Goal: Contribute content: Add original content to the website for others to see

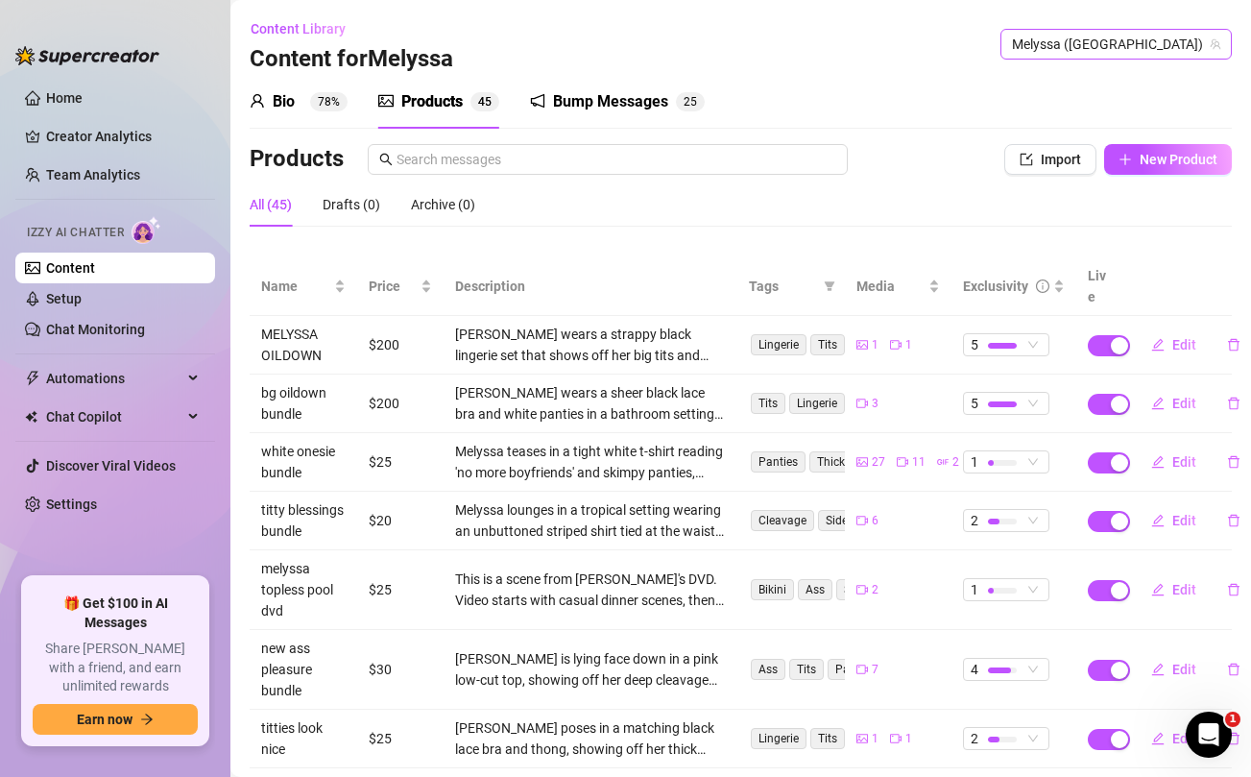
click at [1148, 54] on span "Melyssa ([GEOGRAPHIC_DATA])" at bounding box center [1116, 44] width 208 height 29
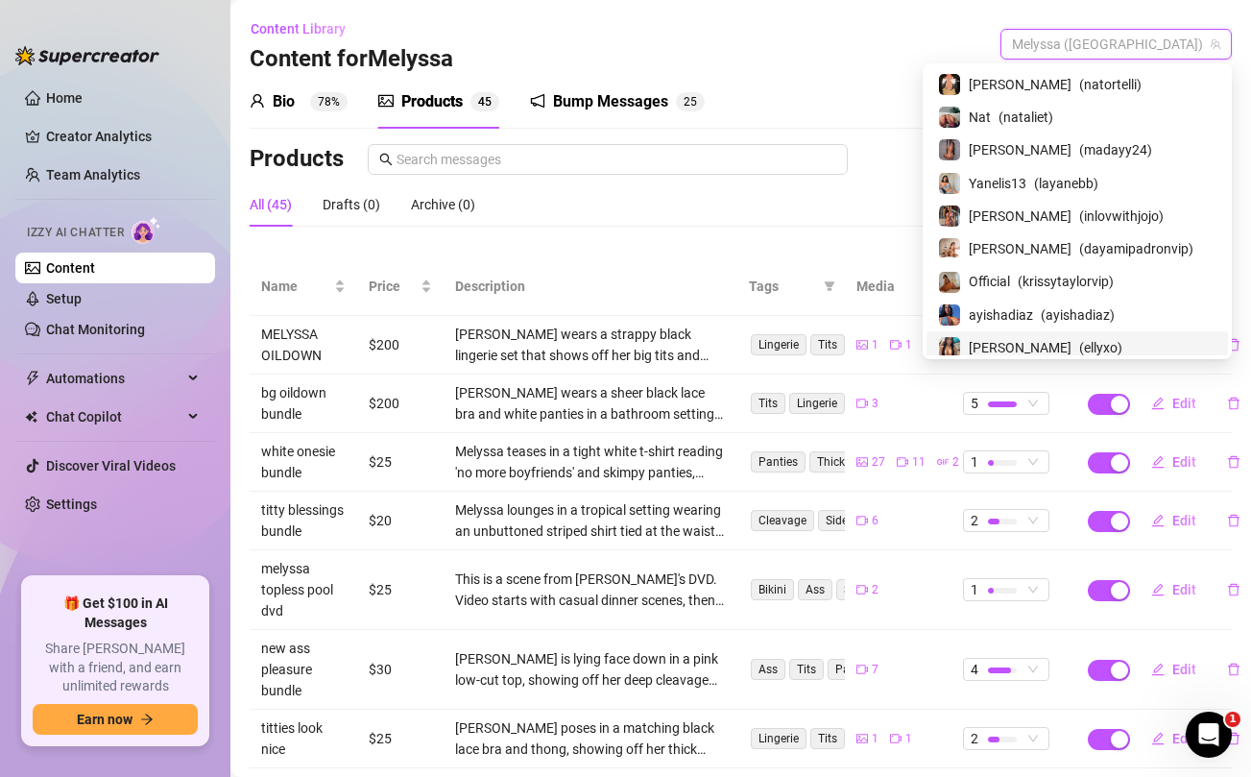
scroll to position [139, 0]
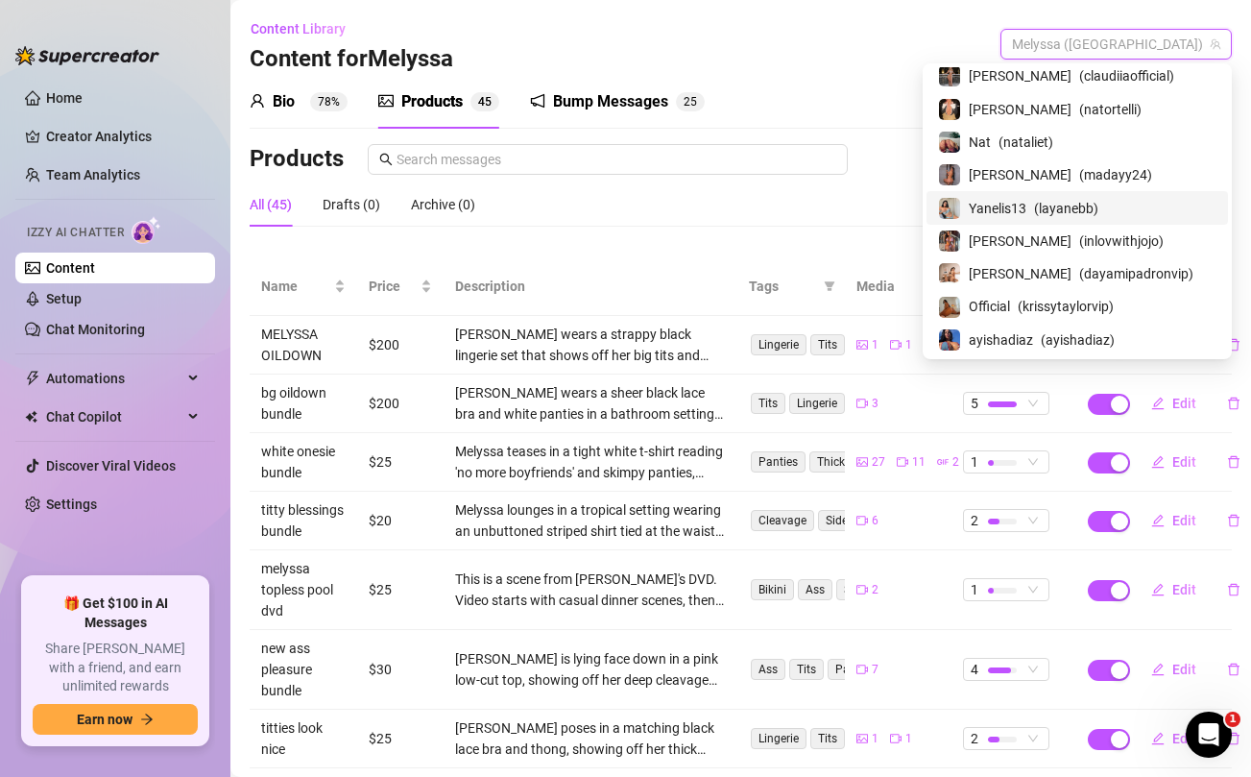
click at [1026, 202] on span "Yanelis13" at bounding box center [998, 208] width 58 height 21
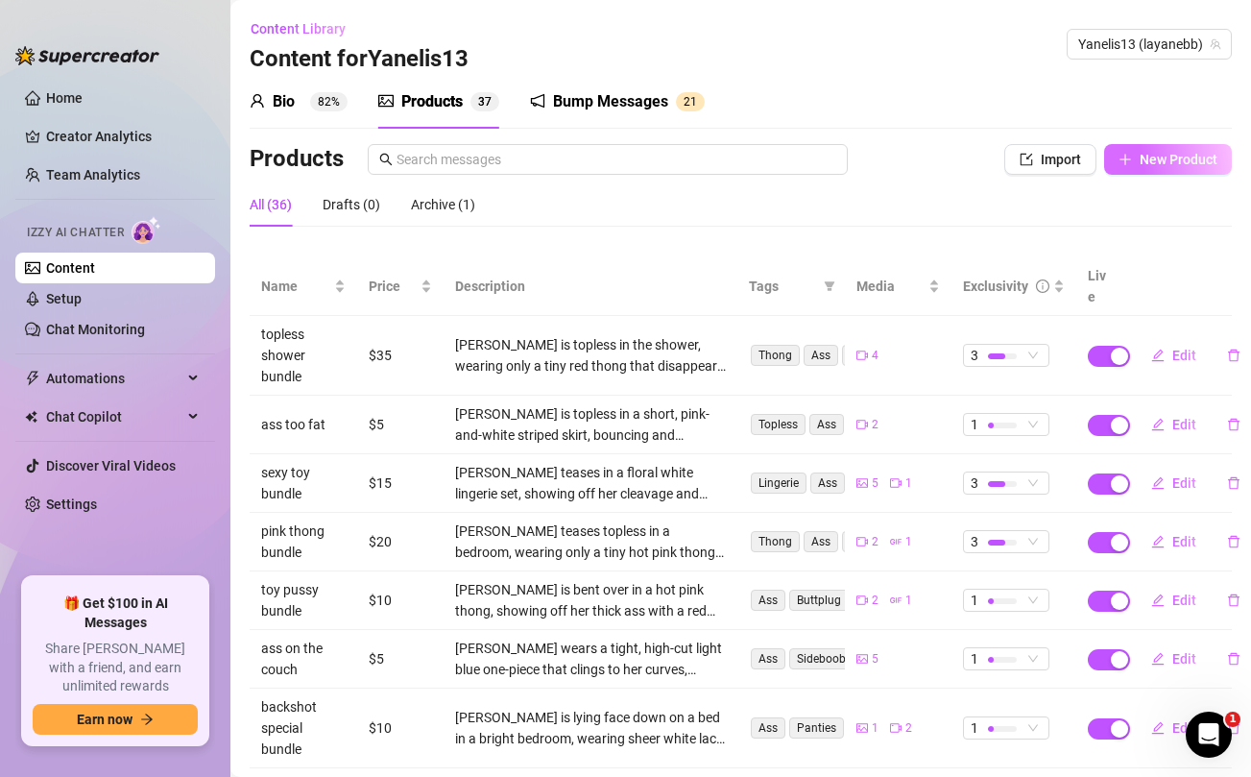
click at [1142, 172] on button "New Product" at bounding box center [1168, 159] width 128 height 31
type textarea "Type your message here..."
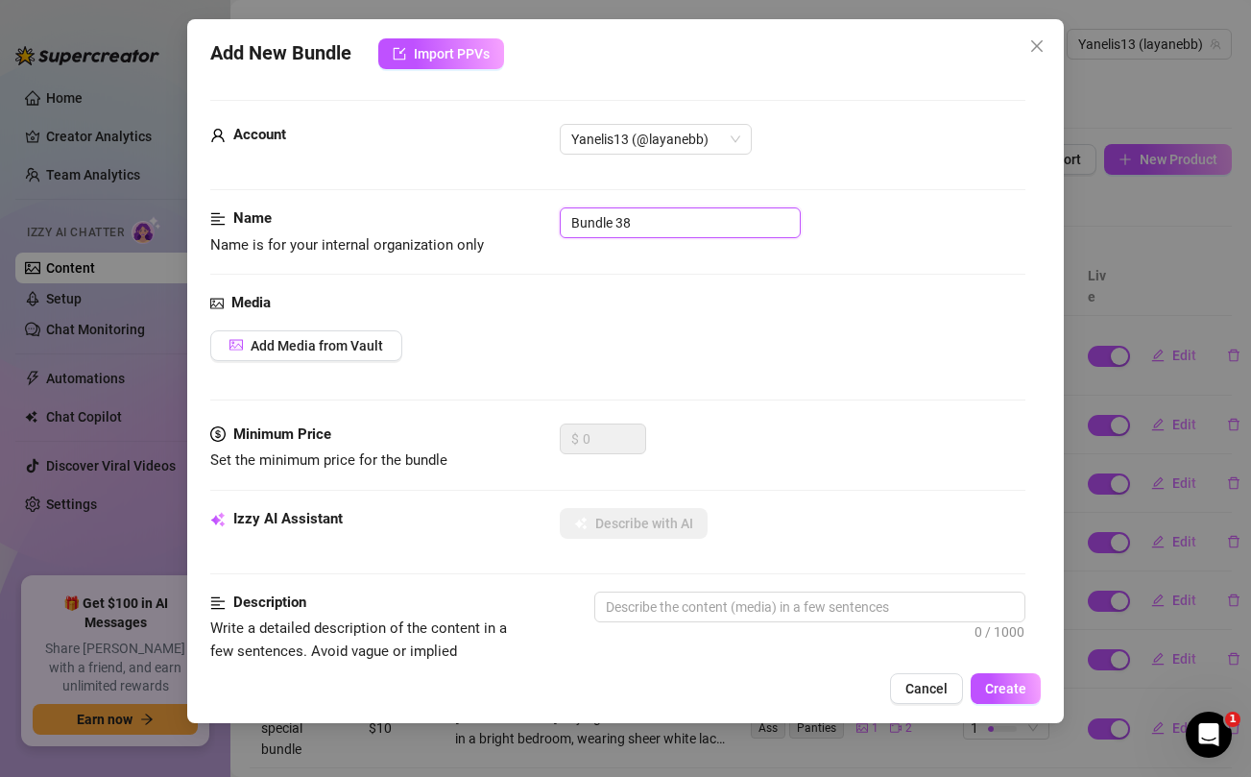
click at [654, 217] on input "Bundle 38" at bounding box center [680, 222] width 241 height 31
type input "new nips"
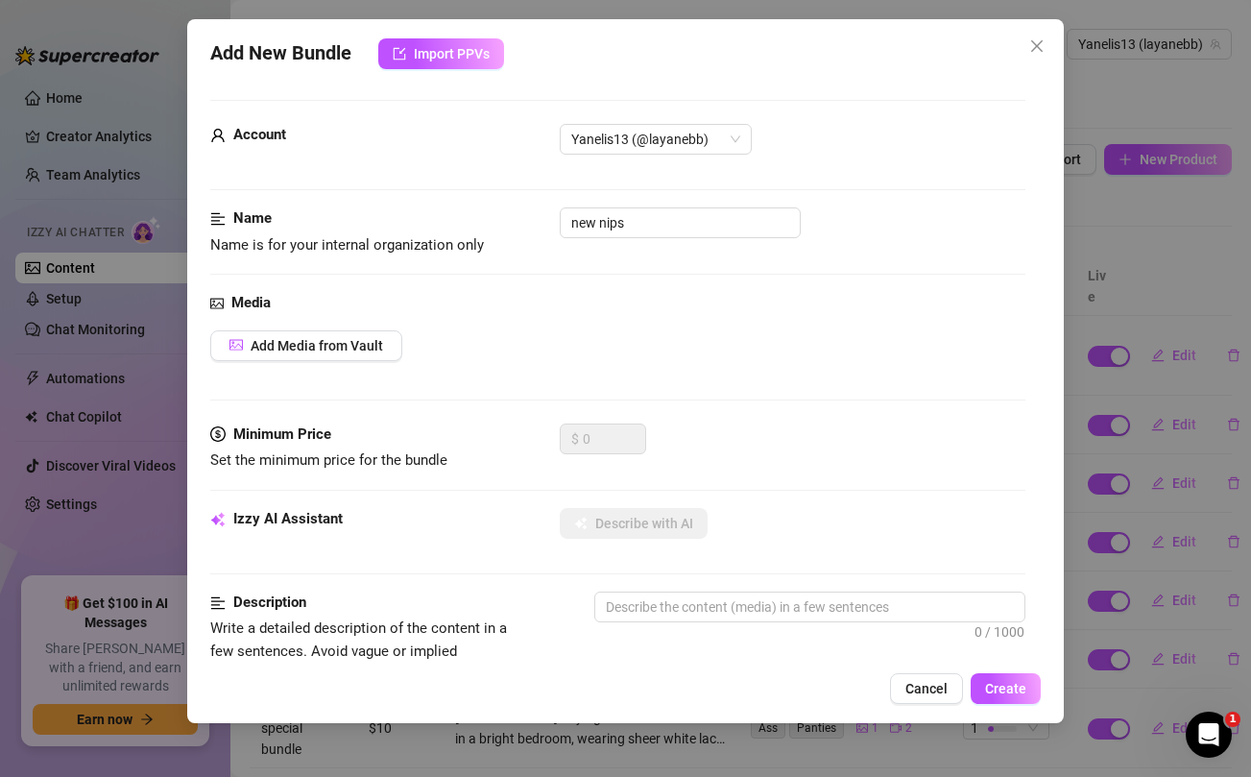
click at [690, 269] on div "Name Name is for your internal organization only new nips" at bounding box center [617, 249] width 814 height 84
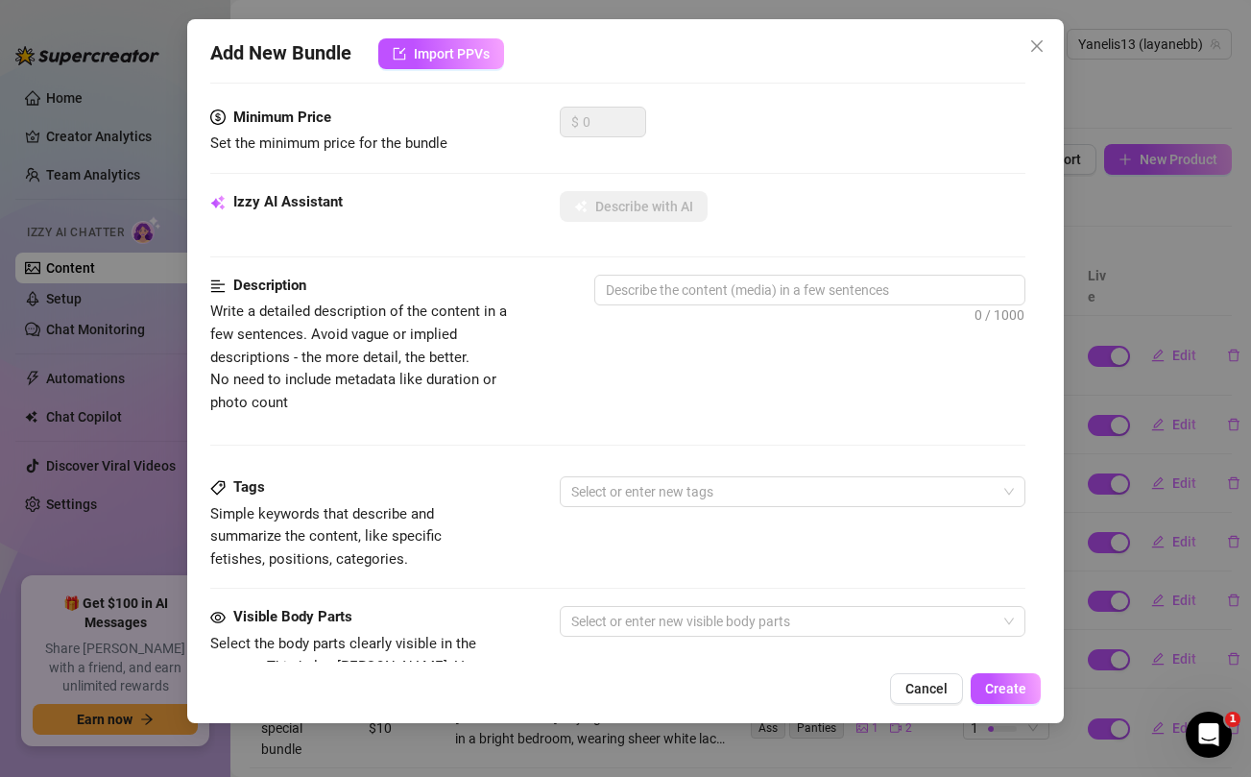
scroll to position [780, 0]
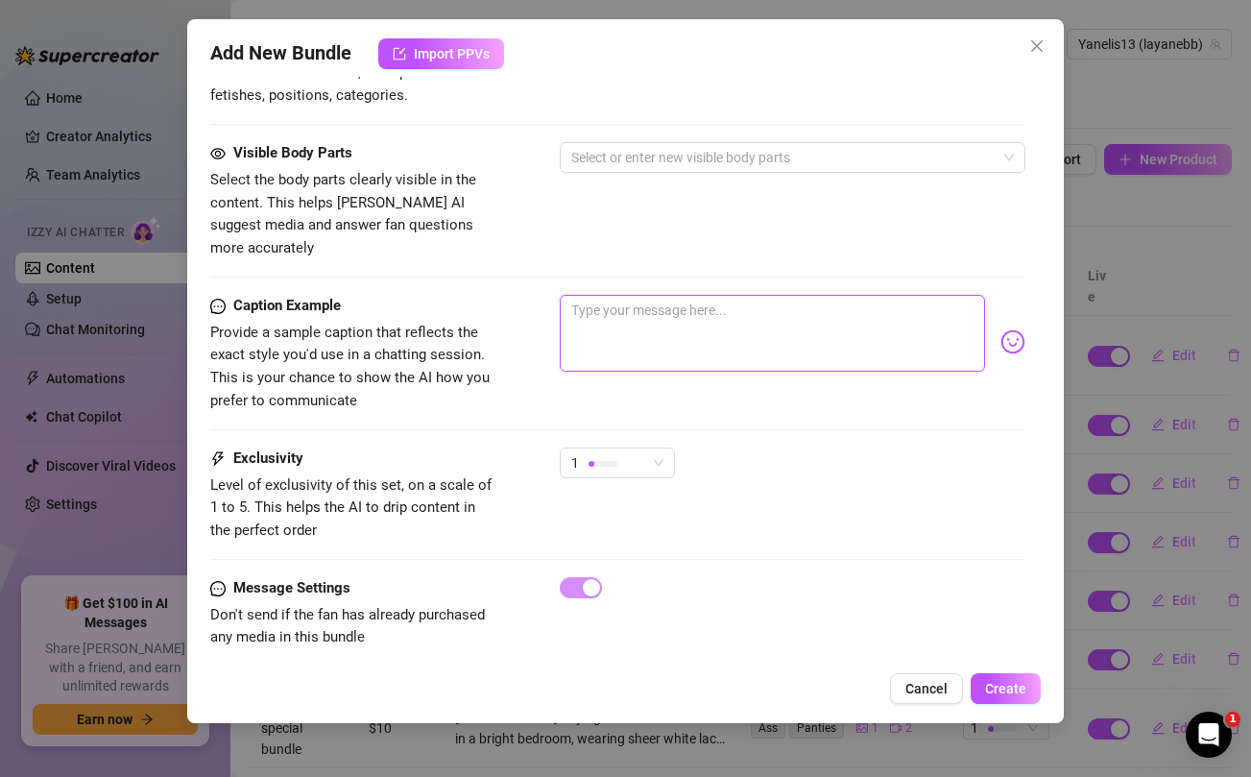
click at [676, 305] on textarea at bounding box center [772, 333] width 424 height 77
paste textarea "my most explicit content papi💦💦 ..cum on my nipples..added some extras"
type textarea "my most explicit content papi💦💦 ..cum on my nipples..added some extras"
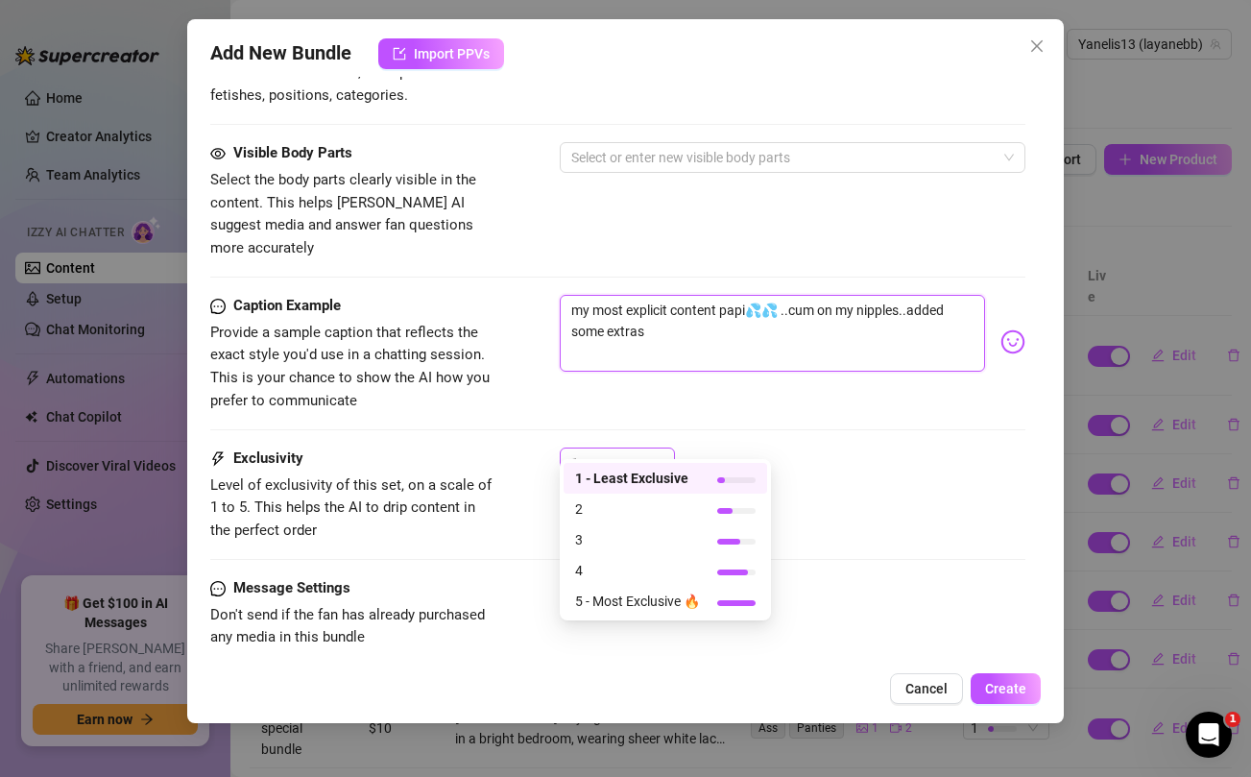
click at [641, 448] on div "1" at bounding box center [608, 462] width 75 height 29
type textarea "my most explicit content papi💦💦 ..cum on my nipples..added some extras"
click at [613, 599] on span "5 - Most Exclusive 🔥" at bounding box center [637, 600] width 125 height 21
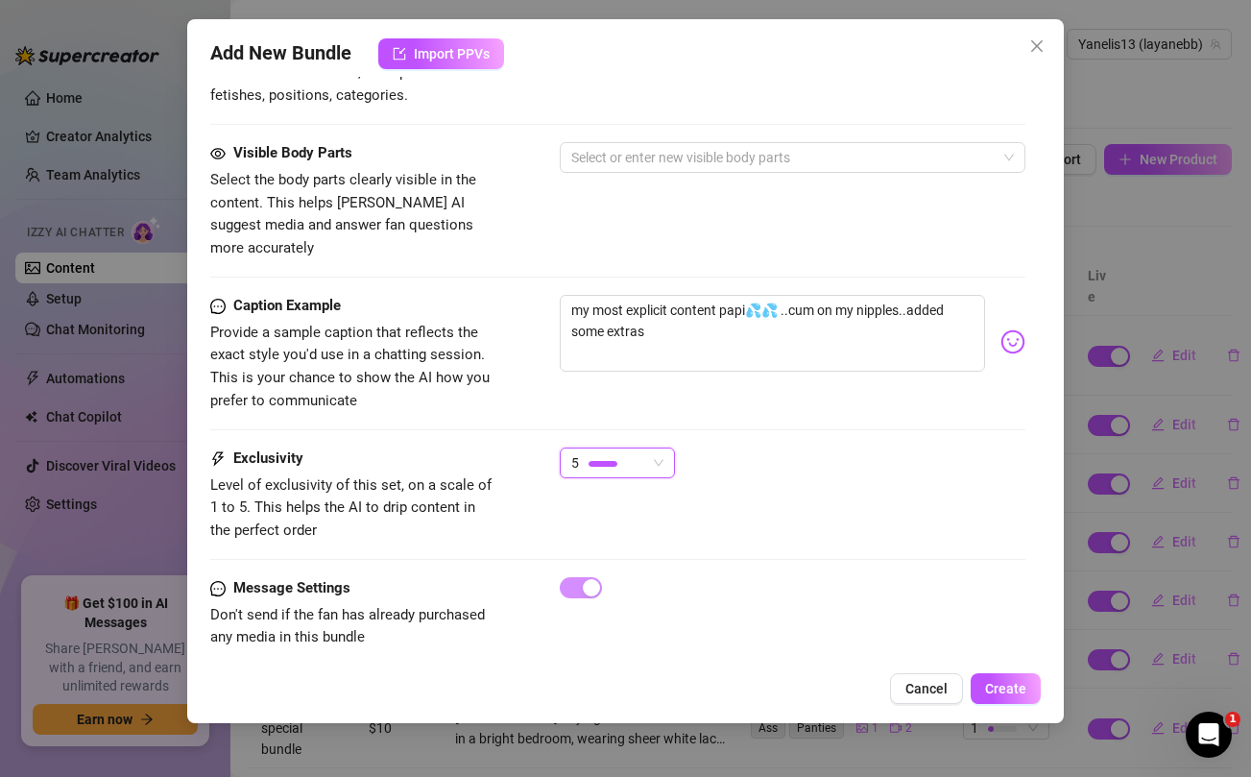
click at [736, 383] on div "Caption Example Provide a sample caption that reflects the exact style you'd us…" at bounding box center [617, 353] width 814 height 117
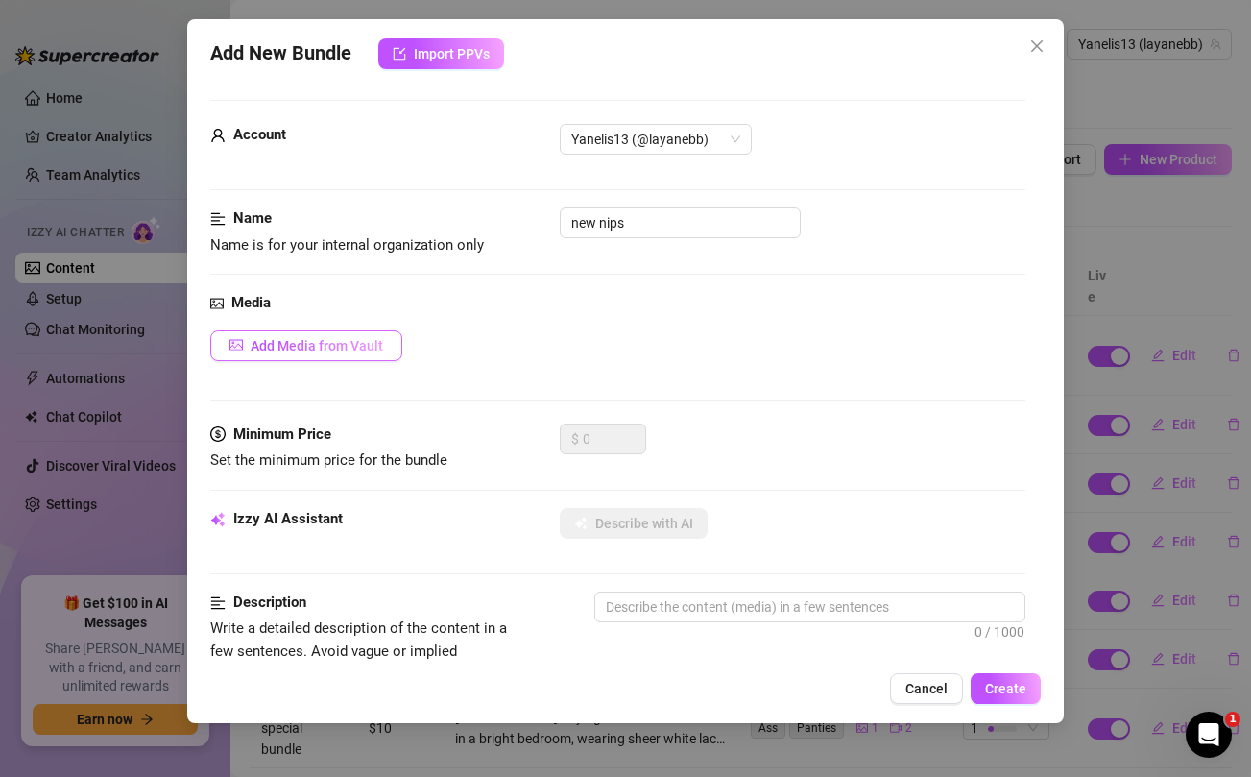
click at [332, 341] on span "Add Media from Vault" at bounding box center [317, 345] width 132 height 15
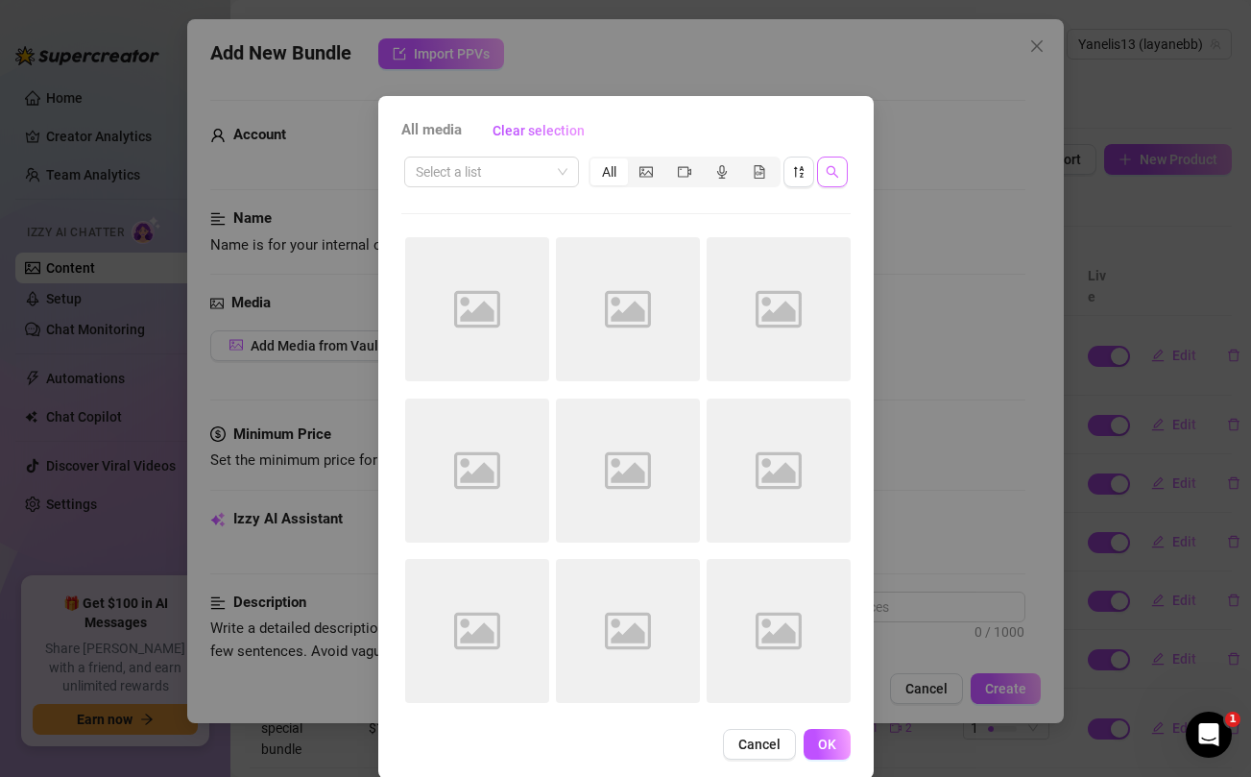
click at [834, 176] on icon "search" at bounding box center [832, 171] width 13 height 13
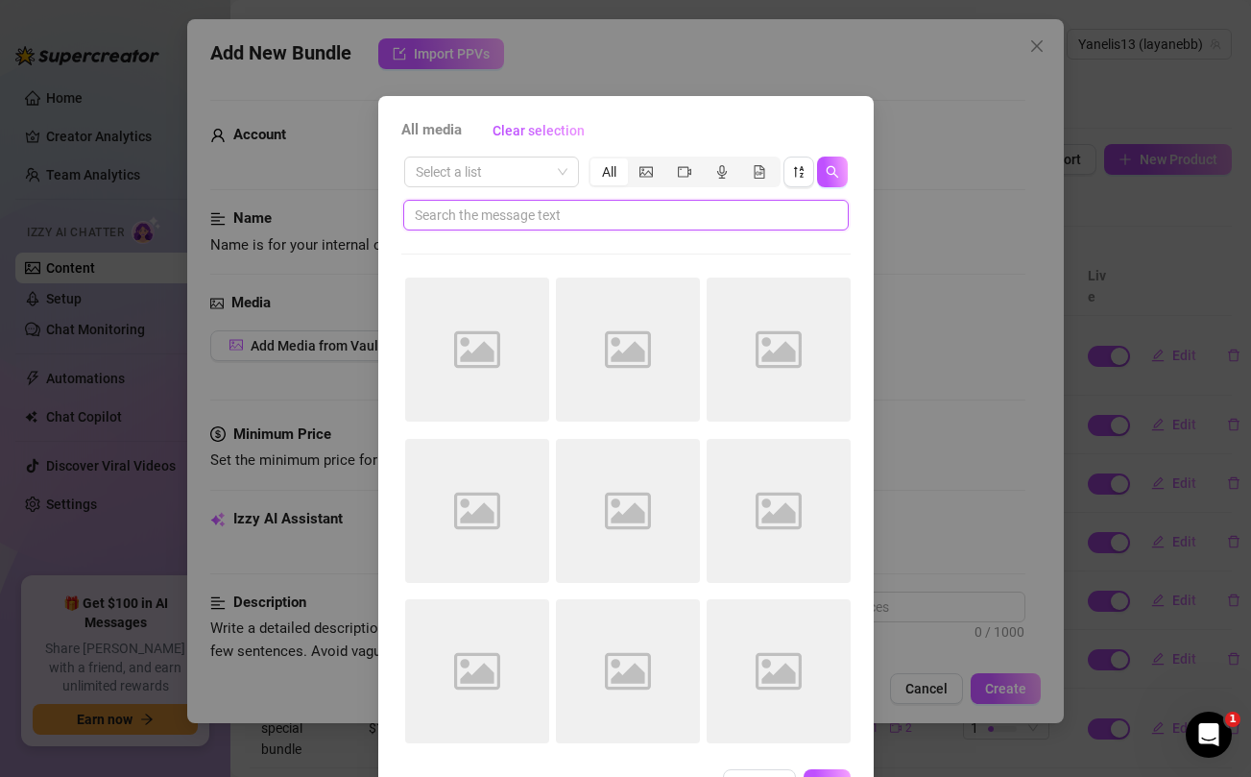
click at [665, 216] on input "text" at bounding box center [618, 214] width 407 height 21
type input "nipples"
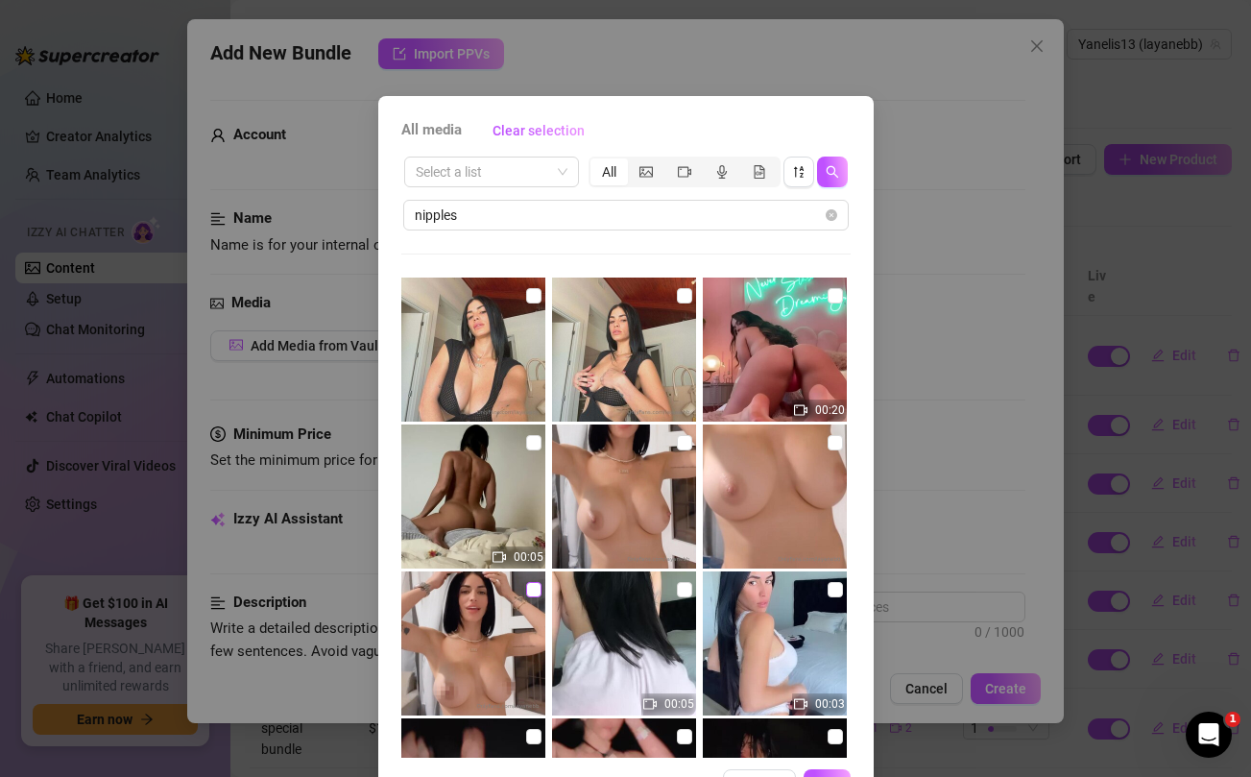
click at [531, 592] on input "checkbox" at bounding box center [533, 589] width 15 height 15
checkbox input "true"
click at [683, 446] on input "checkbox" at bounding box center [684, 442] width 15 height 15
checkbox input "true"
click at [830, 438] on input "checkbox" at bounding box center [834, 442] width 15 height 15
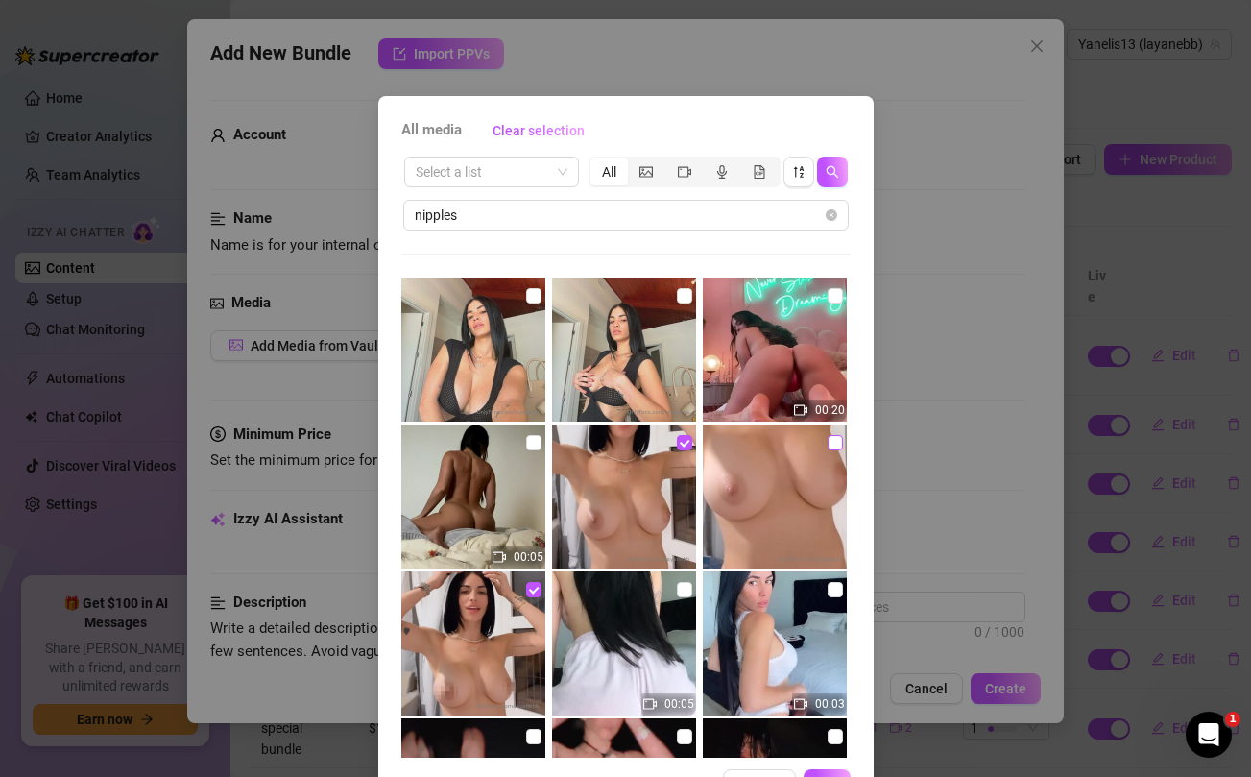
checkbox input "true"
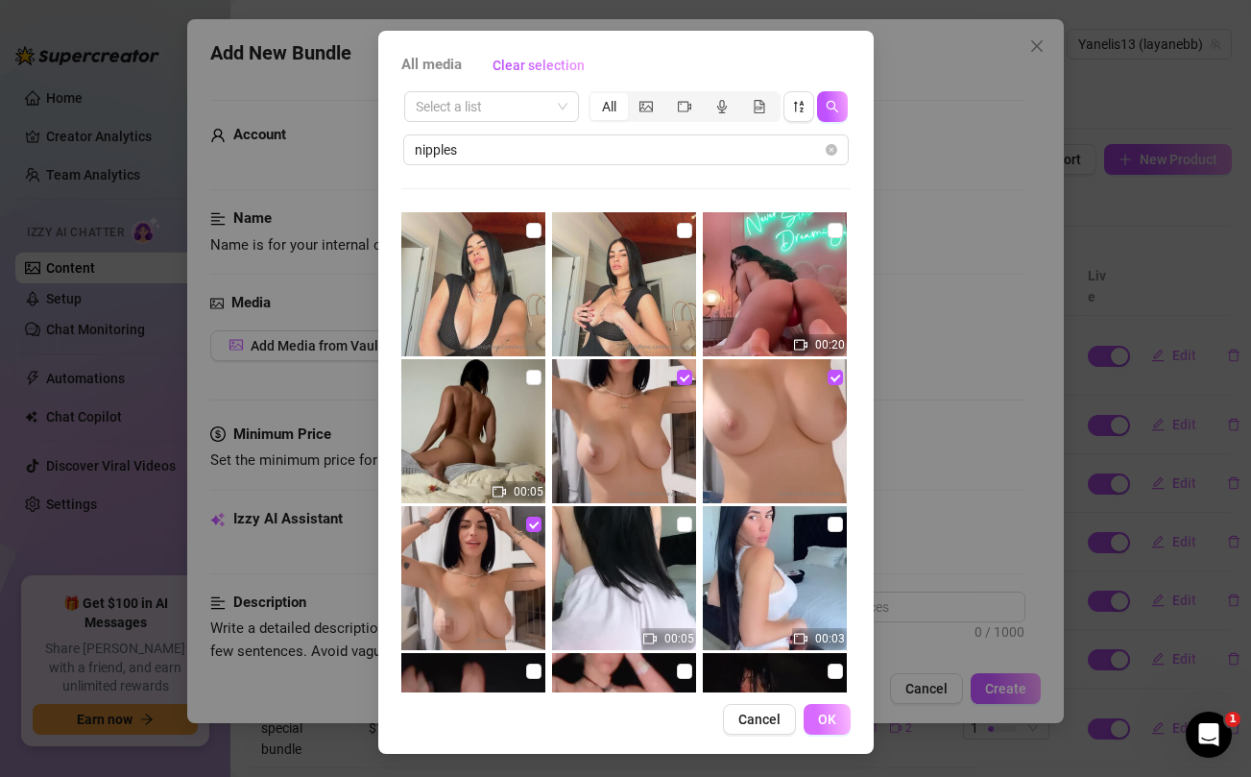
click at [840, 719] on button "OK" at bounding box center [826, 719] width 47 height 31
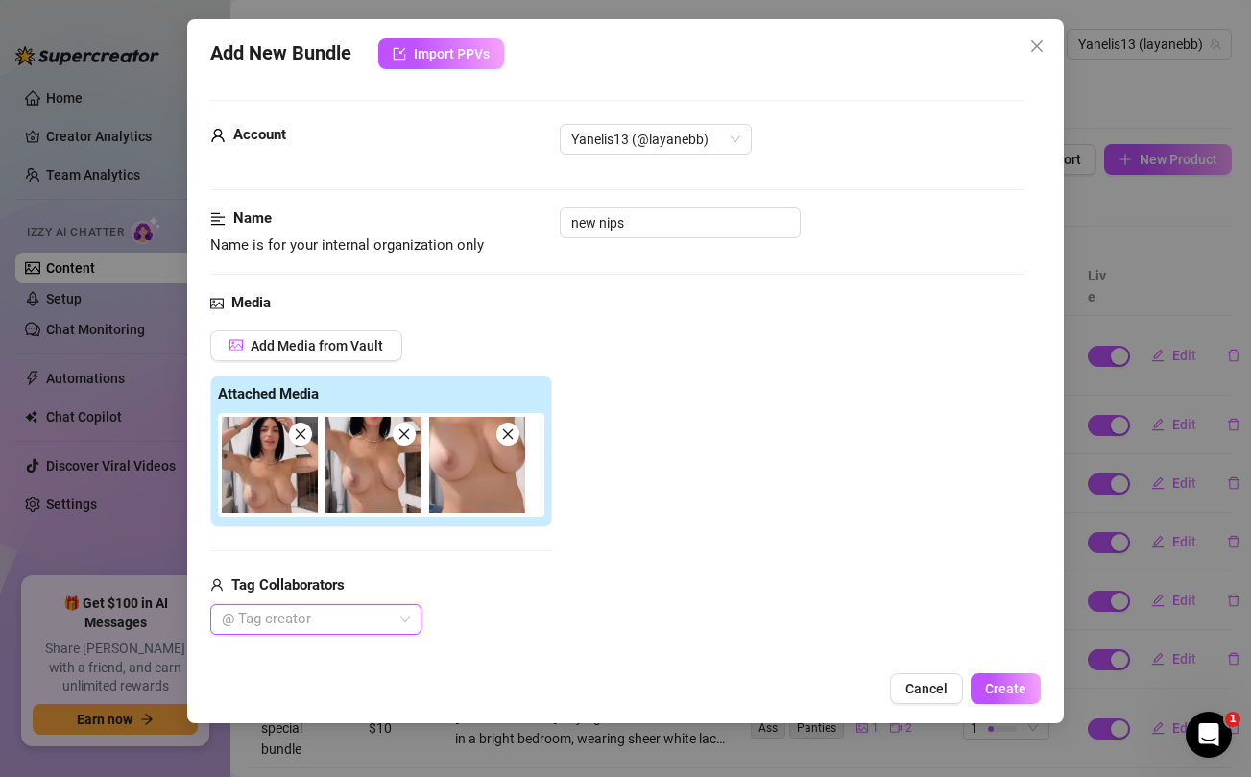
scroll to position [201, 0]
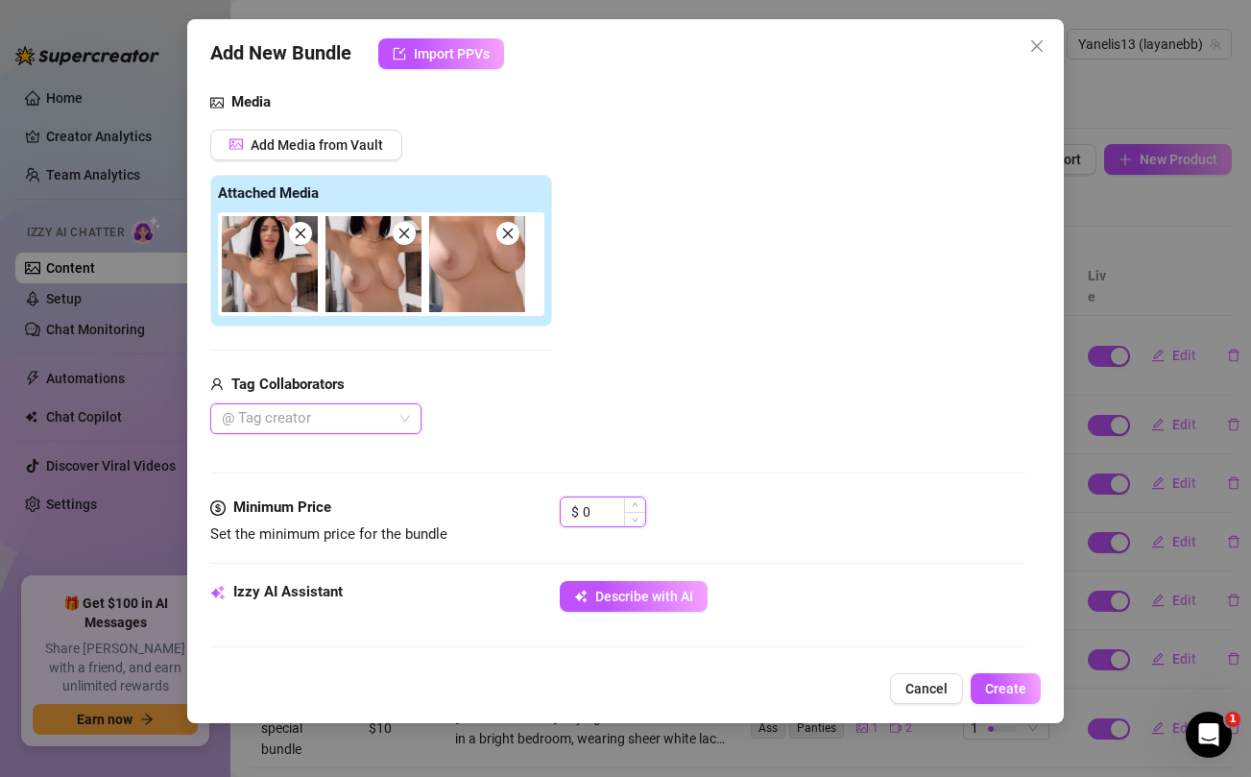
click at [605, 512] on input "0" at bounding box center [614, 511] width 62 height 29
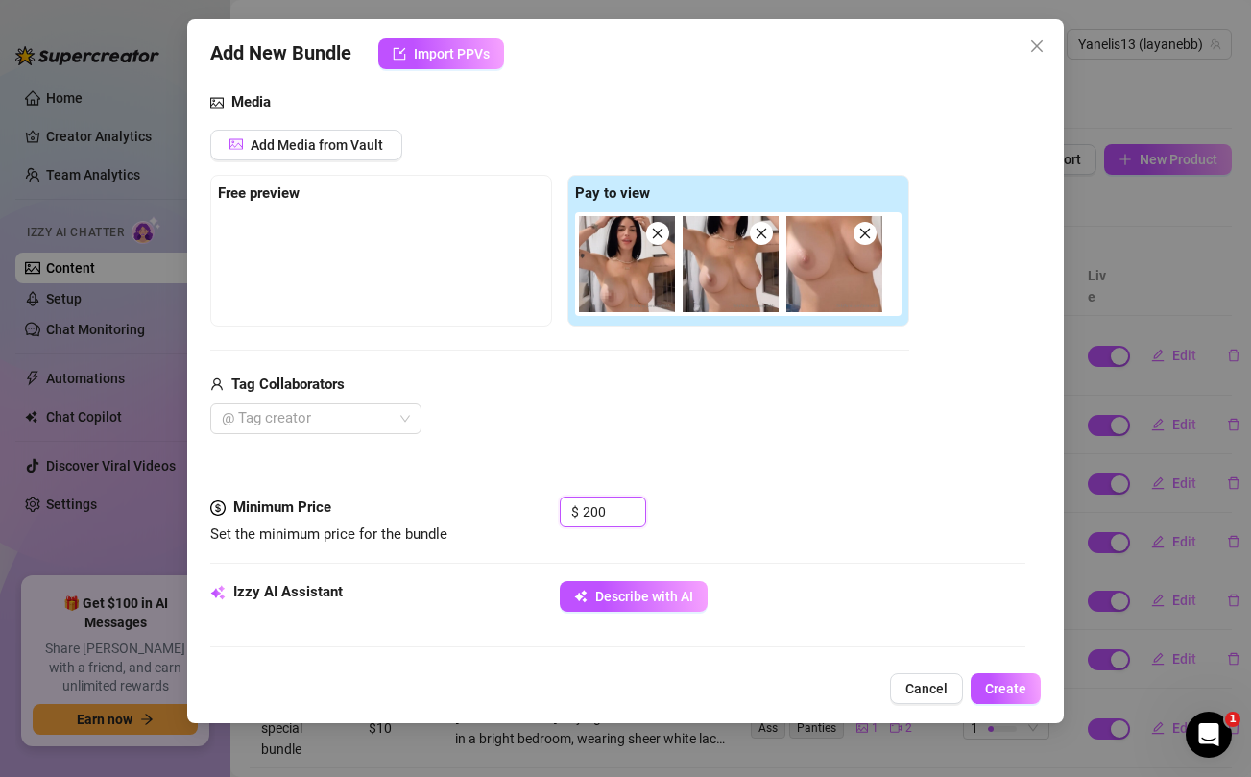
type input "200"
click at [629, 415] on div "@ Tag creator" at bounding box center [559, 418] width 699 height 31
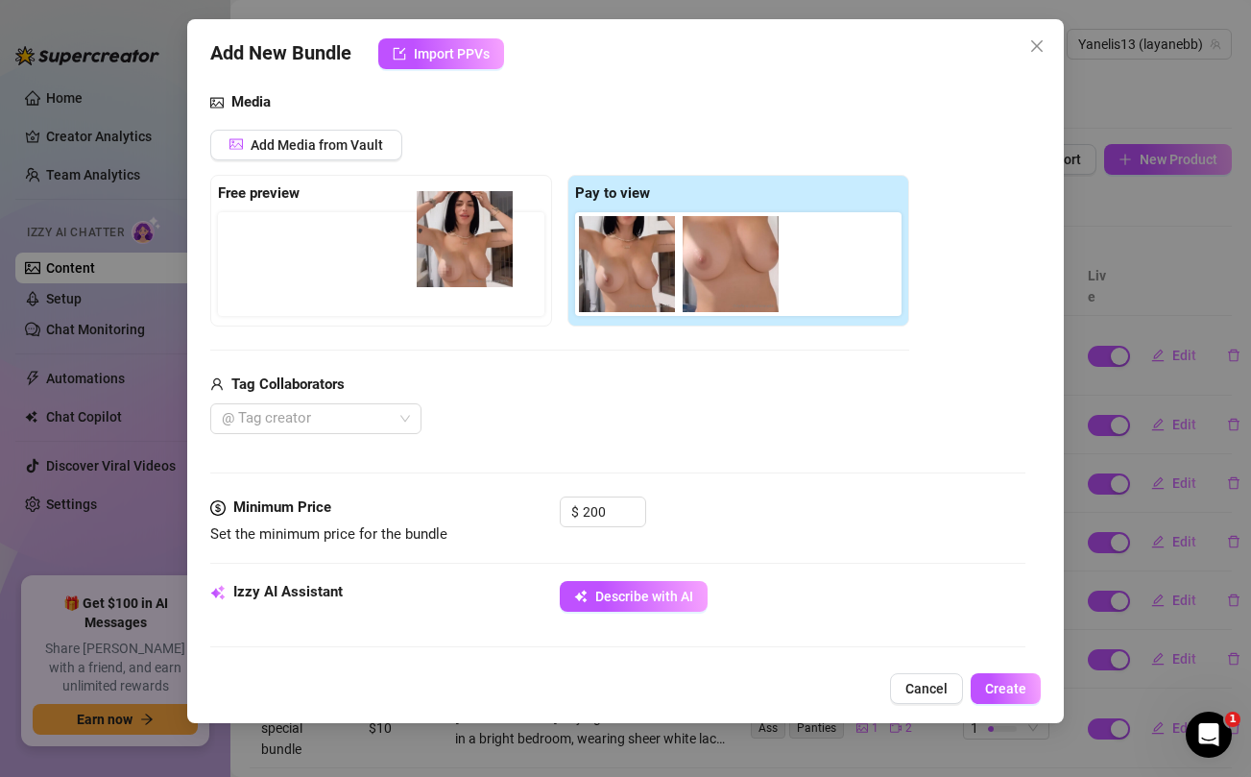
drag, startPoint x: 610, startPoint y: 276, endPoint x: 444, endPoint y: 251, distance: 167.9
click at [444, 251] on div "Free preview Pay to view" at bounding box center [559, 251] width 699 height 152
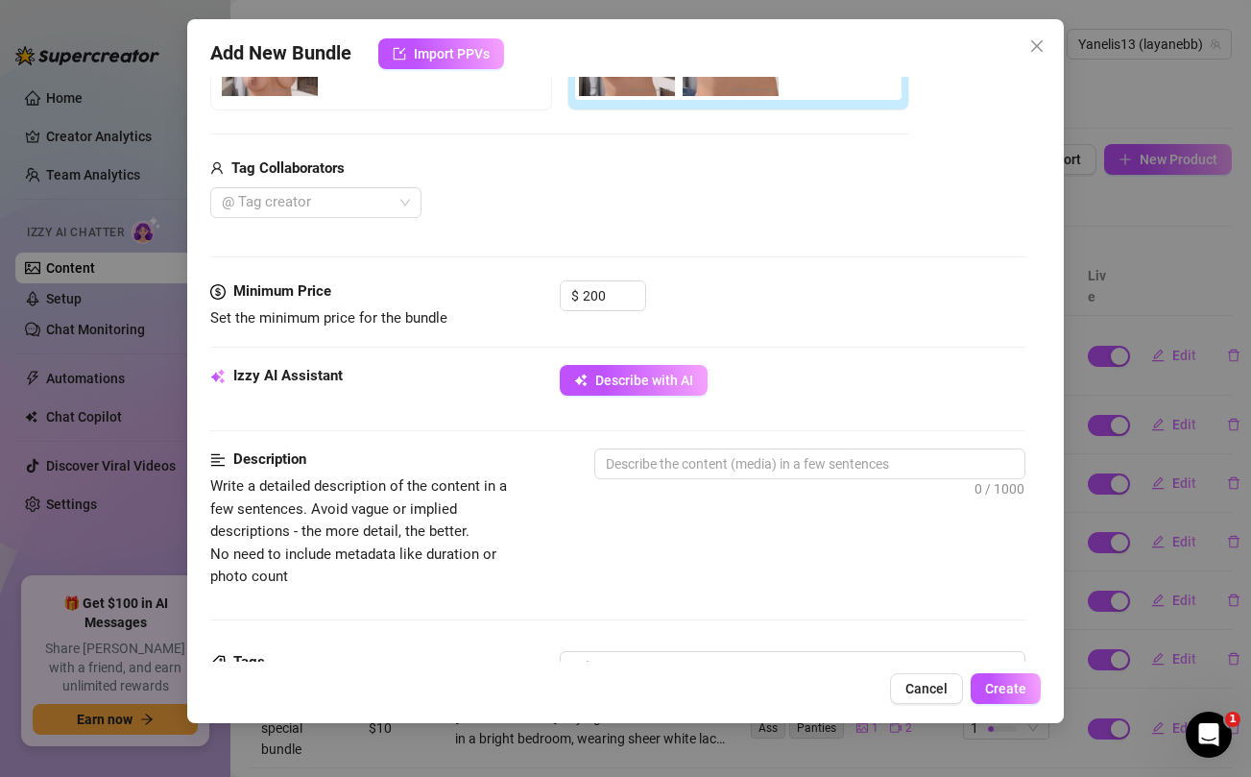
scroll to position [418, 0]
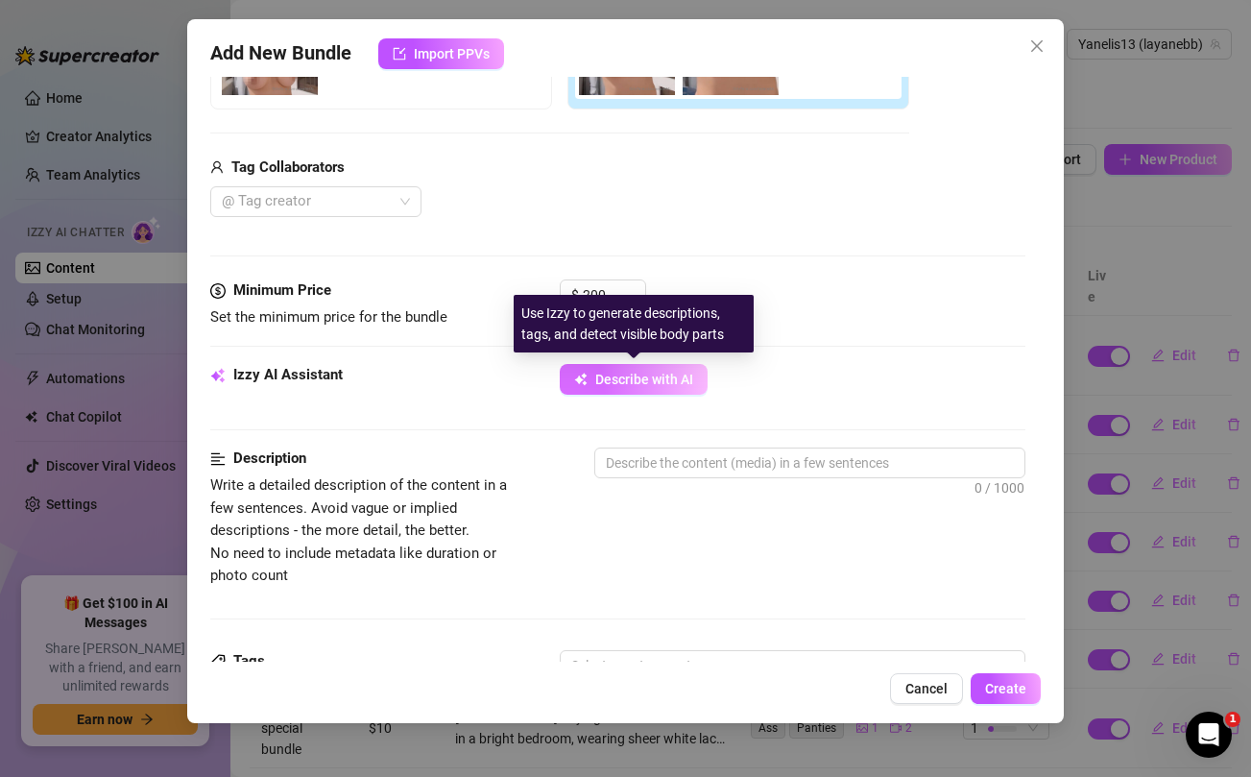
click at [653, 385] on span "Describe with AI" at bounding box center [644, 378] width 98 height 15
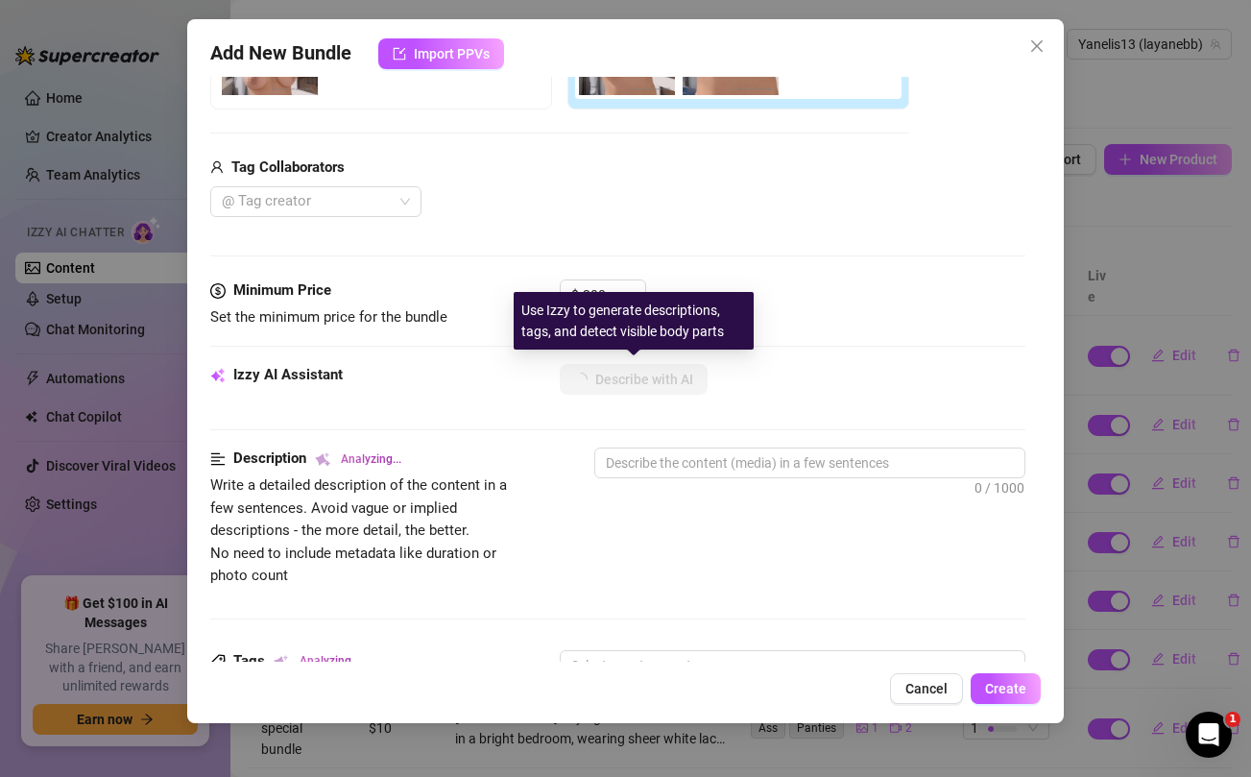
scroll to position [955, 0]
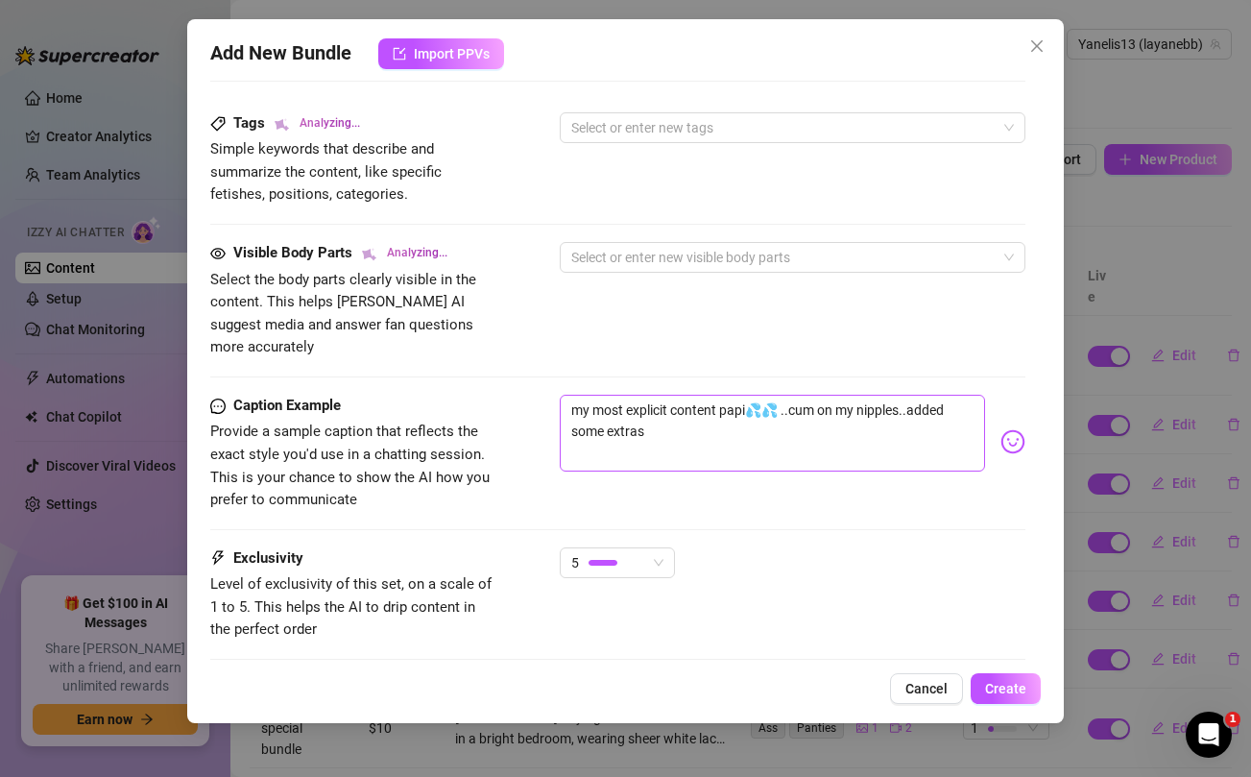
type textarea "[PERSON_NAME]"
type textarea "[PERSON_NAME] is"
type textarea "[PERSON_NAME] is fully"
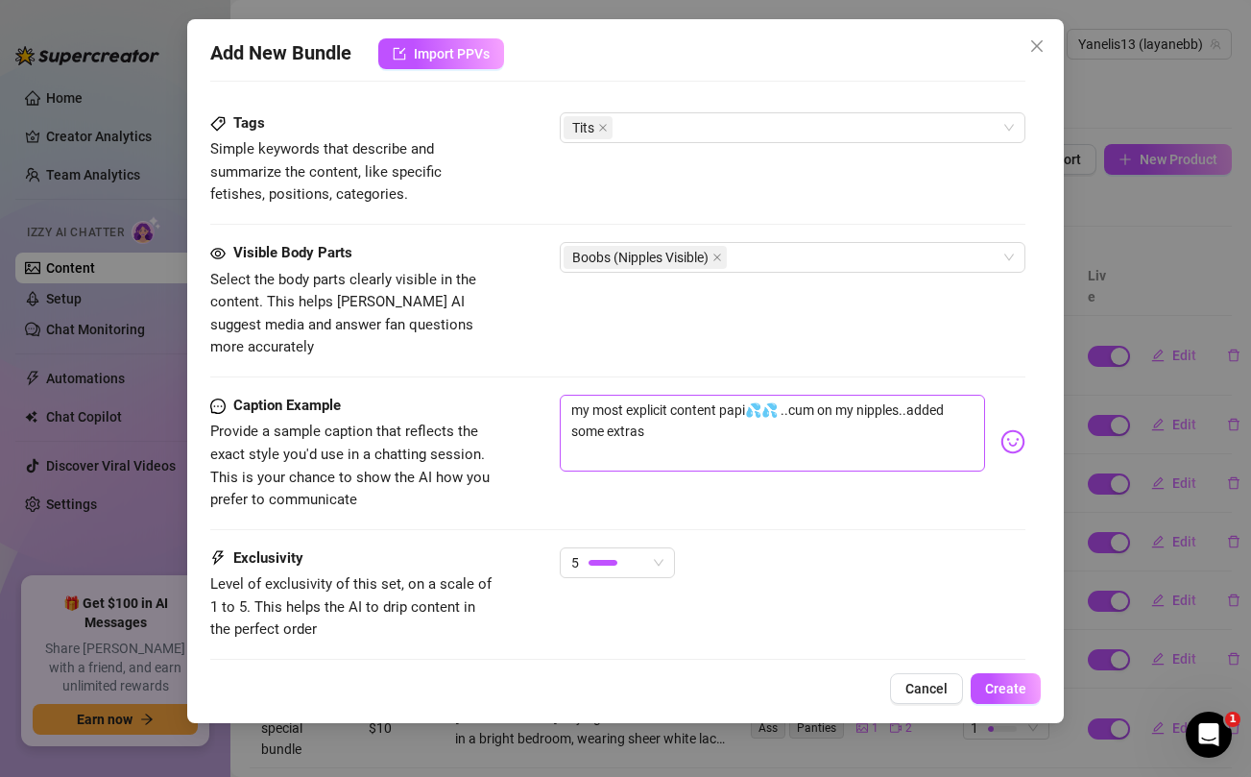
type textarea "[PERSON_NAME] is fully"
type textarea "[PERSON_NAME] is fully topless"
type textarea "[PERSON_NAME] is fully topless indoors,"
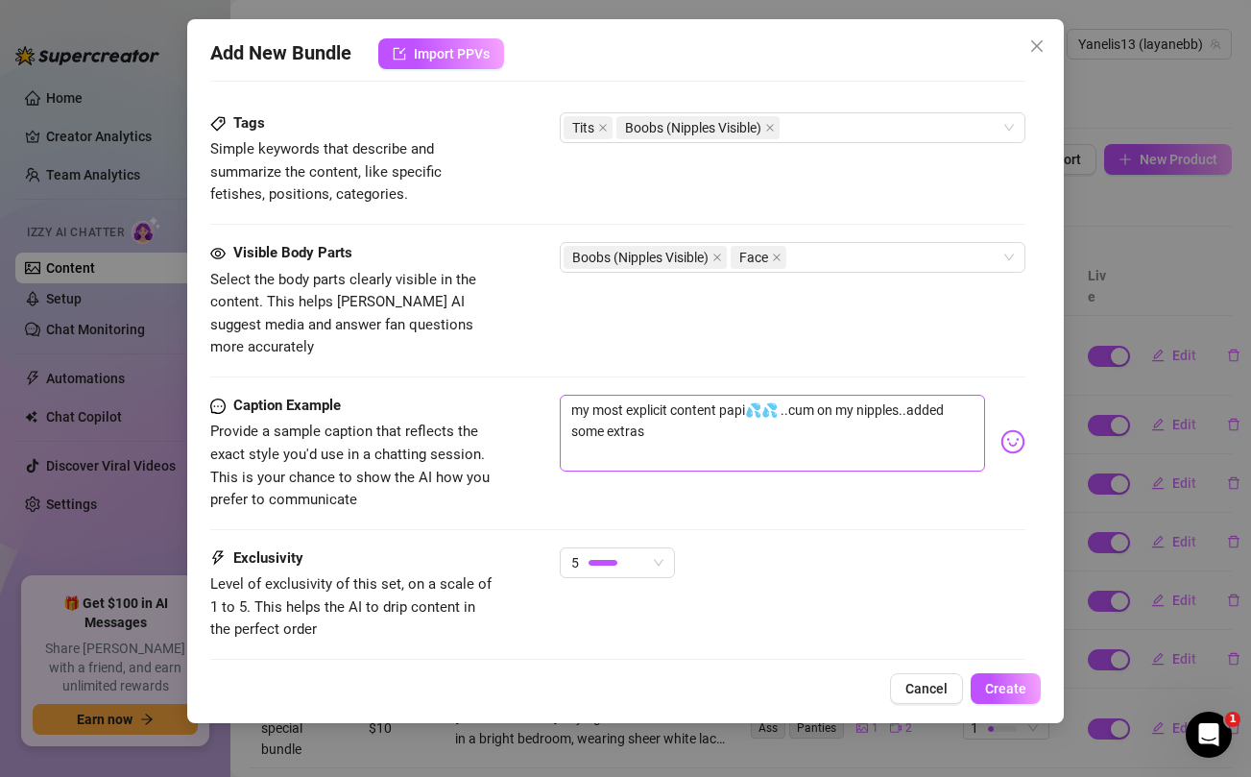
type textarea "[PERSON_NAME] is fully topless indoors, showing"
type textarea "[PERSON_NAME] is fully topless indoors, showing off"
type textarea "[PERSON_NAME] is fully topless indoors, showing off her"
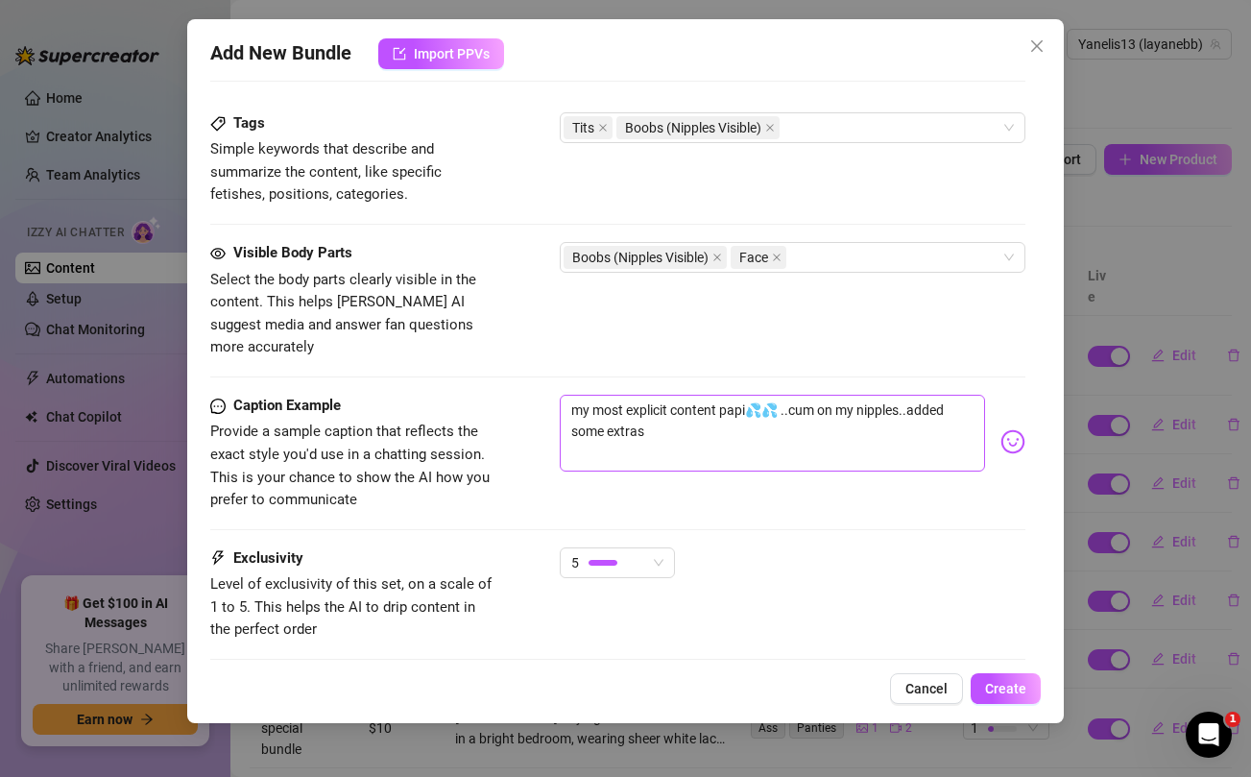
type textarea "[PERSON_NAME] is fully topless indoors, showing off her"
type textarea "[PERSON_NAME] is fully topless indoors, showing off her perky,"
type textarea "[PERSON_NAME] is fully topless indoors, showing off her perky, round"
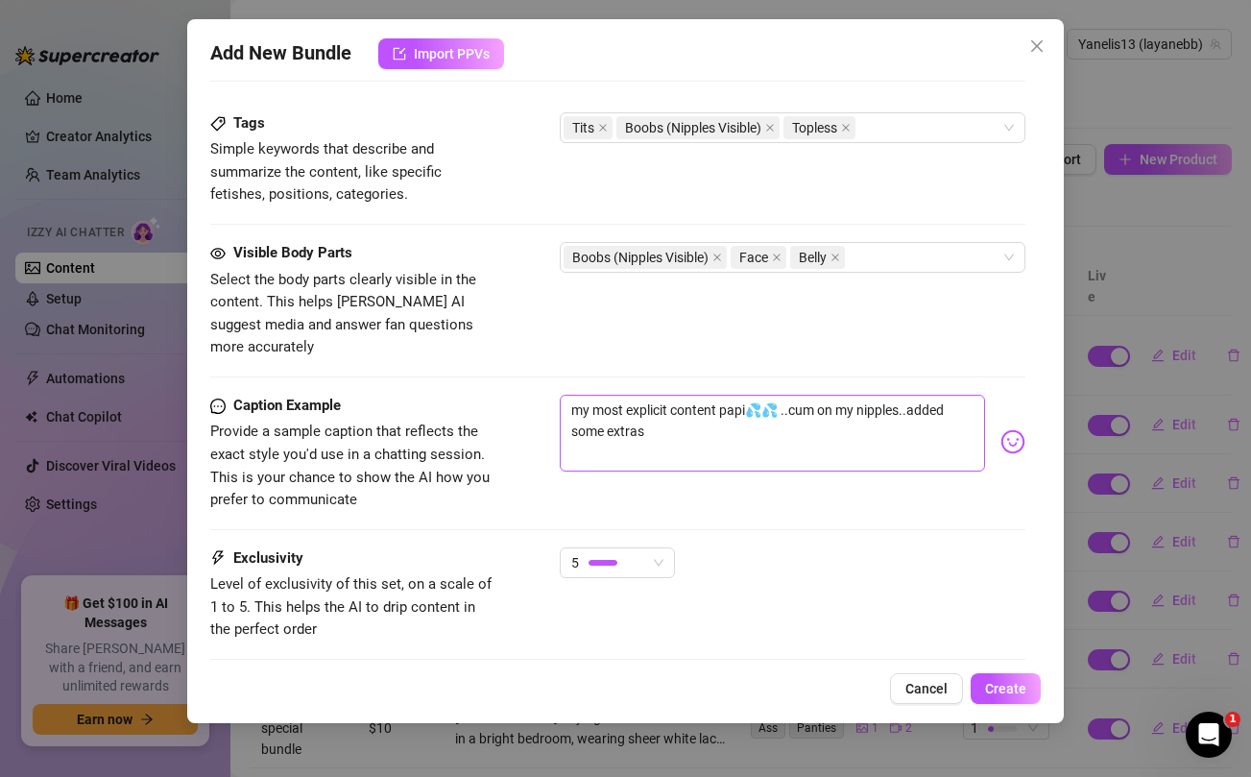
type textarea "[PERSON_NAME] is fully topless indoors, showing off her perky, round tits"
type textarea "[PERSON_NAME] is fully topless indoors, showing off her perky, round tits with"
type textarea "[PERSON_NAME] is fully topless indoors, showing off her perky, round tits with …"
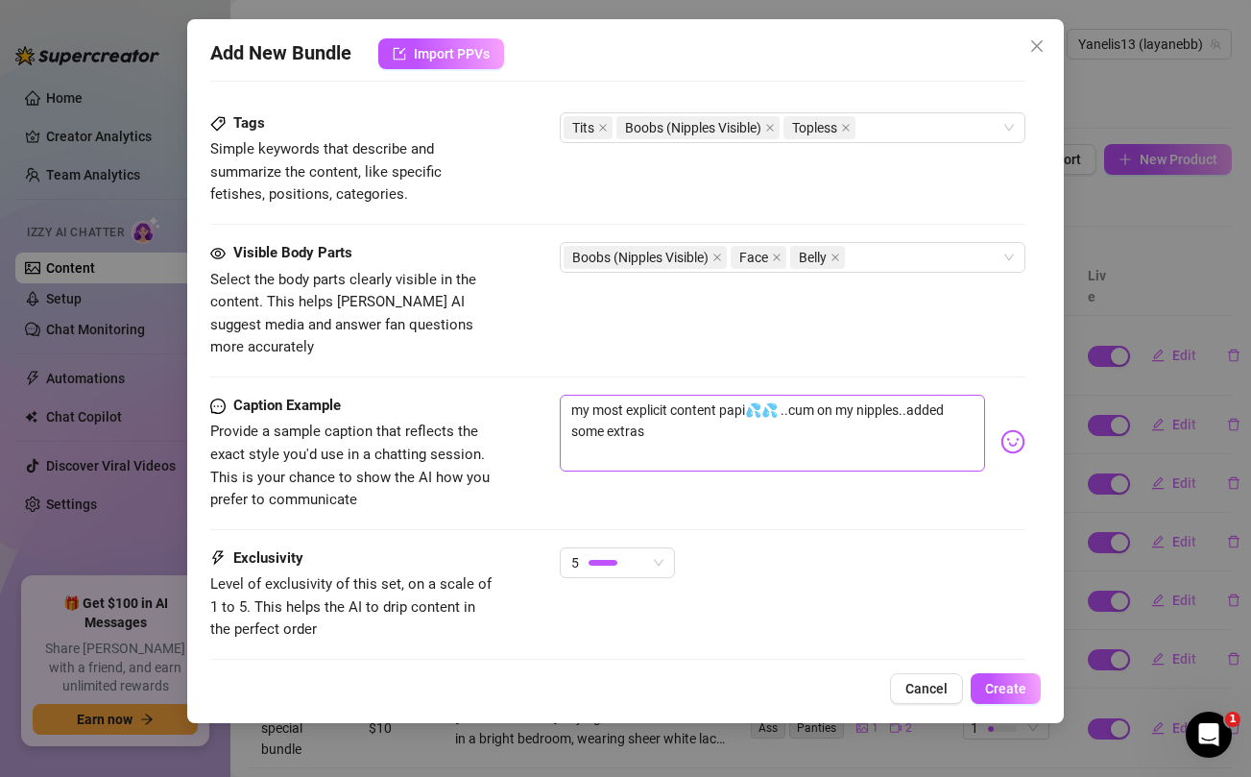
type textarea "[PERSON_NAME] is fully topless indoors, showing off her perky, round tits with …"
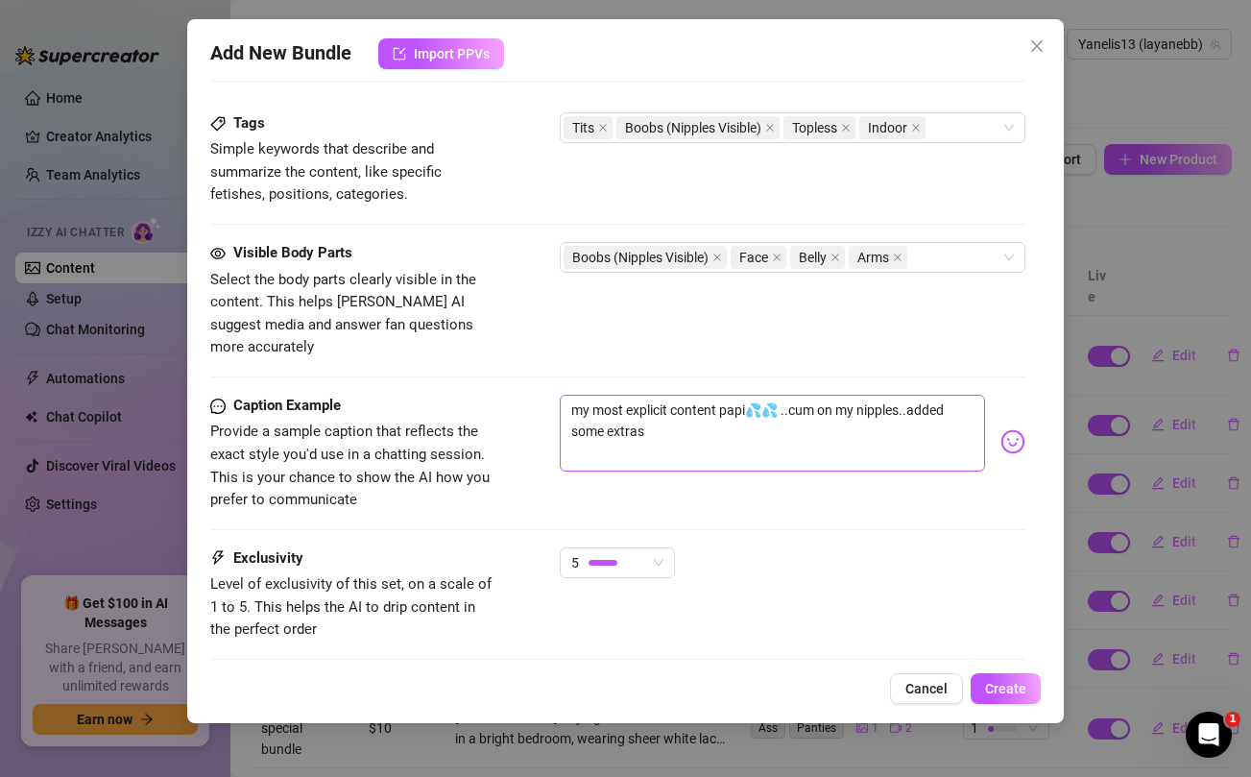
type textarea "[PERSON_NAME] is fully topless indoors, showing off her perky, round tits with …"
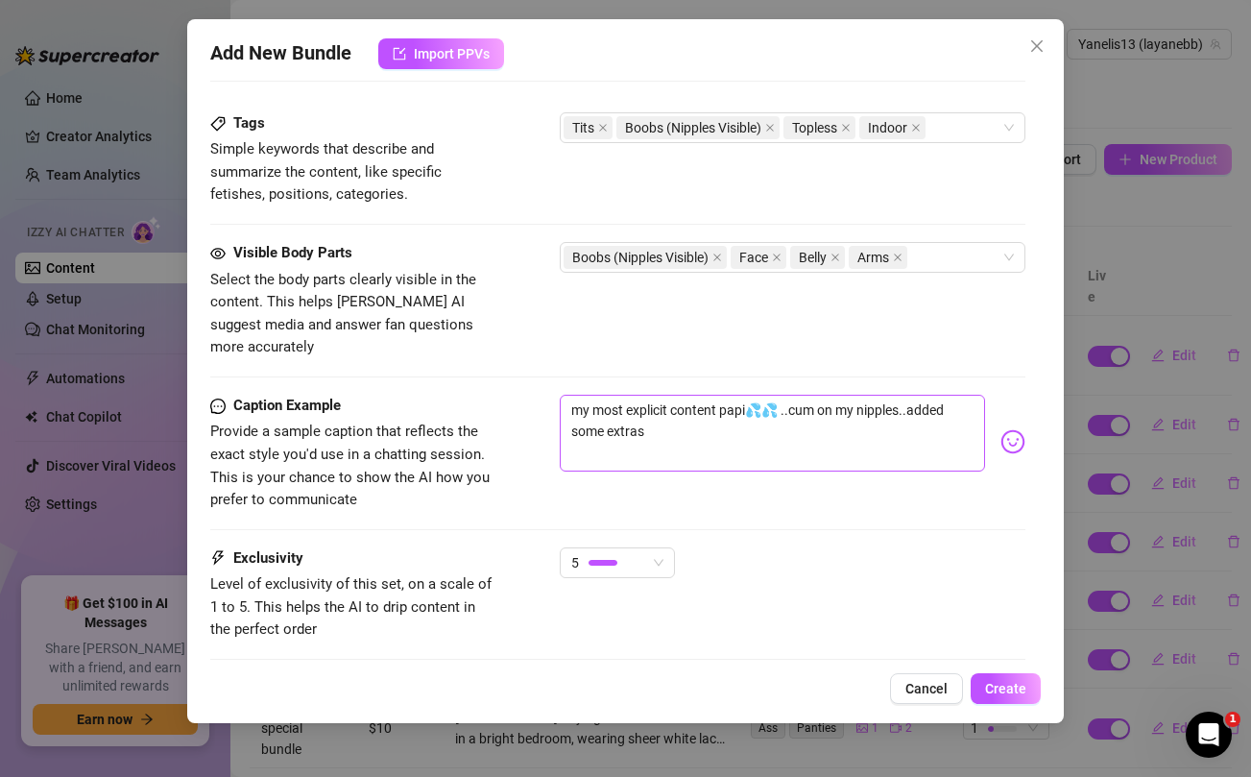
type textarea "[PERSON_NAME] is fully topless indoors, showing off her perky, round tits with …"
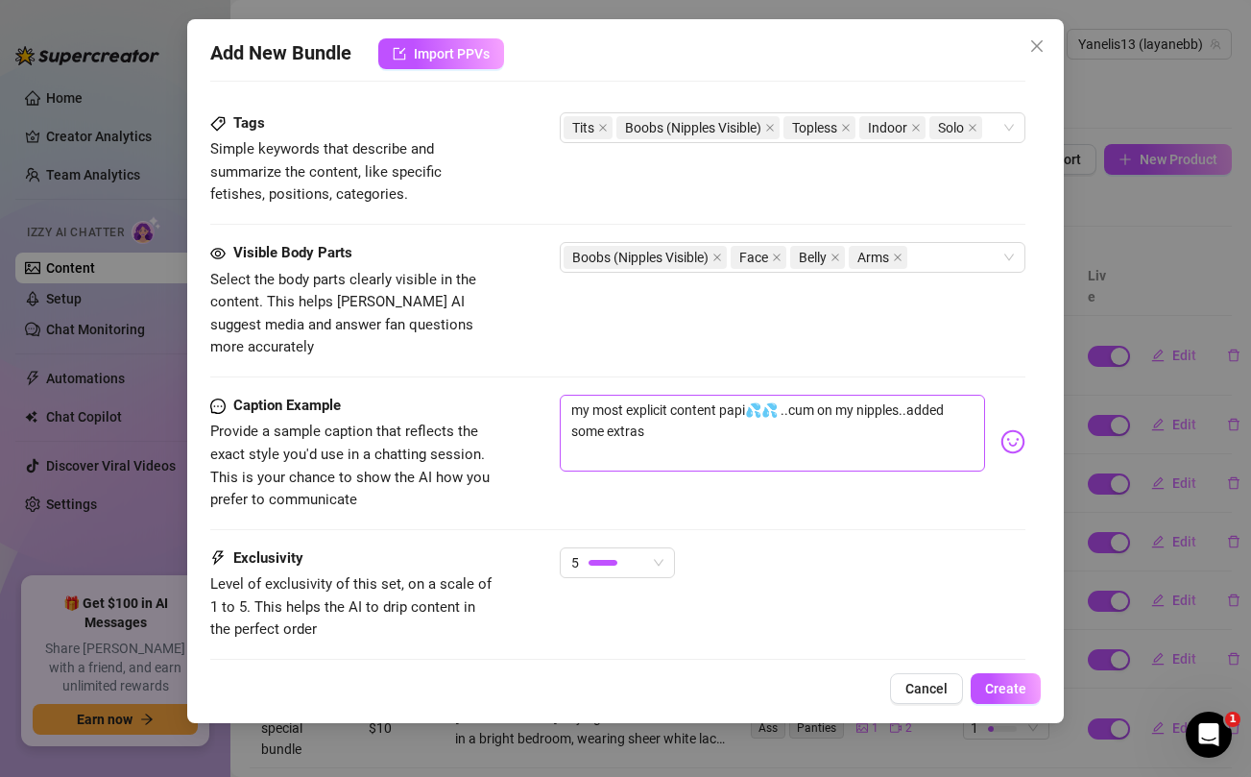
type textarea "[PERSON_NAME] is fully topless indoors, showing off her perky, round tits with …"
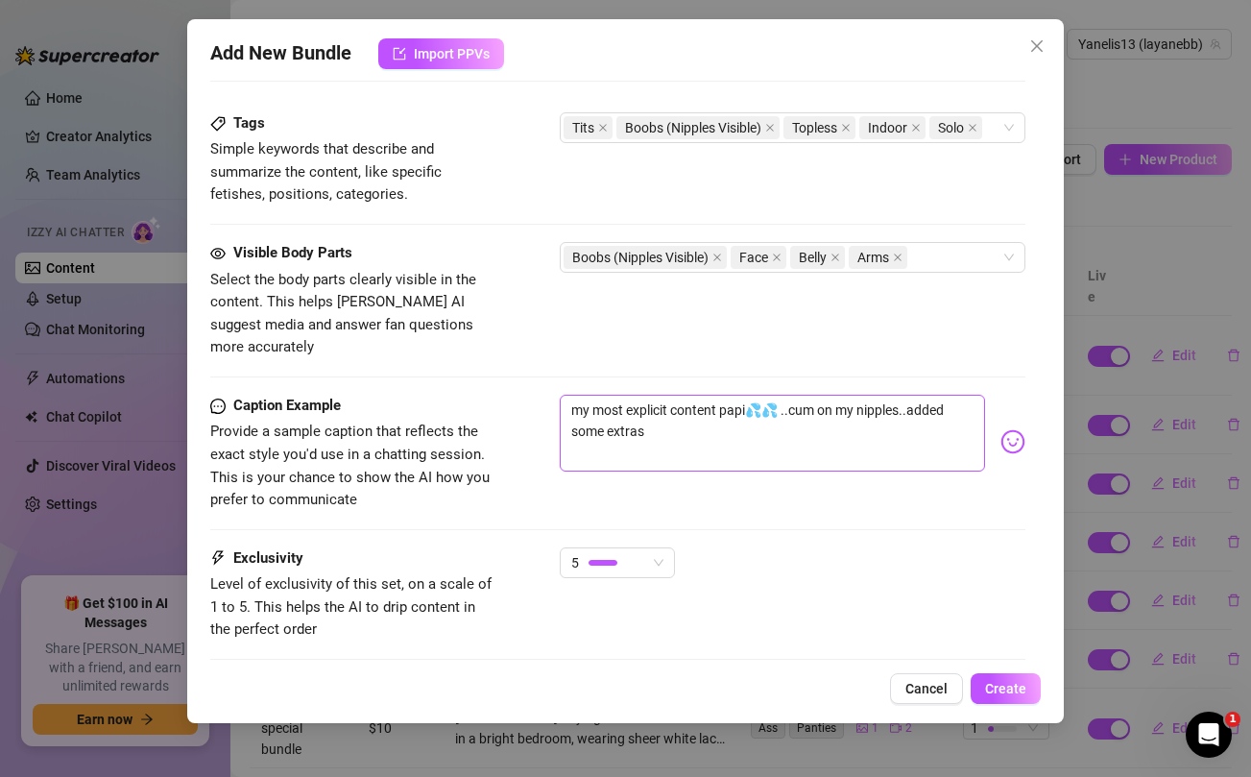
type textarea "[PERSON_NAME] is fully topless indoors, showing off her perky, round tits with …"
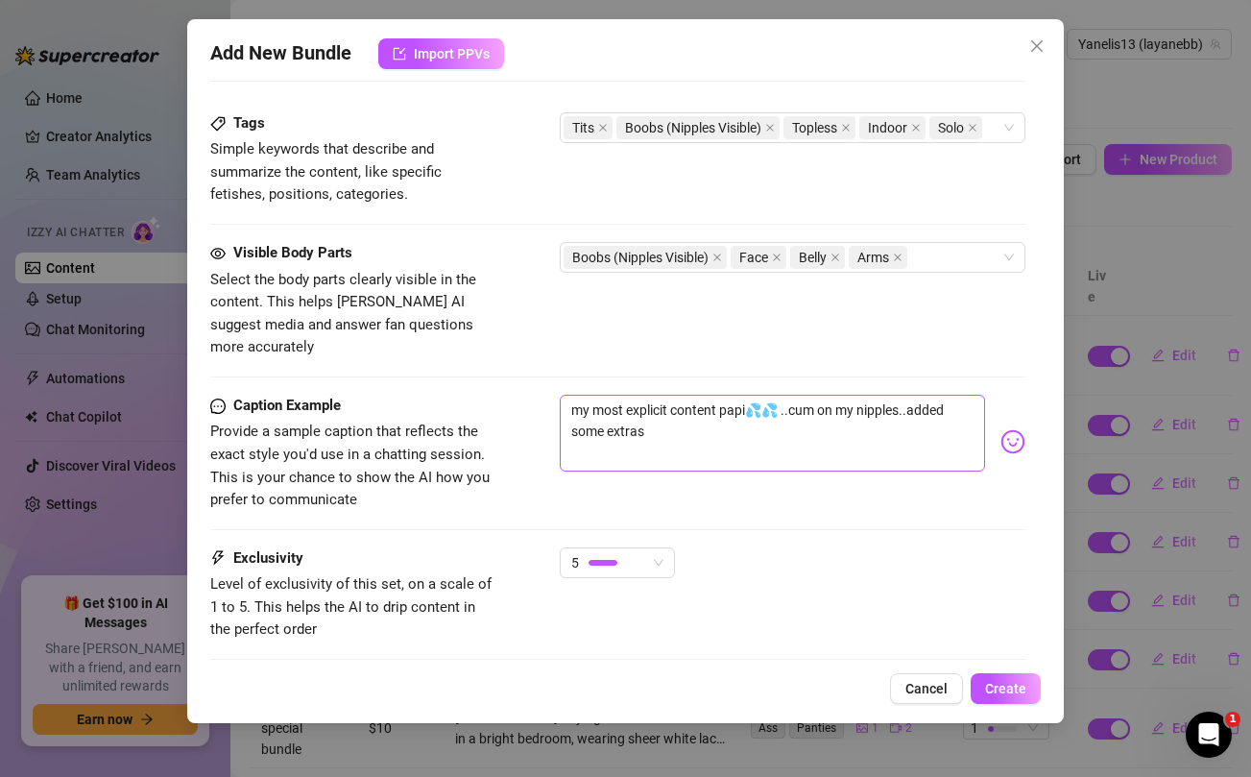
type textarea "[PERSON_NAME] is fully topless indoors, showing off her perky, round tits with …"
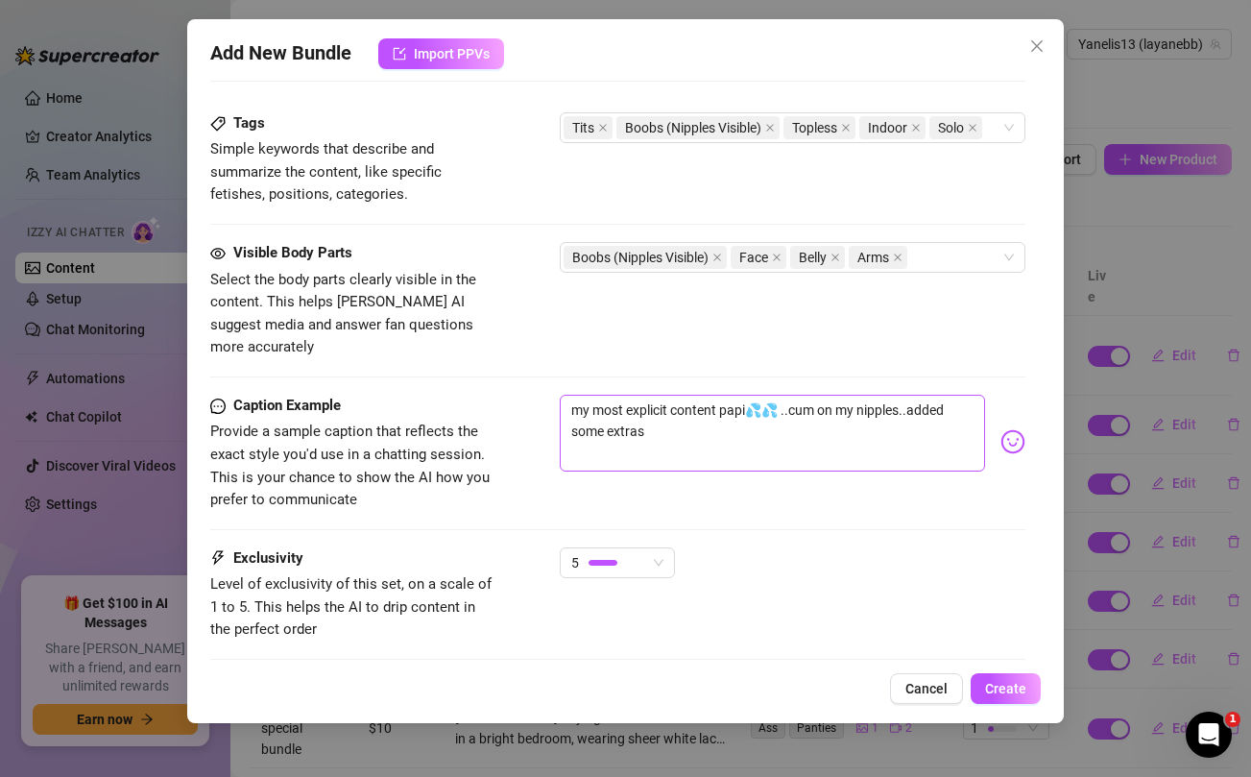
type textarea "[PERSON_NAME] is fully topless indoors, showing off her perky, round tits with …"
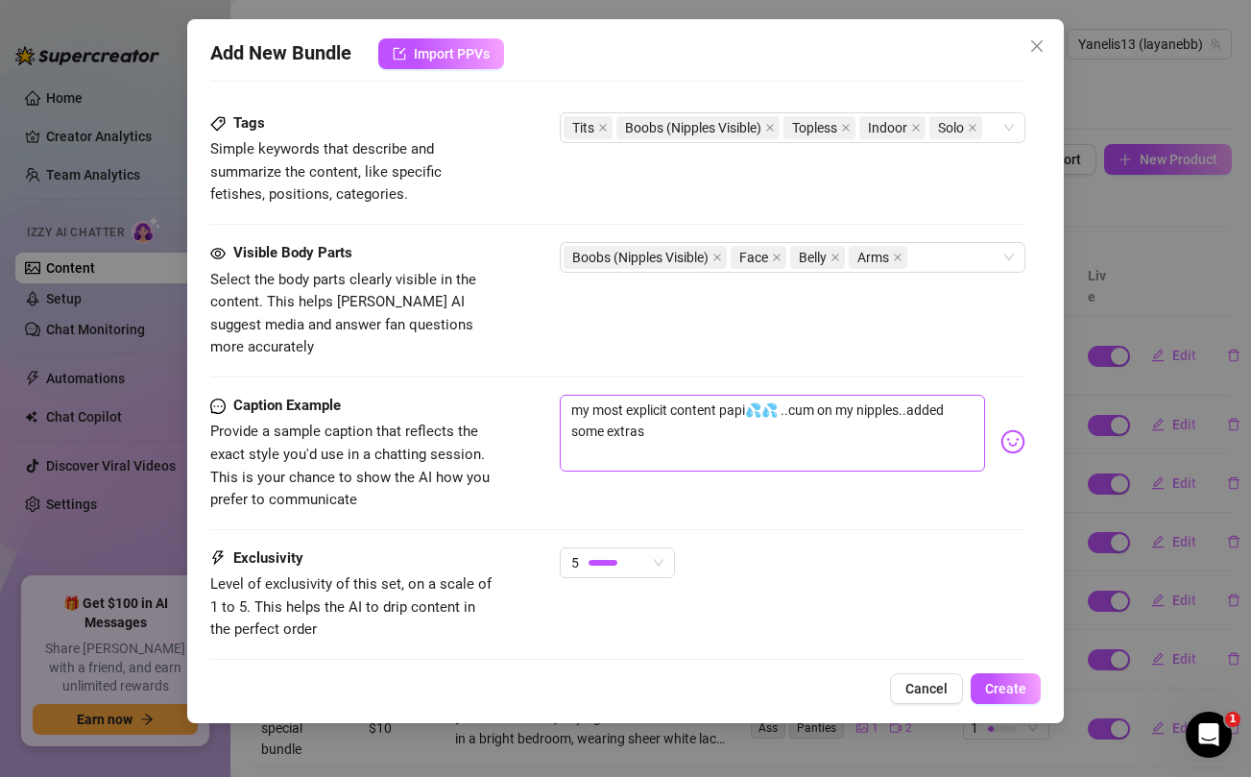
type textarea "[PERSON_NAME] is fully topless indoors, showing off her perky, round tits with …"
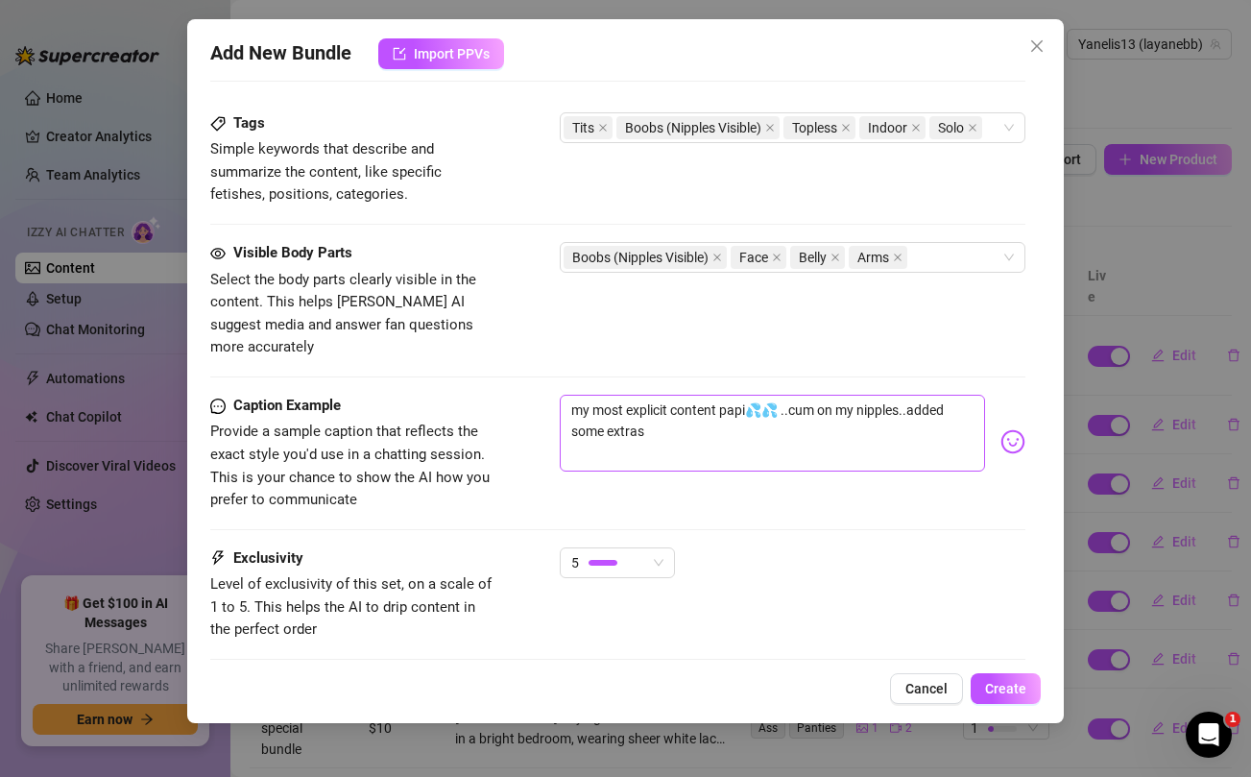
type textarea "[PERSON_NAME] is fully topless indoors, showing off her perky, round tits with …"
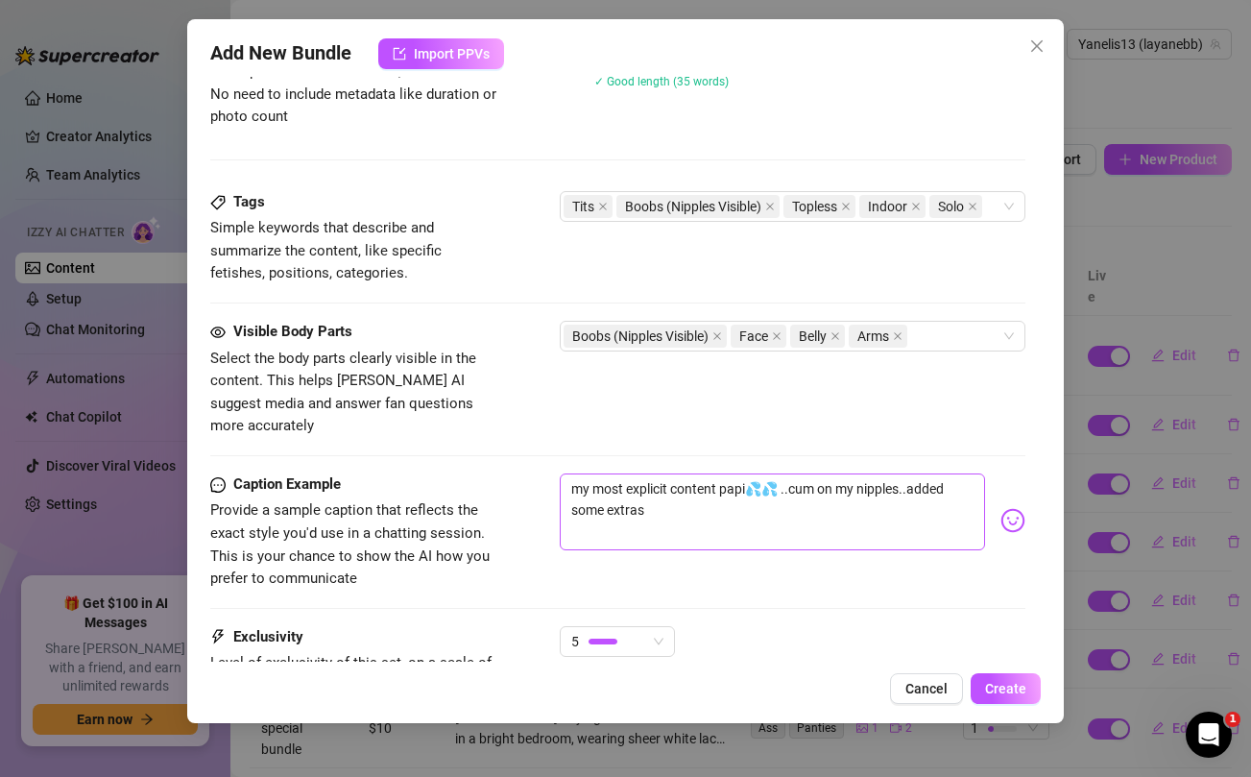
scroll to position [1055, 0]
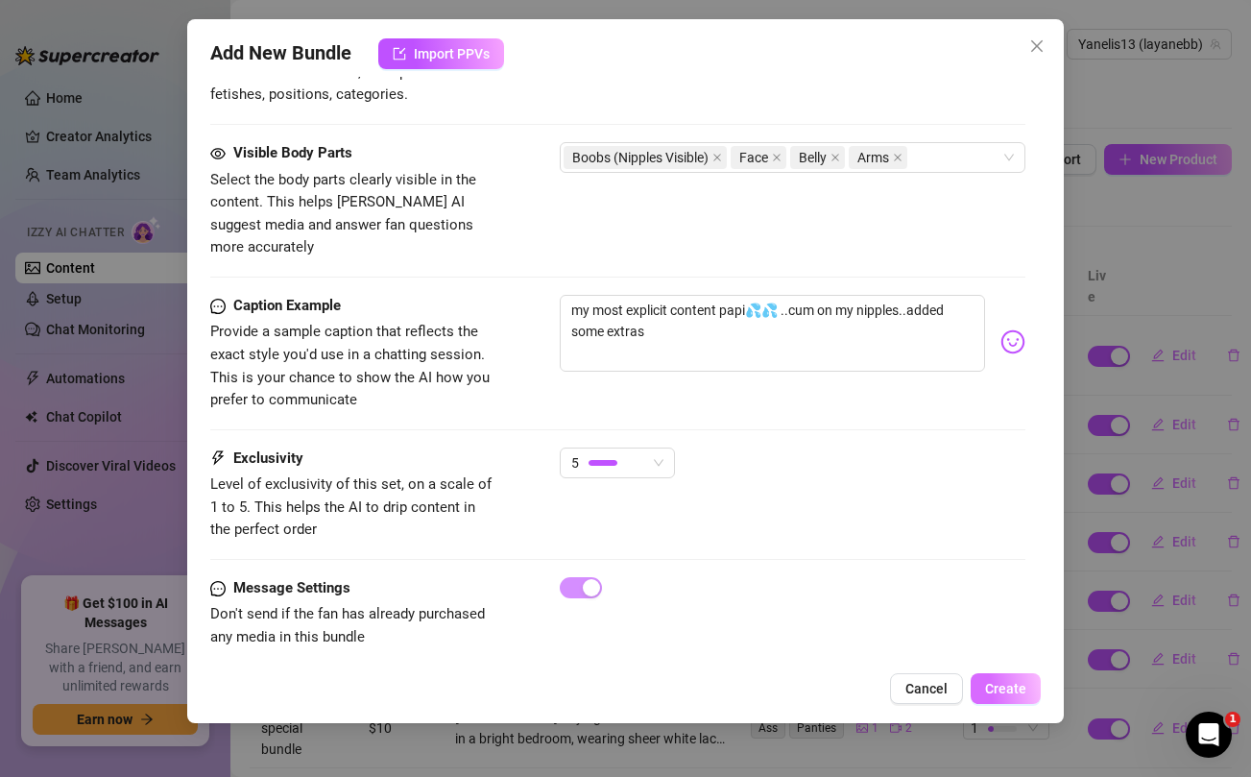
click at [1000, 688] on span "Create" at bounding box center [1005, 688] width 41 height 15
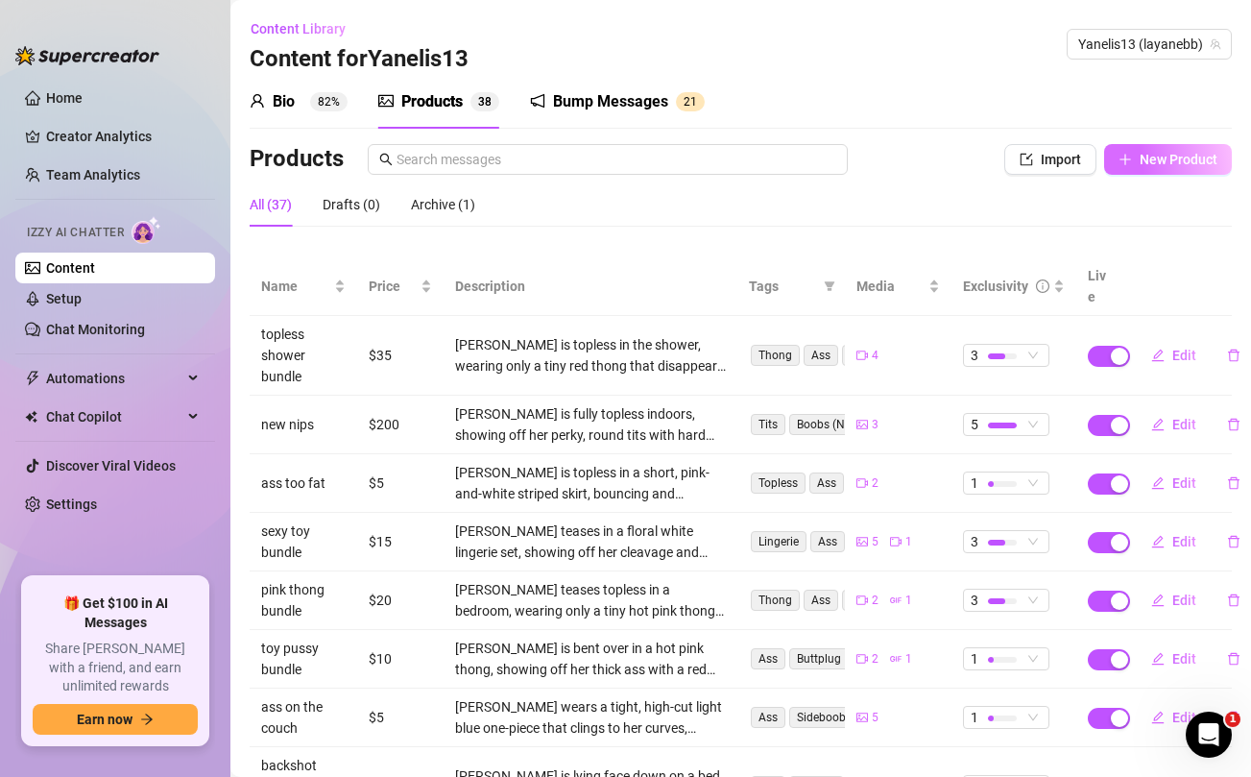
click at [1161, 160] on span "New Product" at bounding box center [1178, 159] width 78 height 15
type textarea "Type your message here..."
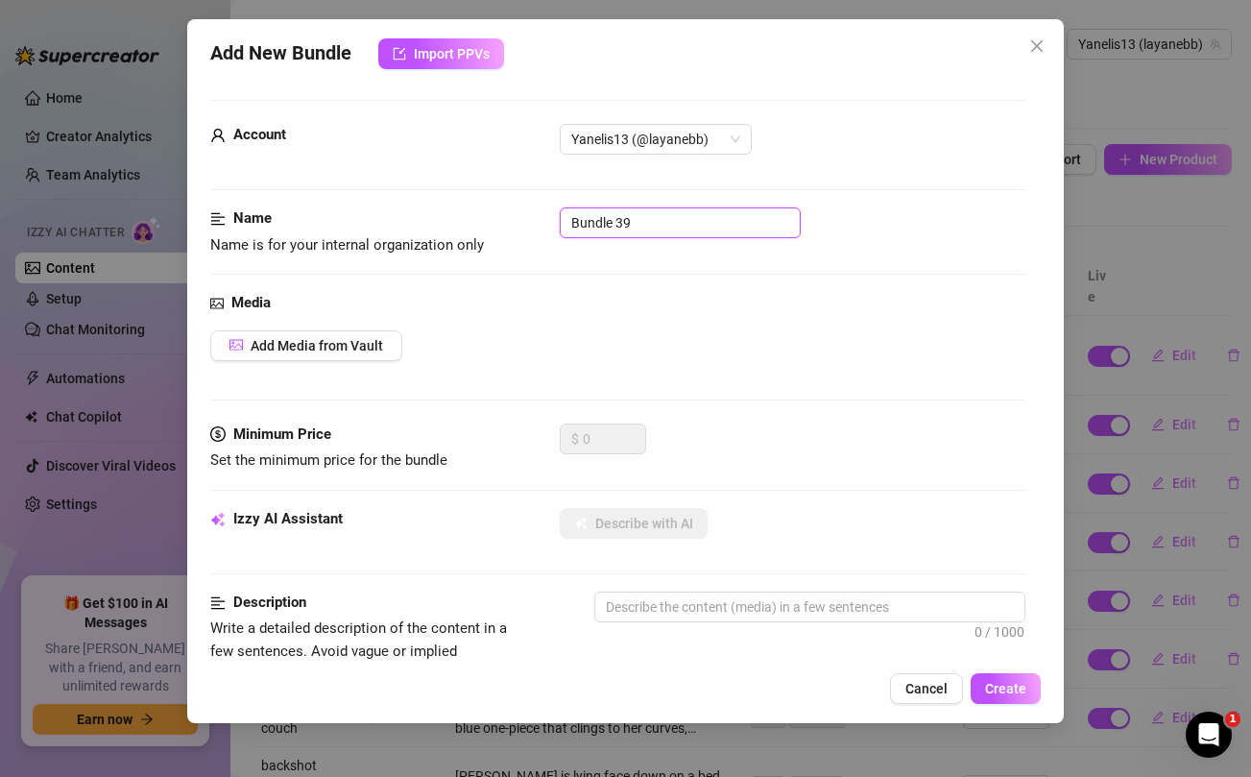
click at [730, 221] on input "Bundle 39" at bounding box center [680, 222] width 241 height 31
type input "intimate time bundle"
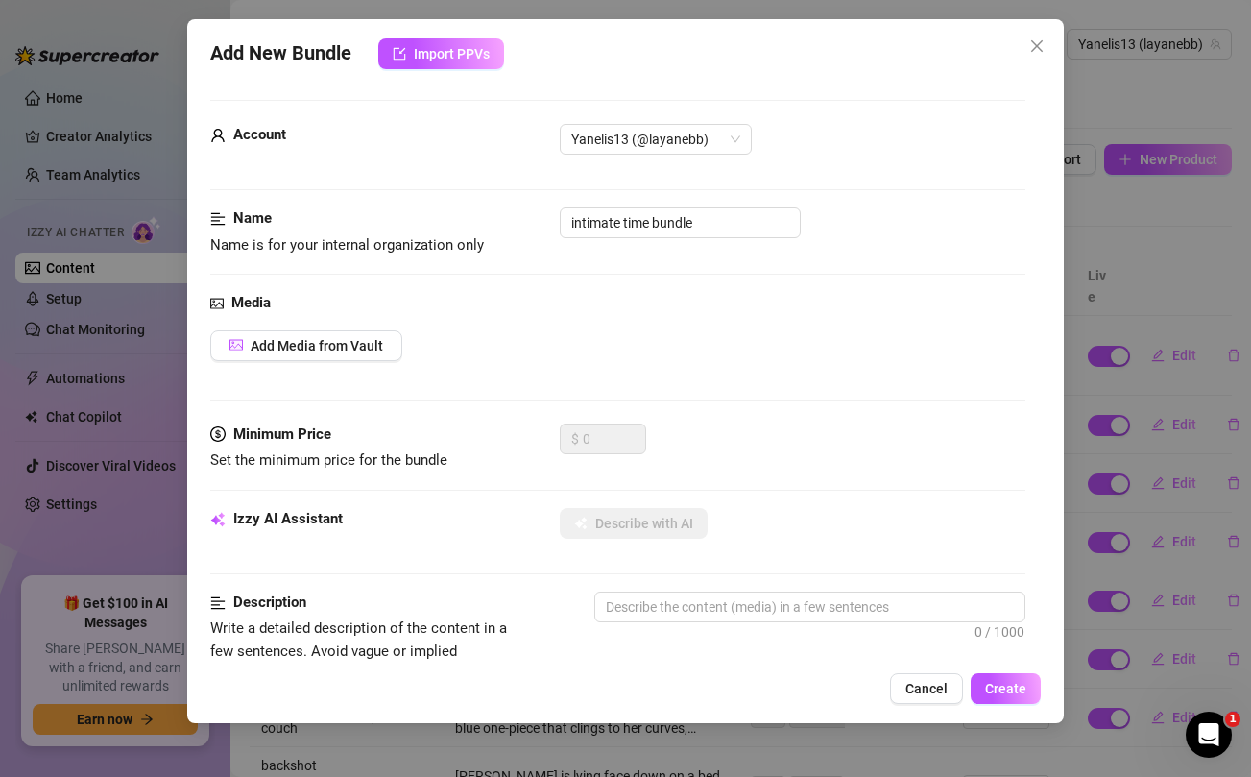
click at [780, 350] on div "Add Media from Vault" at bounding box center [617, 345] width 814 height 31
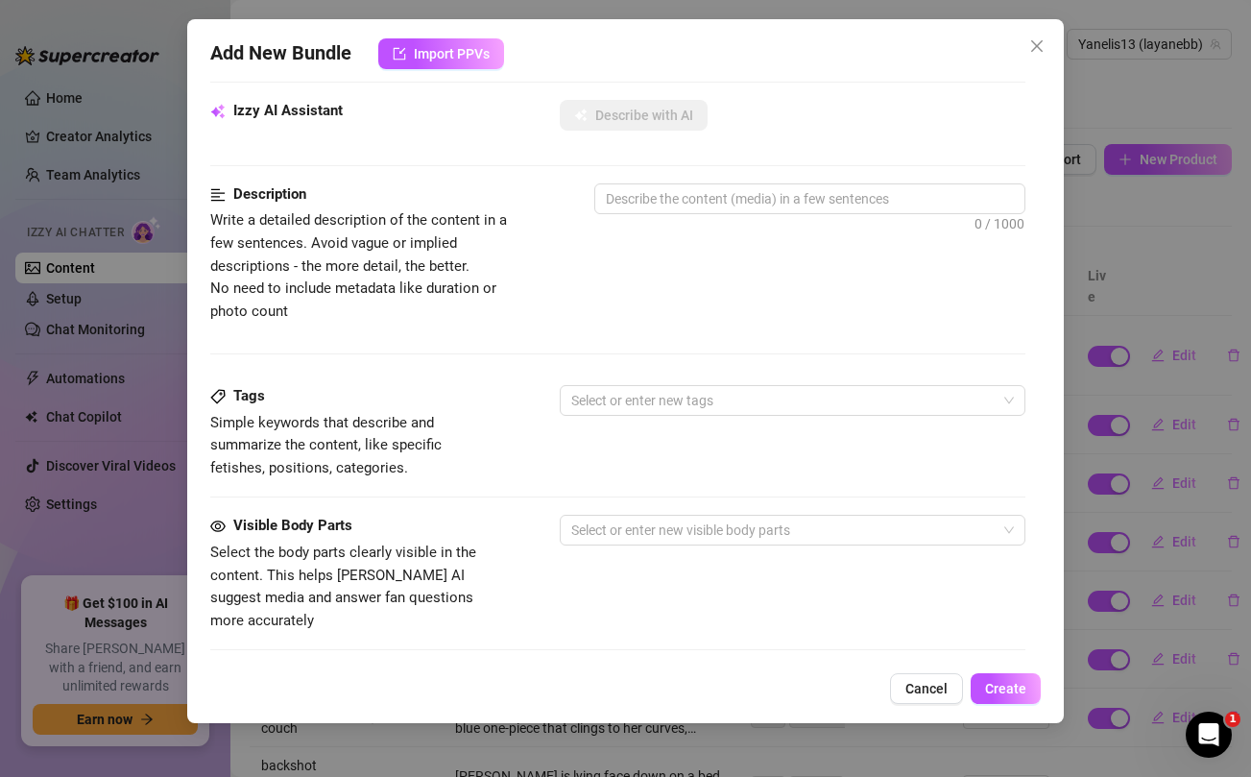
scroll to position [780, 0]
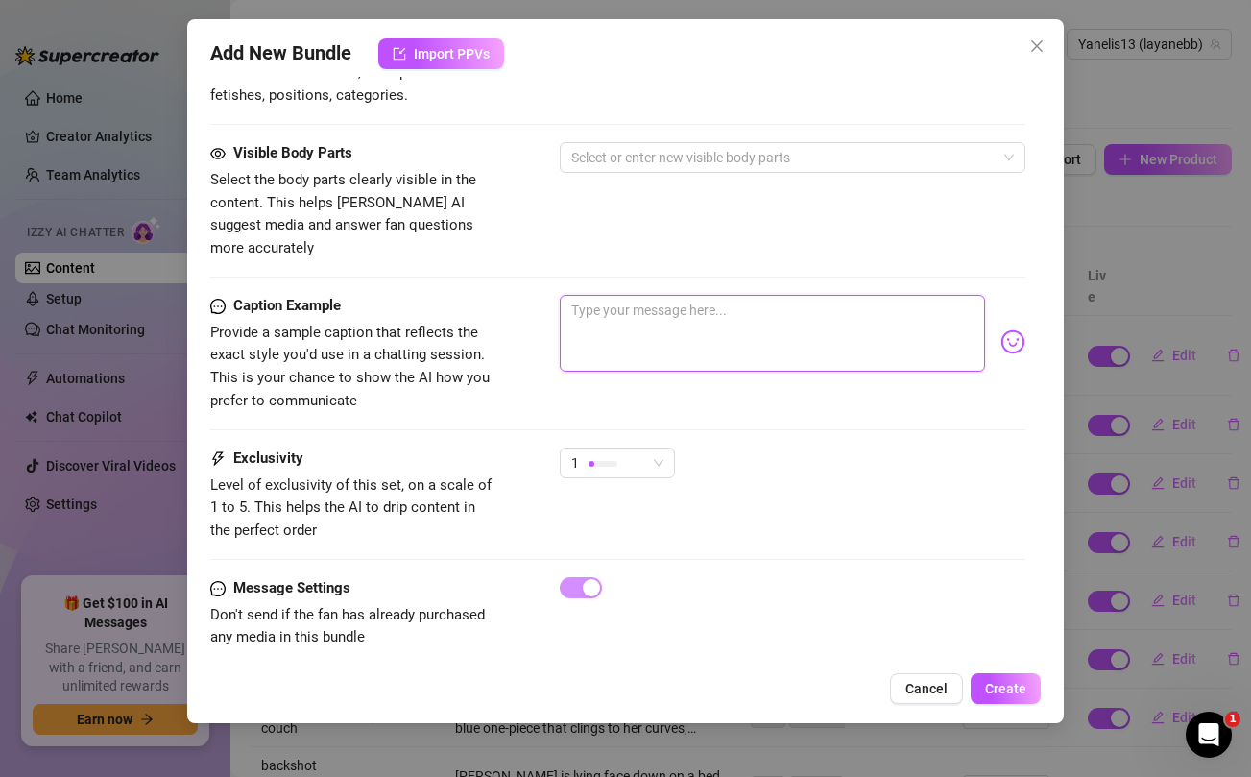
click at [749, 330] on textarea at bounding box center [772, 333] width 424 height 77
paste textarea "Netflix and chill? 🎥 I prefer to fuck all night.... we can make our own movie 😍"
type textarea "Netflix and chill? 🎥 I prefer to fuck all night.... we can make our own movie 😍"
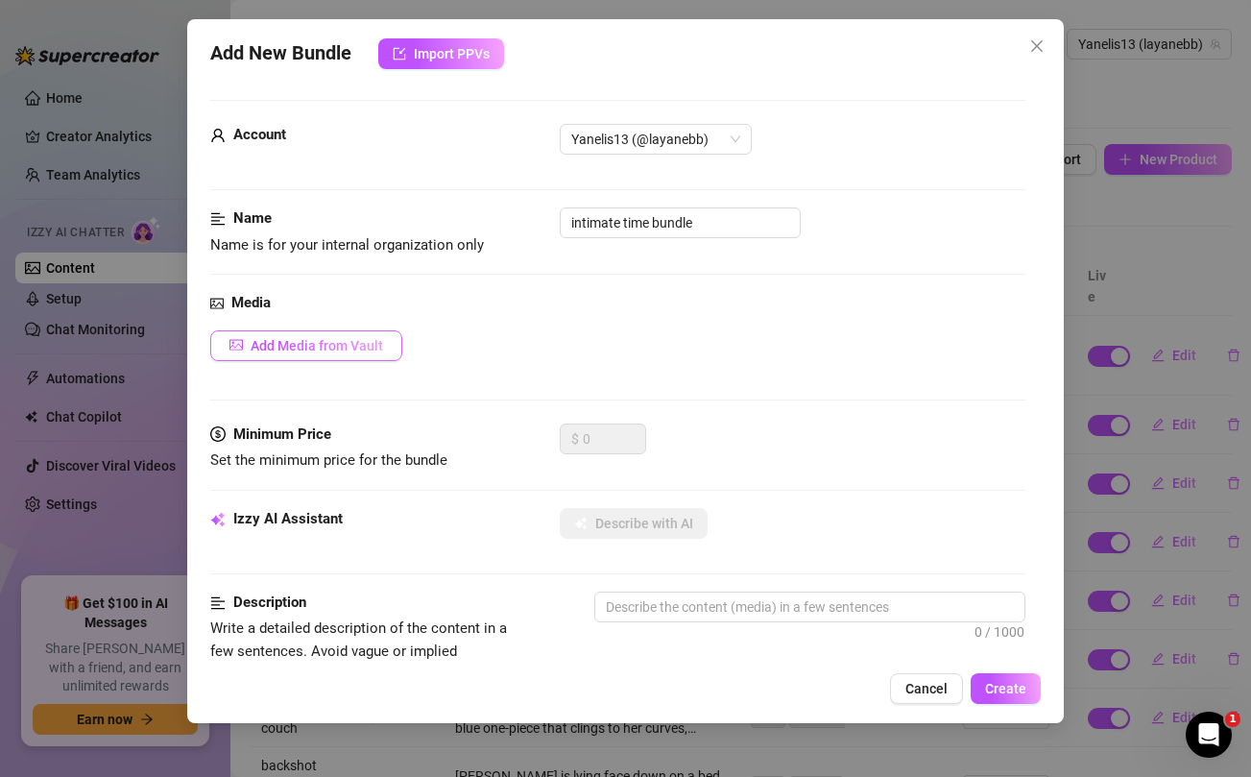
type textarea "Netflix and chill? 🎥 I prefer to fuck all night.... we can make our own movie 😍"
click at [358, 338] on span "Add Media from Vault" at bounding box center [317, 345] width 132 height 15
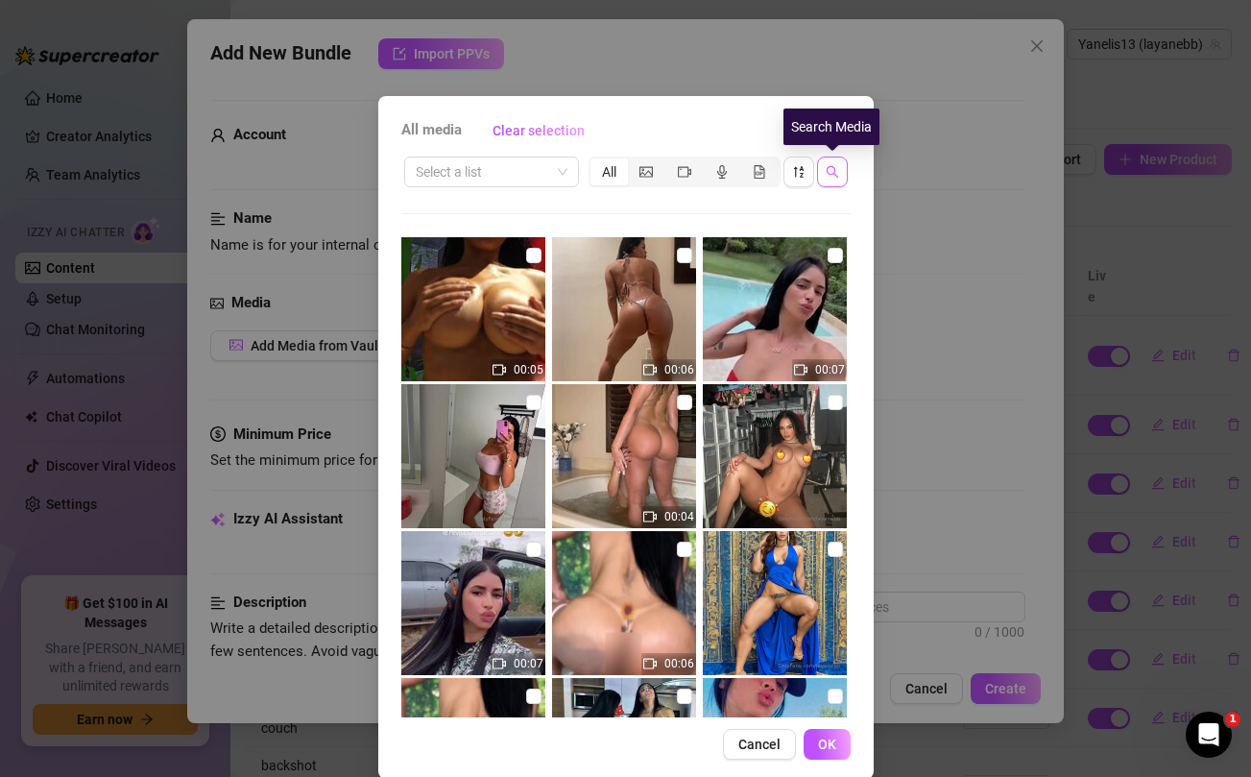
click at [832, 177] on icon "search" at bounding box center [832, 171] width 13 height 13
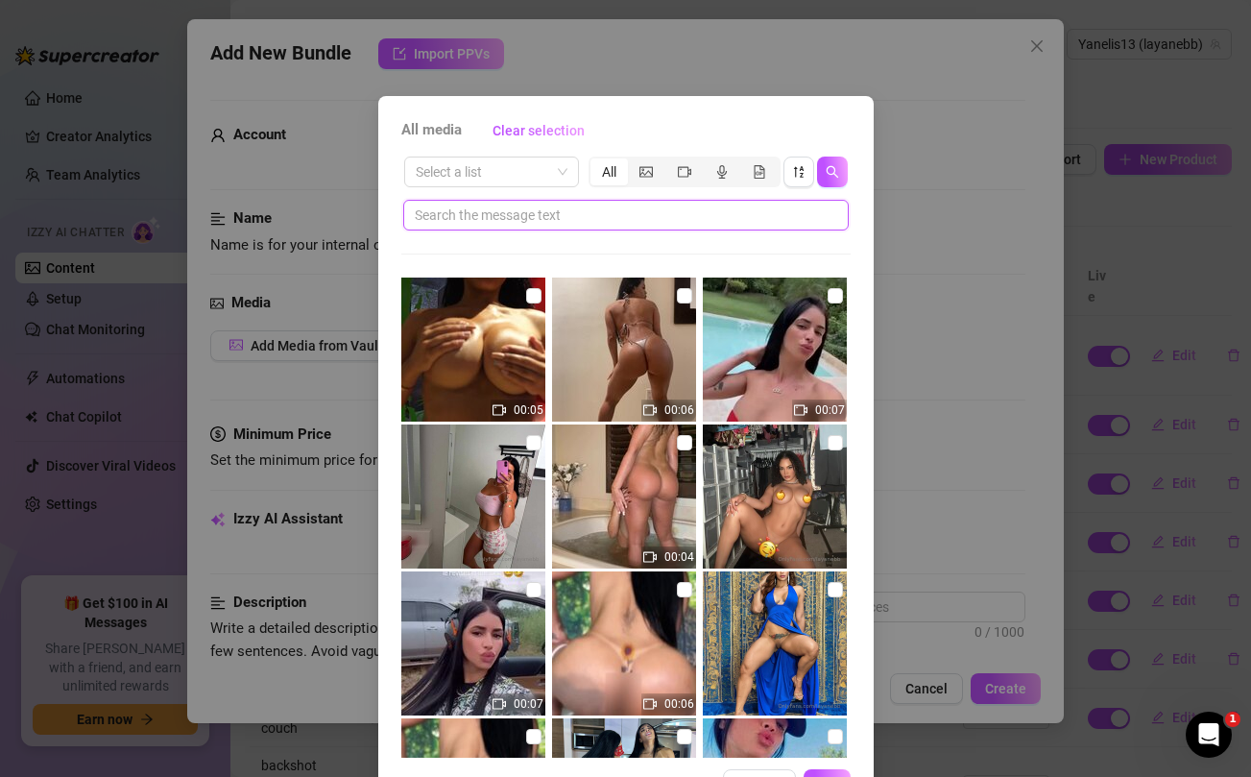
click at [640, 215] on input "text" at bounding box center [618, 214] width 407 height 21
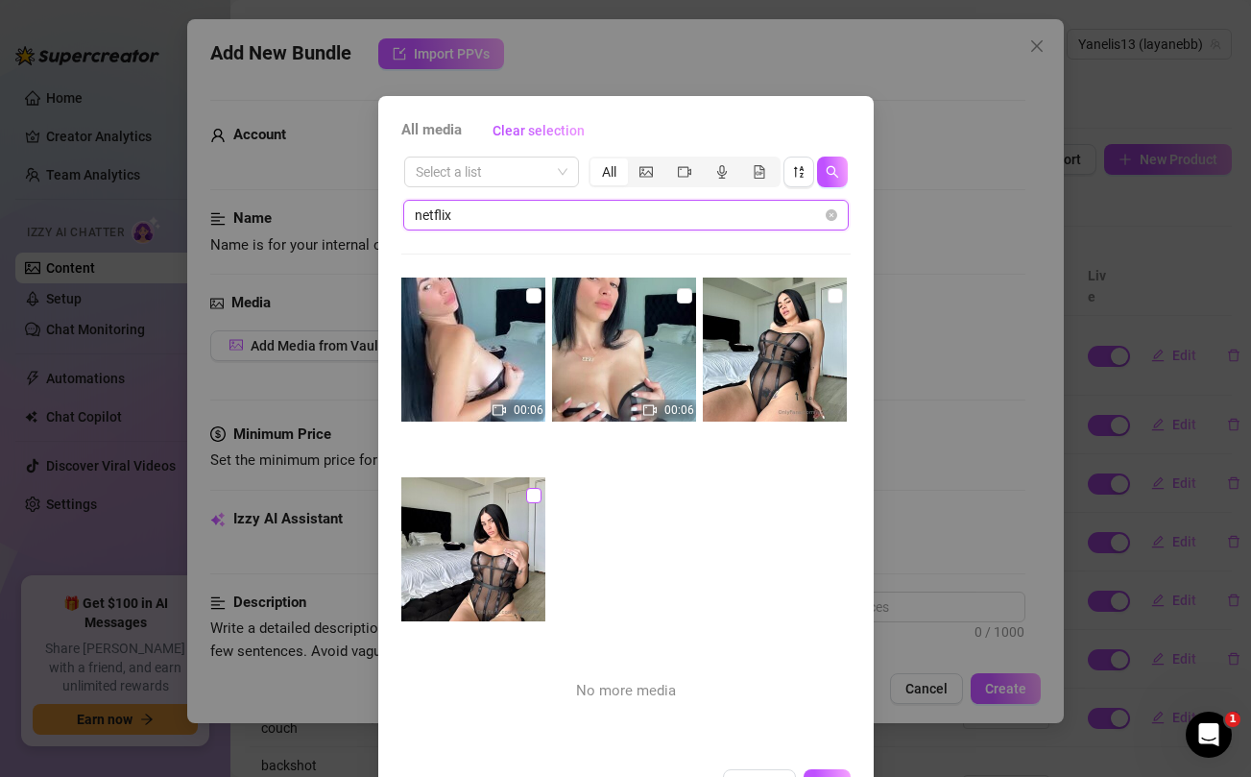
type input "netflix"
click at [527, 505] on label at bounding box center [533, 495] width 15 height 21
click at [527, 503] on input "checkbox" at bounding box center [533, 495] width 15 height 15
checkbox input "true"
click at [836, 293] on input "checkbox" at bounding box center [834, 295] width 15 height 15
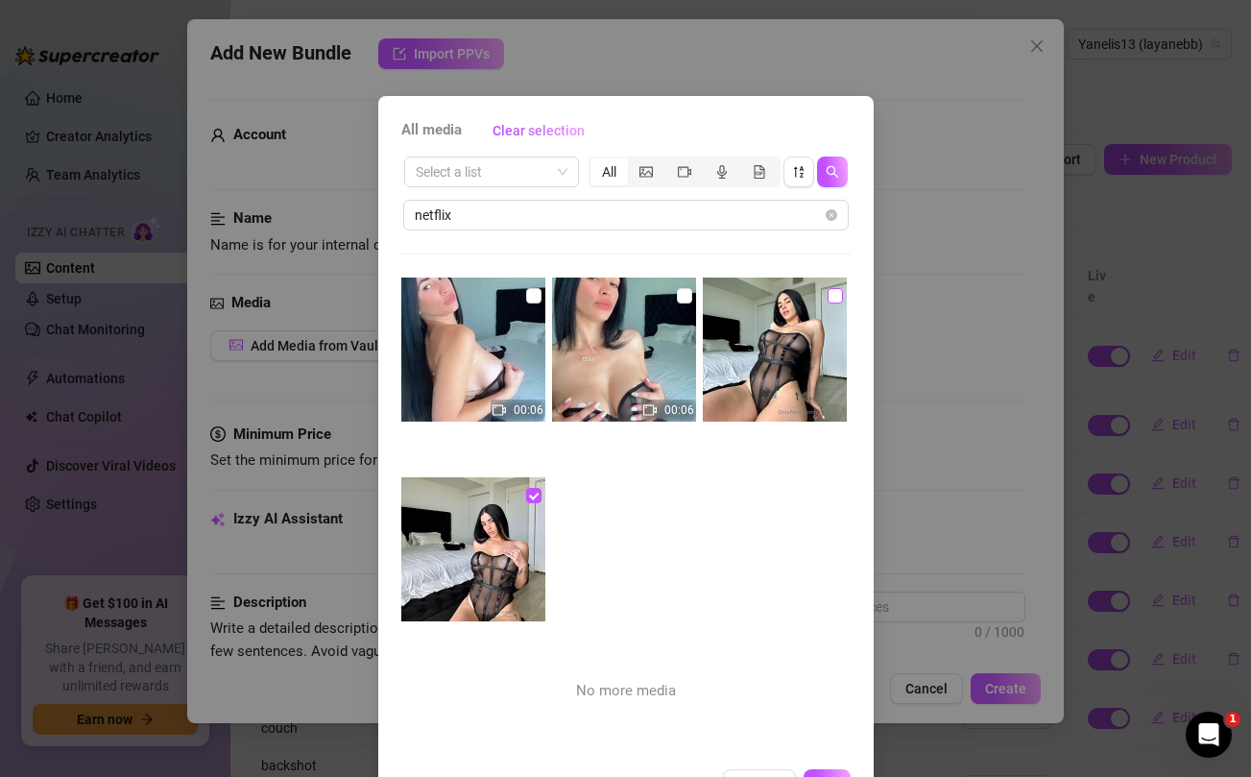
checkbox input "true"
click at [539, 496] on input "checkbox" at bounding box center [533, 495] width 15 height 15
checkbox input "false"
click at [835, 298] on input "checkbox" at bounding box center [834, 295] width 15 height 15
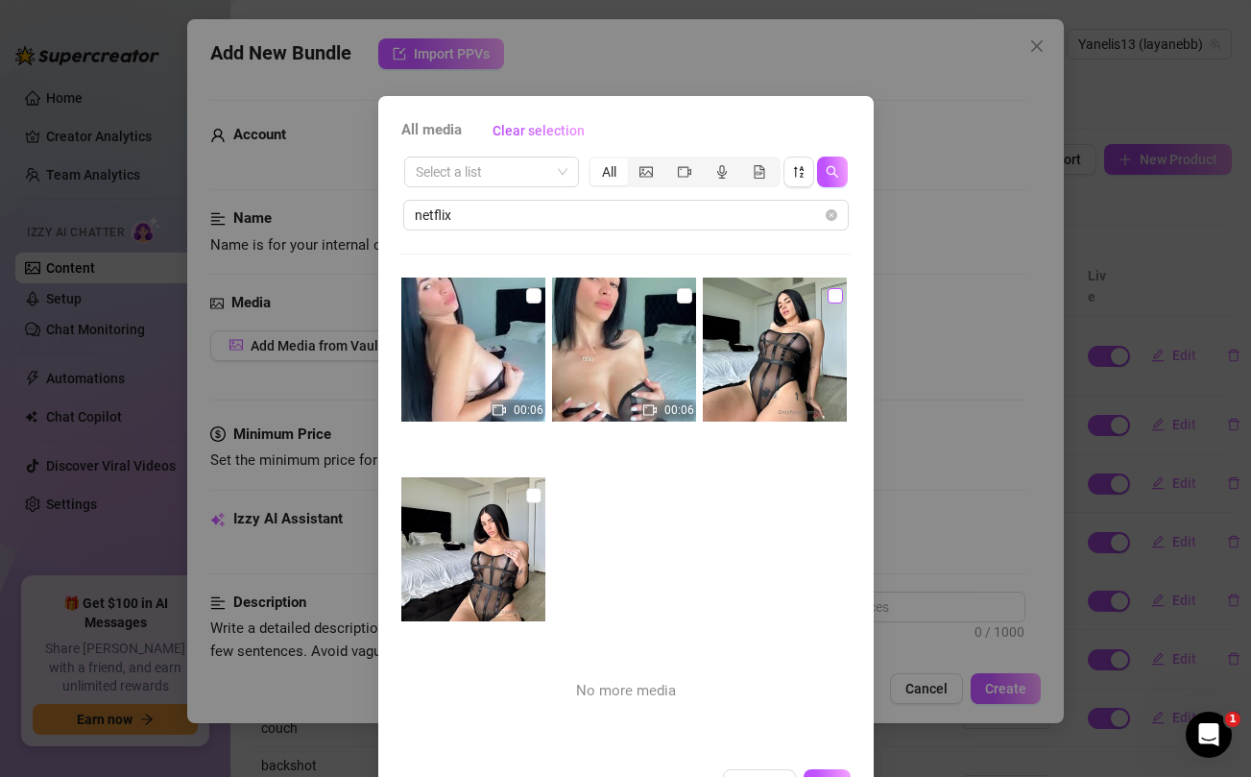
checkbox input "true"
click at [532, 496] on input "checkbox" at bounding box center [533, 495] width 15 height 15
checkbox input "true"
click at [535, 300] on input "checkbox" at bounding box center [533, 295] width 15 height 15
checkbox input "true"
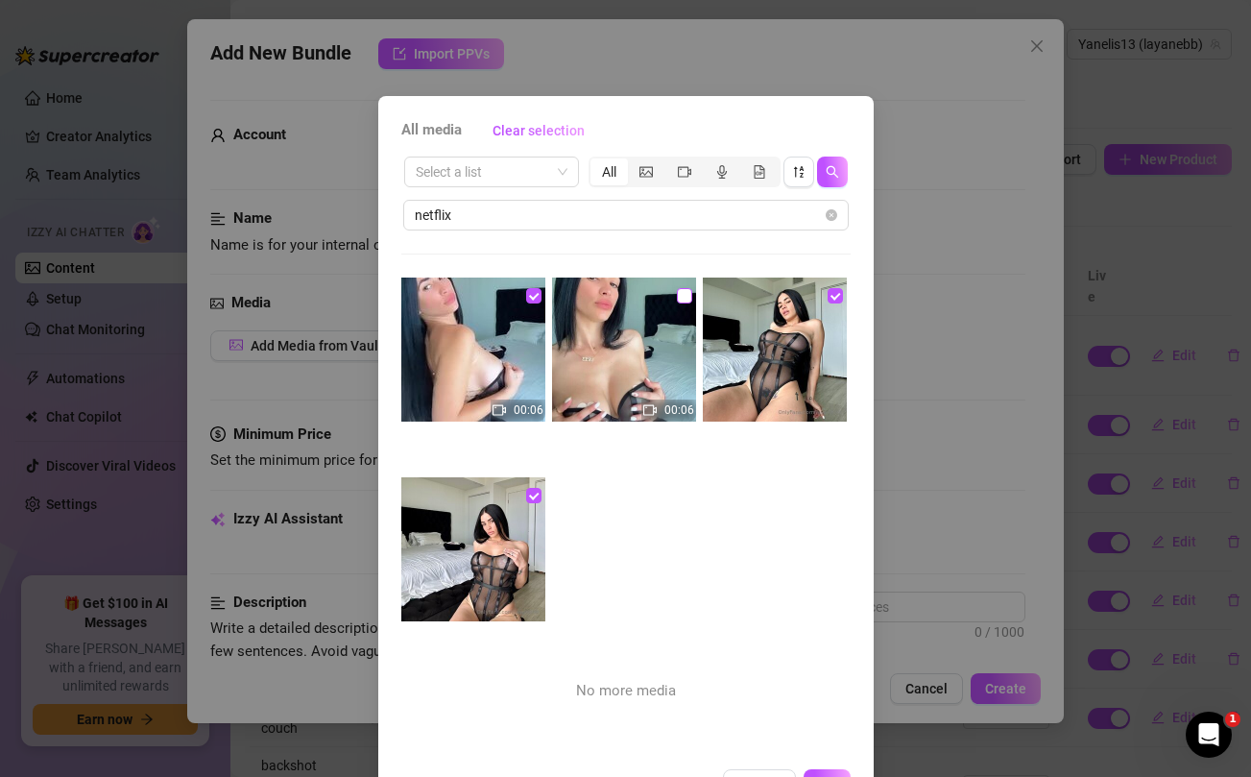
click at [682, 294] on input "checkbox" at bounding box center [684, 295] width 15 height 15
checkbox input "true"
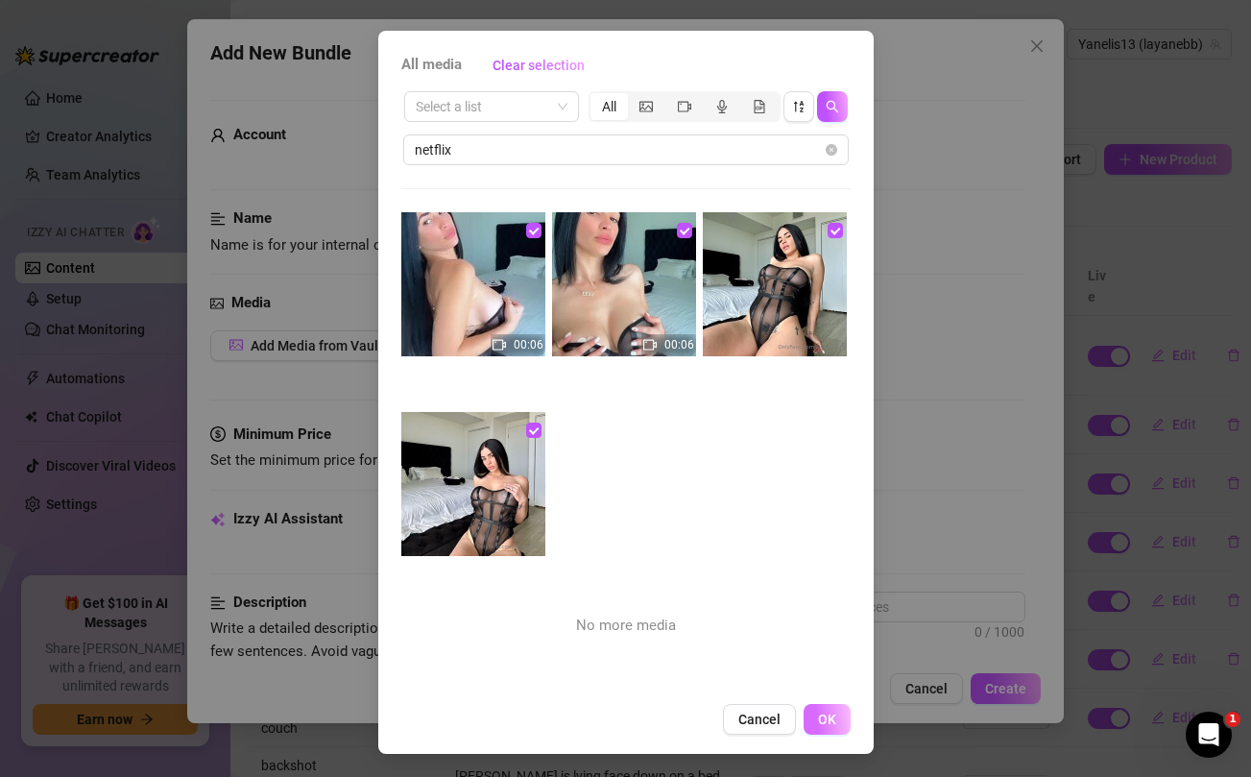
click at [828, 713] on span "OK" at bounding box center [827, 718] width 18 height 15
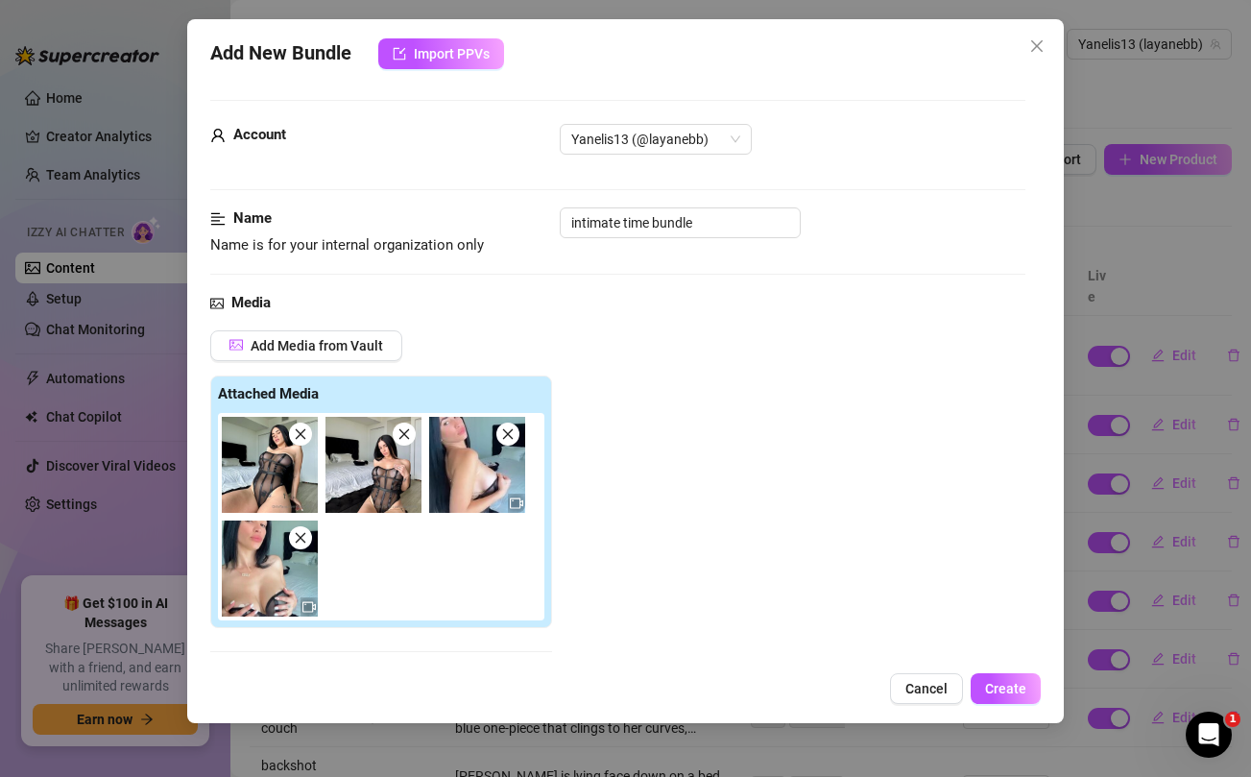
scroll to position [350, 0]
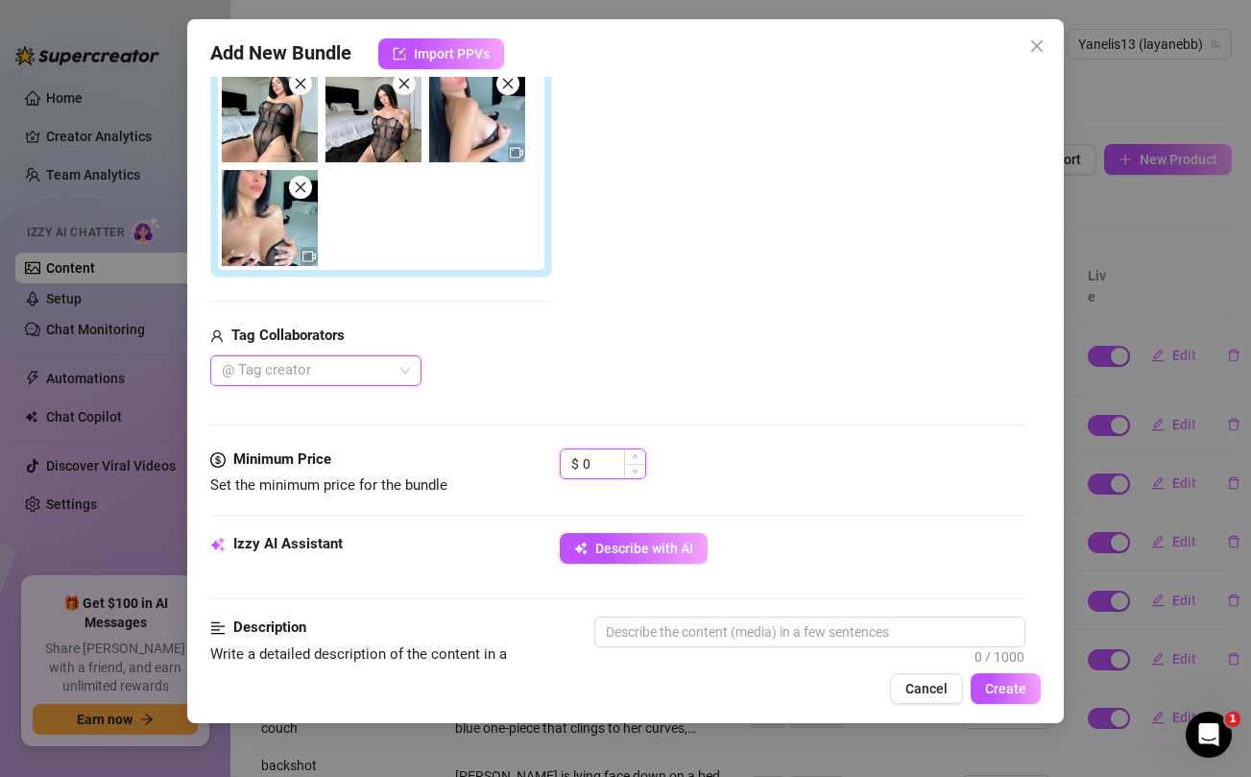
click at [619, 465] on input "0" at bounding box center [614, 463] width 62 height 29
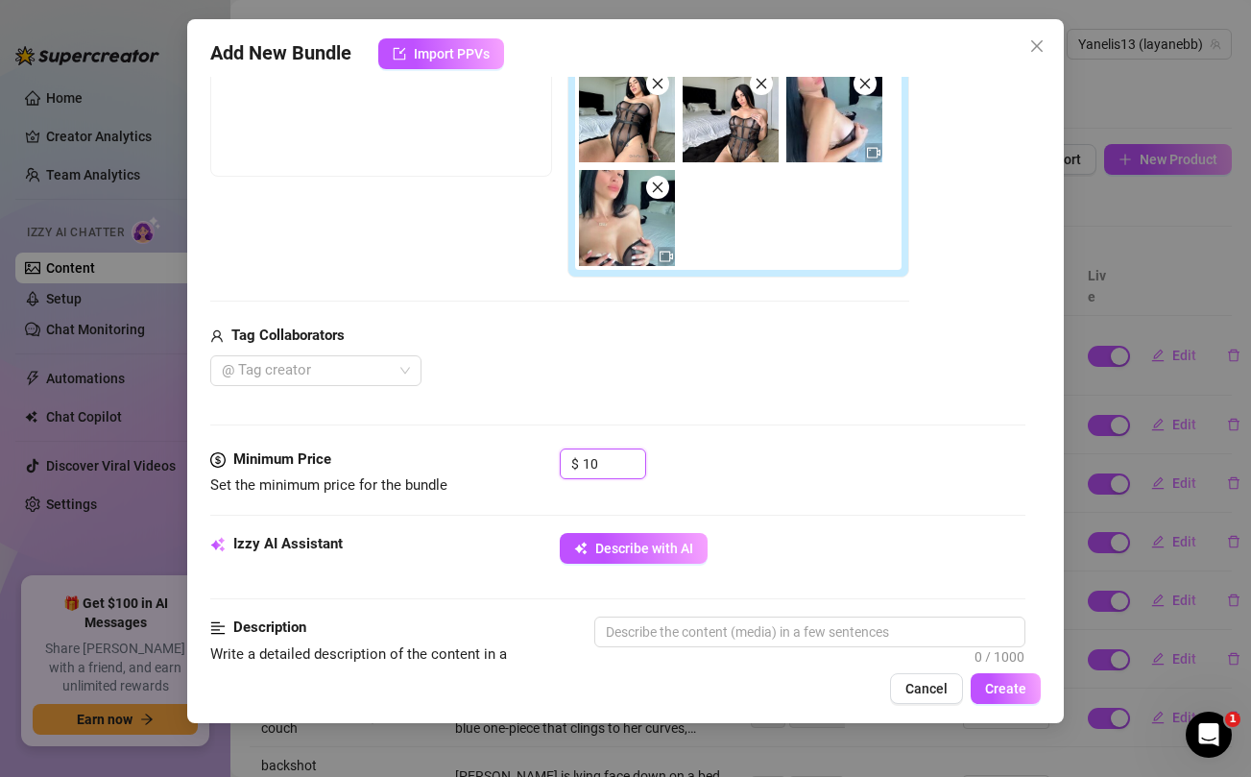
type input "10"
click at [621, 405] on div "Media Add Media from Vault Free preview Pay to view Tag Collaborators @ Tag cre…" at bounding box center [617, 194] width 814 height 507
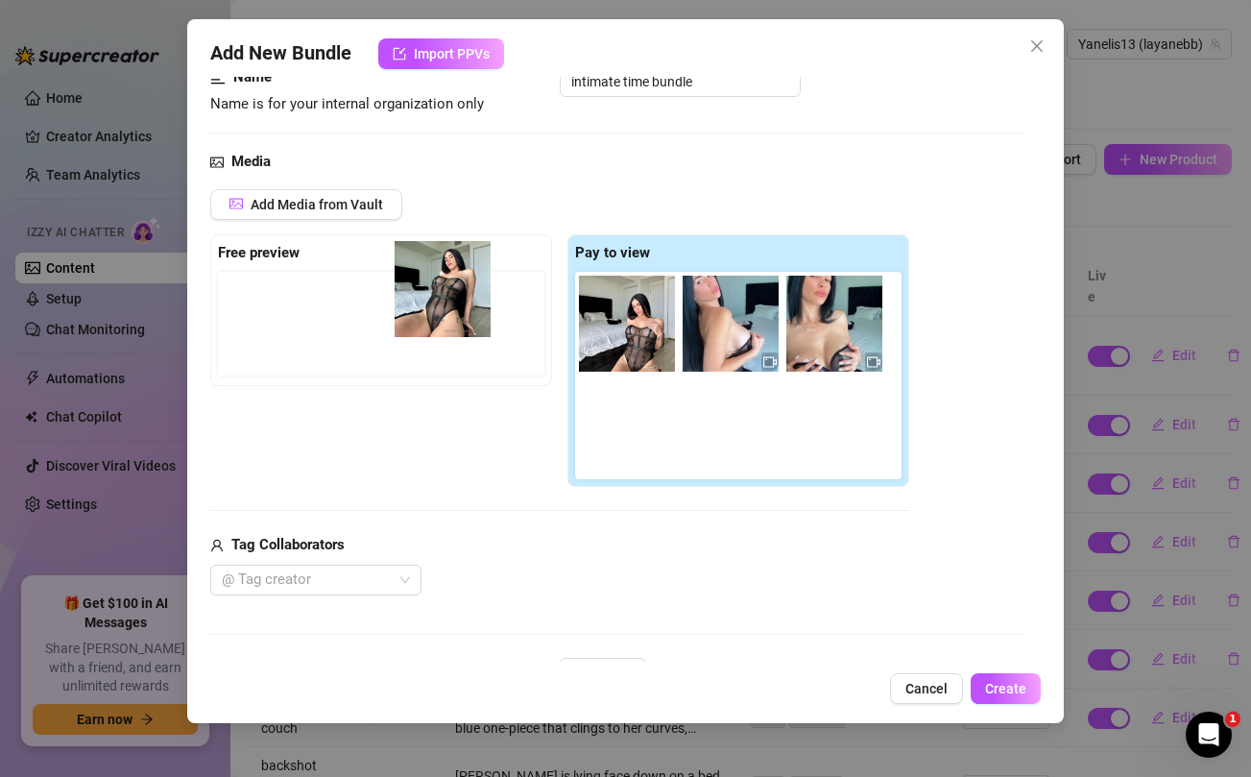
drag, startPoint x: 618, startPoint y: 334, endPoint x: 422, endPoint y: 299, distance: 198.8
click at [422, 299] on div "Free preview Pay to view" at bounding box center [559, 360] width 699 height 253
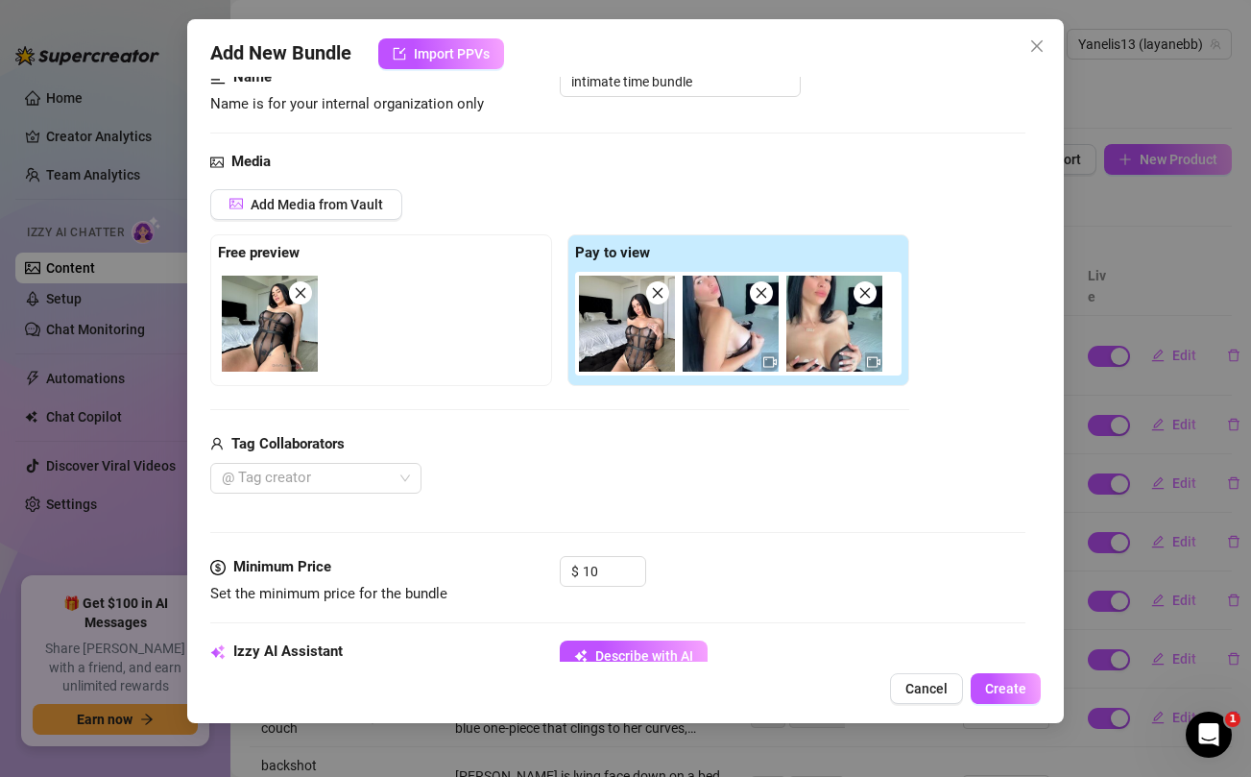
scroll to position [287, 0]
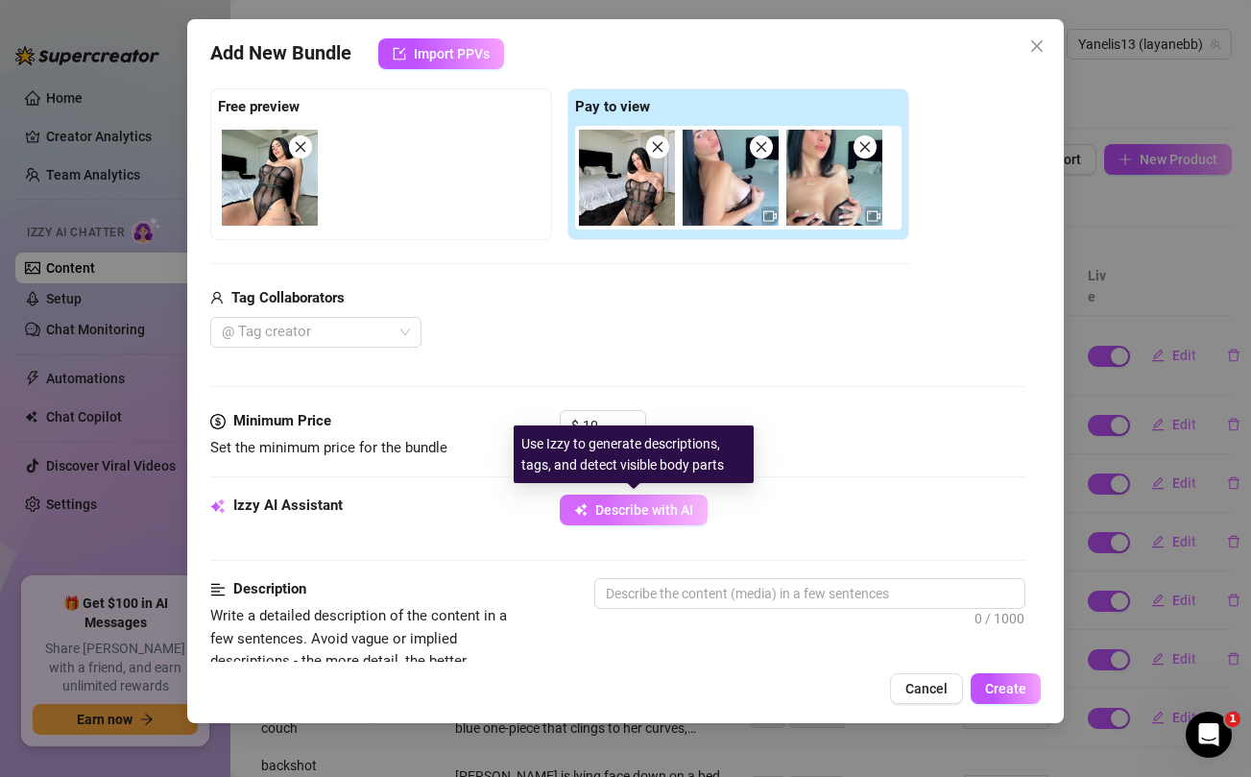
click at [613, 509] on span "Describe with AI" at bounding box center [644, 509] width 98 height 15
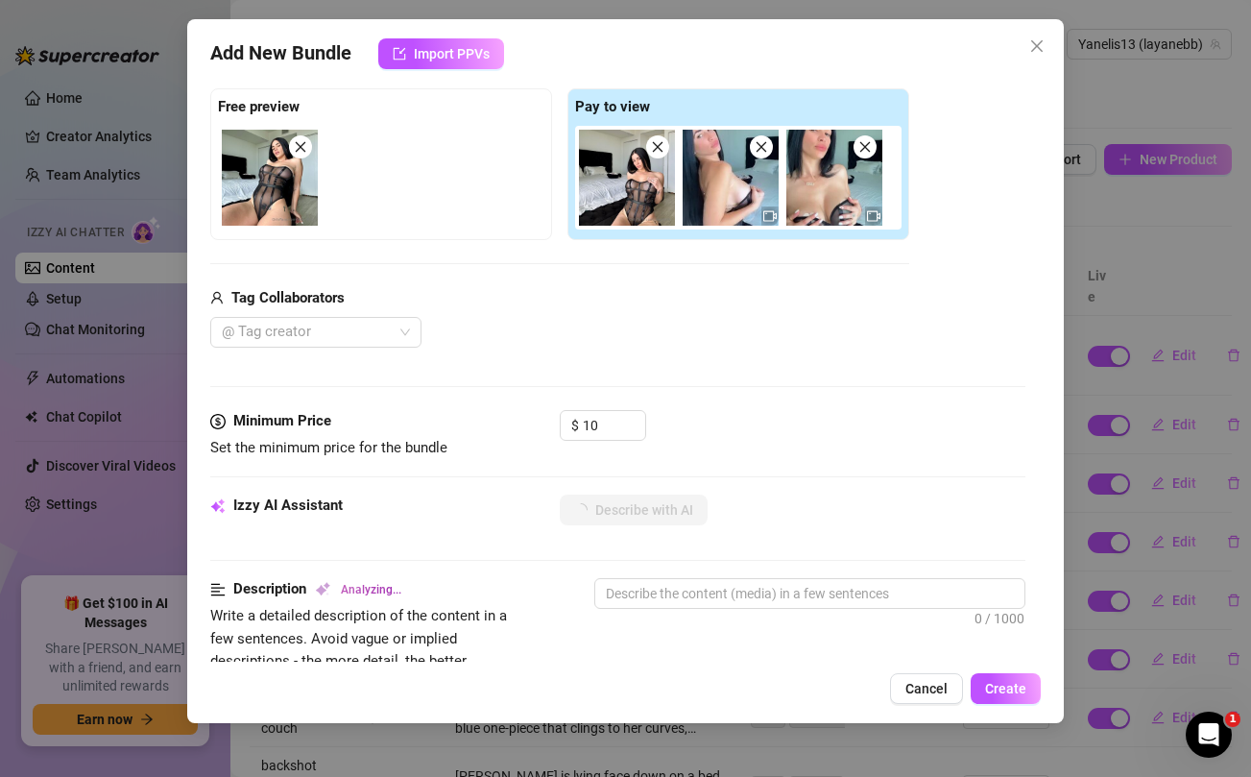
type textarea "[PERSON_NAME]"
type textarea "[PERSON_NAME] teases"
type textarea "[PERSON_NAME] teases in"
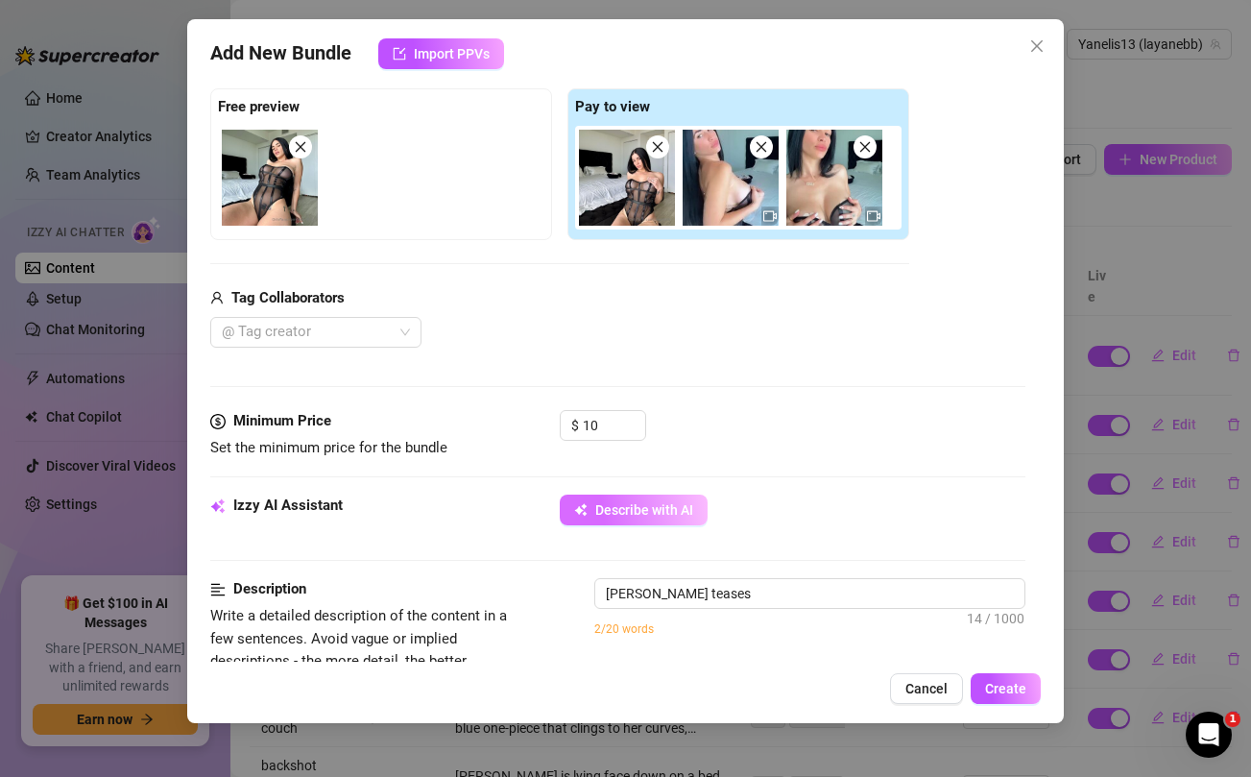
type textarea "[PERSON_NAME] teases in"
type textarea "[PERSON_NAME] teases in a"
type textarea "[PERSON_NAME] teases in a sheer"
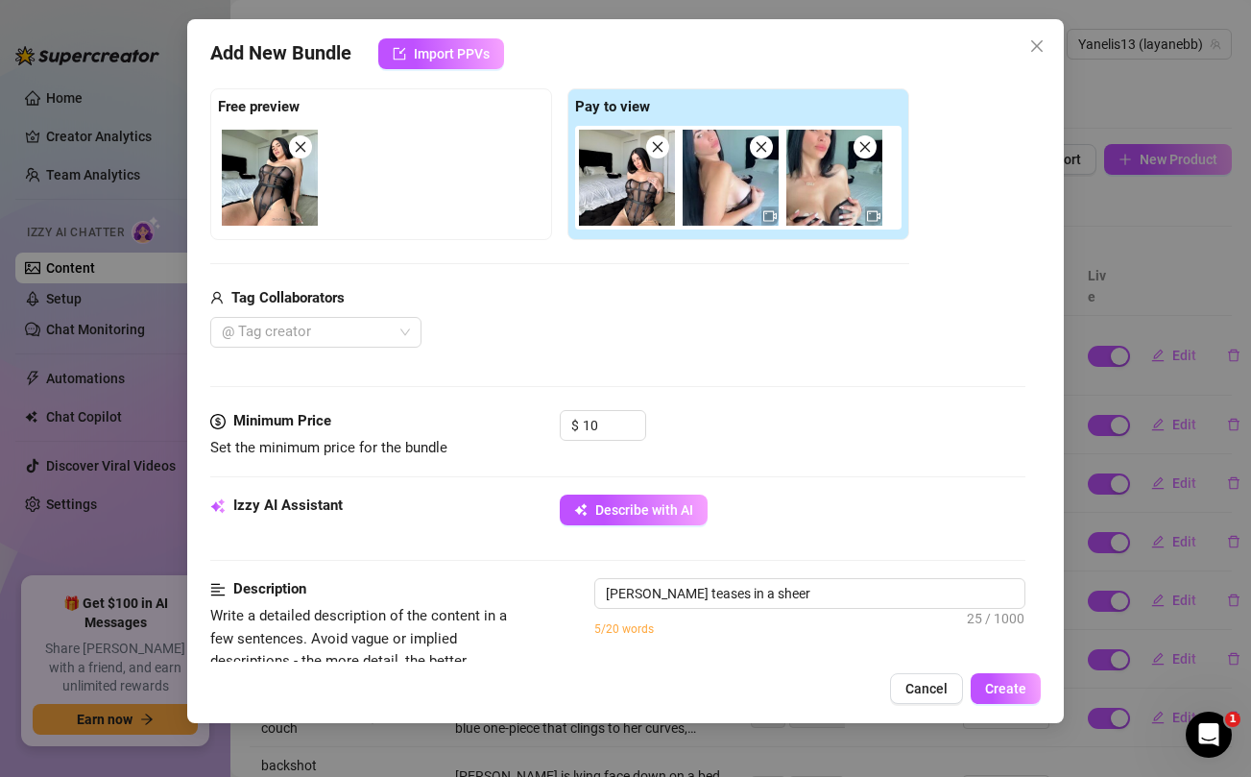
type textarea "[PERSON_NAME] teases in a sheer black"
type textarea "[PERSON_NAME] teases in a sheer black lingerie"
type textarea "[PERSON_NAME] teases in a sheer black lingerie bodysuit,"
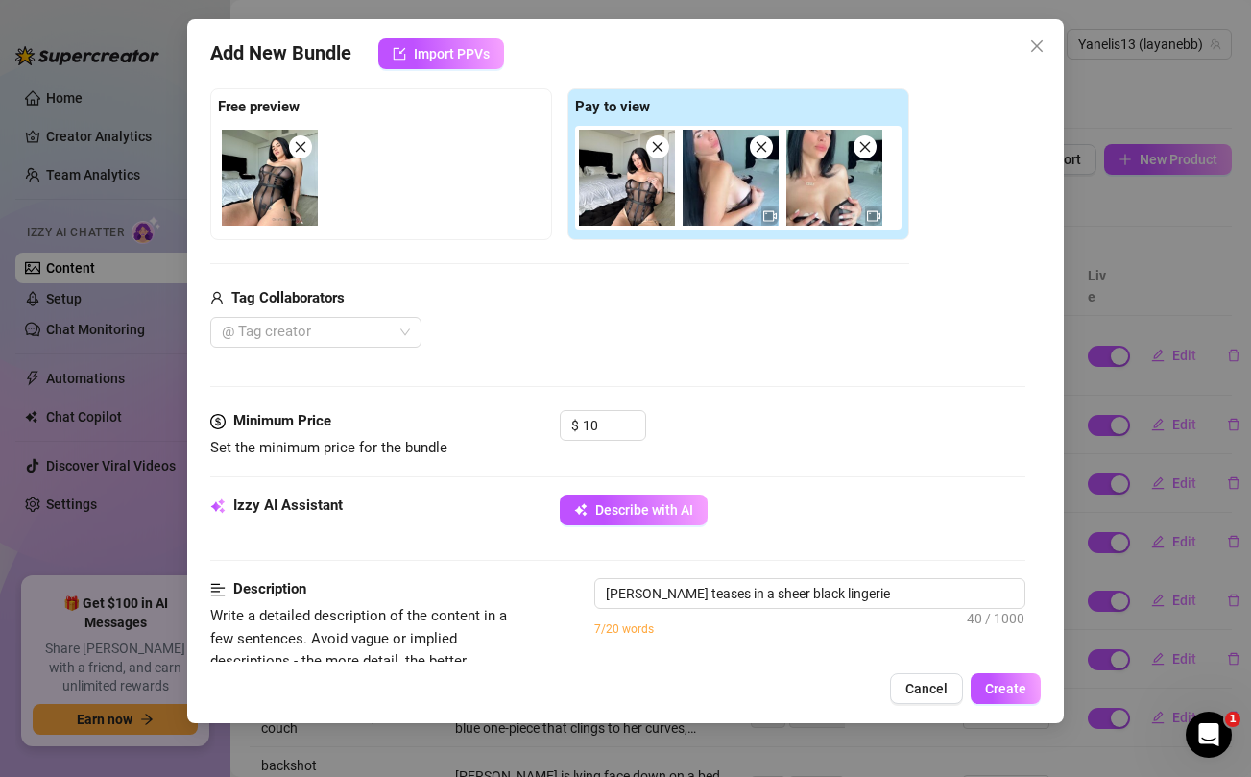
type textarea "[PERSON_NAME] teases in a sheer black lingerie bodysuit,"
type textarea "[PERSON_NAME] teases in a sheer black lingerie bodysuit, showing"
type textarea "[PERSON_NAME] teases in a sheer black lingerie bodysuit, showing off"
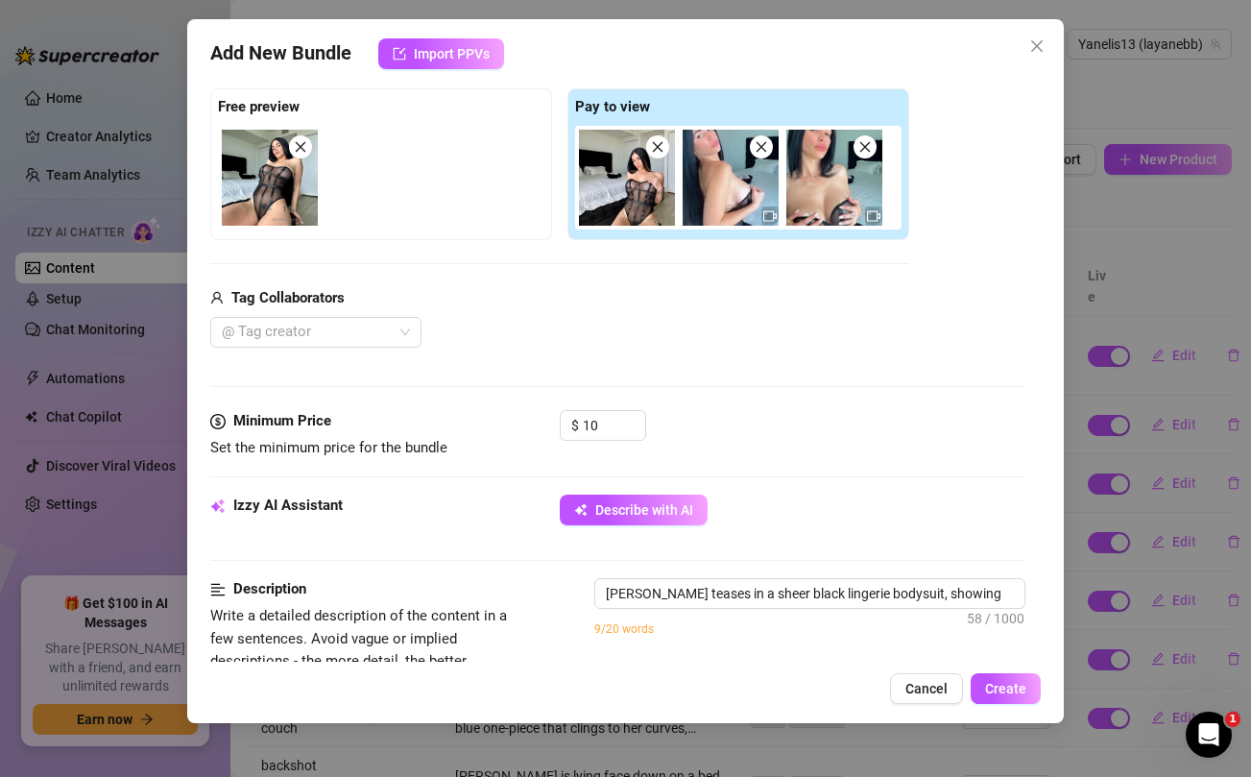
type textarea "[PERSON_NAME] teases in a sheer black lingerie bodysuit, showing off her"
type textarea "[PERSON_NAME] teases in a sheer black lingerie bodysuit, showing off her curves"
type textarea "[PERSON_NAME] teases in a sheer black lingerie bodysuit, showing off her curves…"
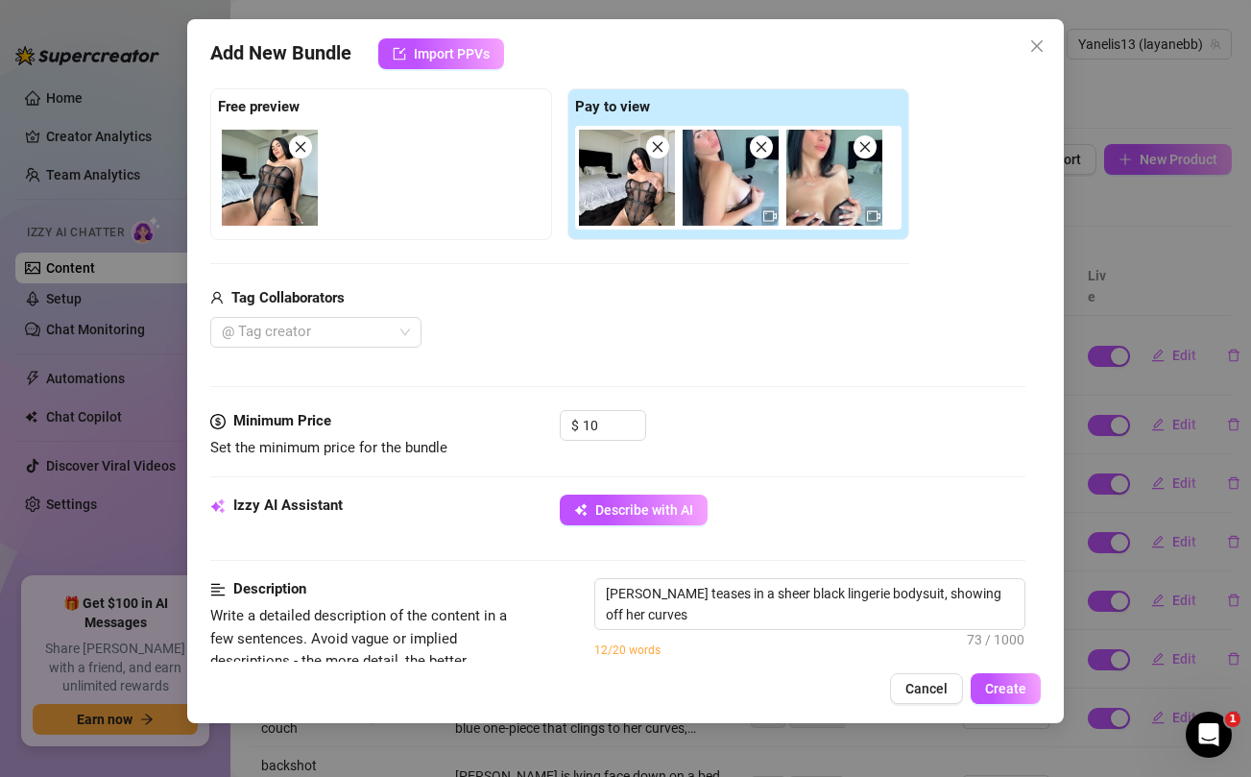
type textarea "[PERSON_NAME] teases in a sheer black lingerie bodysuit, showing off her curves…"
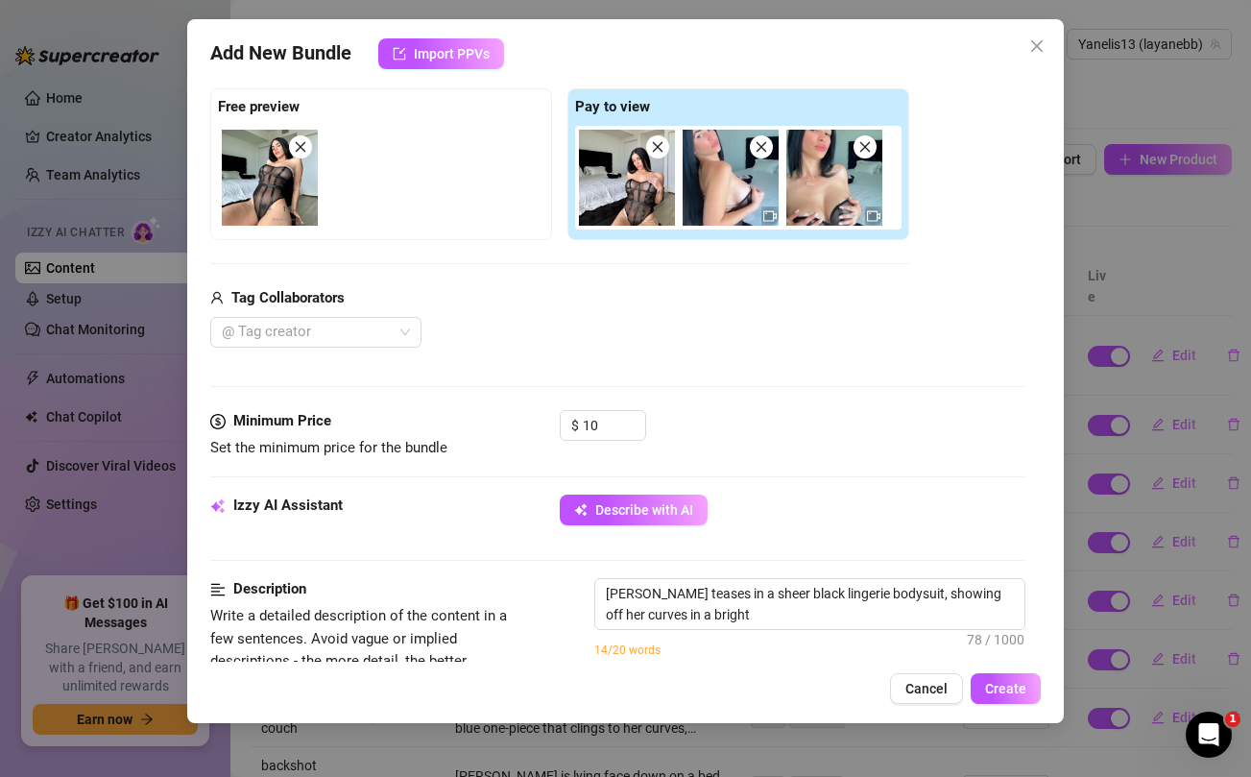
type textarea "[PERSON_NAME] teases in a sheer black lingerie bodysuit, showing off her curves…"
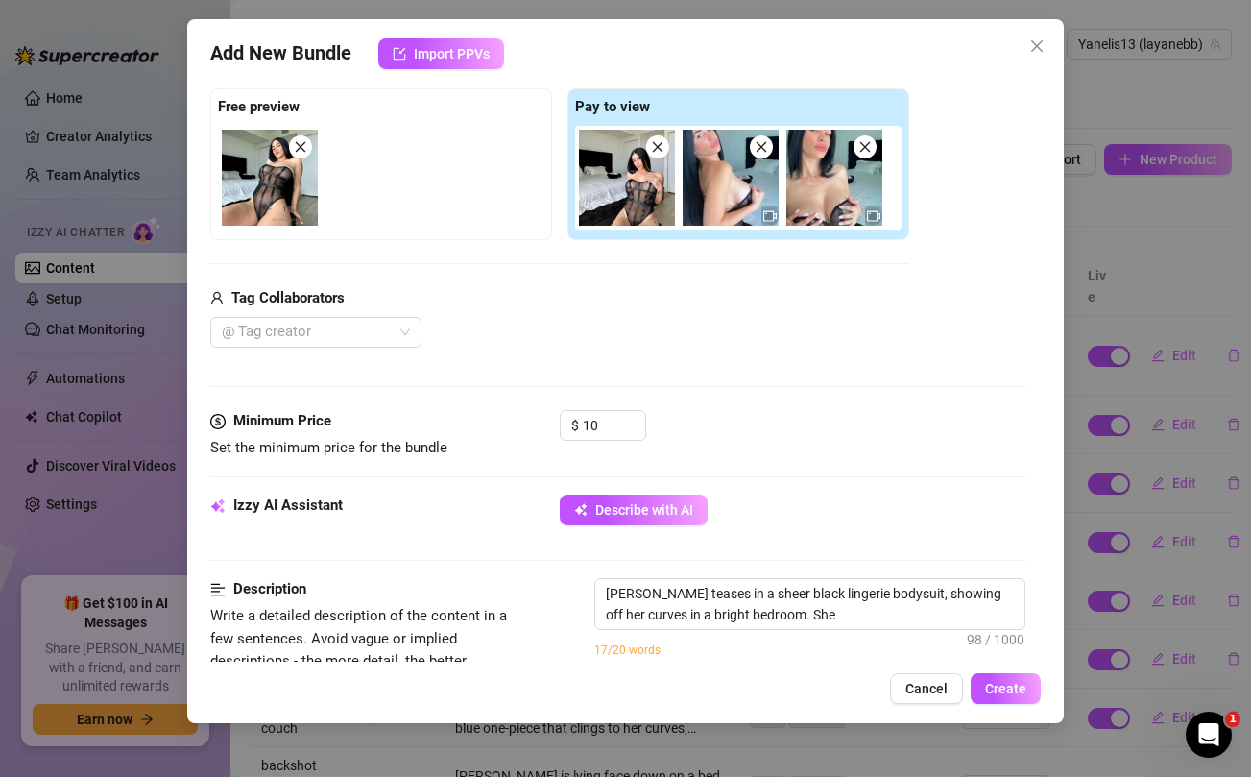
type textarea "[PERSON_NAME] teases in a sheer black lingerie bodysuit, showing off her curves…"
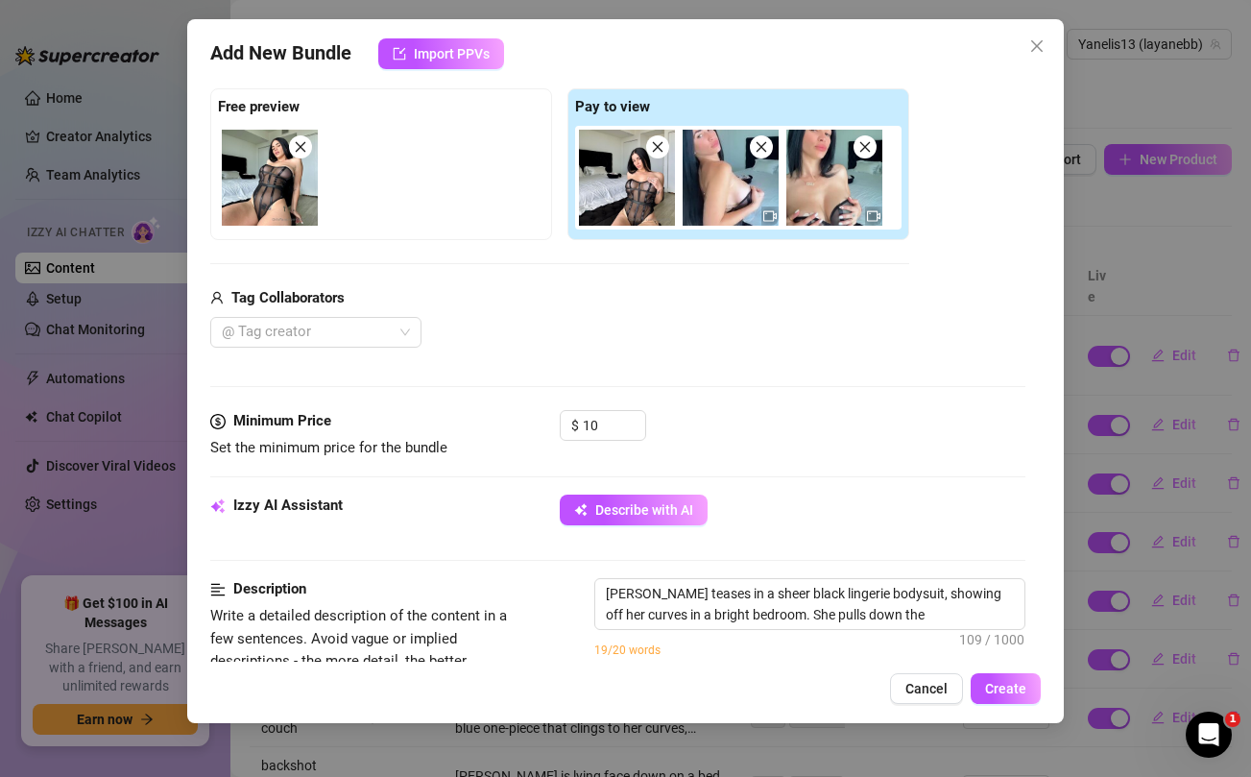
type textarea "[PERSON_NAME] teases in a sheer black lingerie bodysuit, showing off her curves…"
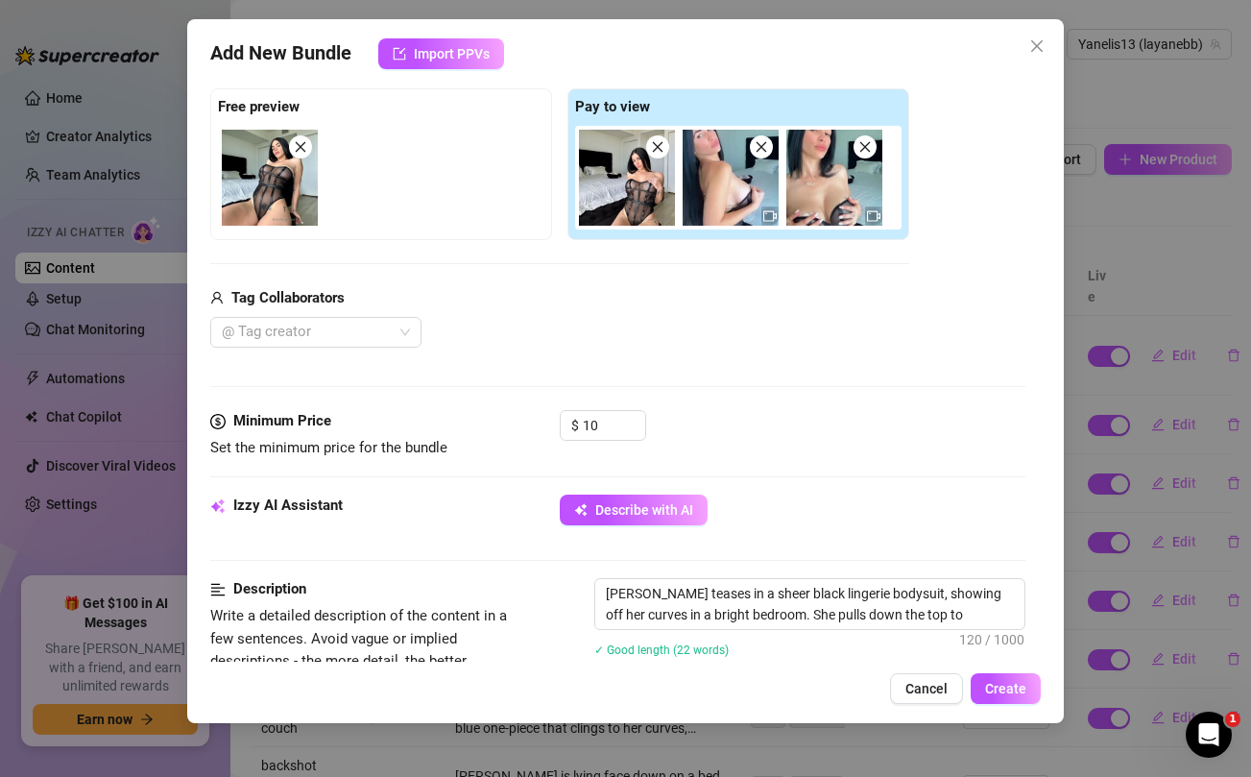
type textarea "[PERSON_NAME] teases in a sheer black lingerie bodysuit, showing off her curves…"
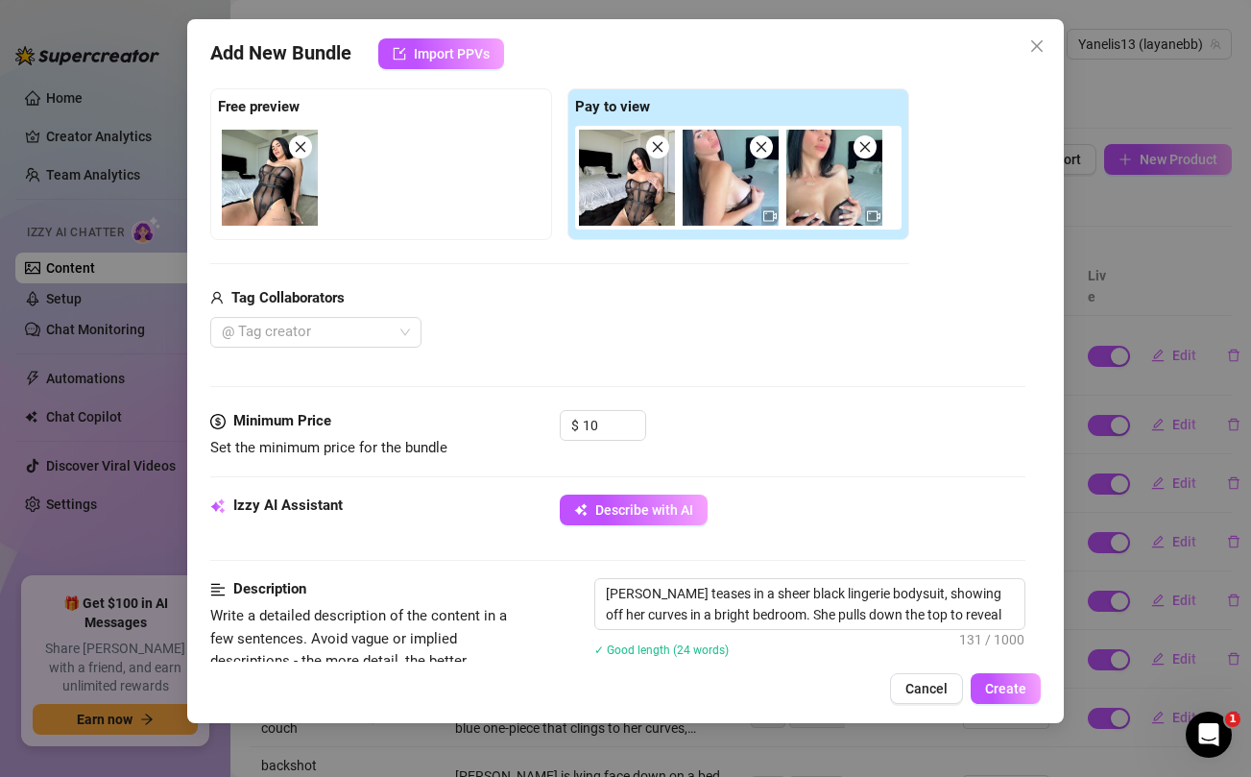
type textarea "[PERSON_NAME] teases in a sheer black lingerie bodysuit, showing off her curves…"
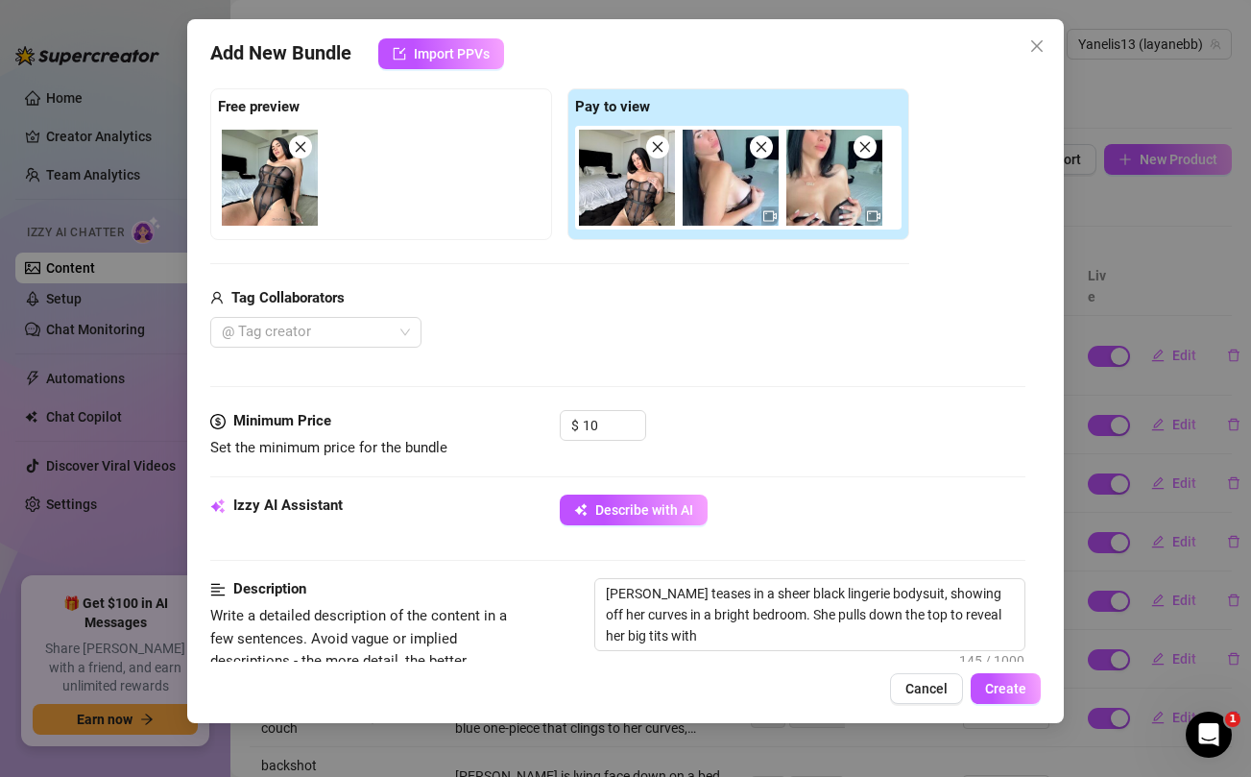
type textarea "[PERSON_NAME] teases in a sheer black lingerie bodysuit, showing off her curves…"
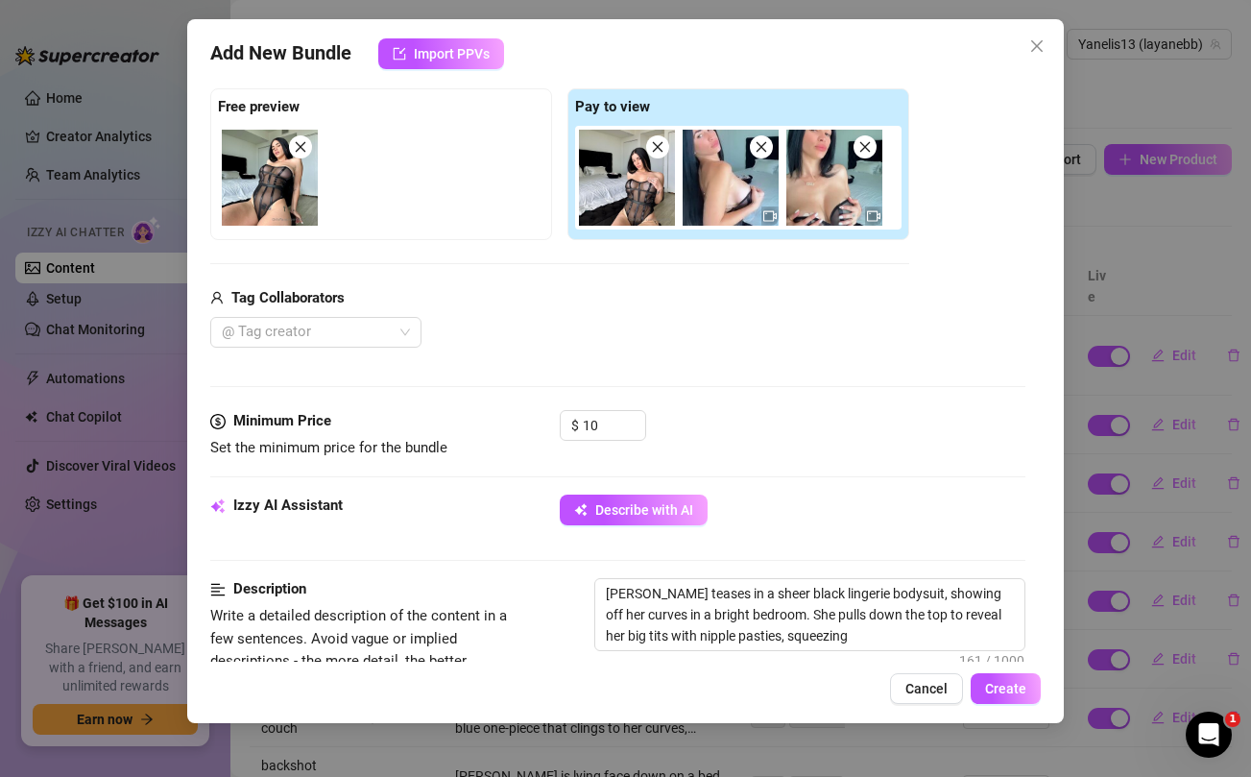
type textarea "[PERSON_NAME] teases in a sheer black lingerie bodysuit, showing off her curves…"
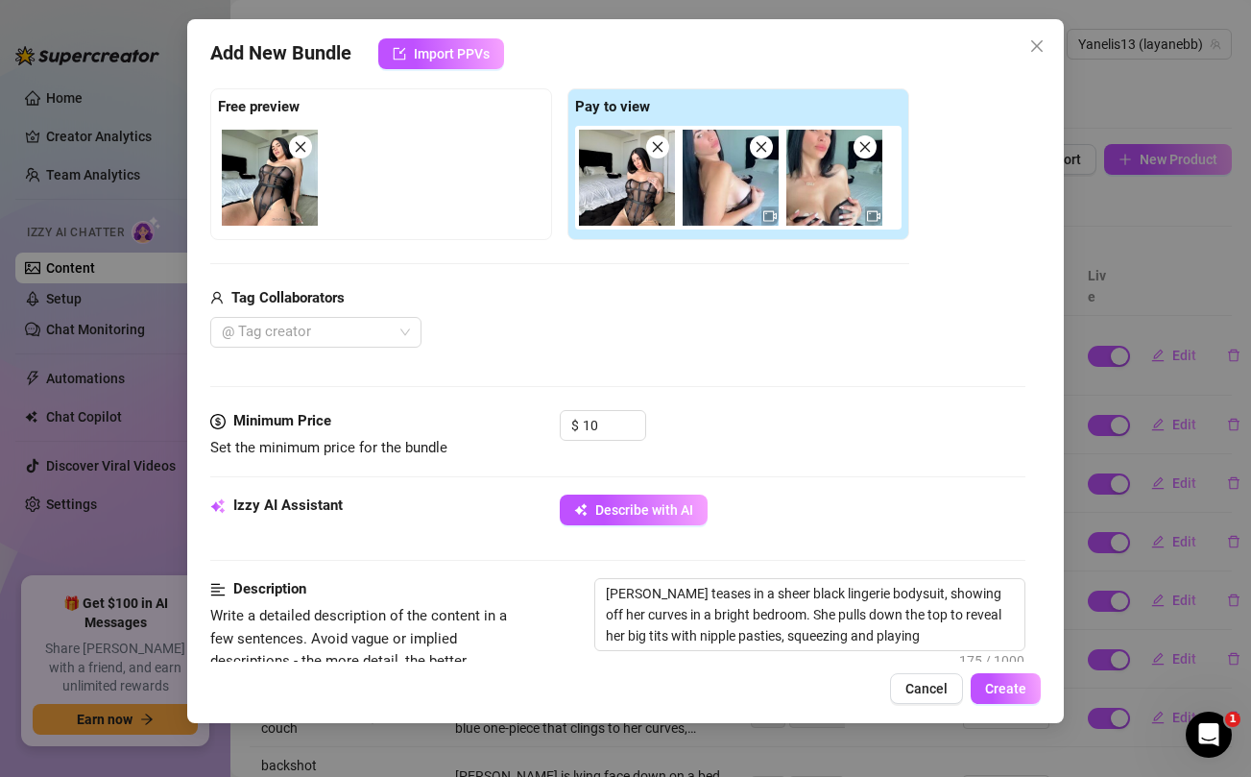
type textarea "[PERSON_NAME] teases in a sheer black lingerie bodysuit, showing off her curves…"
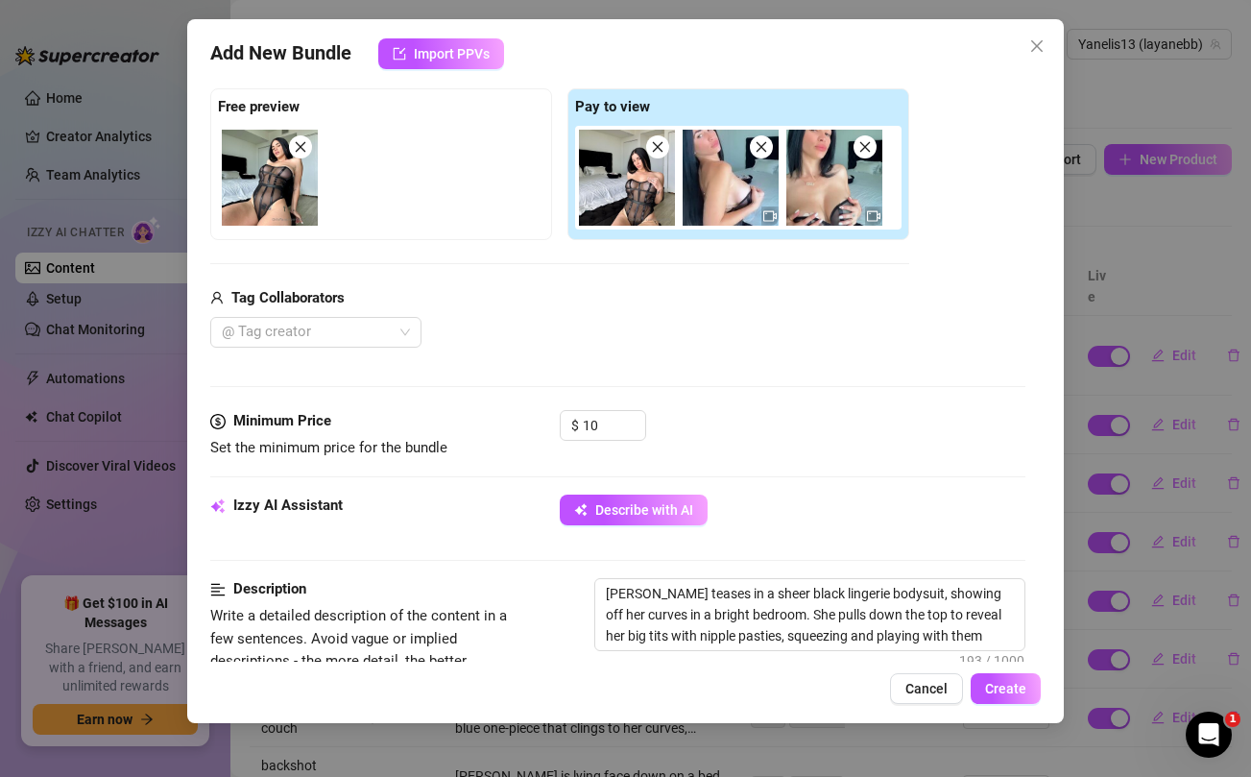
type textarea "[PERSON_NAME] teases in a sheer black lingerie bodysuit, showing off her curves…"
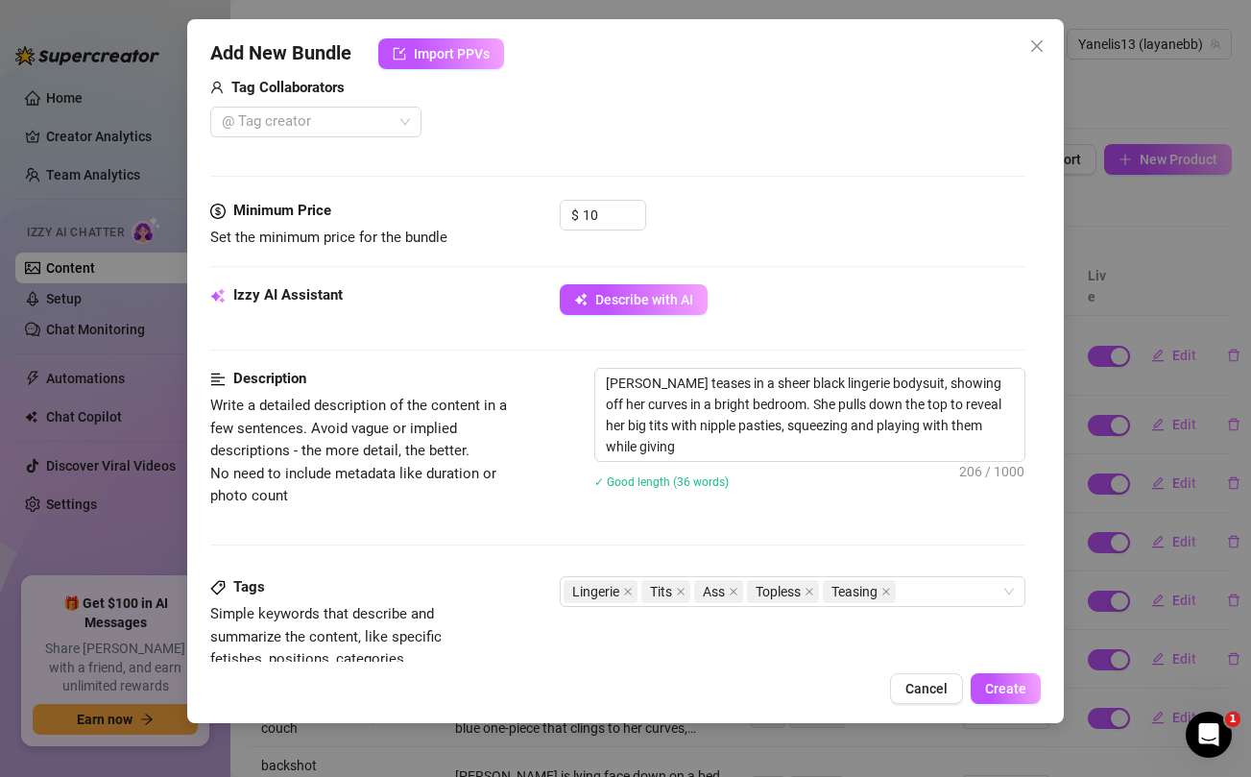
type textarea "[PERSON_NAME] teases in a sheer black lingerie bodysuit, showing off her curves…"
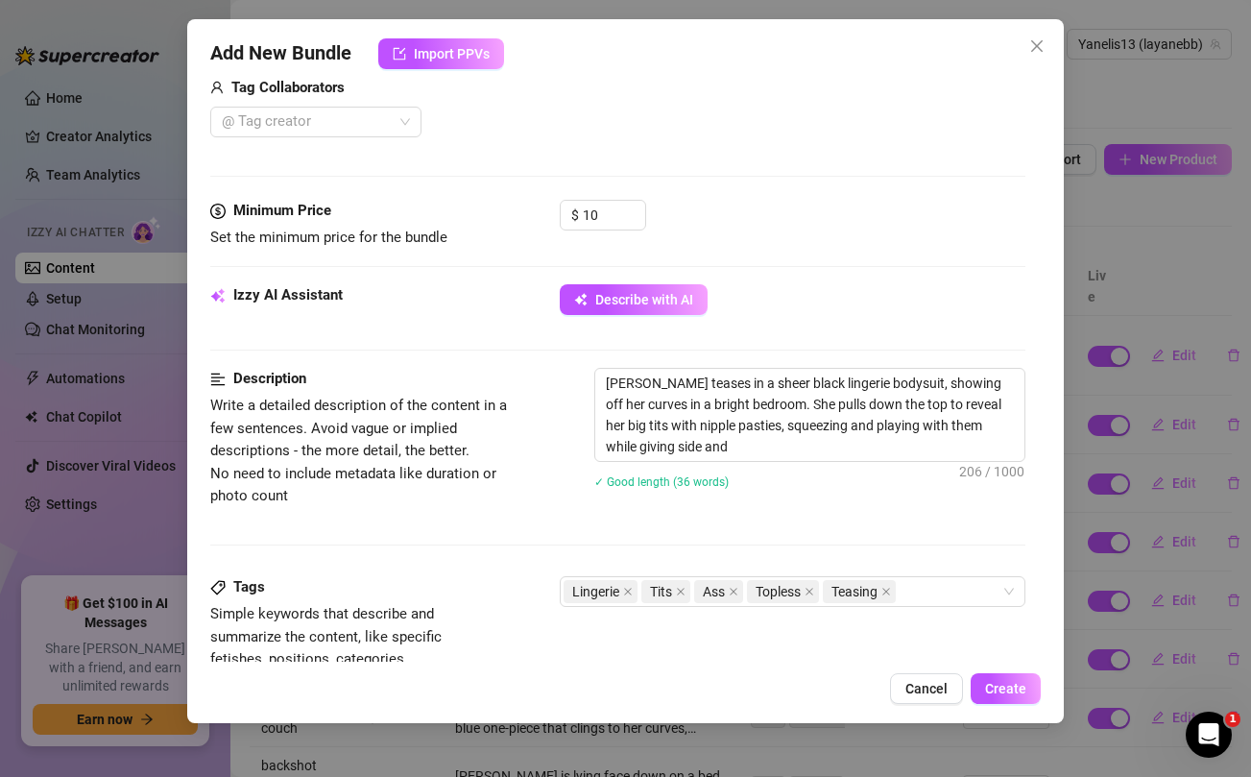
type textarea "[PERSON_NAME] teases in a sheer black lingerie bodysuit, showing off her curves…"
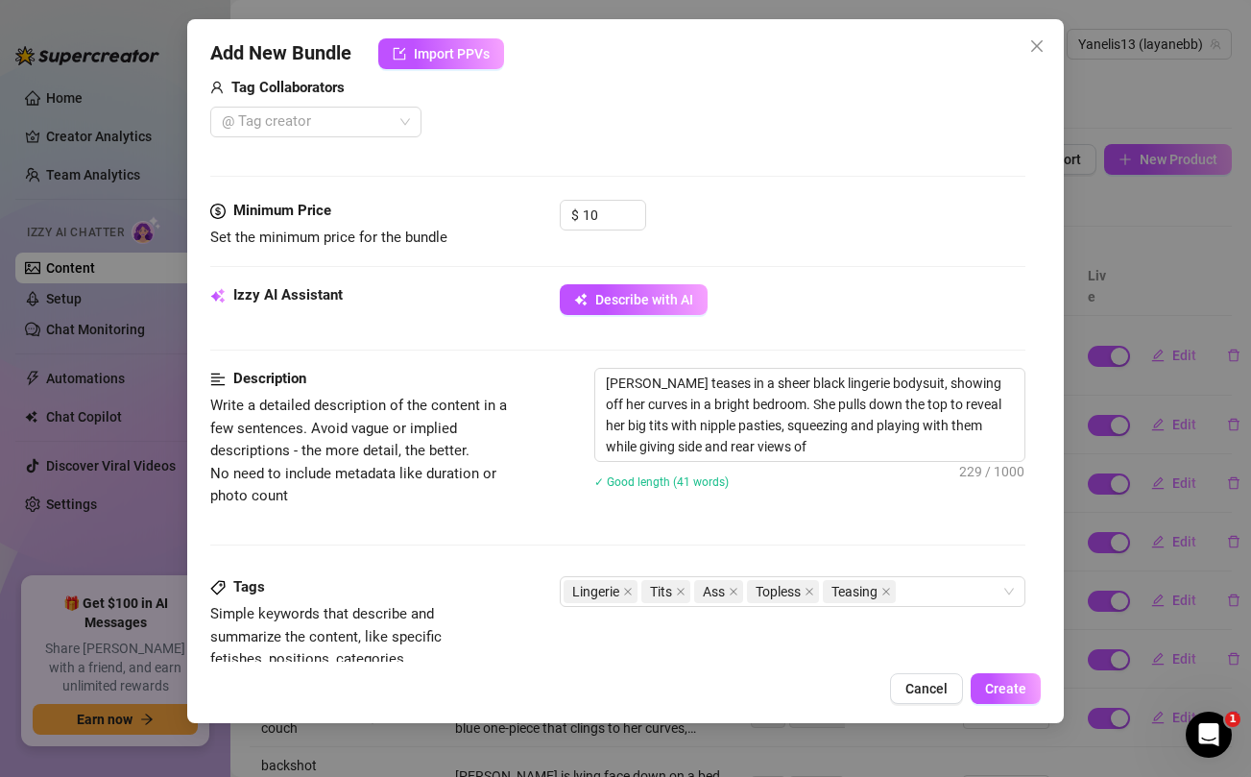
type textarea "[PERSON_NAME] teases in a sheer black lingerie bodysuit, showing off her curves…"
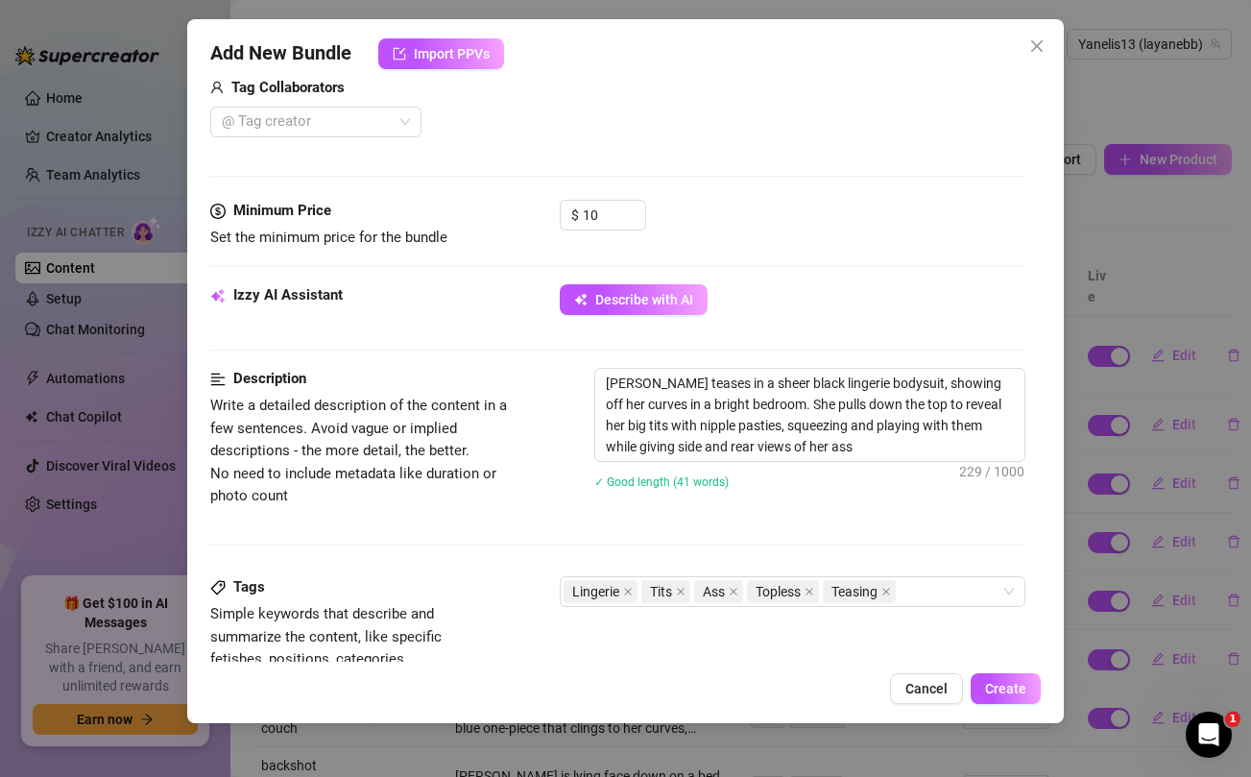
type textarea "[PERSON_NAME] teases in a sheer black lingerie bodysuit, showing off her curves…"
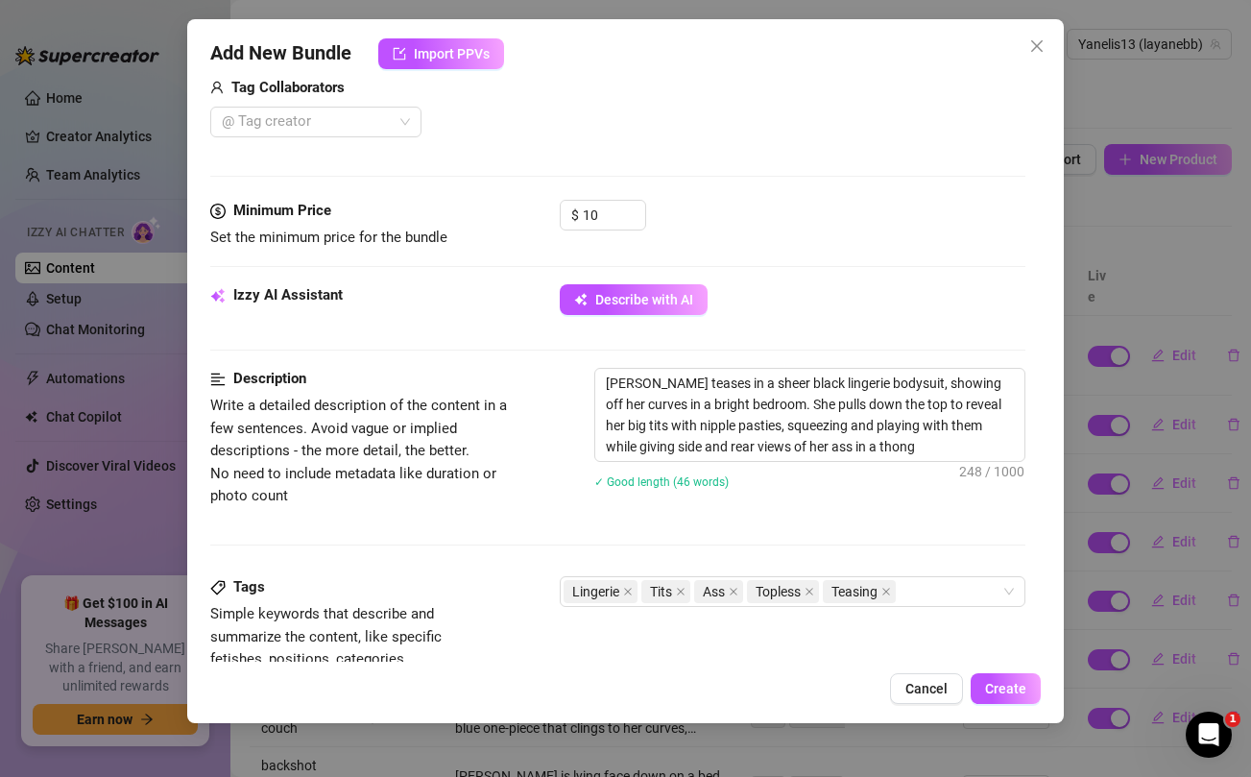
type textarea "[PERSON_NAME] teases in a sheer black lingerie bodysuit, showing off her curves…"
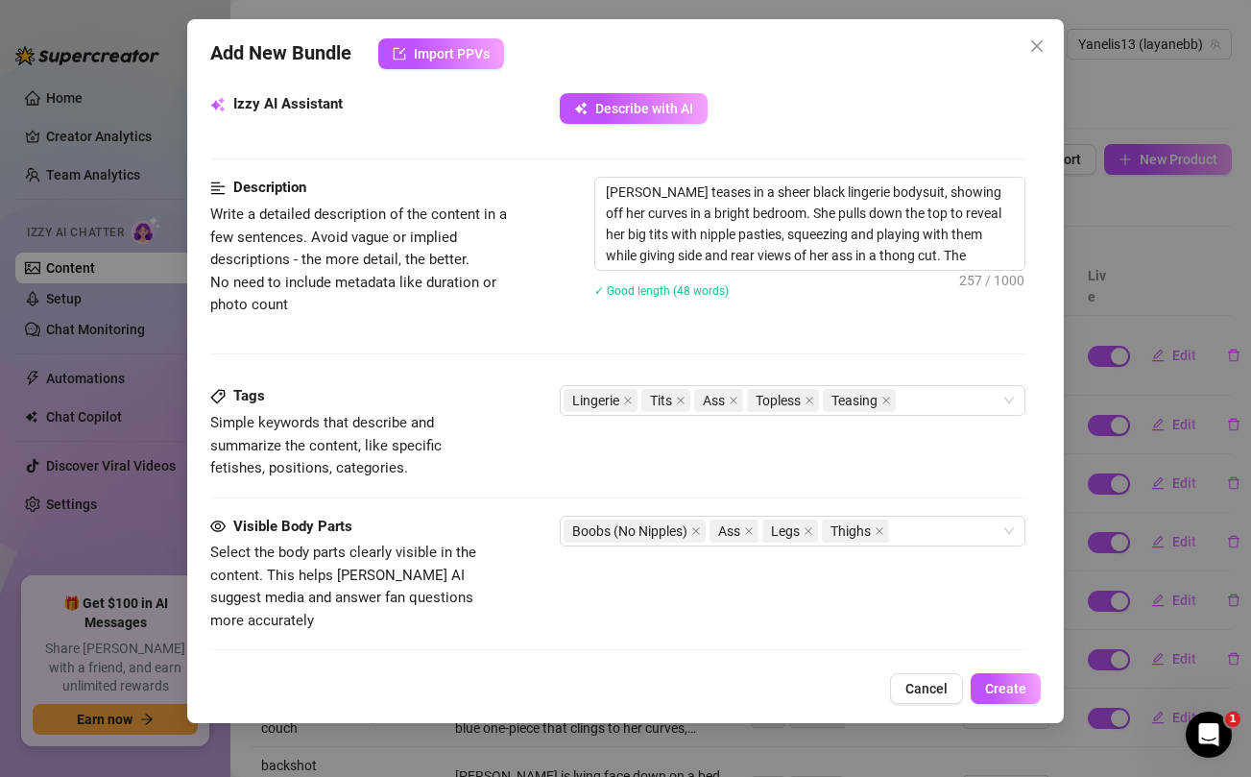
type textarea "[PERSON_NAME] teases in a sheer black lingerie bodysuit, showing off her curves…"
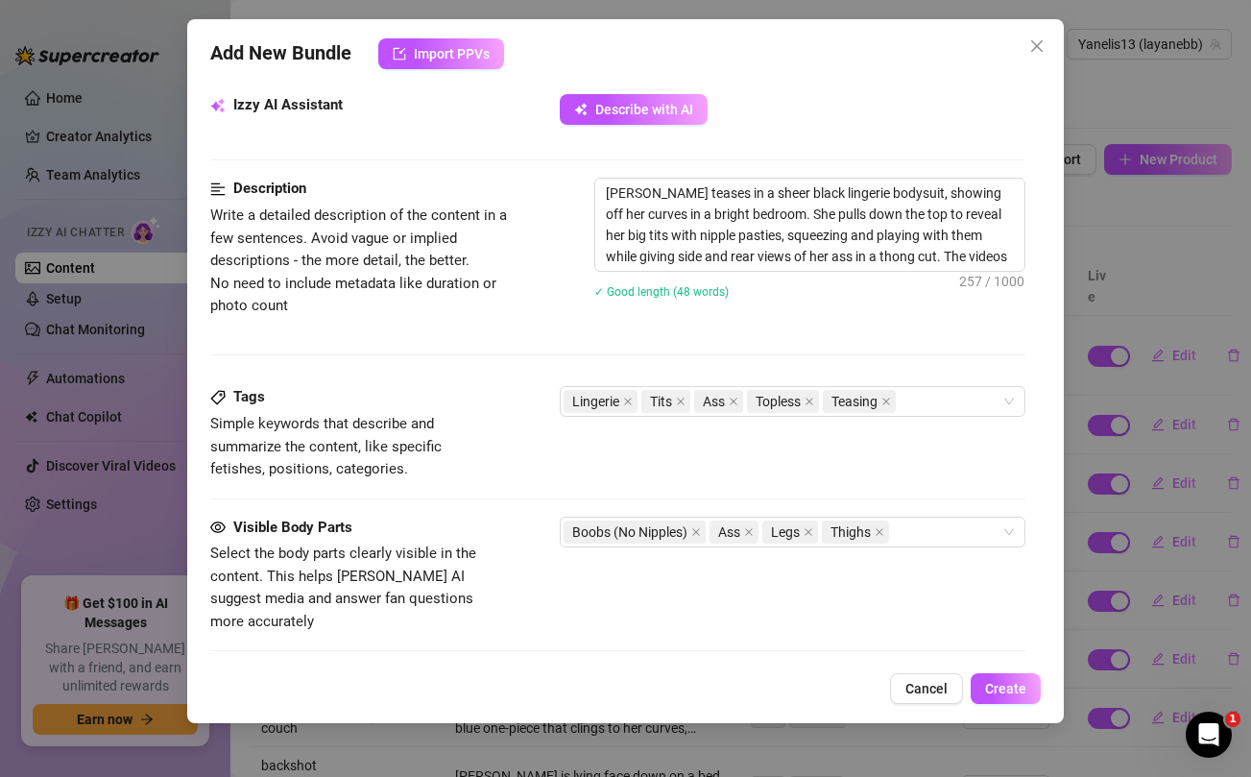
type textarea "[PERSON_NAME] teases in a sheer black lingerie bodysuit, showing off her curves…"
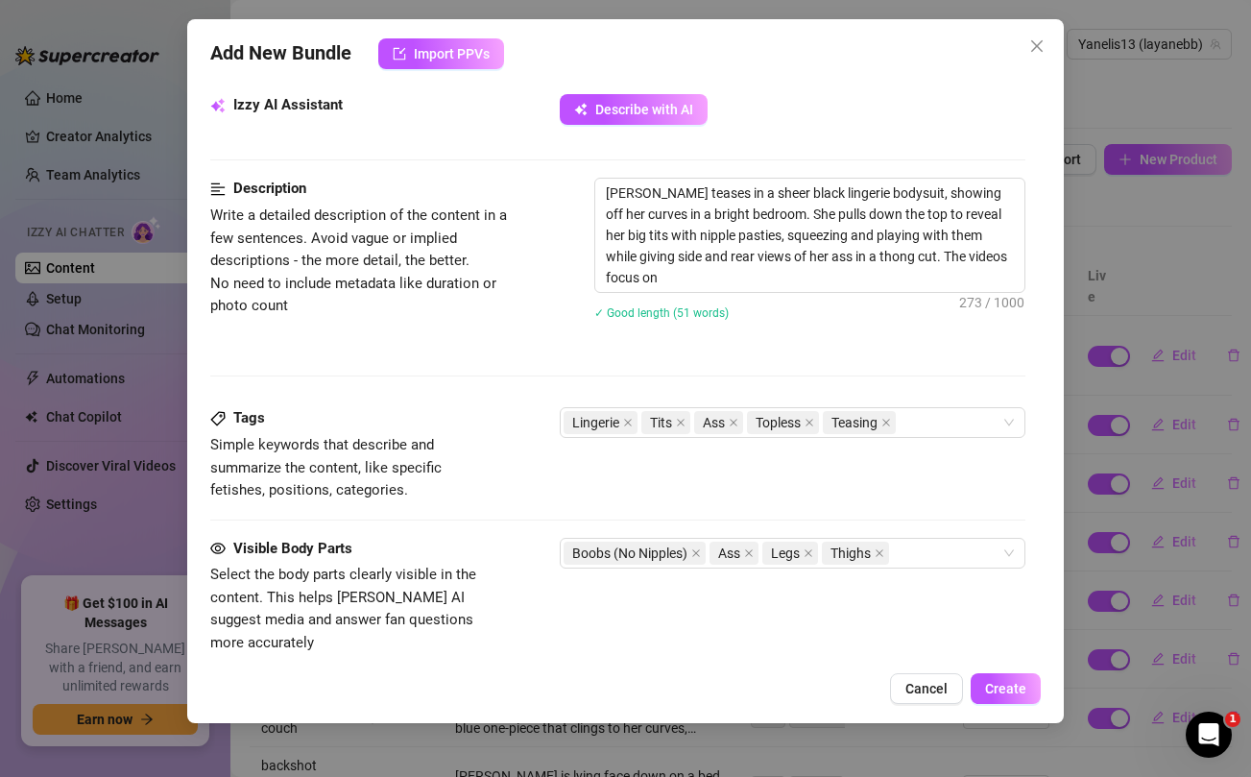
type textarea "[PERSON_NAME] teases in a sheer black lingerie bodysuit, showing off her curves…"
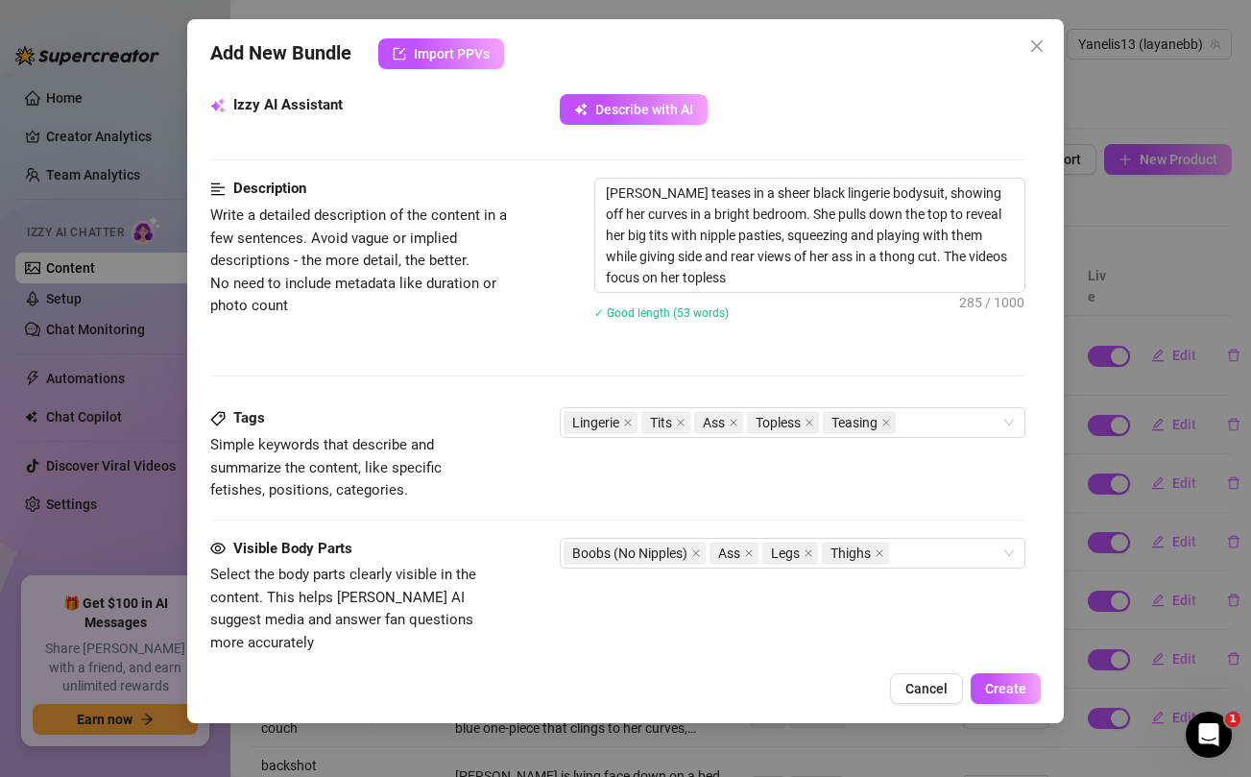
type textarea "[PERSON_NAME] teases in a sheer black lingerie bodysuit, showing off her curves…"
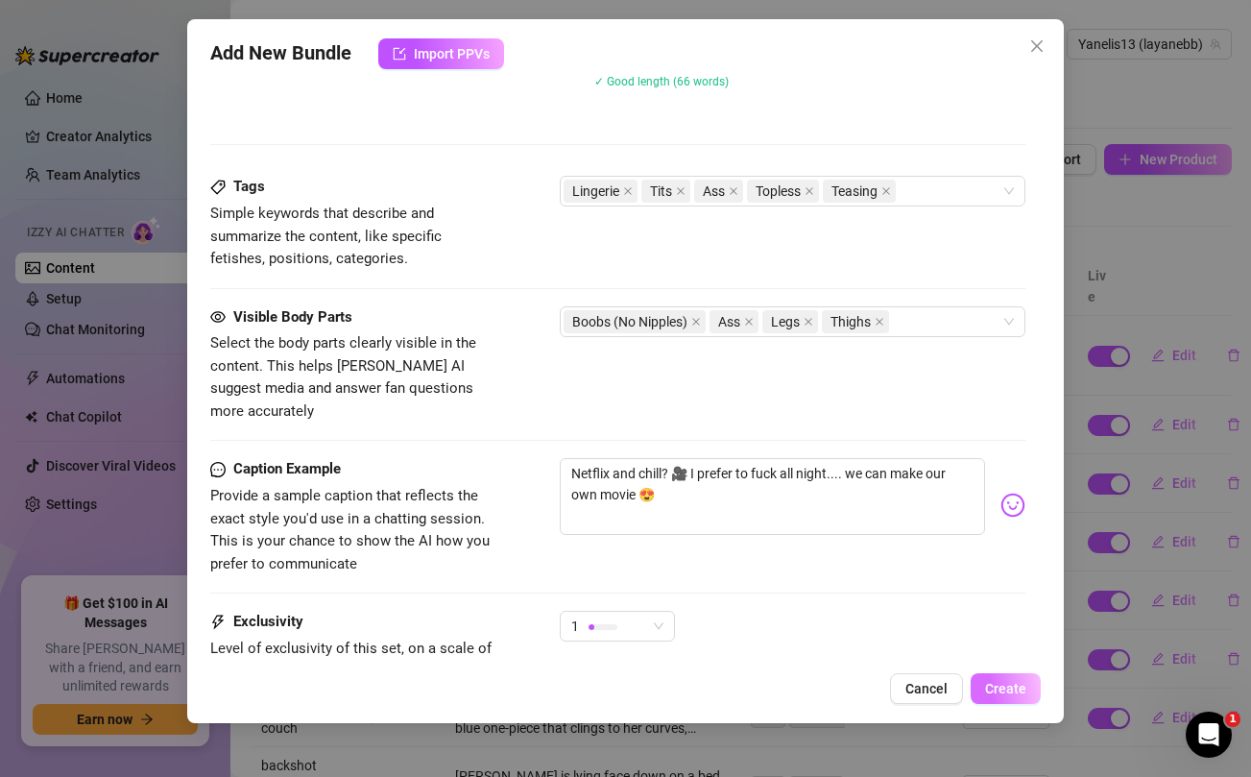
click at [999, 681] on span "Create" at bounding box center [1005, 688] width 41 height 15
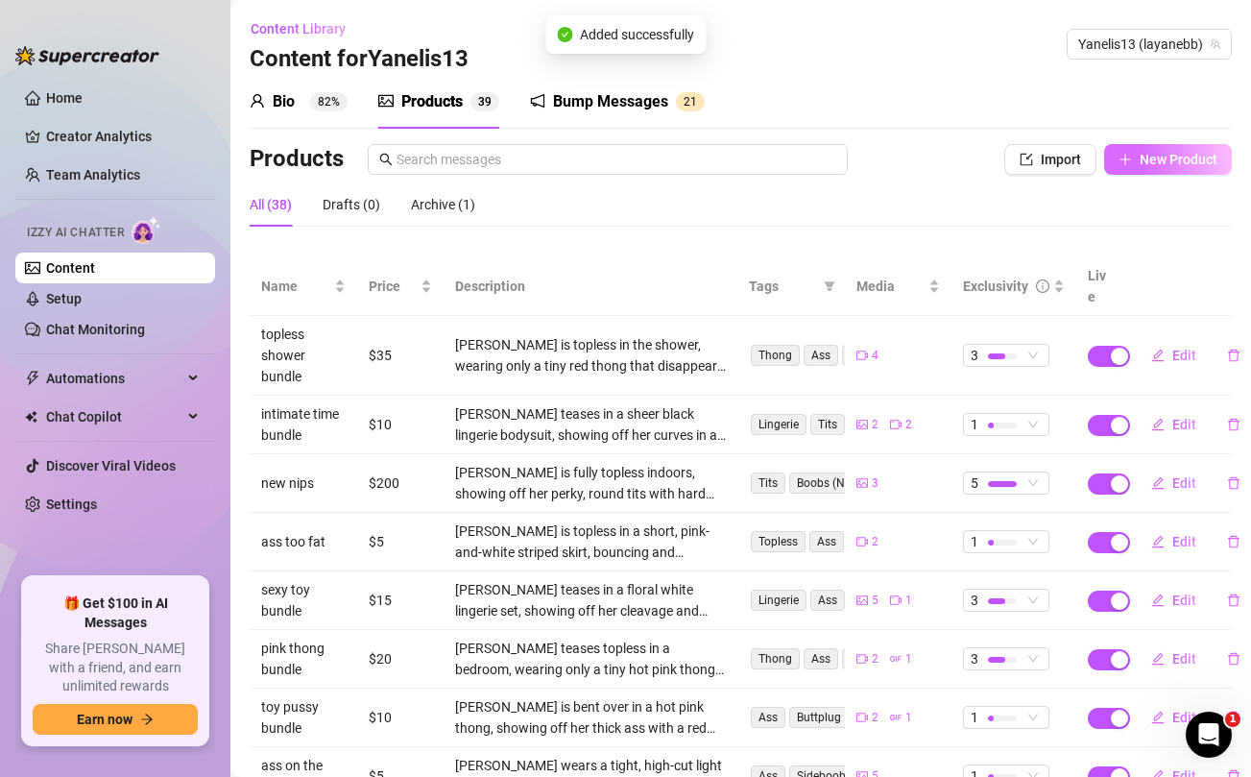
click at [1196, 156] on span "New Product" at bounding box center [1178, 159] width 78 height 15
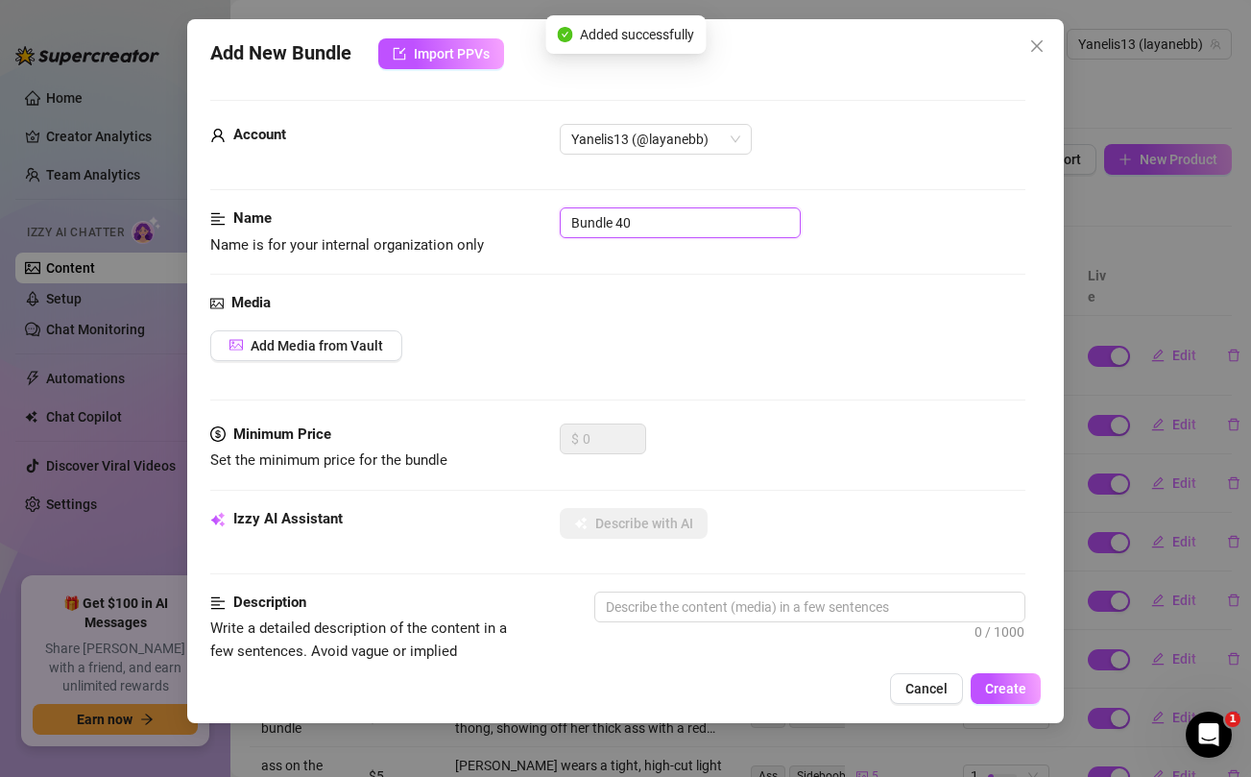
click at [692, 227] on input "Bundle 40" at bounding box center [680, 222] width 241 height 31
click at [720, 346] on div "Add Media from Vault" at bounding box center [617, 345] width 814 height 31
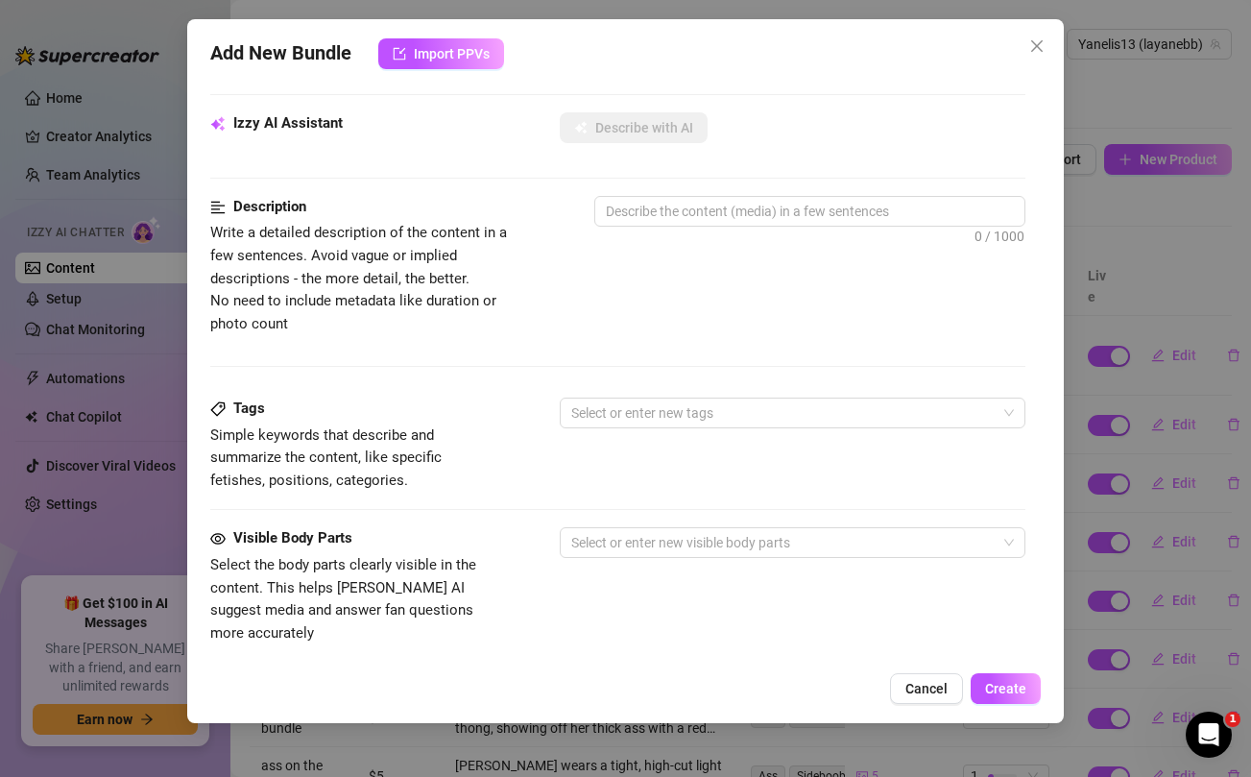
scroll to position [780, 0]
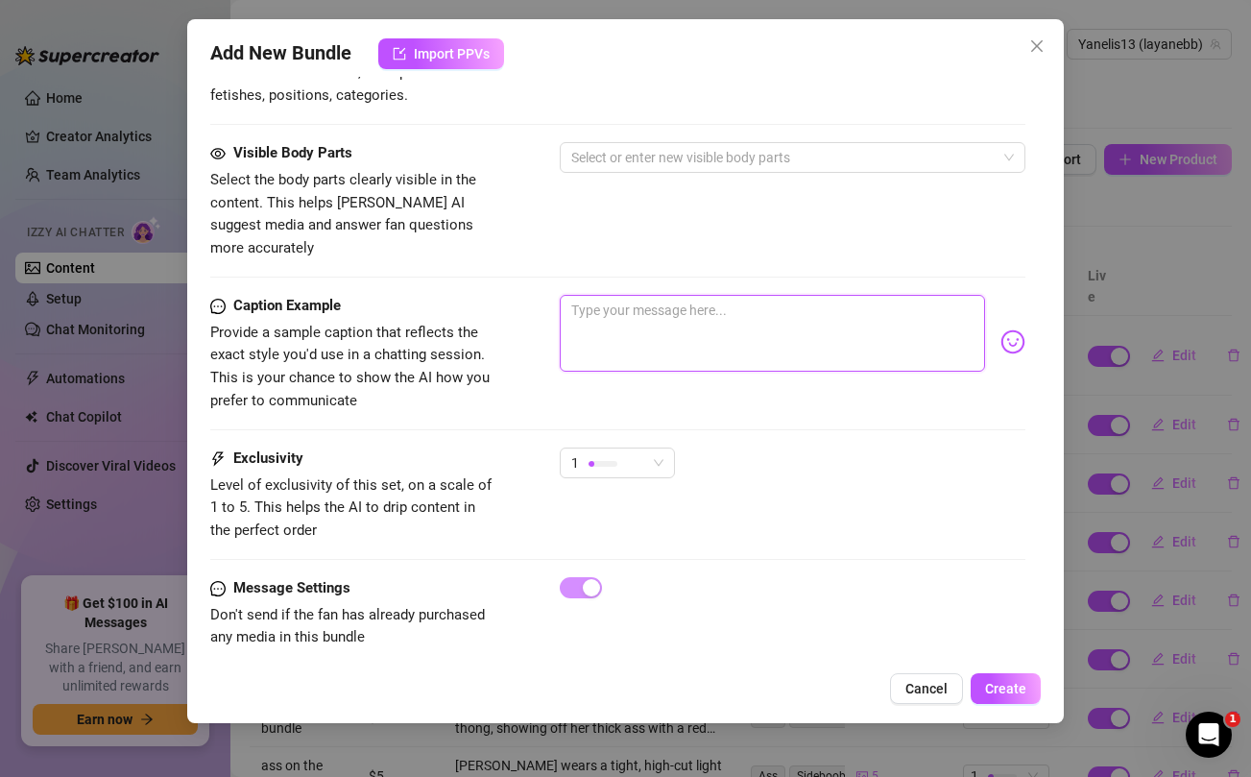
click at [705, 310] on textarea at bounding box center [772, 333] width 424 height 77
paste textarea "take out your 🍆 I want to you to finish all over me tonight 😈💦"
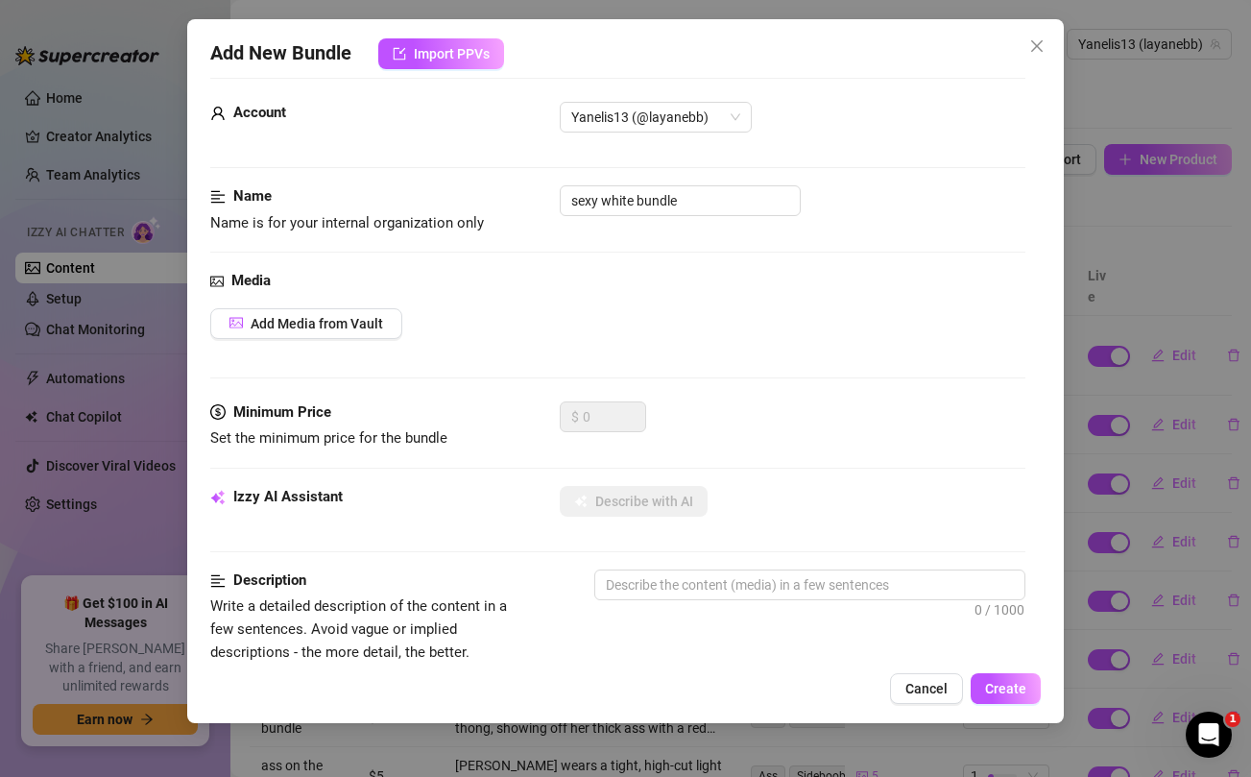
scroll to position [0, 0]
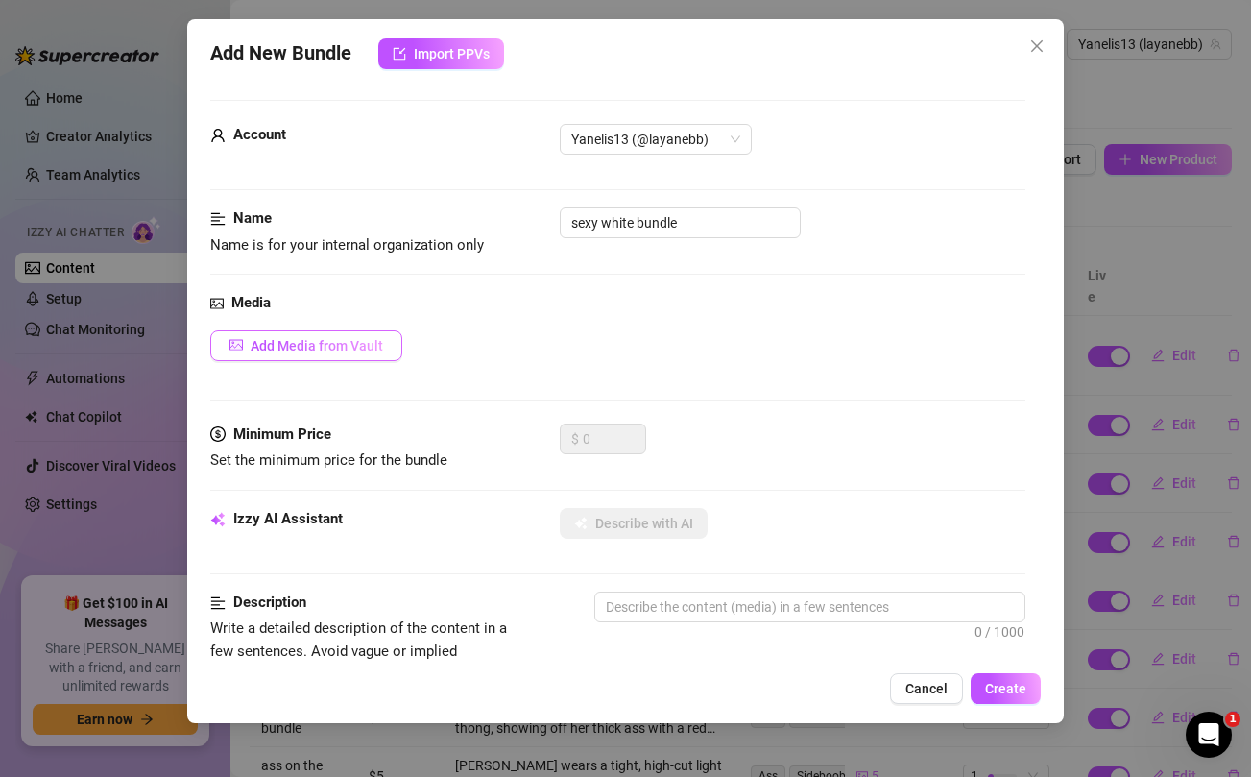
click at [367, 343] on span "Add Media from Vault" at bounding box center [317, 345] width 132 height 15
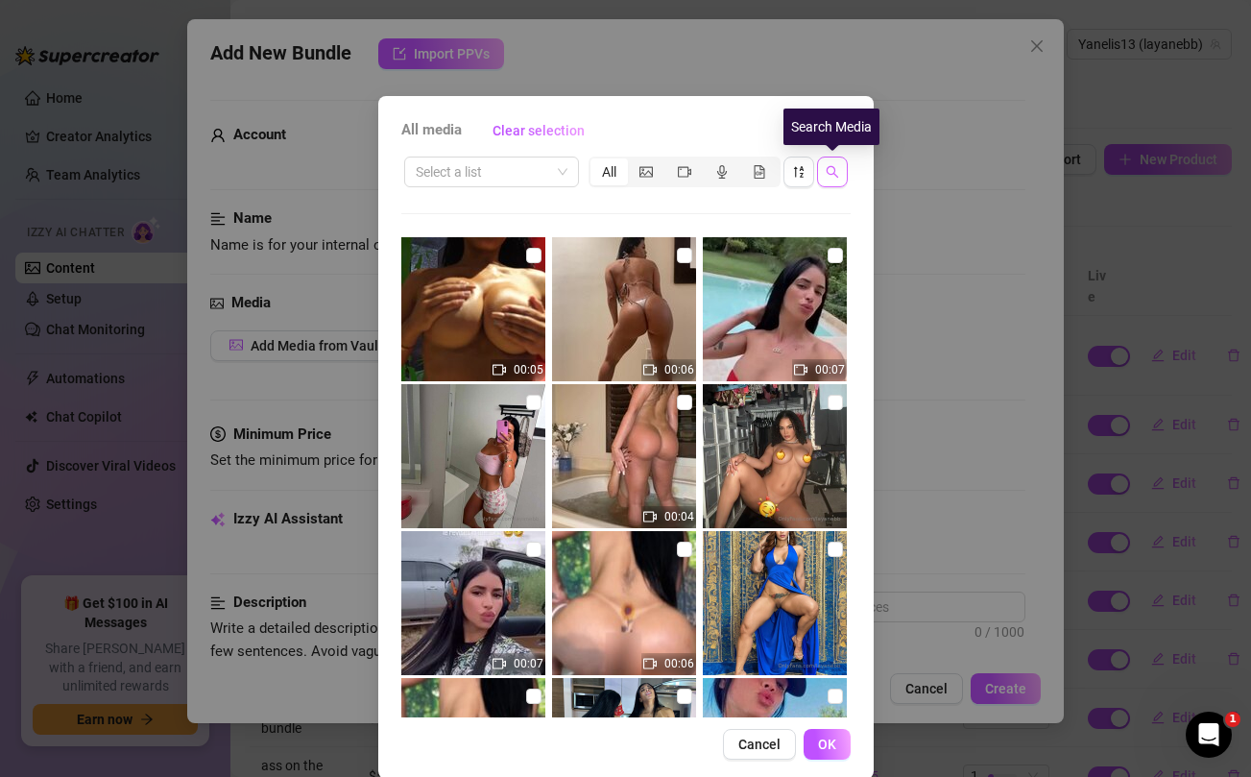
click at [836, 173] on icon "search" at bounding box center [832, 171] width 13 height 13
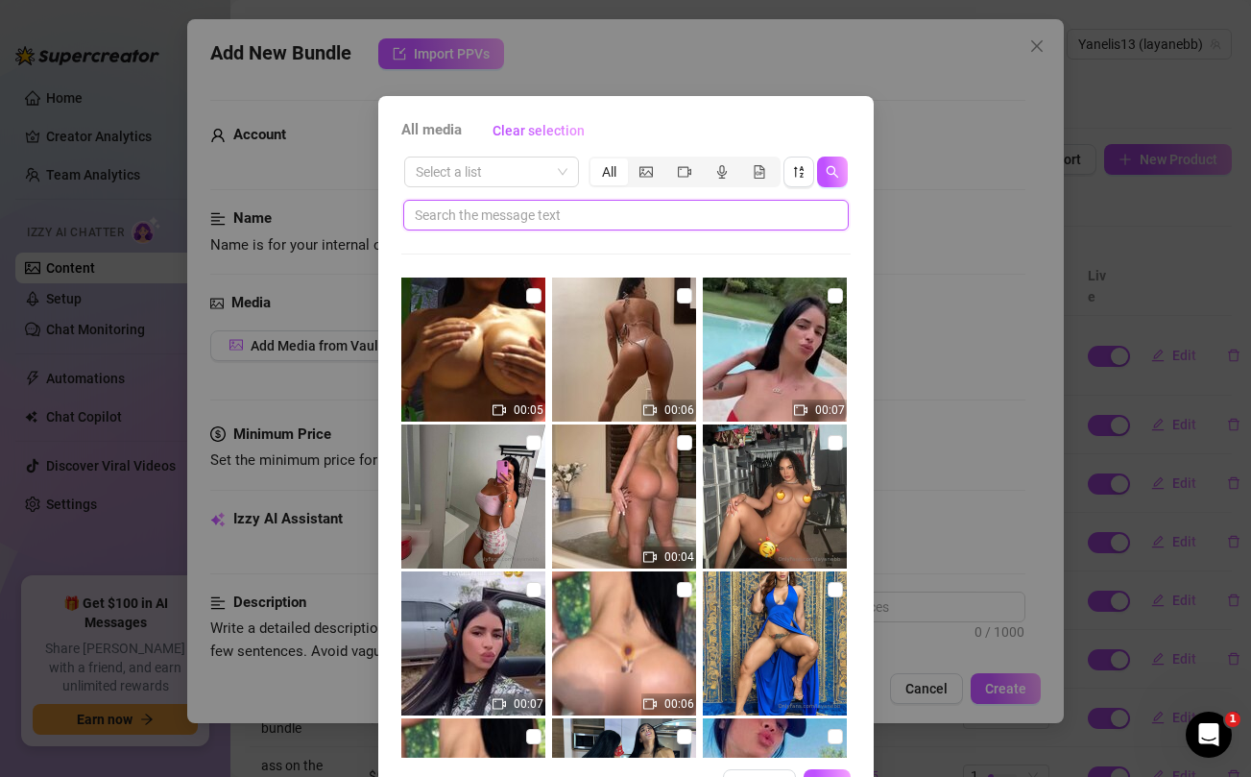
click at [646, 211] on input "text" at bounding box center [618, 214] width 407 height 21
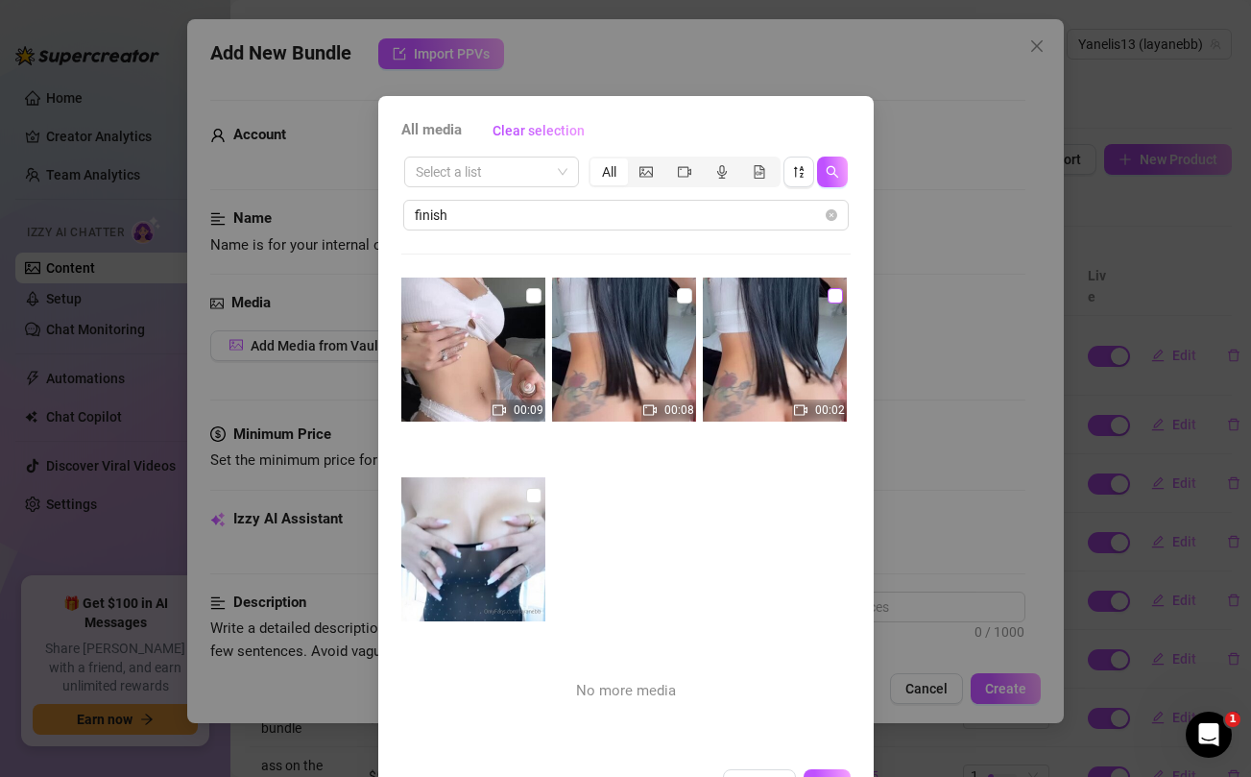
click at [835, 295] on input "checkbox" at bounding box center [834, 295] width 15 height 15
click at [683, 296] on input "checkbox" at bounding box center [684, 295] width 15 height 15
click at [532, 297] on input "checkbox" at bounding box center [533, 295] width 15 height 15
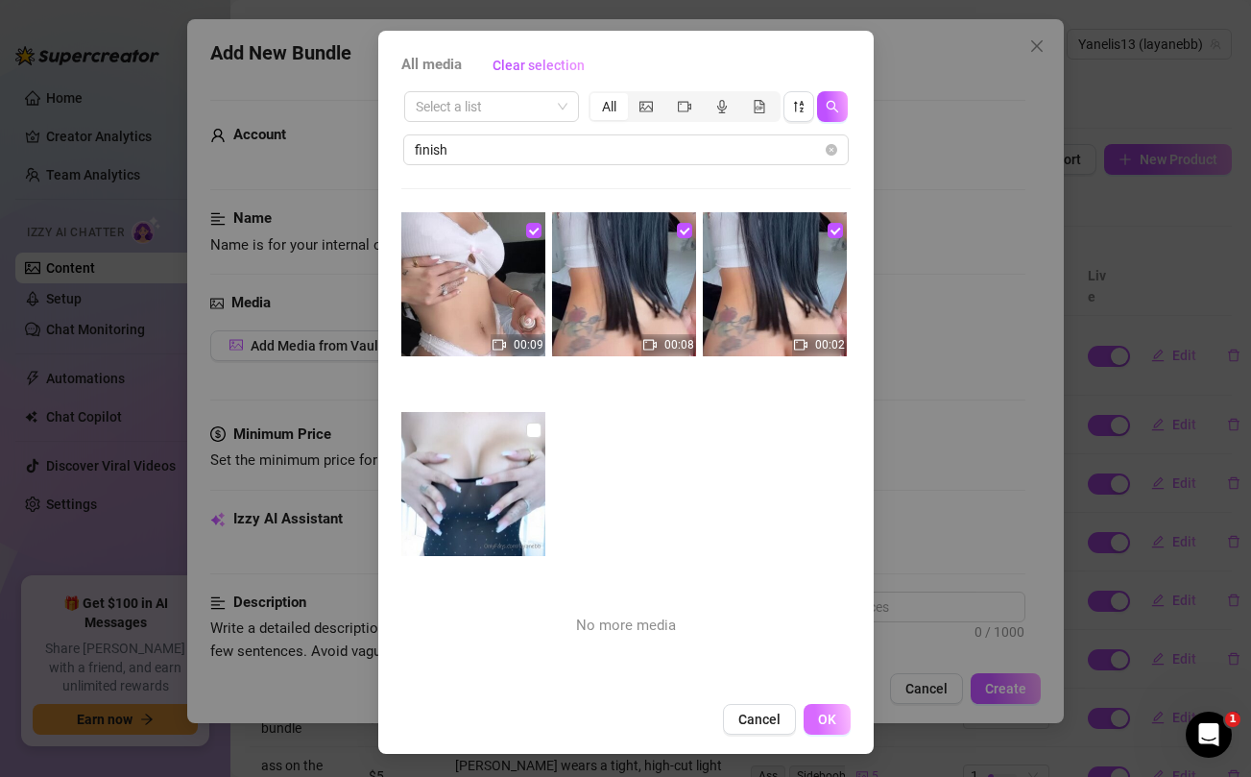
click at [840, 723] on button "OK" at bounding box center [826, 719] width 47 height 31
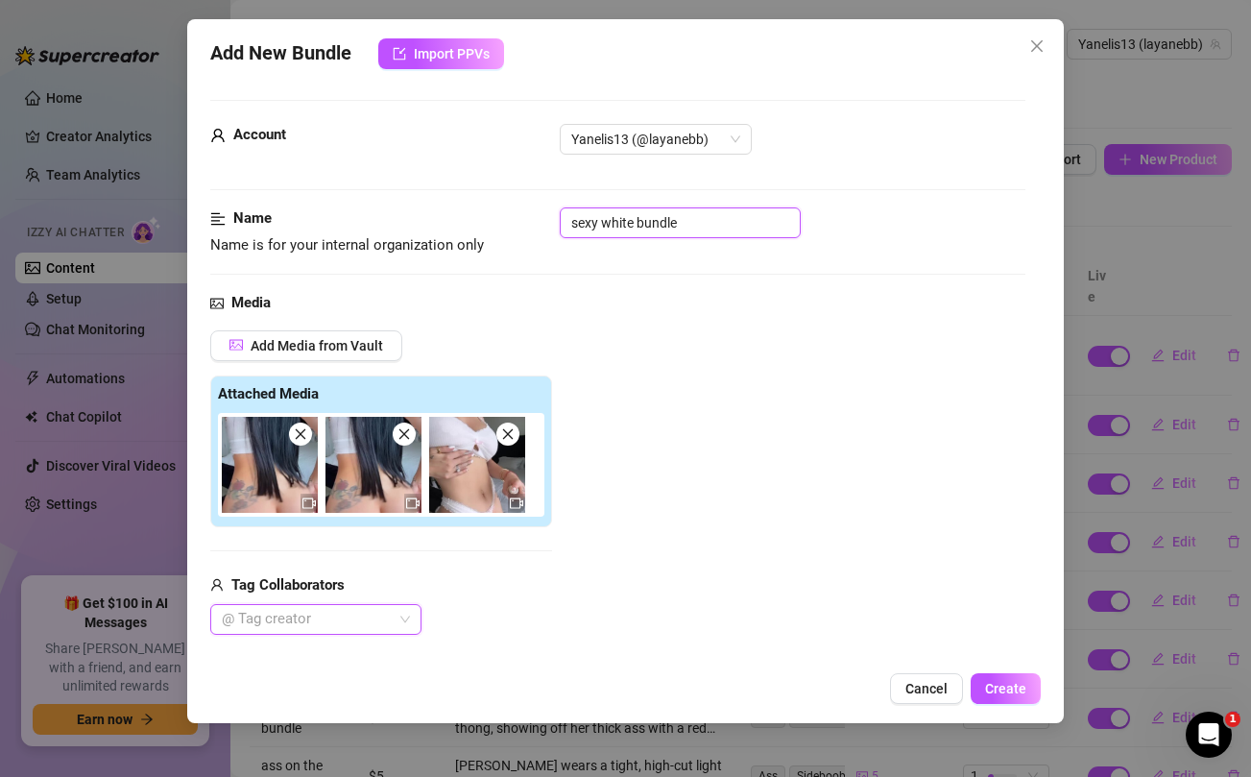
click at [604, 219] on input "sexy white bundle" at bounding box center [680, 222] width 241 height 31
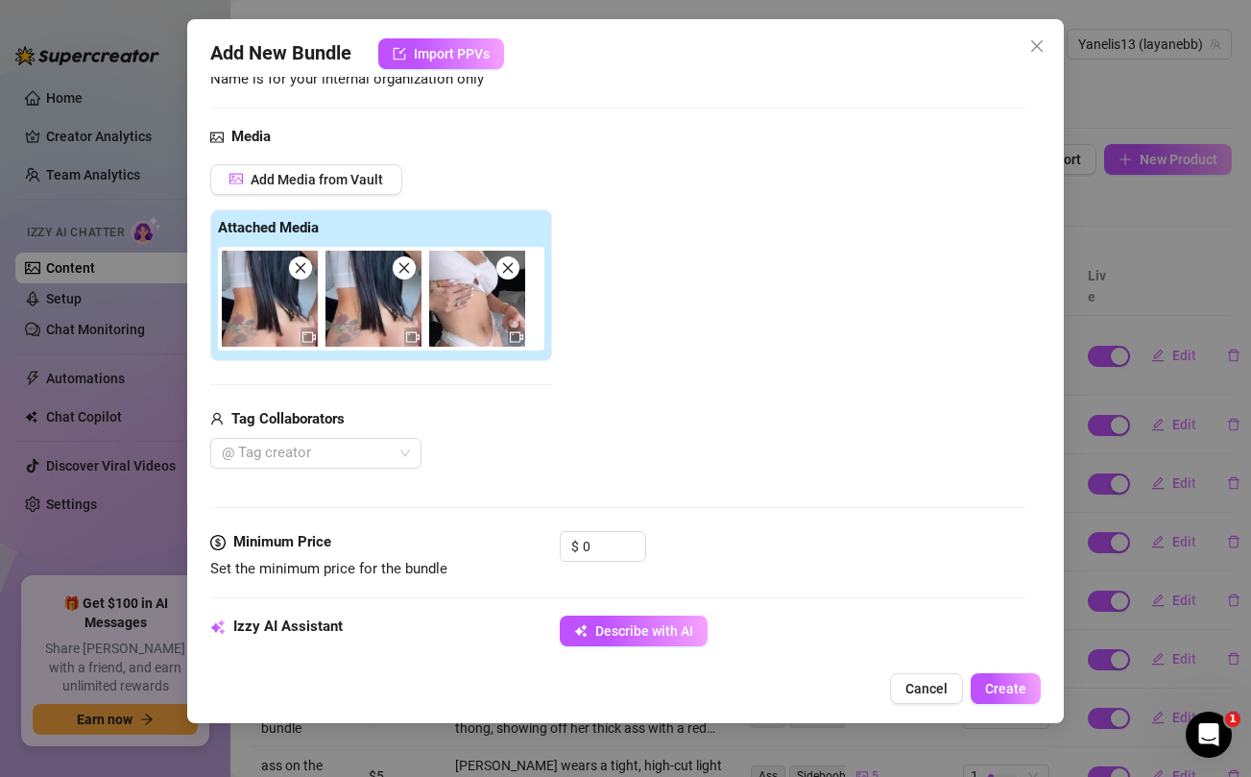
scroll to position [209, 0]
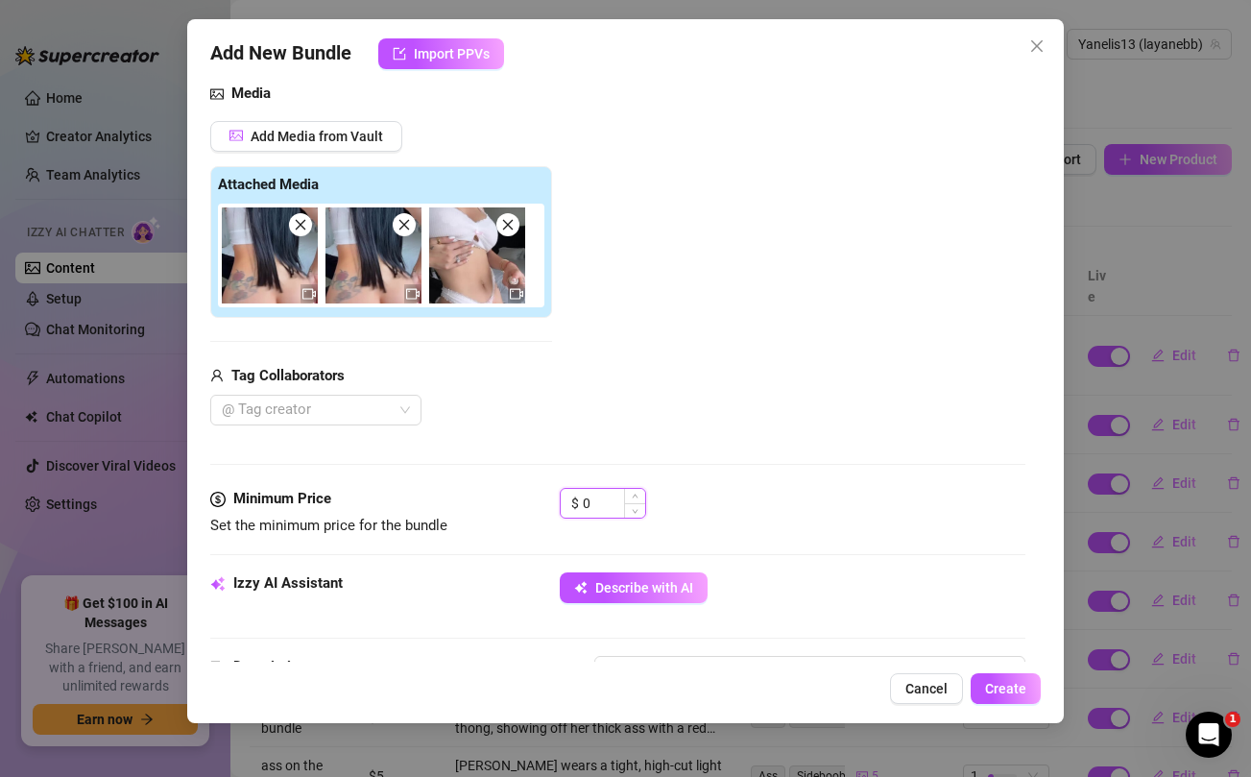
click at [589, 506] on input "0" at bounding box center [614, 503] width 62 height 29
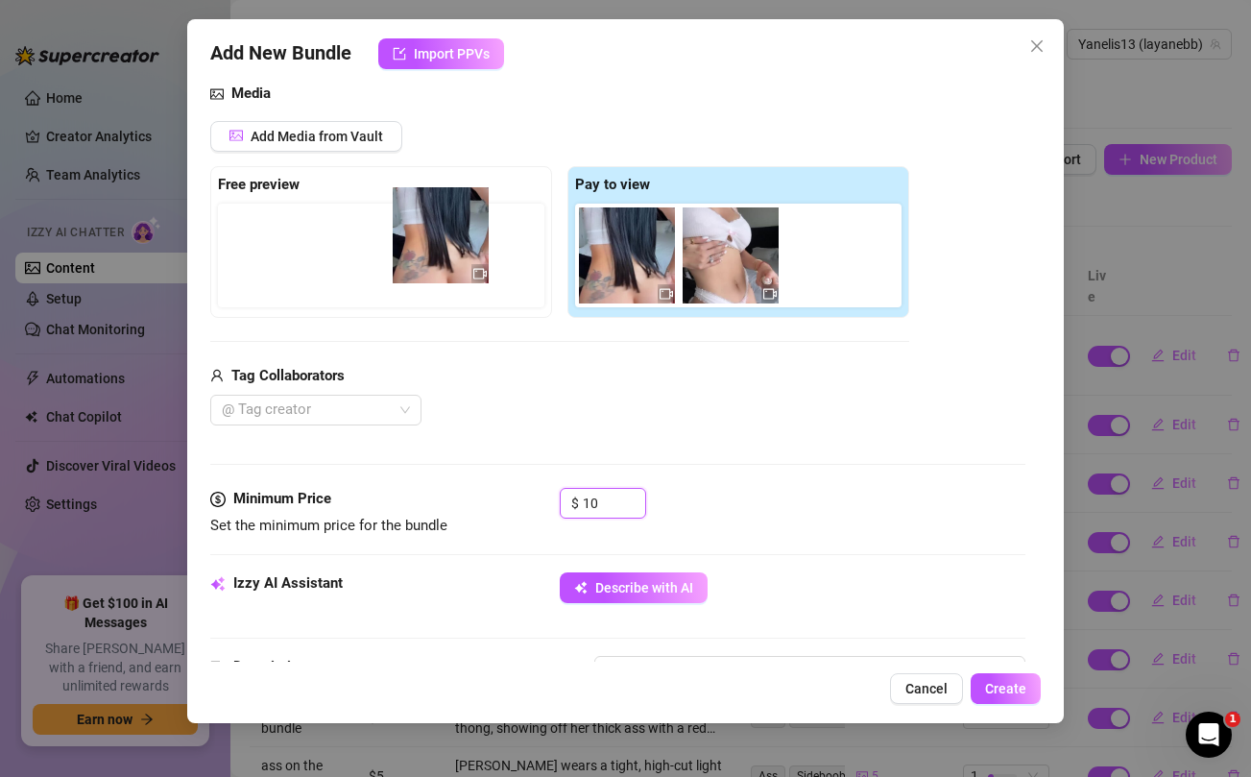
drag, startPoint x: 609, startPoint y: 289, endPoint x: 418, endPoint y: 270, distance: 192.0
click at [418, 270] on div "Free preview Pay to view" at bounding box center [559, 242] width 699 height 152
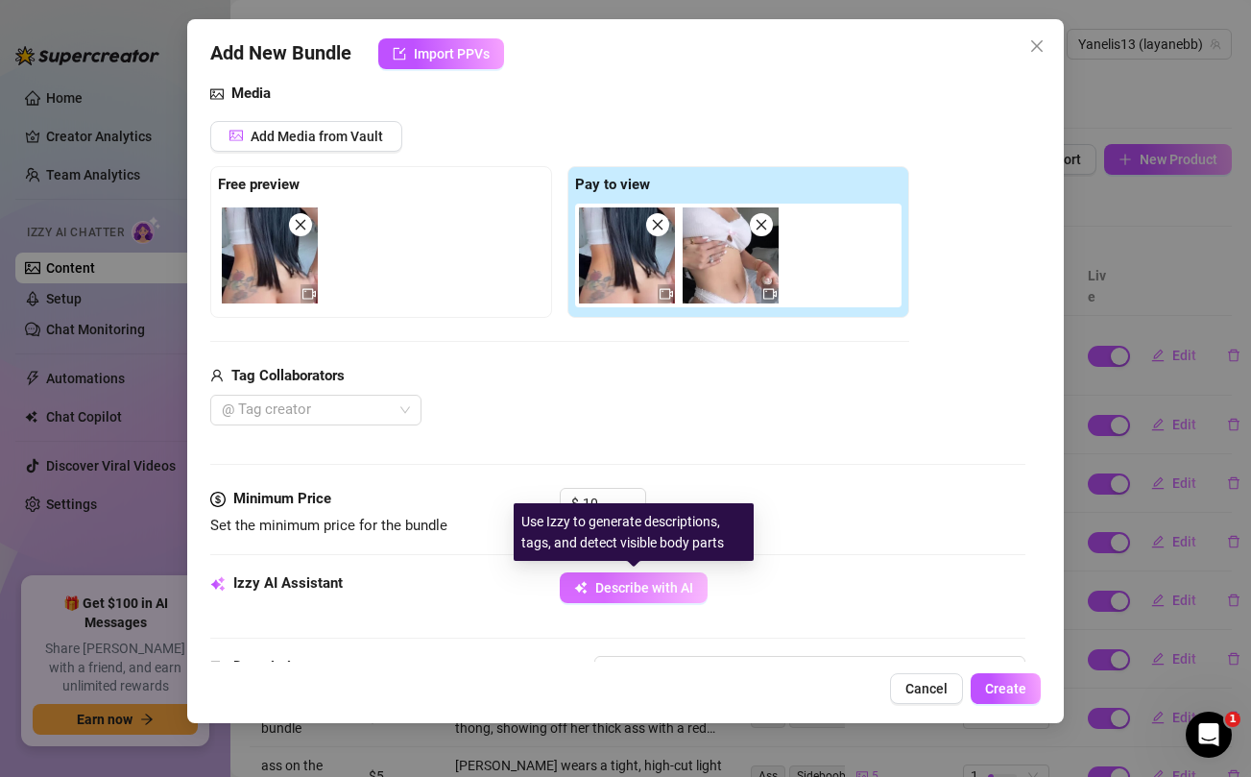
click at [664, 590] on span "Describe with AI" at bounding box center [644, 587] width 98 height 15
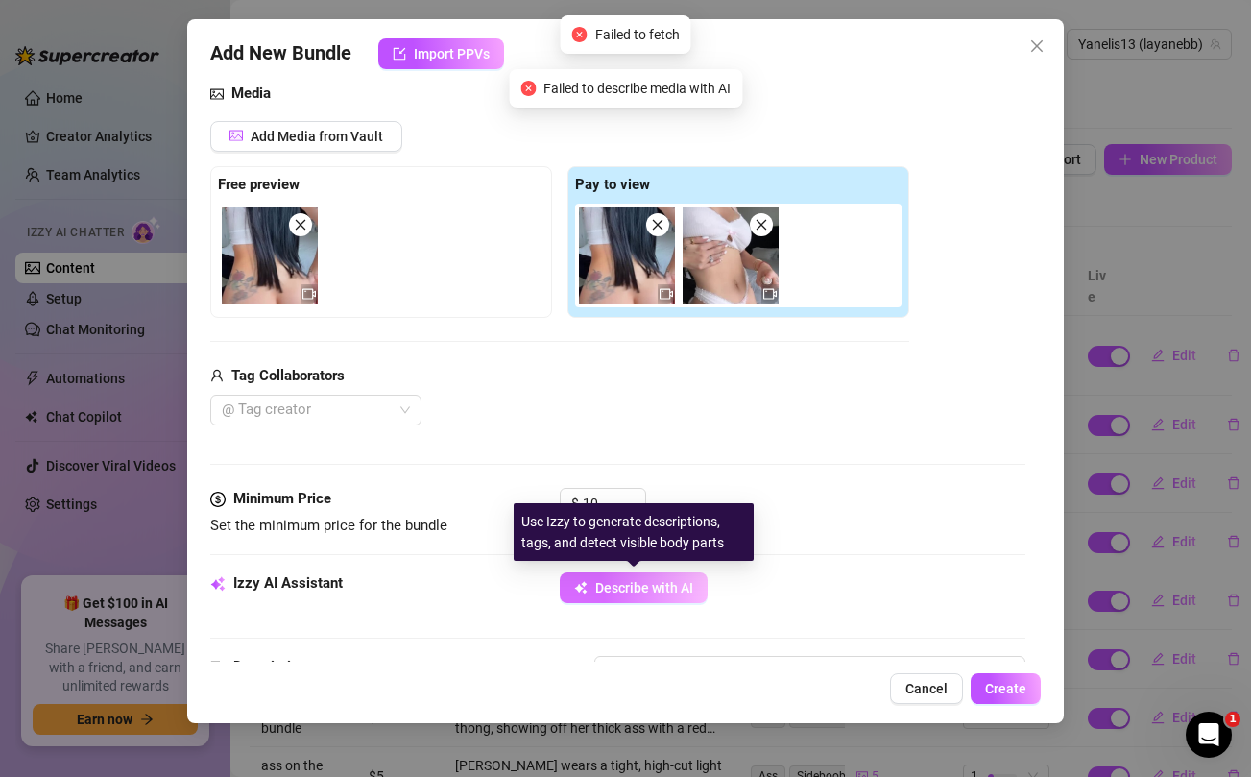
click at [664, 590] on span "Describe with AI" at bounding box center [644, 587] width 98 height 15
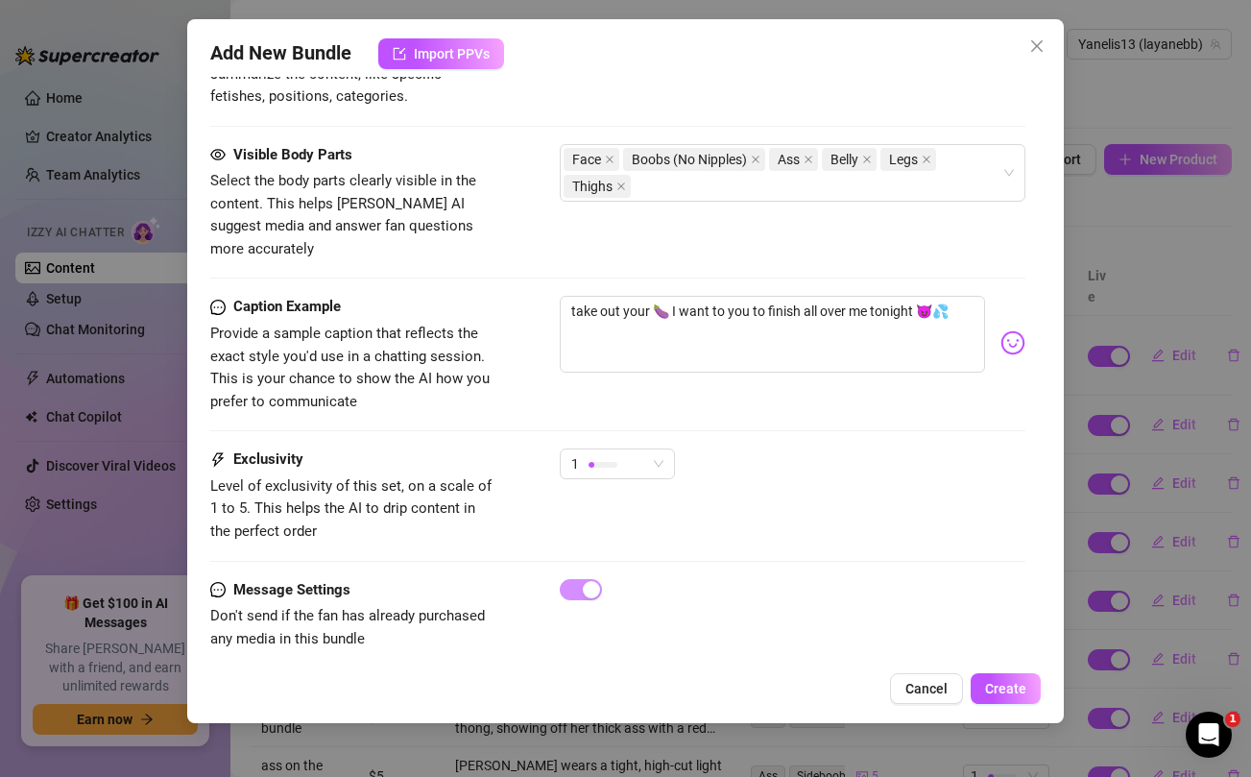
scroll to position [1104, 0]
click at [1019, 684] on span "Create" at bounding box center [1005, 688] width 41 height 15
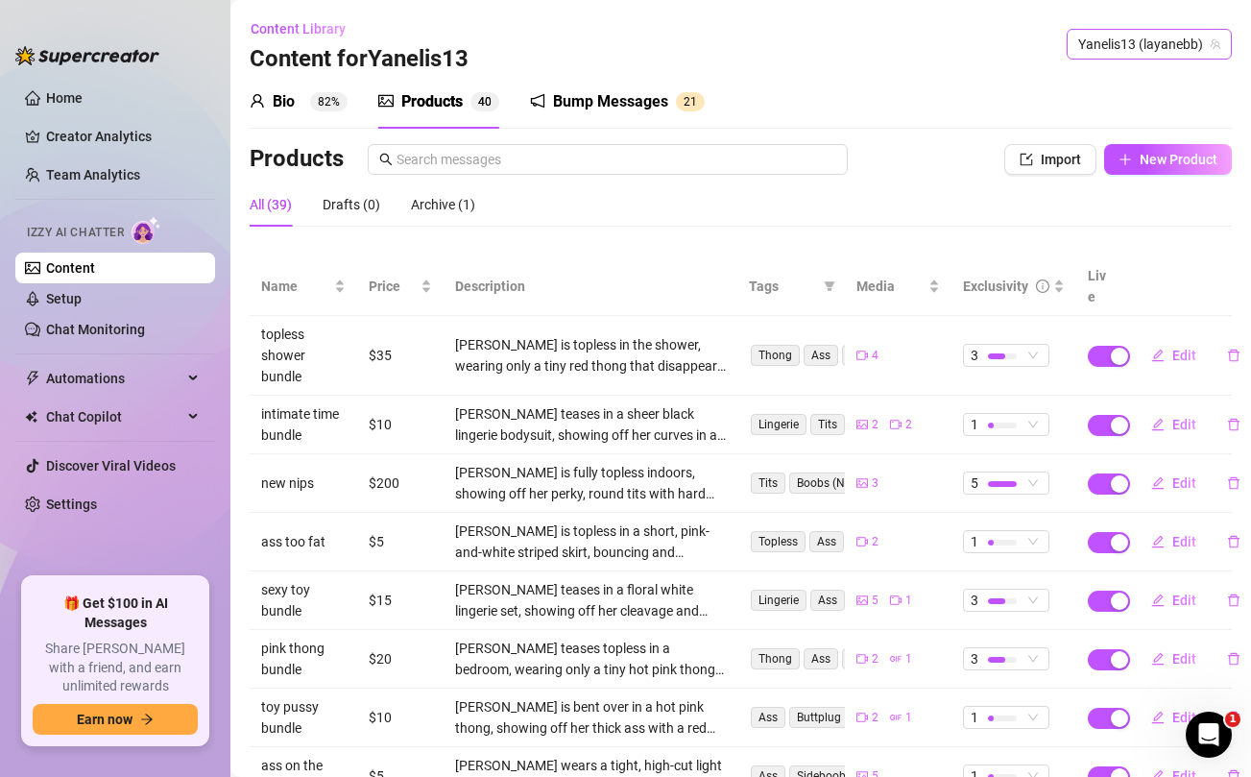
click at [1146, 42] on span "Yanelis13 (layanebb)" at bounding box center [1149, 44] width 142 height 29
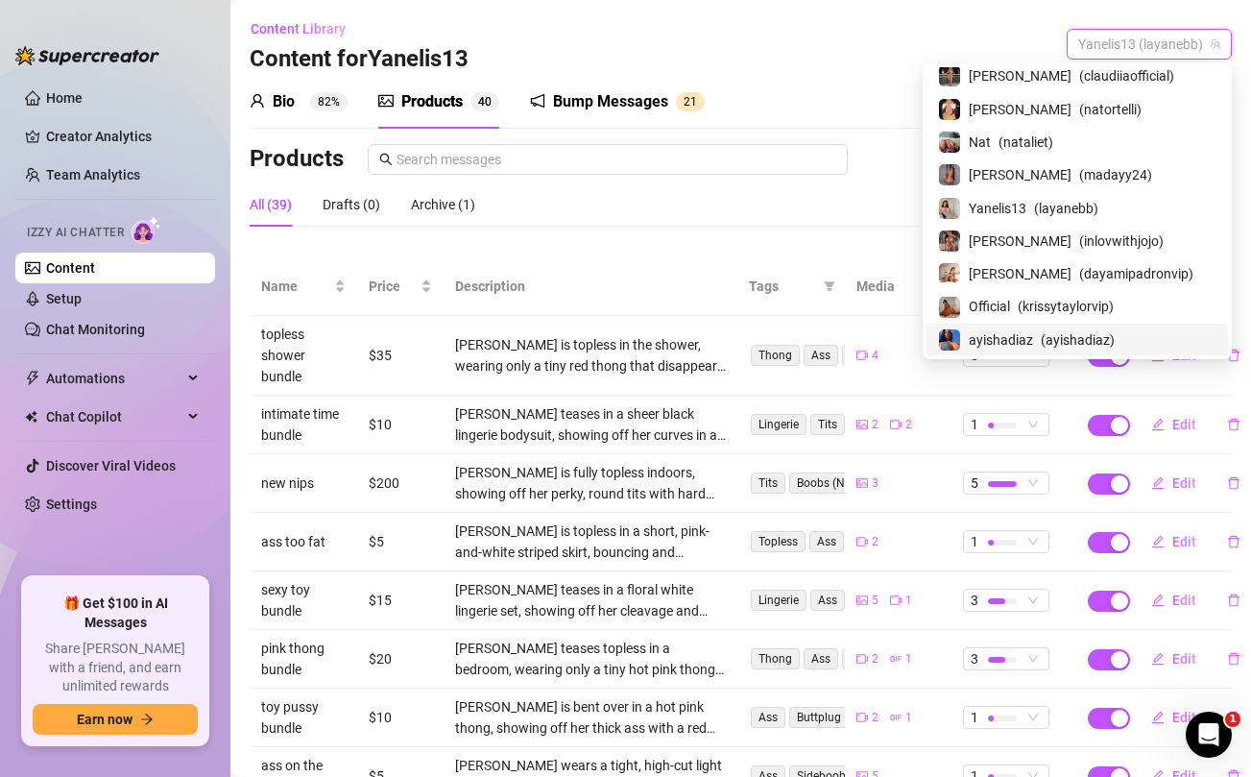
click at [1033, 337] on span "ayishadiaz" at bounding box center [1001, 339] width 64 height 21
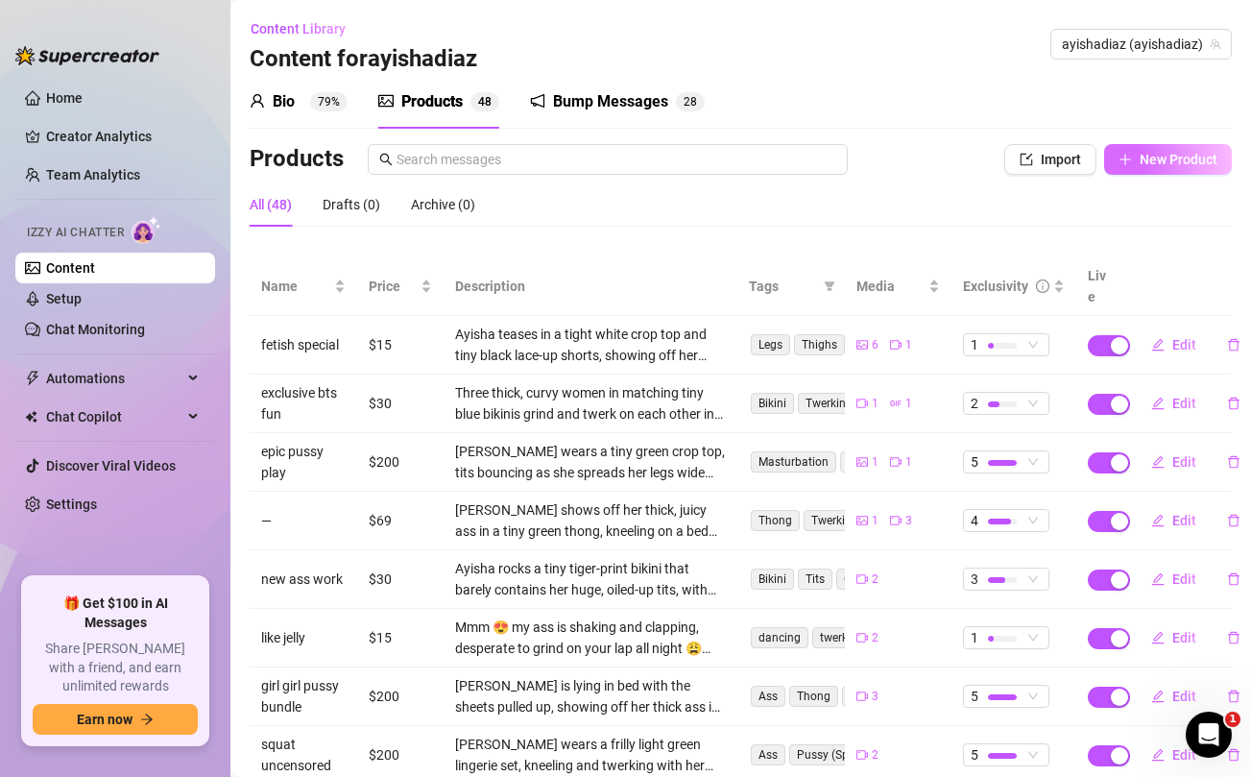
click at [1156, 158] on span "New Product" at bounding box center [1178, 159] width 78 height 15
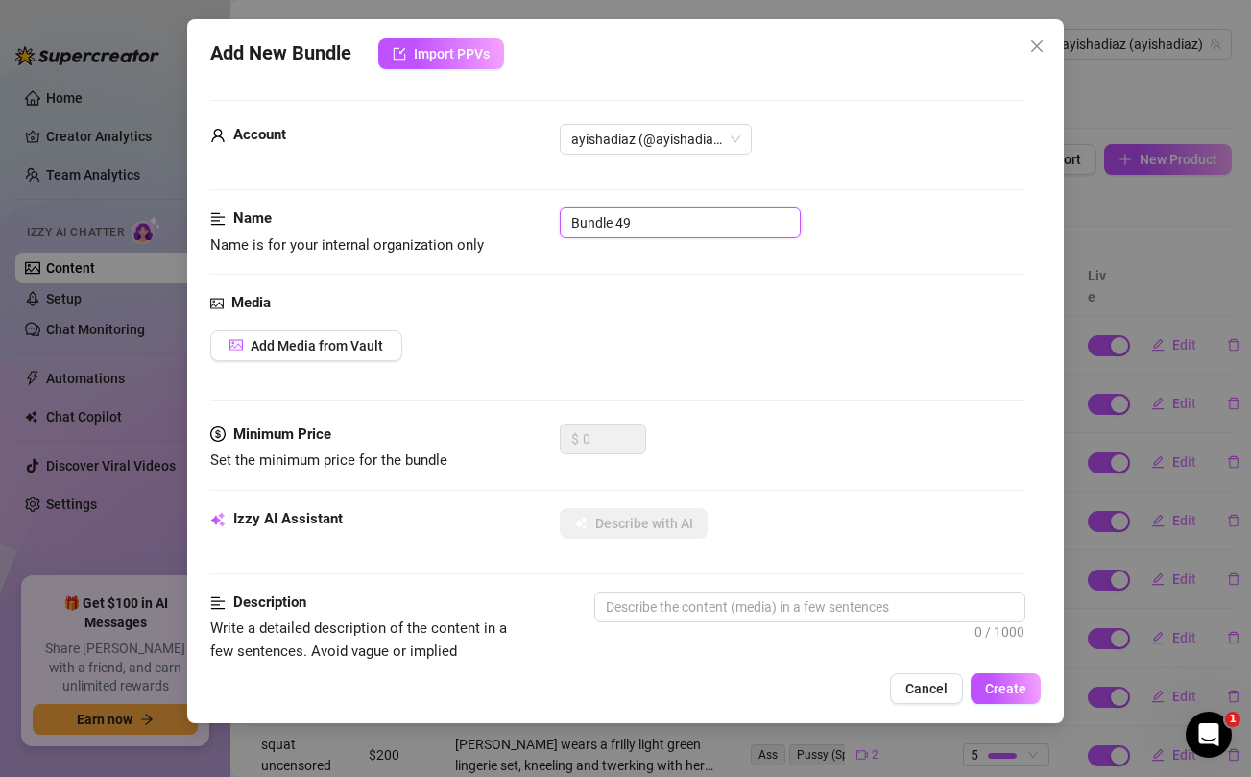
click at [720, 219] on input "Bundle 49" at bounding box center [680, 222] width 241 height 31
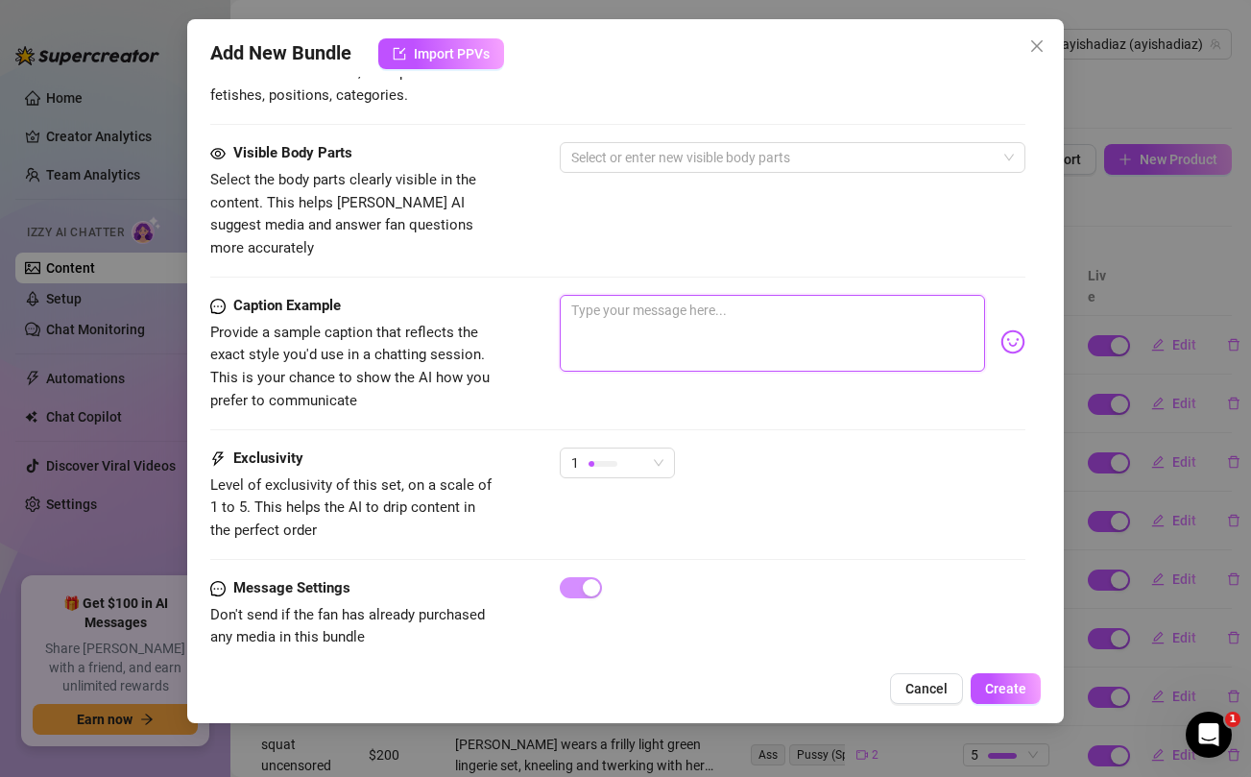
click at [708, 308] on textarea at bounding box center [772, 333] width 424 height 77
paste textarea "Do you wanna know what I'm good at? It's showing you that I want you to stroke …"
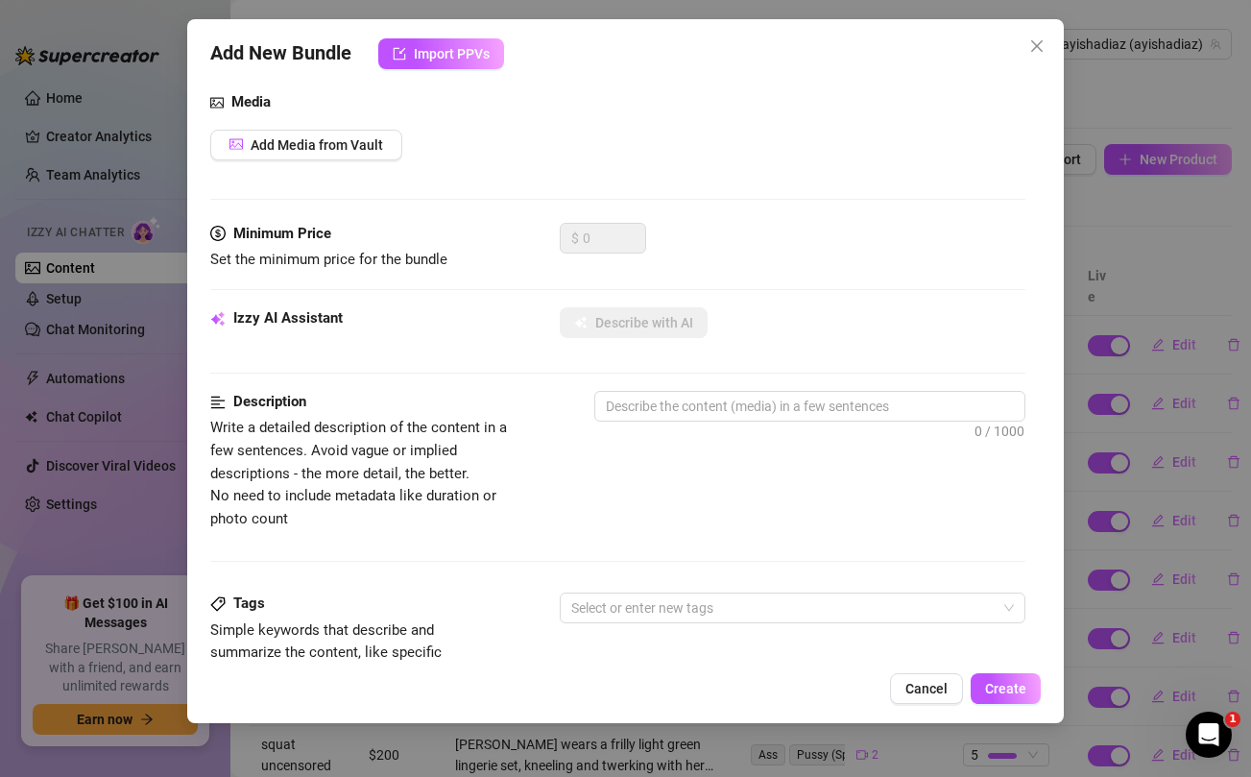
scroll to position [0, 0]
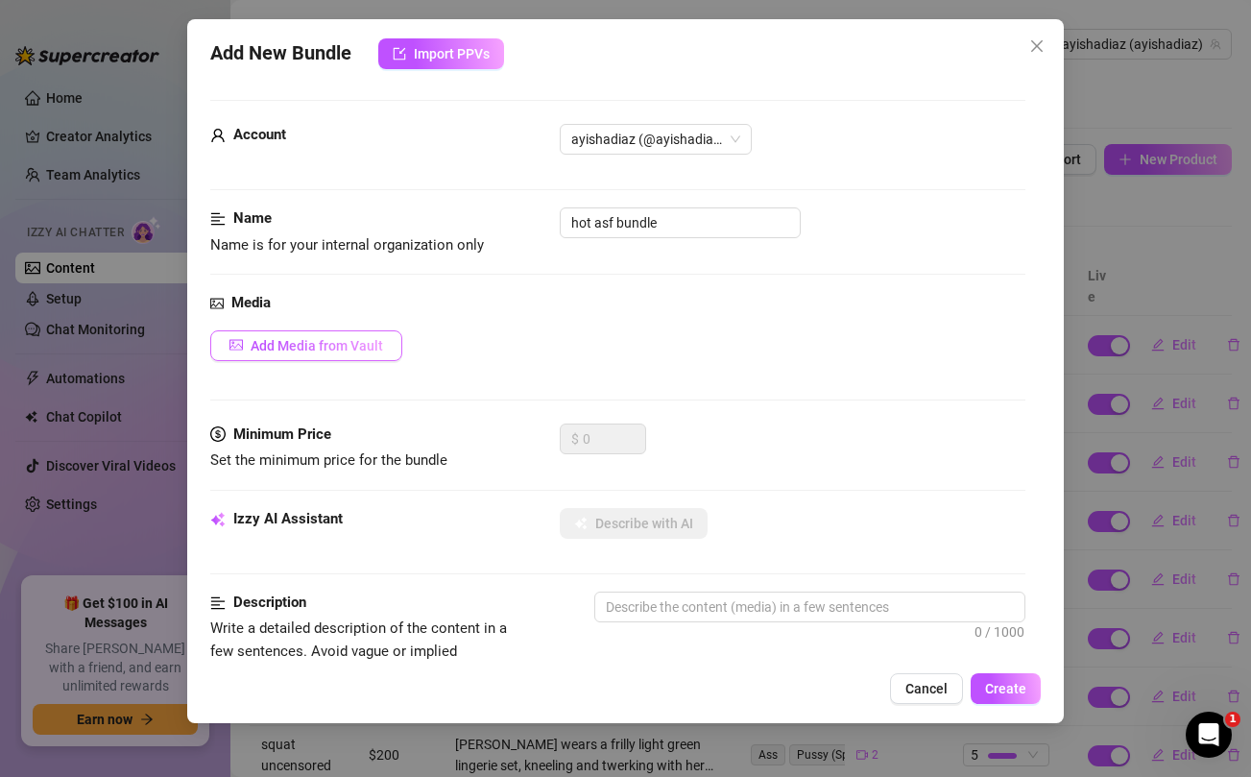
click at [326, 342] on span "Add Media from Vault" at bounding box center [317, 345] width 132 height 15
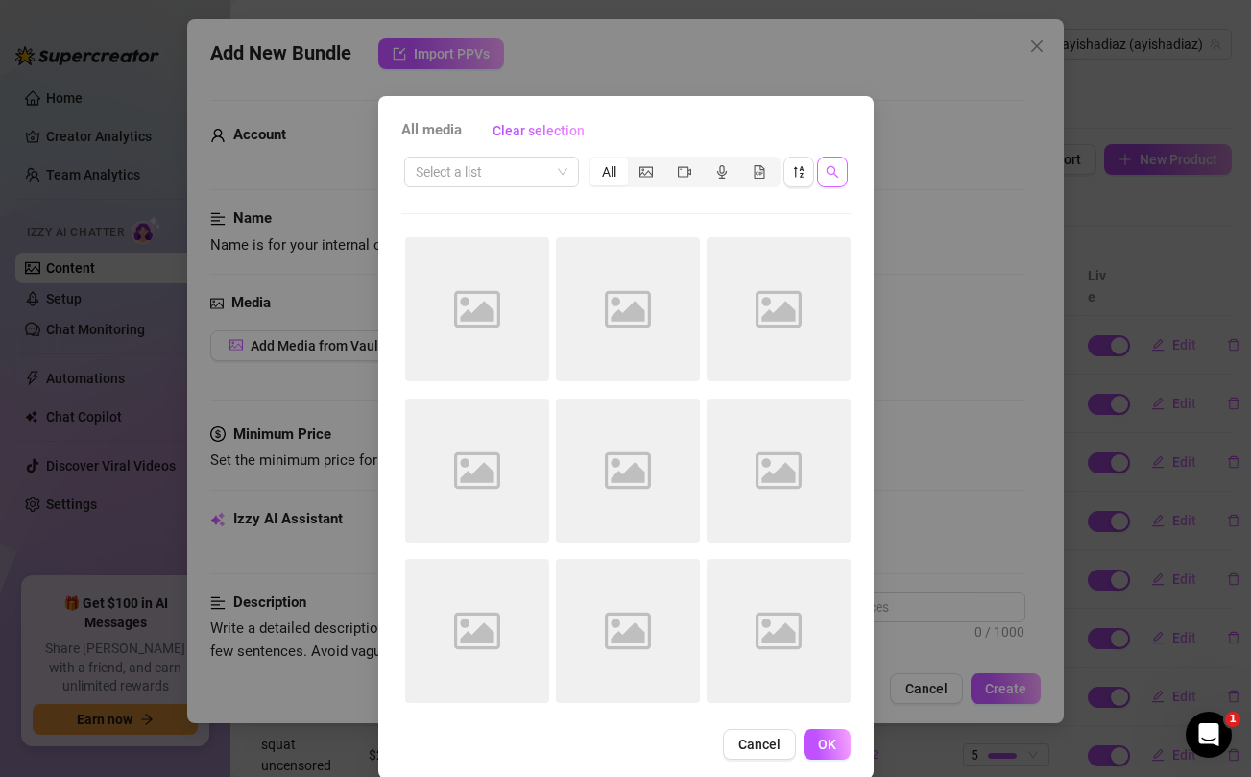
click at [827, 167] on icon "search" at bounding box center [832, 171] width 13 height 13
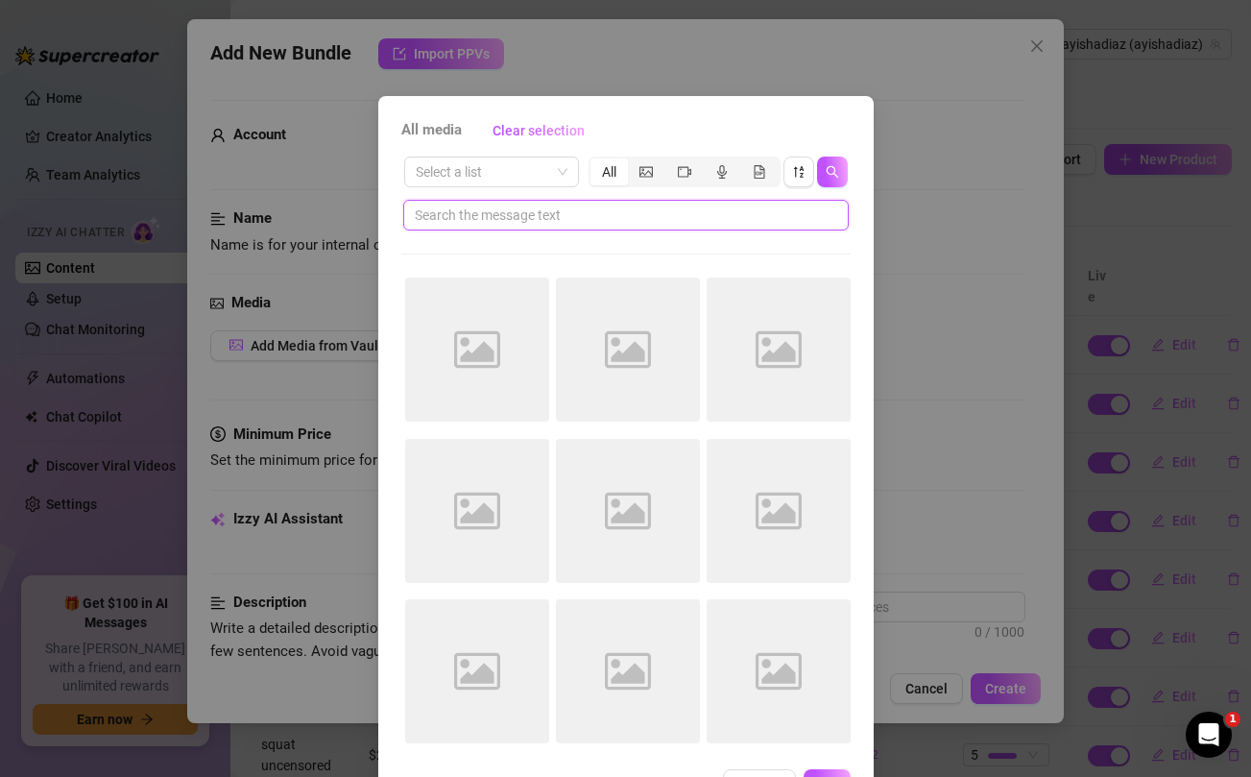
click at [691, 214] on input "text" at bounding box center [618, 214] width 407 height 21
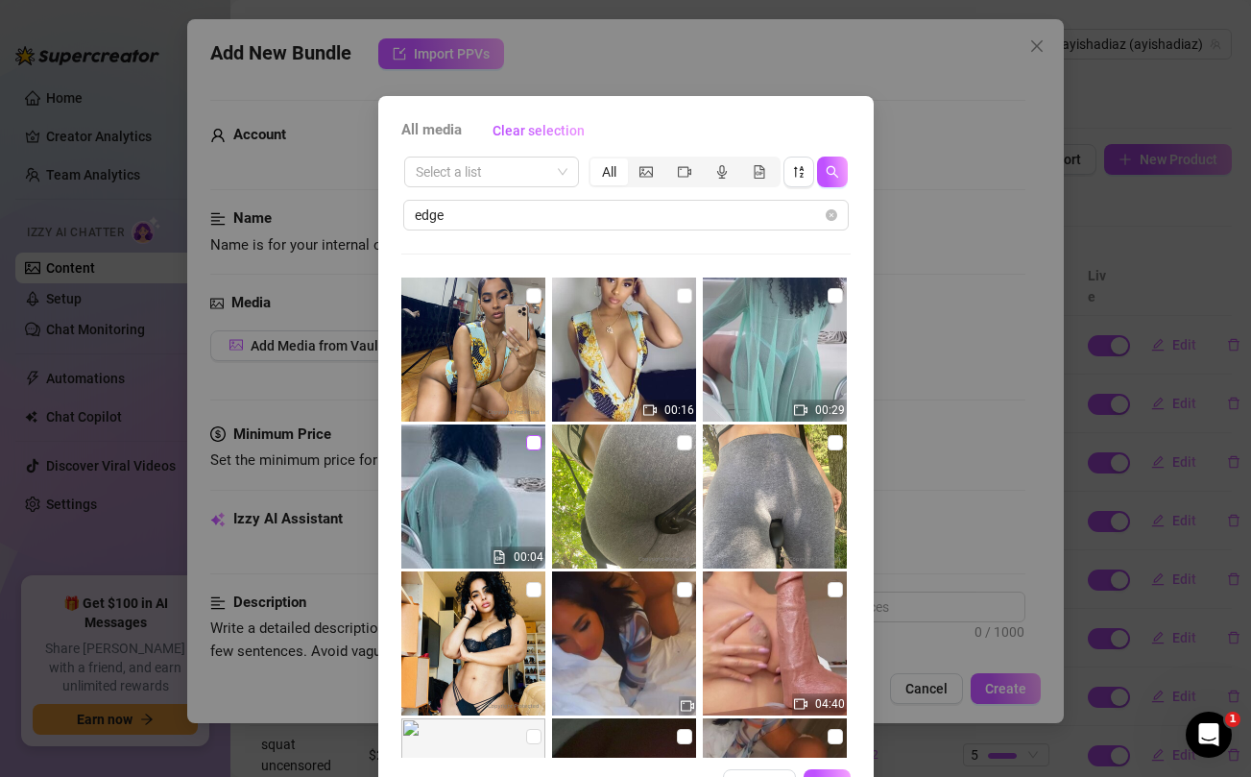
click at [539, 445] on input "checkbox" at bounding box center [533, 442] width 15 height 15
click at [536, 592] on input "checkbox" at bounding box center [533, 589] width 15 height 15
click at [683, 443] on input "checkbox" at bounding box center [684, 442] width 15 height 15
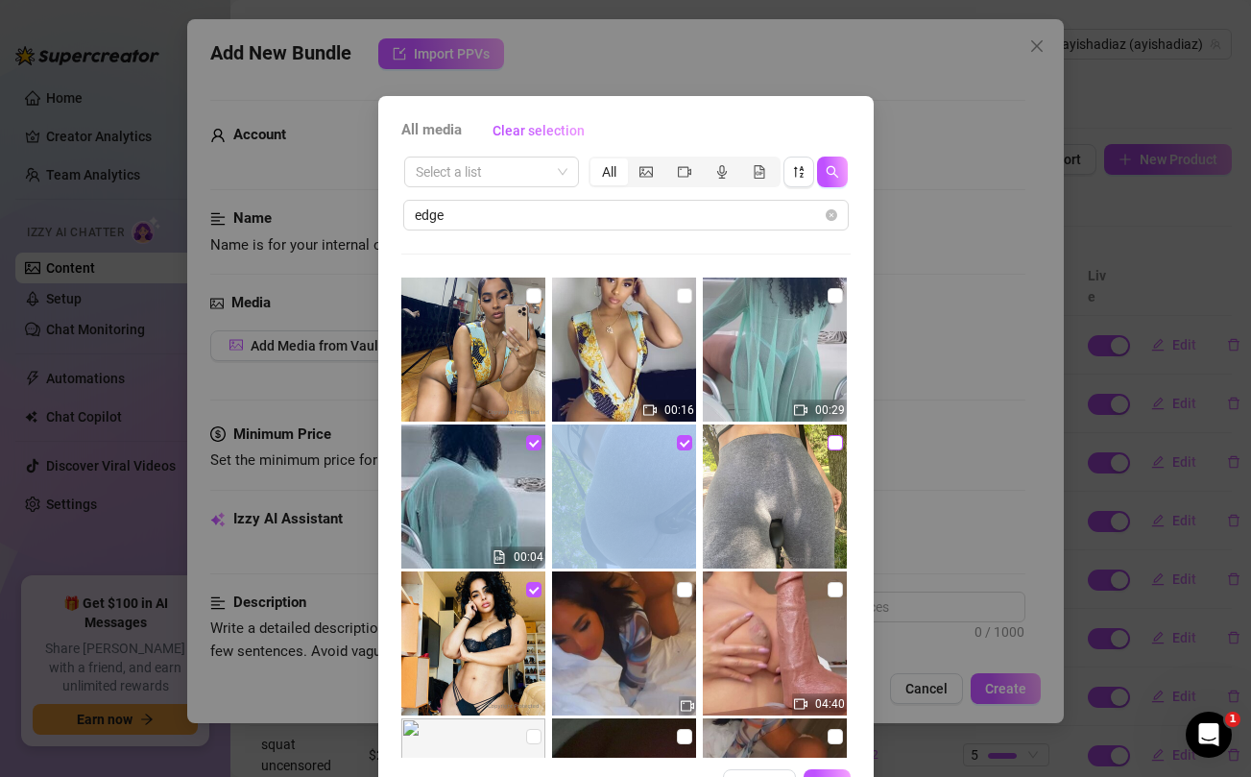
click at [833, 439] on input "checkbox" at bounding box center [834, 442] width 15 height 15
click at [832, 295] on input "checkbox" at bounding box center [834, 295] width 15 height 15
click at [681, 297] on input "checkbox" at bounding box center [684, 295] width 15 height 15
click at [533, 295] on input "checkbox" at bounding box center [533, 295] width 15 height 15
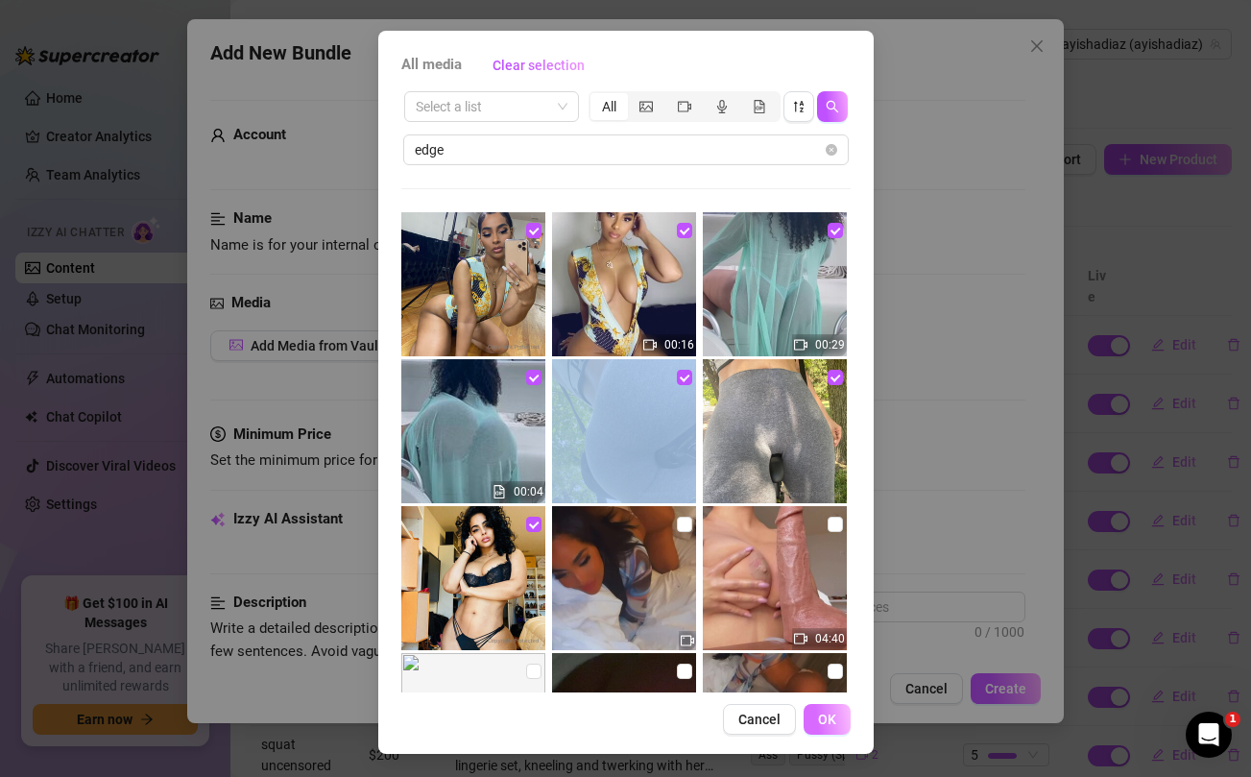
click at [828, 716] on span "OK" at bounding box center [827, 718] width 18 height 15
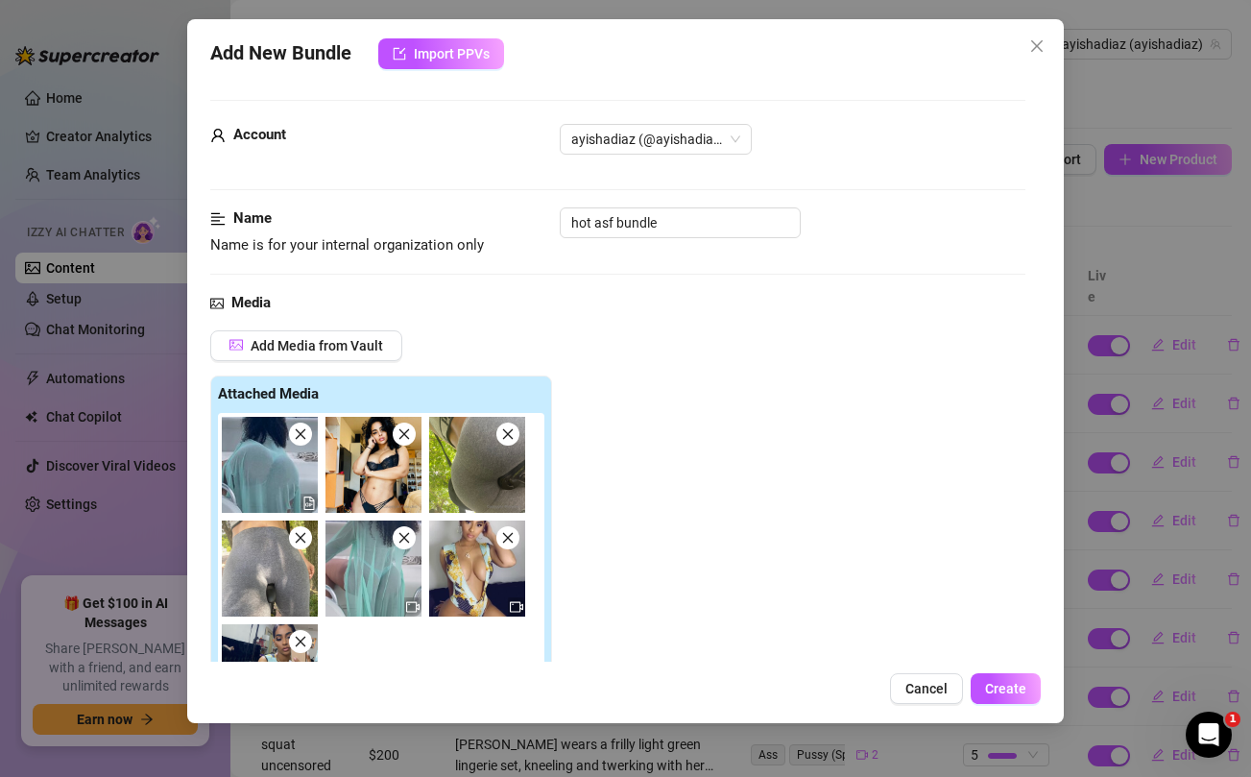
scroll to position [313, 0]
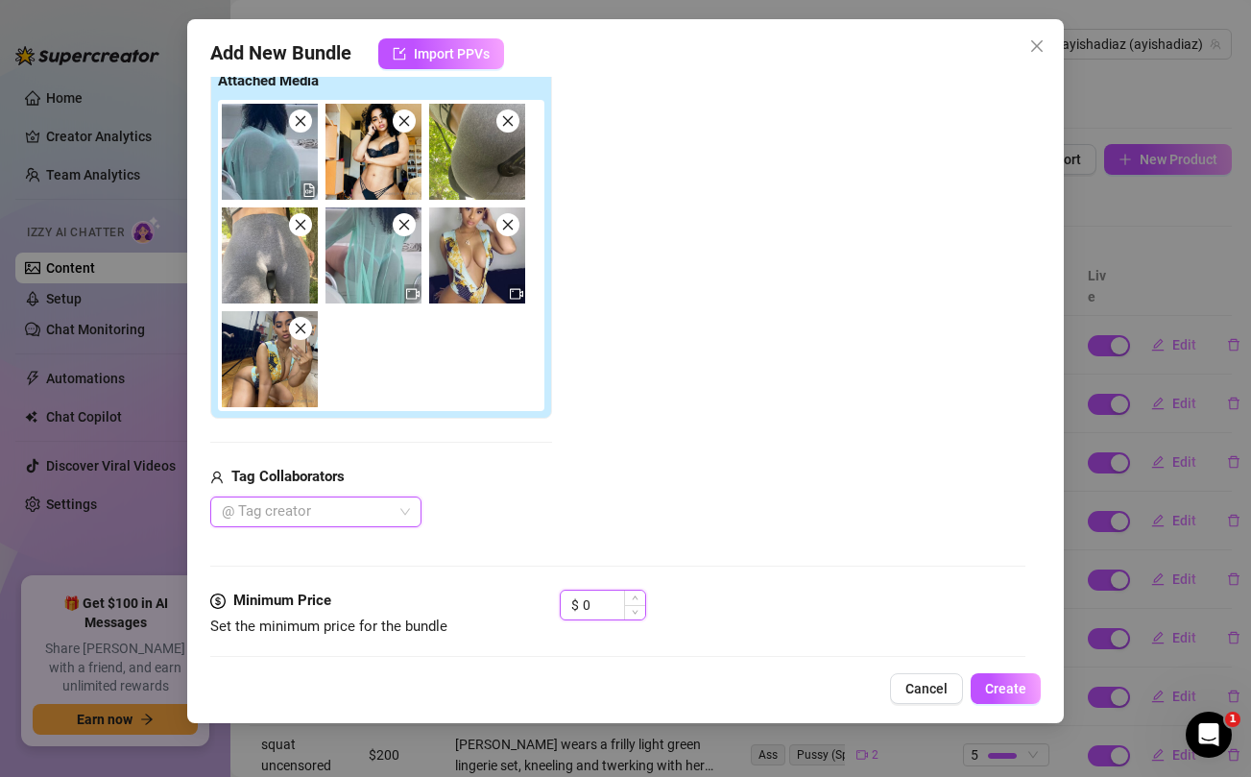
click at [595, 602] on input "0" at bounding box center [614, 604] width 62 height 29
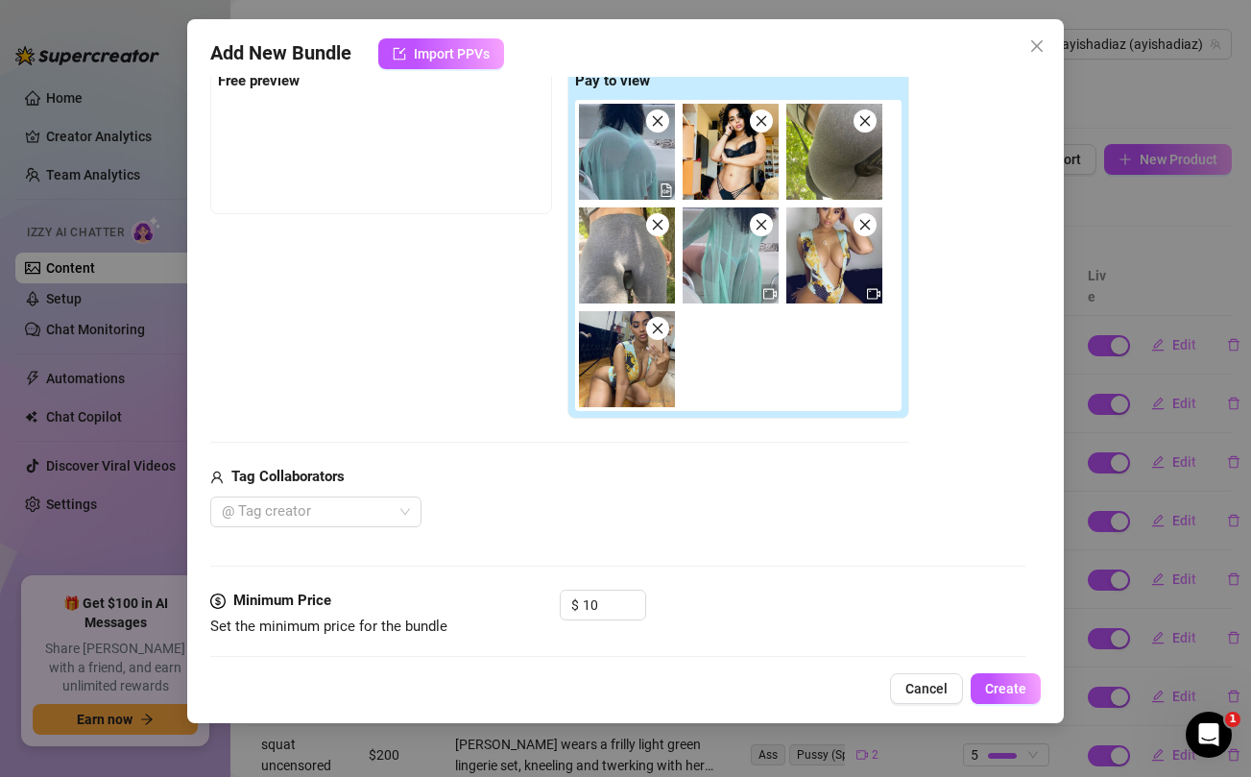
click at [608, 525] on div "@ Tag creator" at bounding box center [559, 511] width 699 height 31
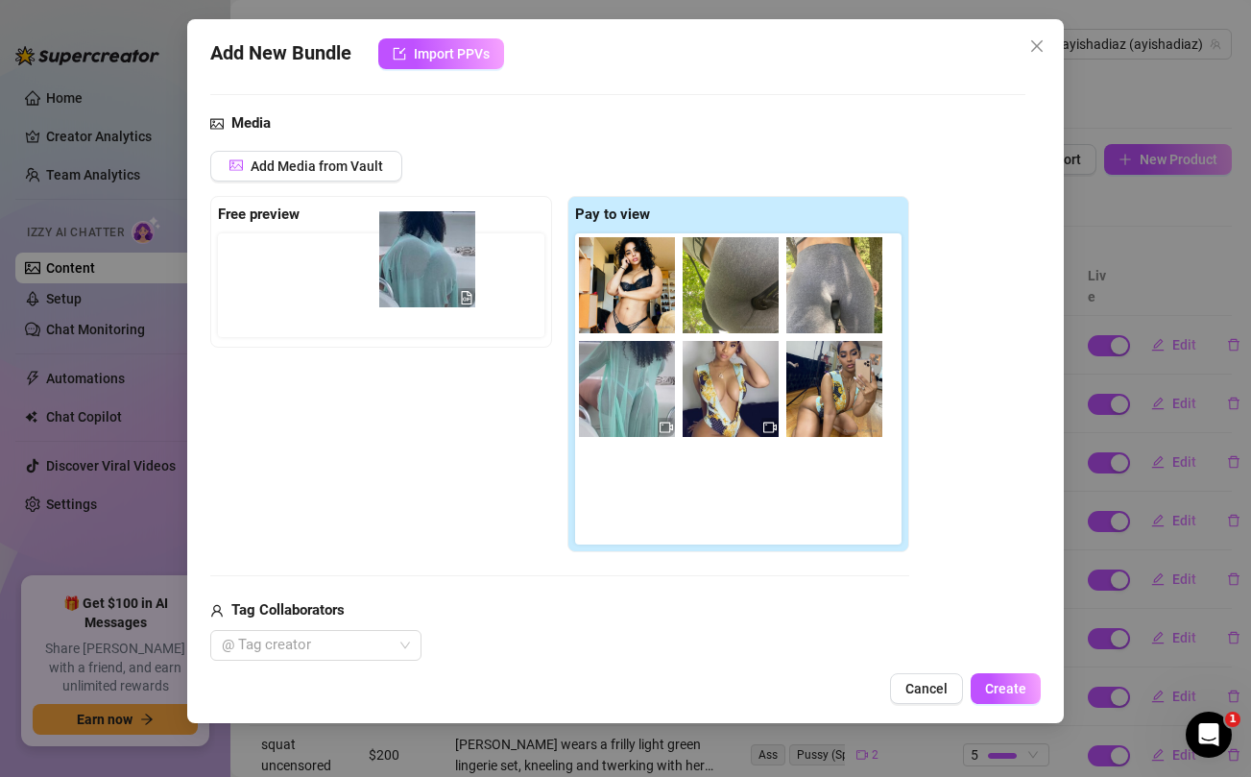
drag, startPoint x: 604, startPoint y: 293, endPoint x: 388, endPoint y: 268, distance: 217.4
click at [388, 268] on div "Free preview Pay to view" at bounding box center [559, 374] width 699 height 357
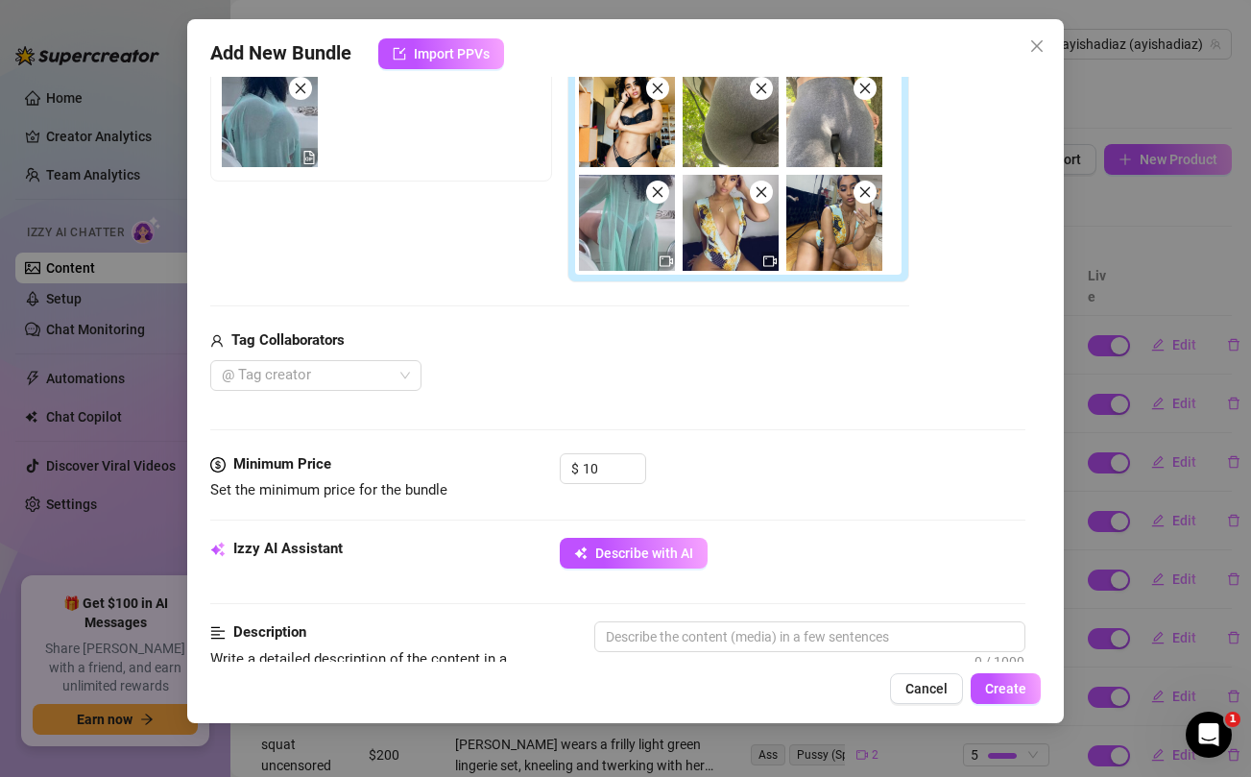
scroll to position [347, 0]
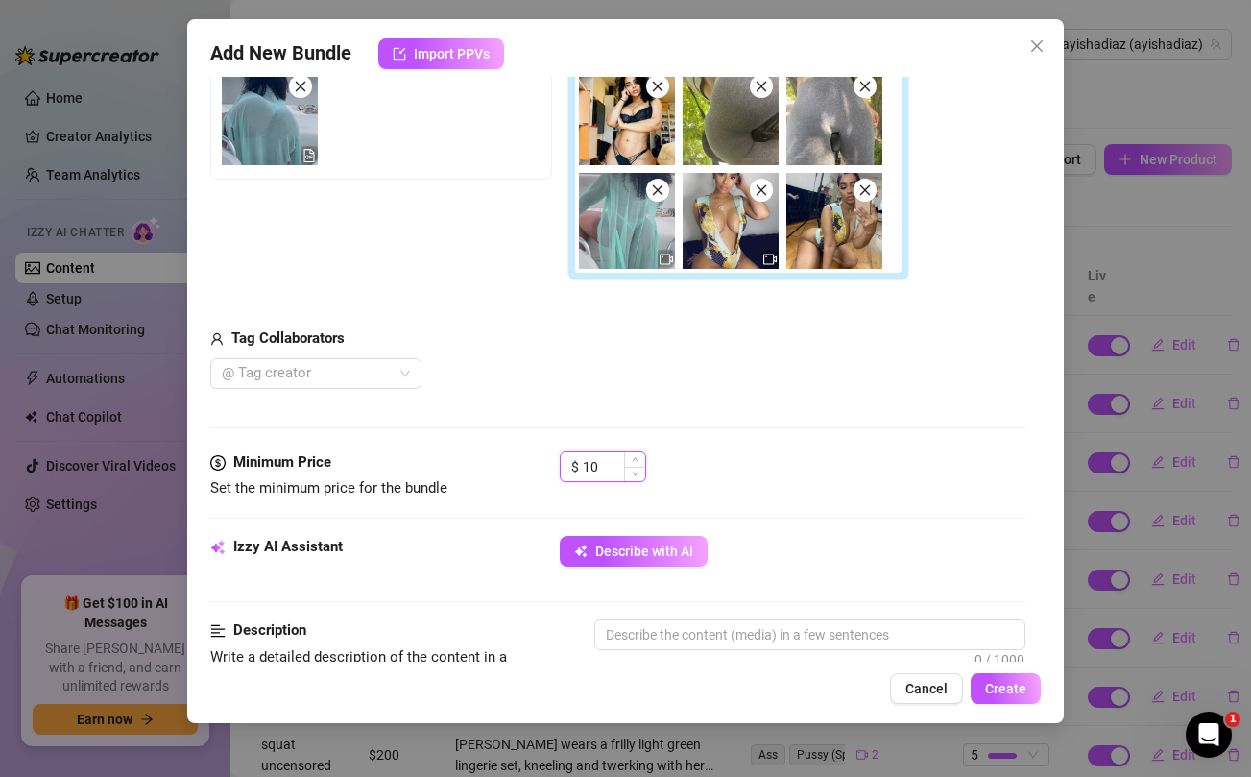
click at [606, 468] on input "10" at bounding box center [614, 466] width 62 height 29
click at [848, 404] on div "Media Add Media from Vault Free preview Pay to view Tag Collaborators @ Tag cre…" at bounding box center [617, 197] width 814 height 507
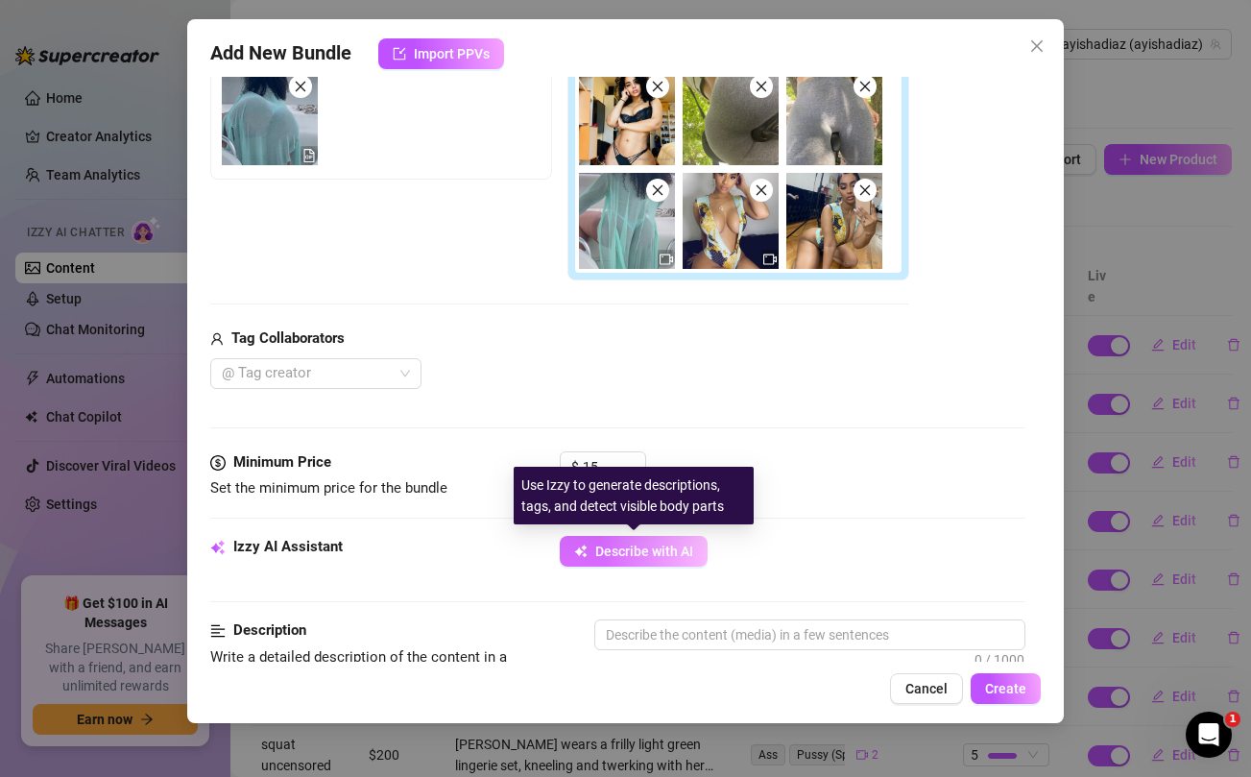
click at [650, 548] on span "Describe with AI" at bounding box center [644, 550] width 98 height 15
click at [595, 547] on span "Describe with AI" at bounding box center [644, 550] width 98 height 15
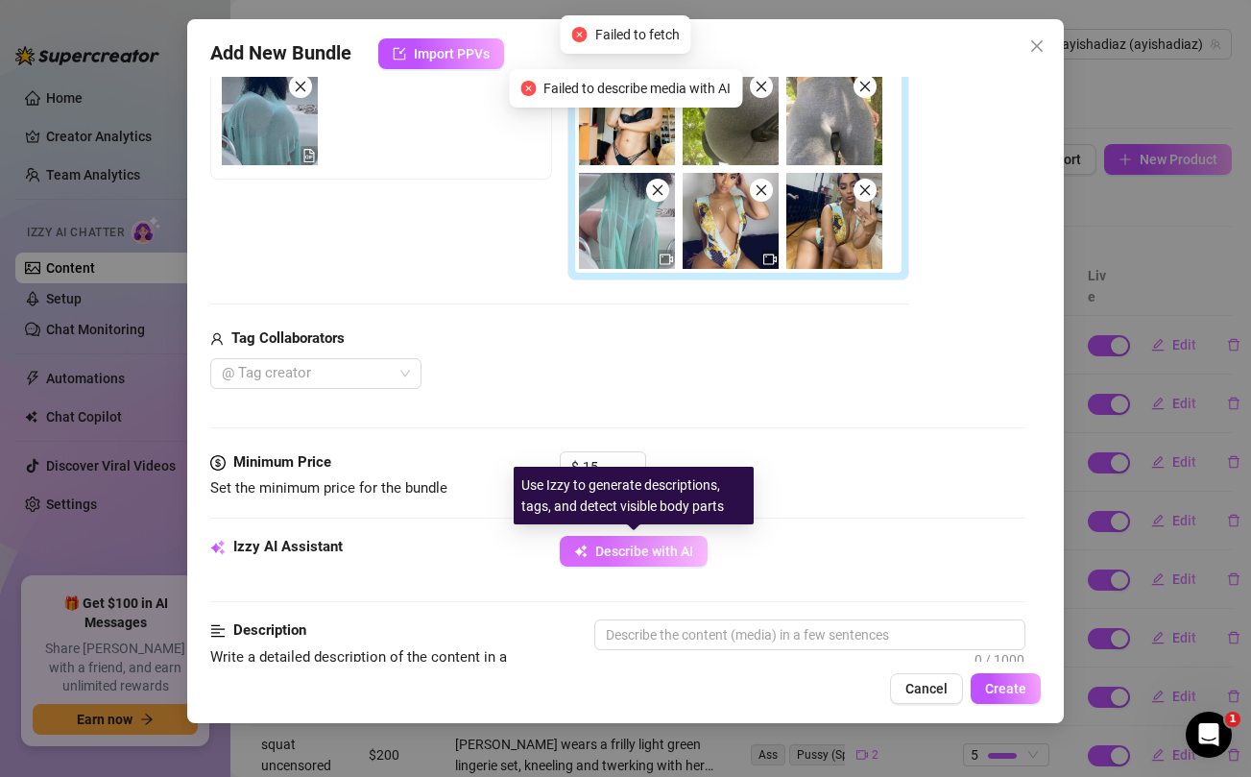
click at [595, 547] on span "Describe with AI" at bounding box center [644, 550] width 98 height 15
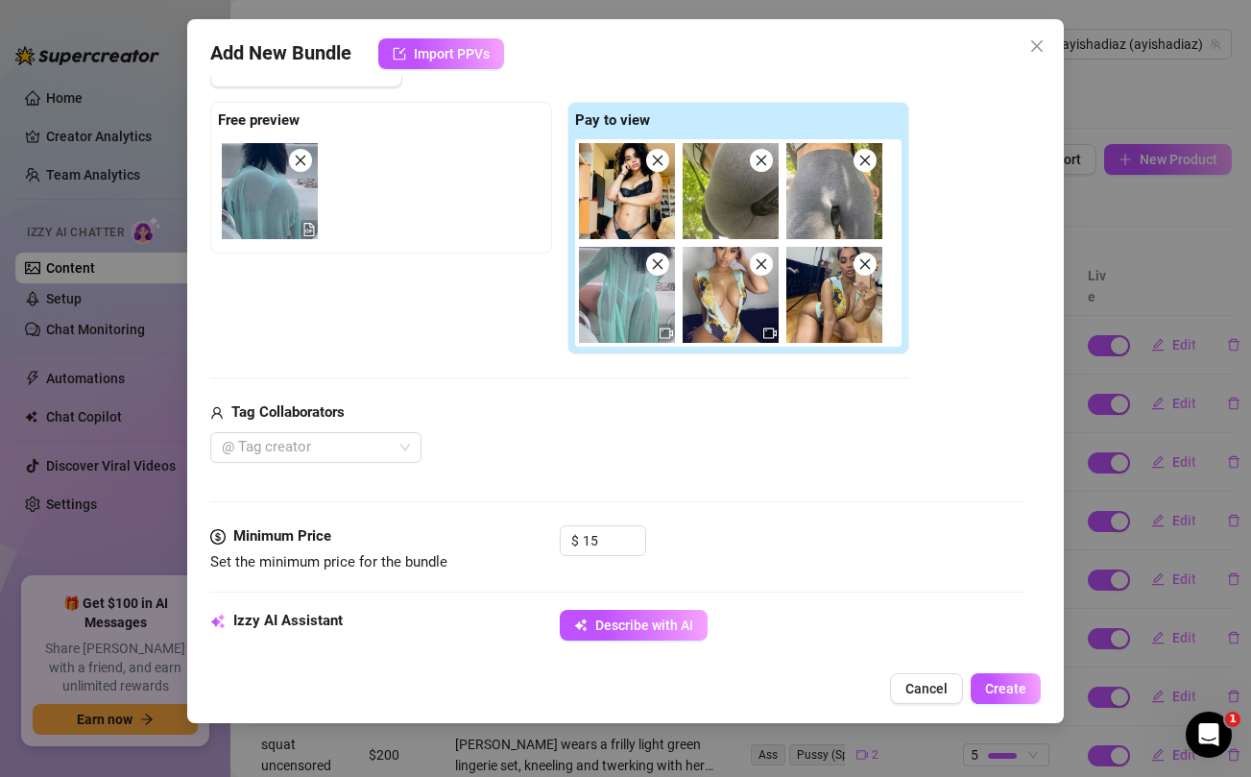
scroll to position [272, 0]
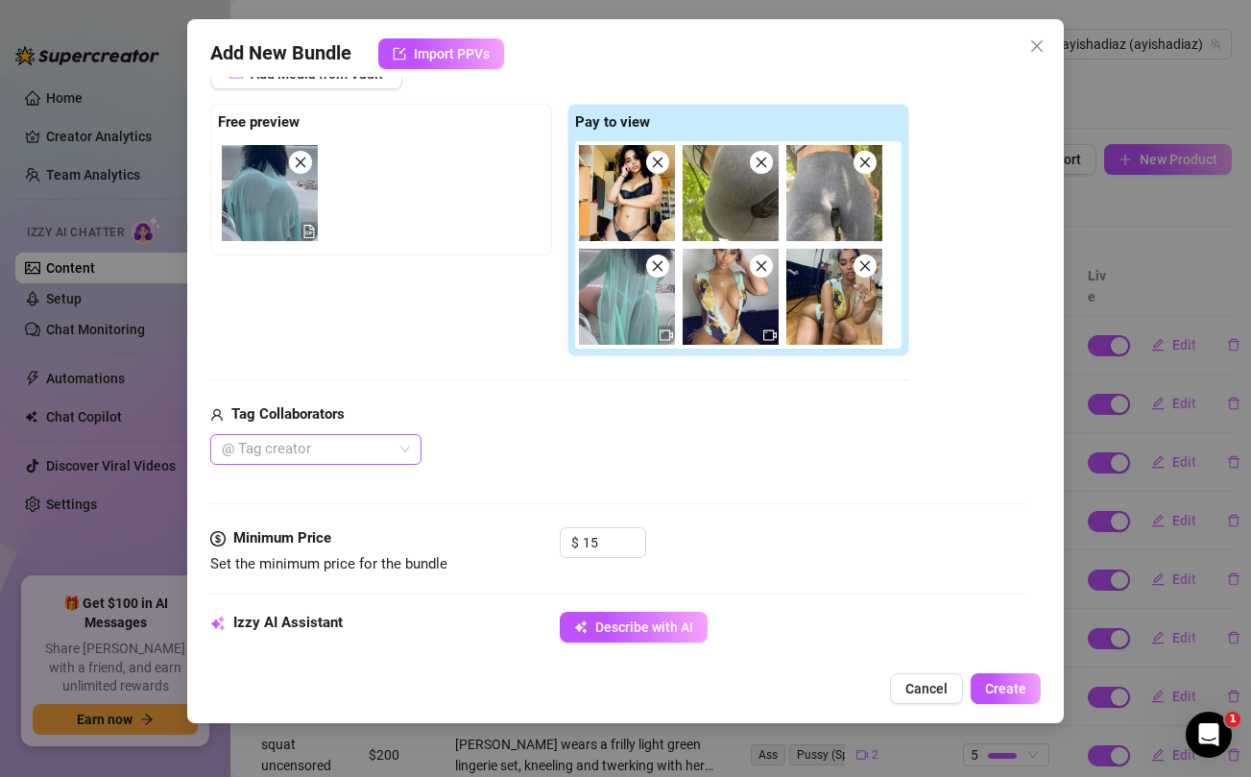
click at [391, 448] on div at bounding box center [305, 449] width 183 height 27
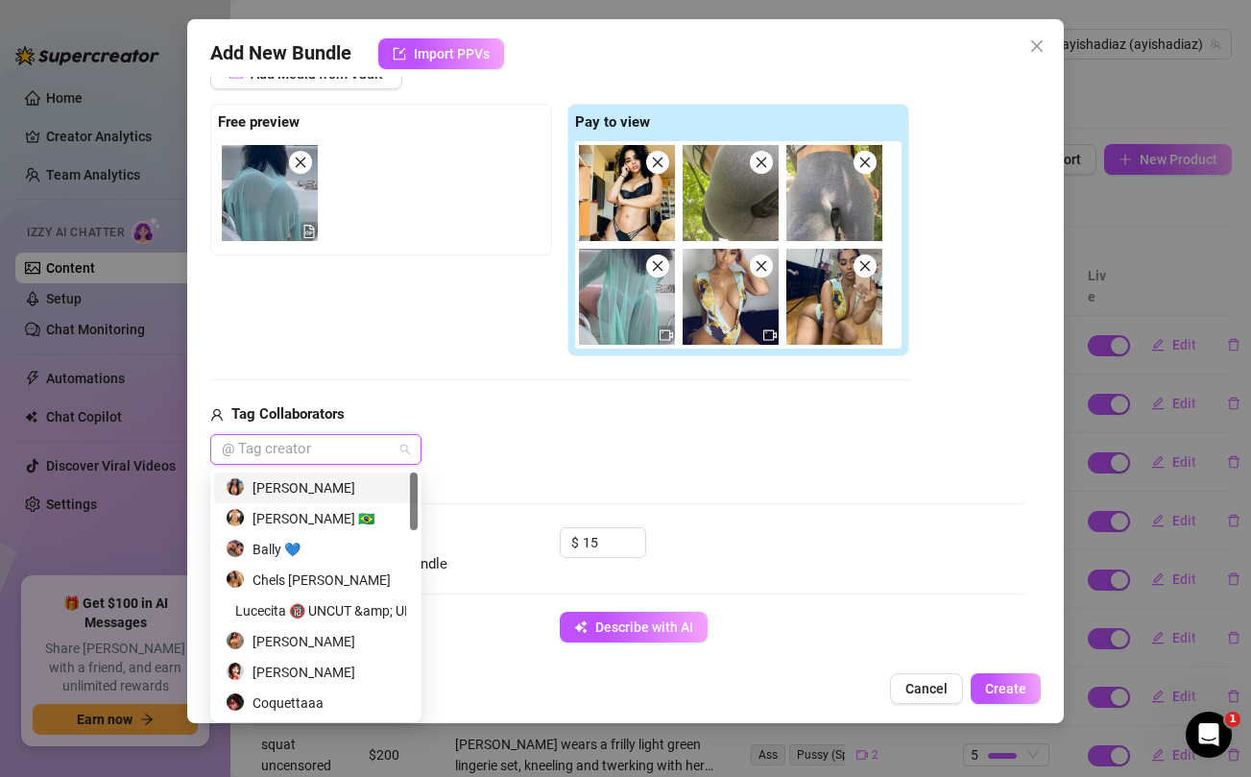
click at [321, 486] on div "[PERSON_NAME]" at bounding box center [316, 487] width 180 height 21
click at [617, 410] on div "Tag Collaborators" at bounding box center [559, 414] width 699 height 23
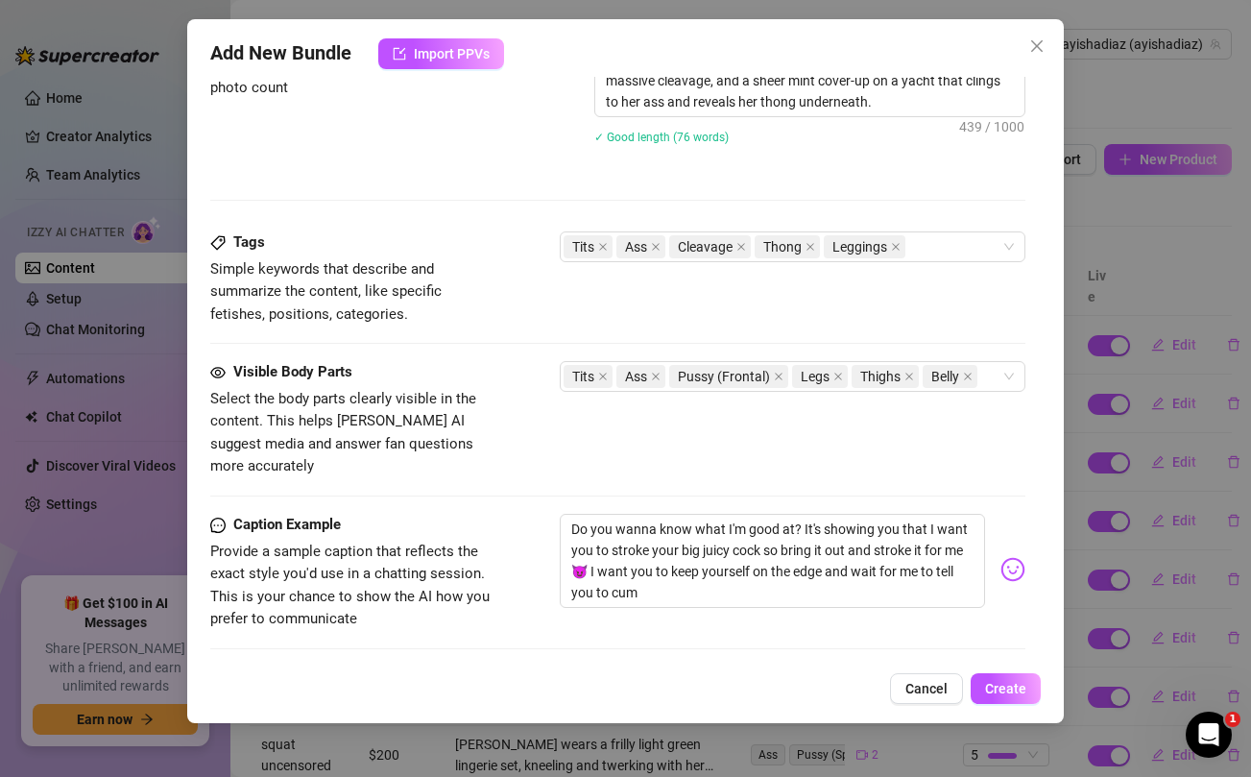
scroll to position [1019, 0]
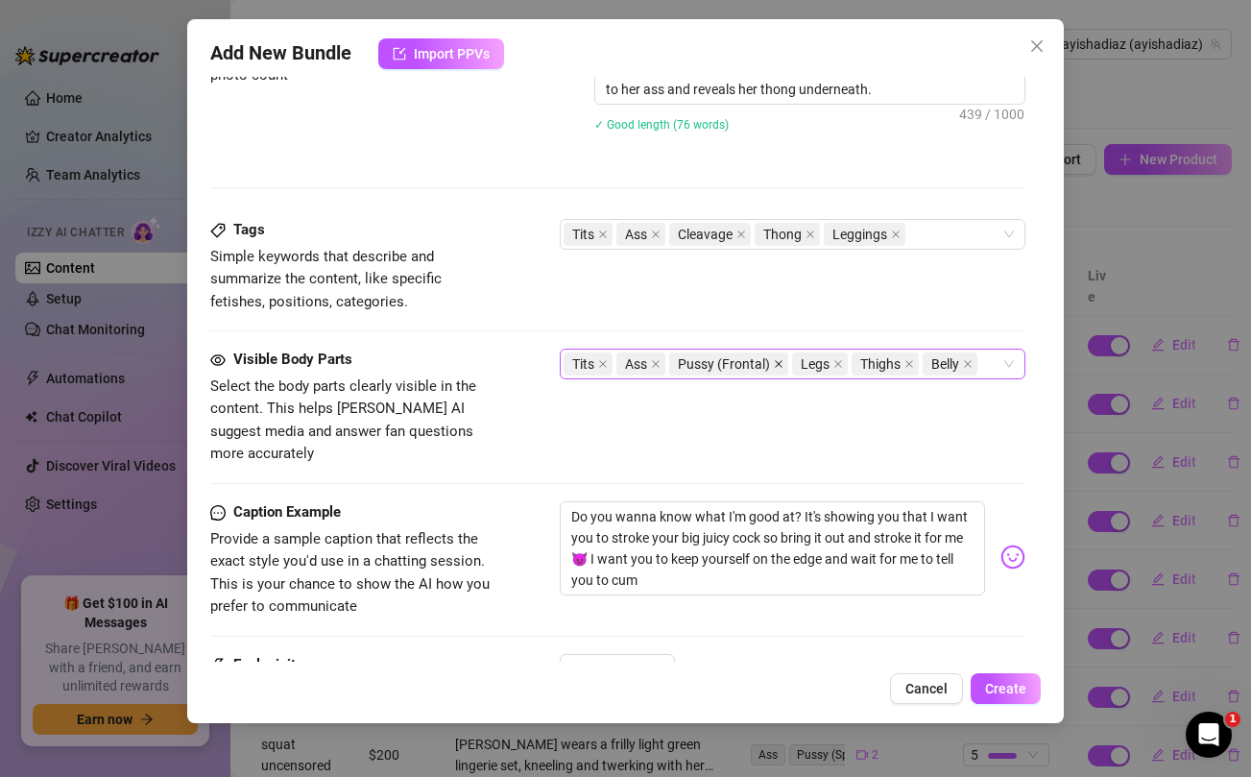
click at [777, 362] on icon "close" at bounding box center [779, 364] width 10 height 10
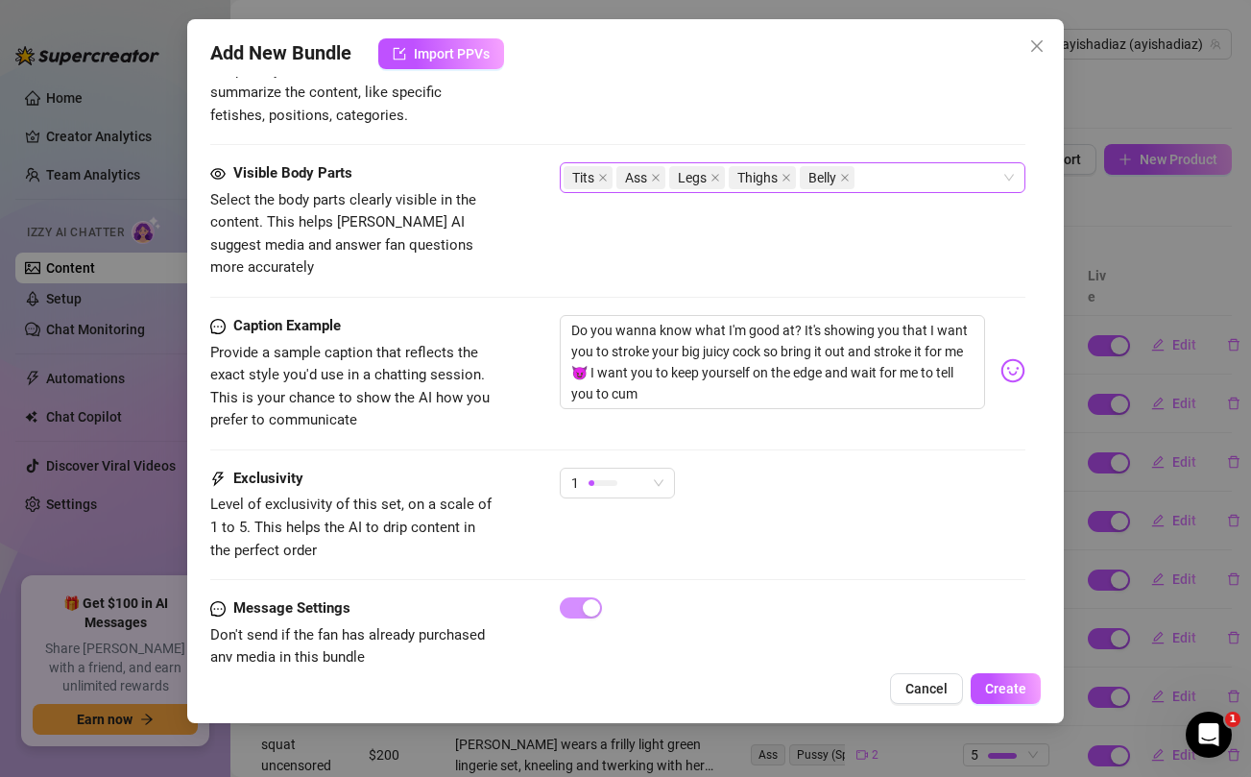
scroll to position [1226, 0]
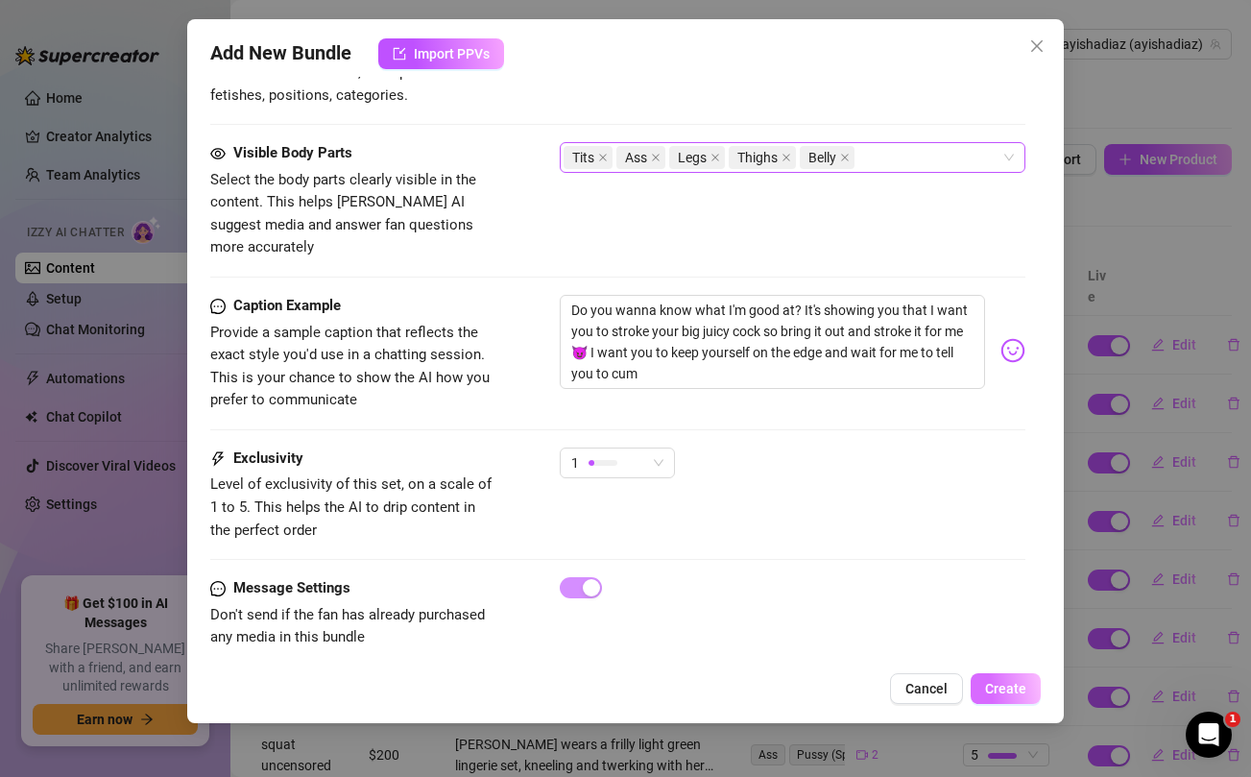
click at [1000, 684] on span "Create" at bounding box center [1005, 688] width 41 height 15
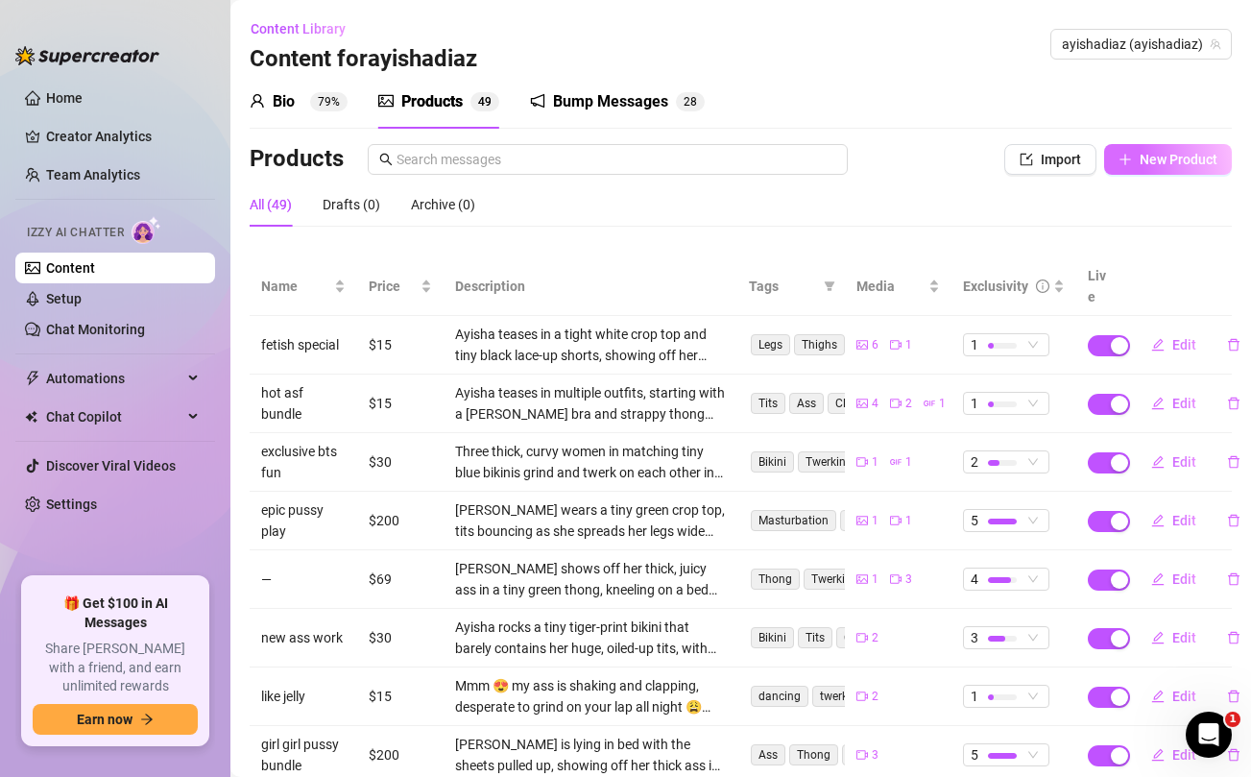
click at [1167, 152] on span "New Product" at bounding box center [1178, 159] width 78 height 15
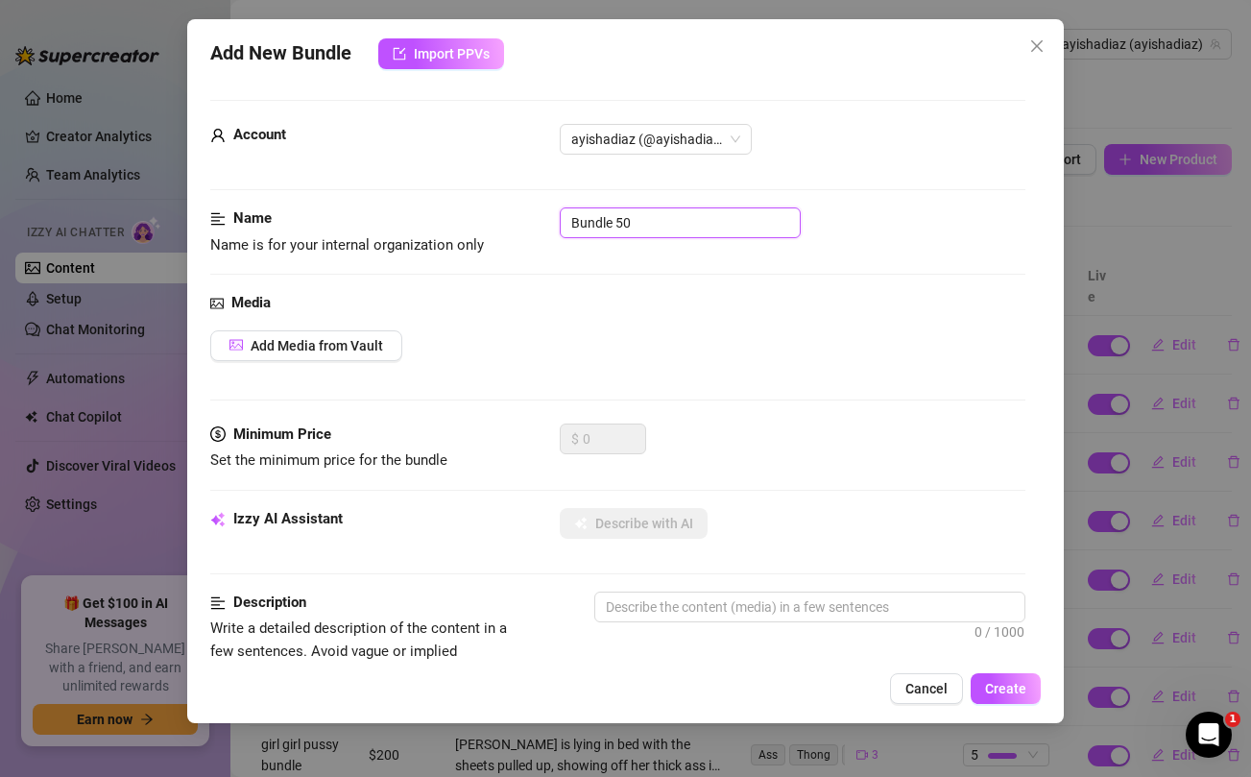
click at [644, 225] on input "Bundle 50" at bounding box center [680, 222] width 241 height 31
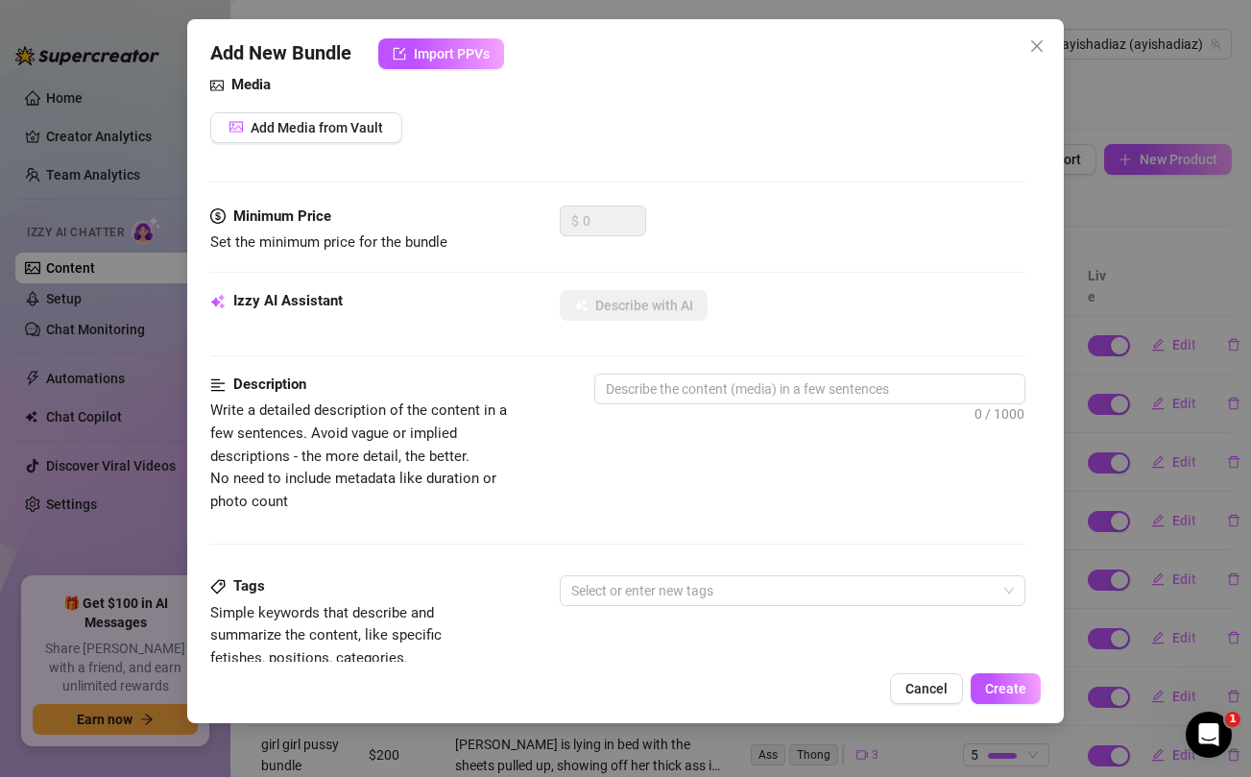
scroll to position [536, 0]
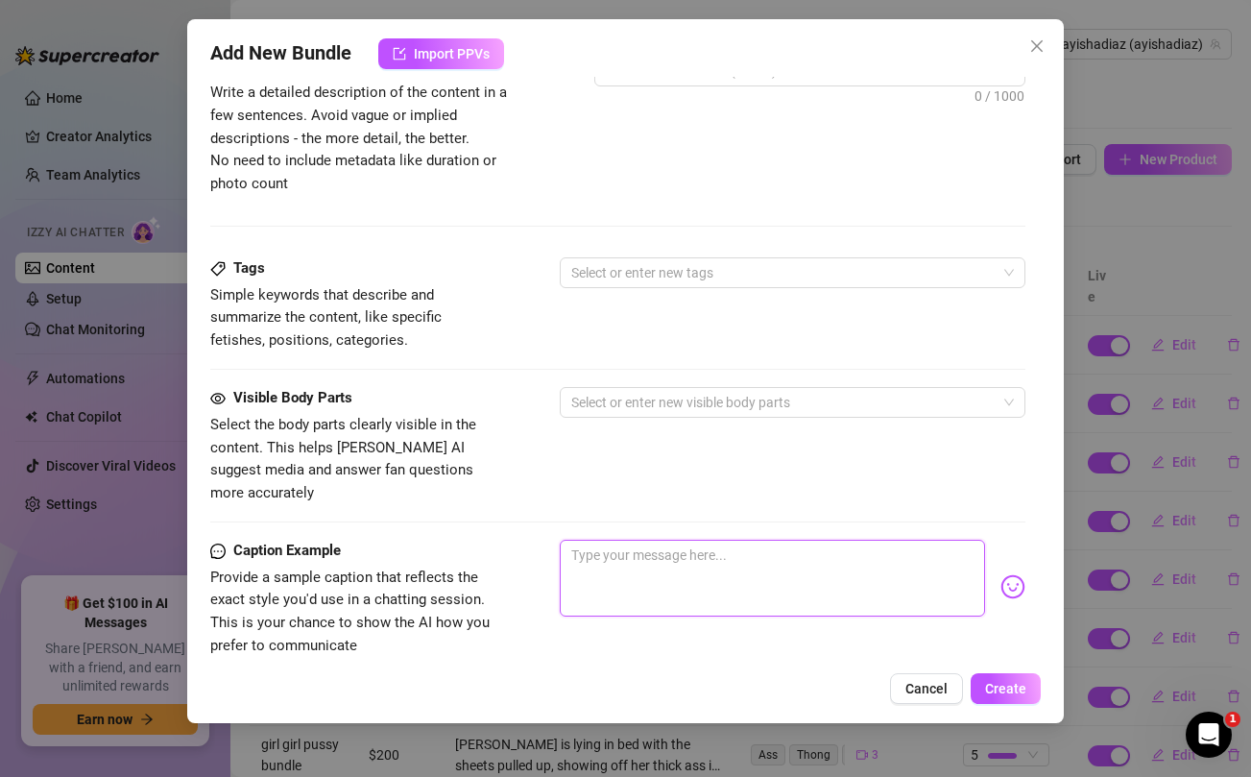
click at [623, 539] on textarea at bounding box center [772, 577] width 424 height 77
paste textarea "Imagine the naughty things thats about to go down right now with this yogurt 🤤"
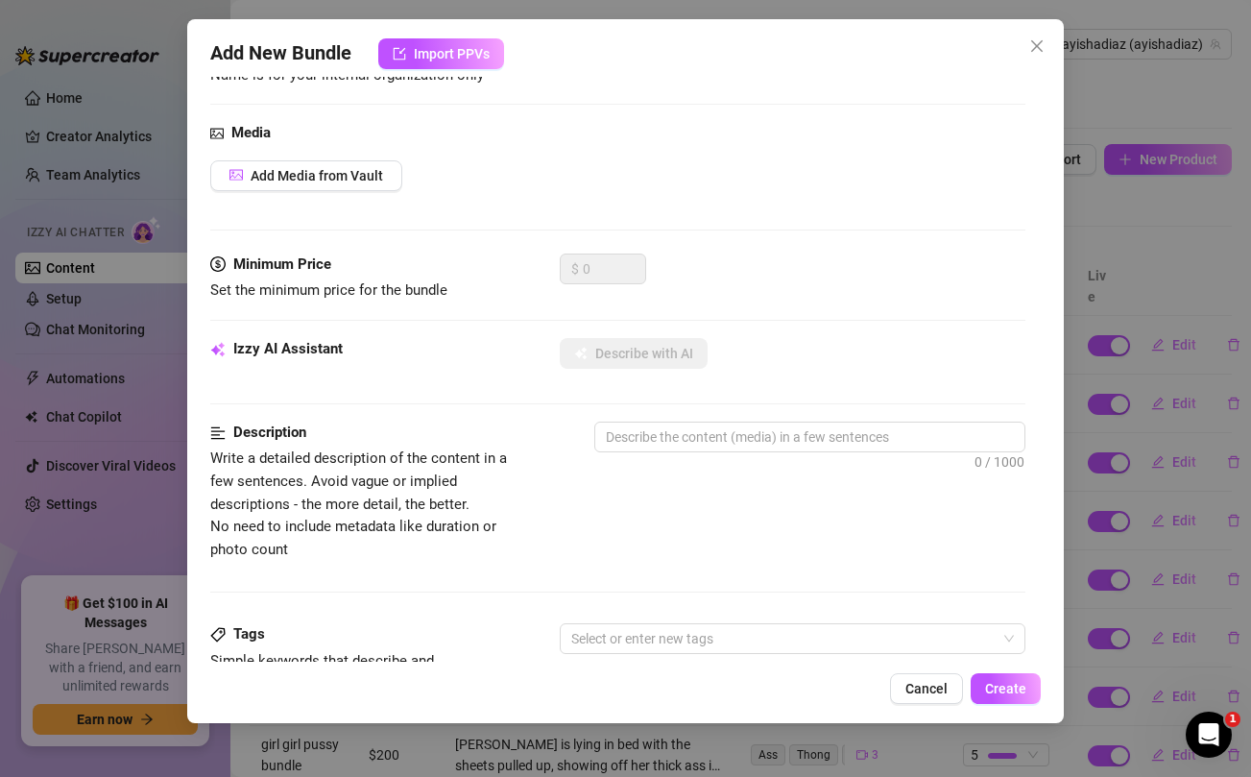
scroll to position [0, 0]
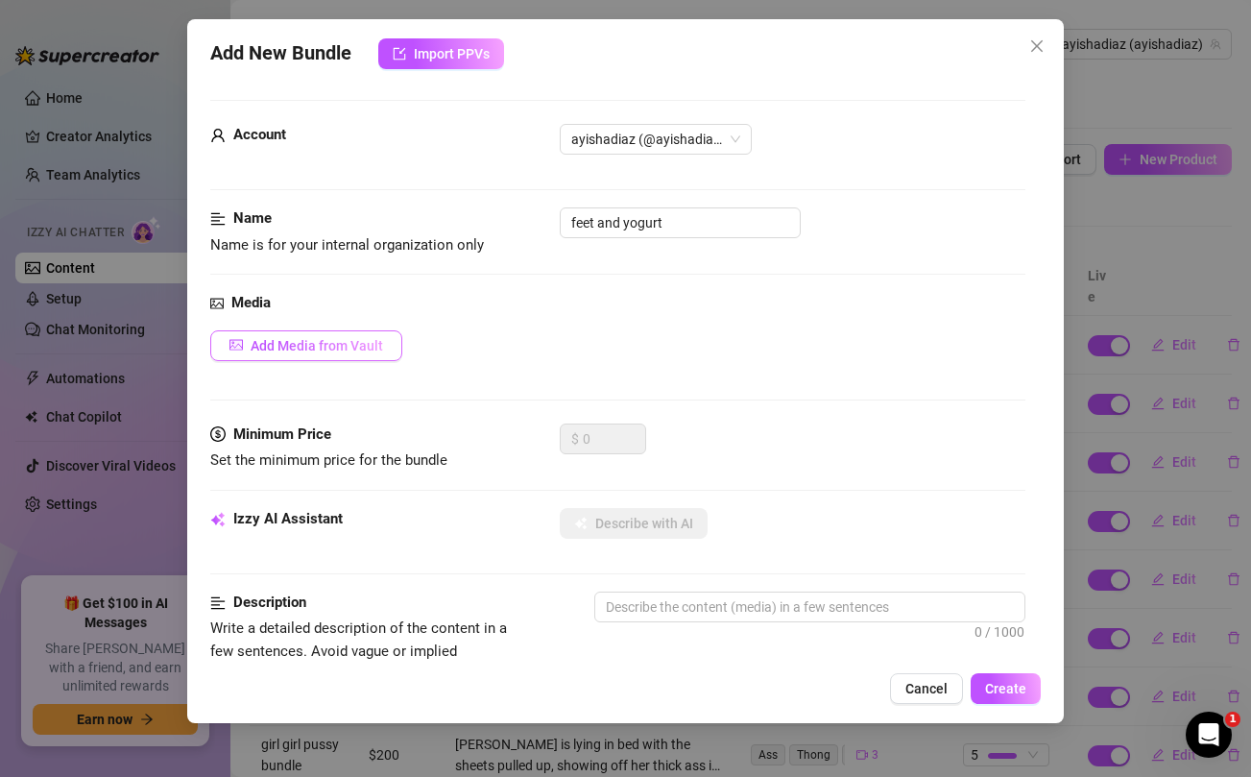
click at [319, 338] on span "Add Media from Vault" at bounding box center [317, 345] width 132 height 15
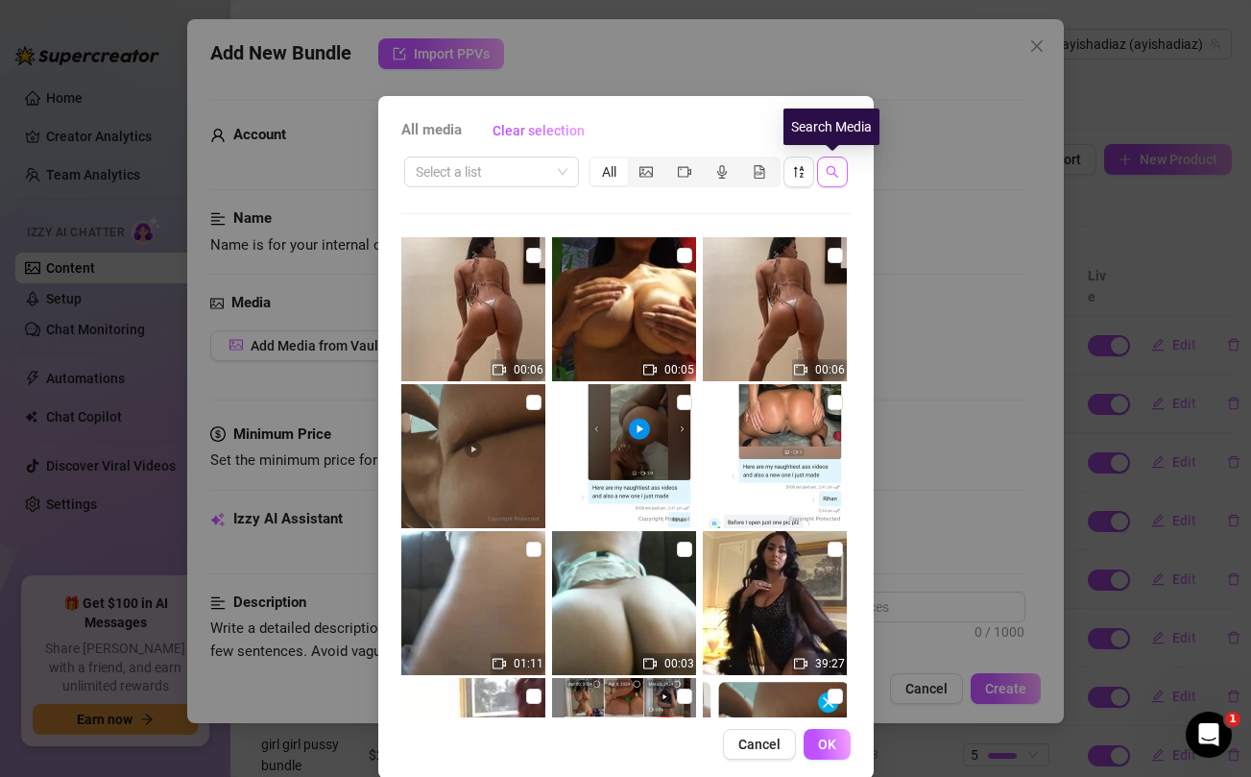
click at [828, 170] on icon "search" at bounding box center [832, 171] width 13 height 13
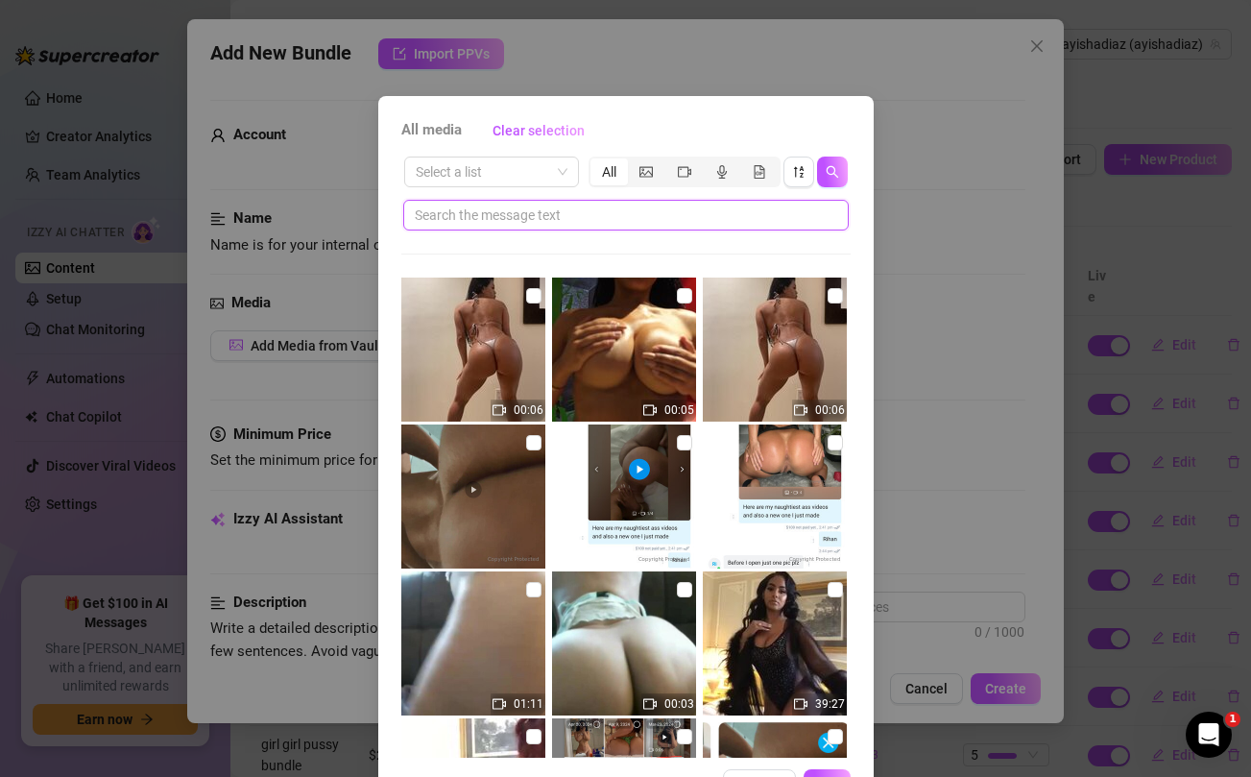
click at [666, 213] on input "text" at bounding box center [618, 214] width 407 height 21
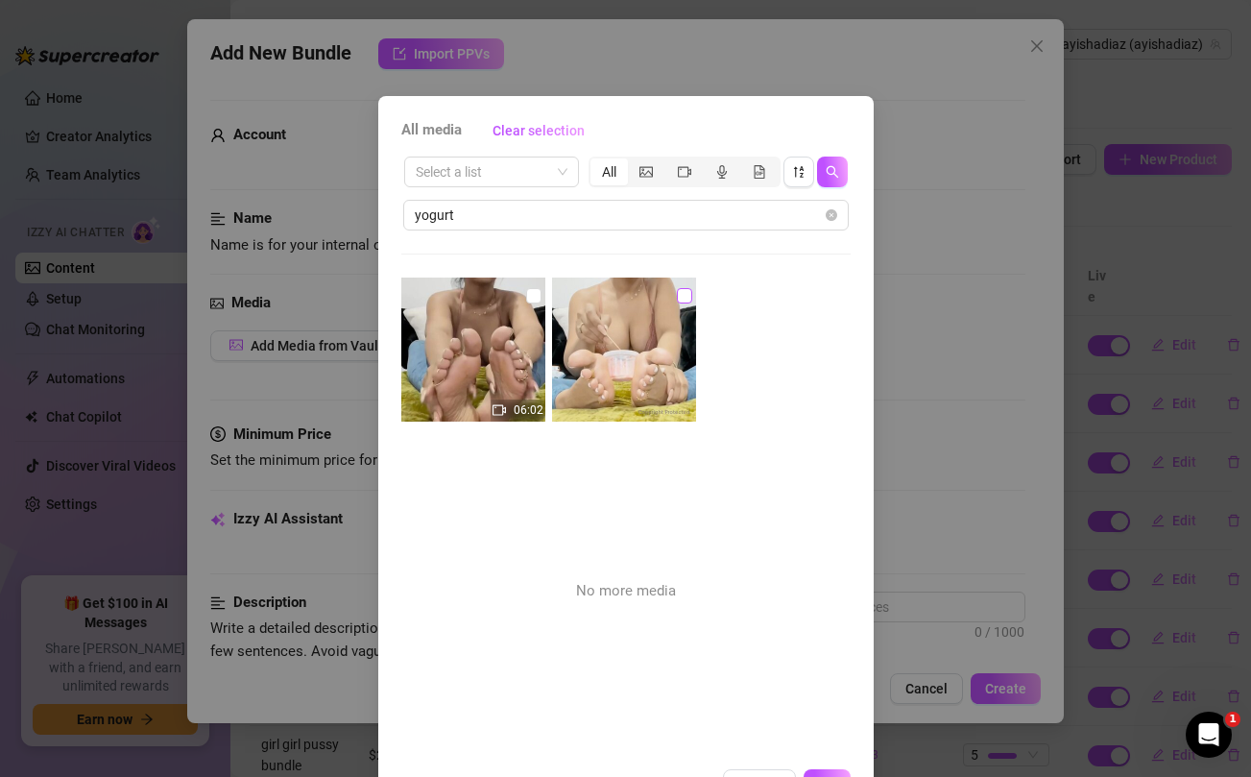
click at [682, 297] on input "checkbox" at bounding box center [684, 295] width 15 height 15
click at [529, 293] on input "checkbox" at bounding box center [533, 295] width 15 height 15
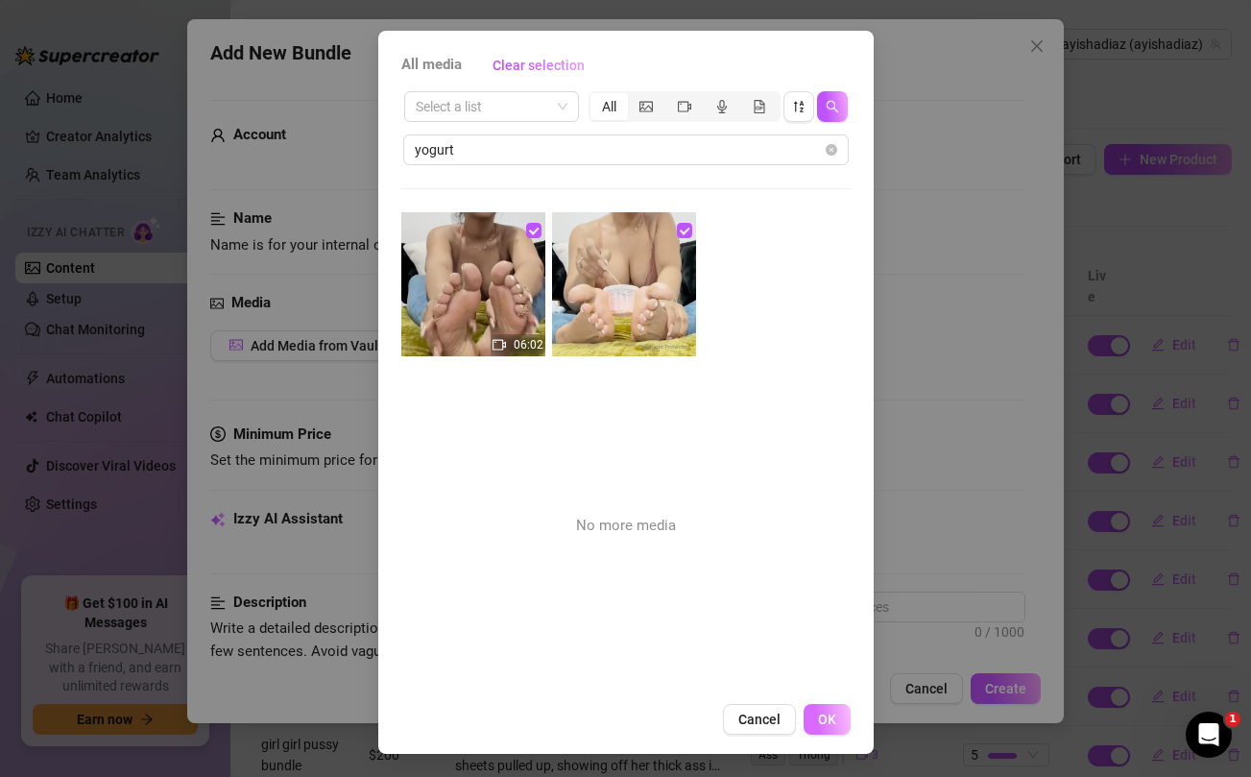
click at [822, 716] on span "OK" at bounding box center [827, 718] width 18 height 15
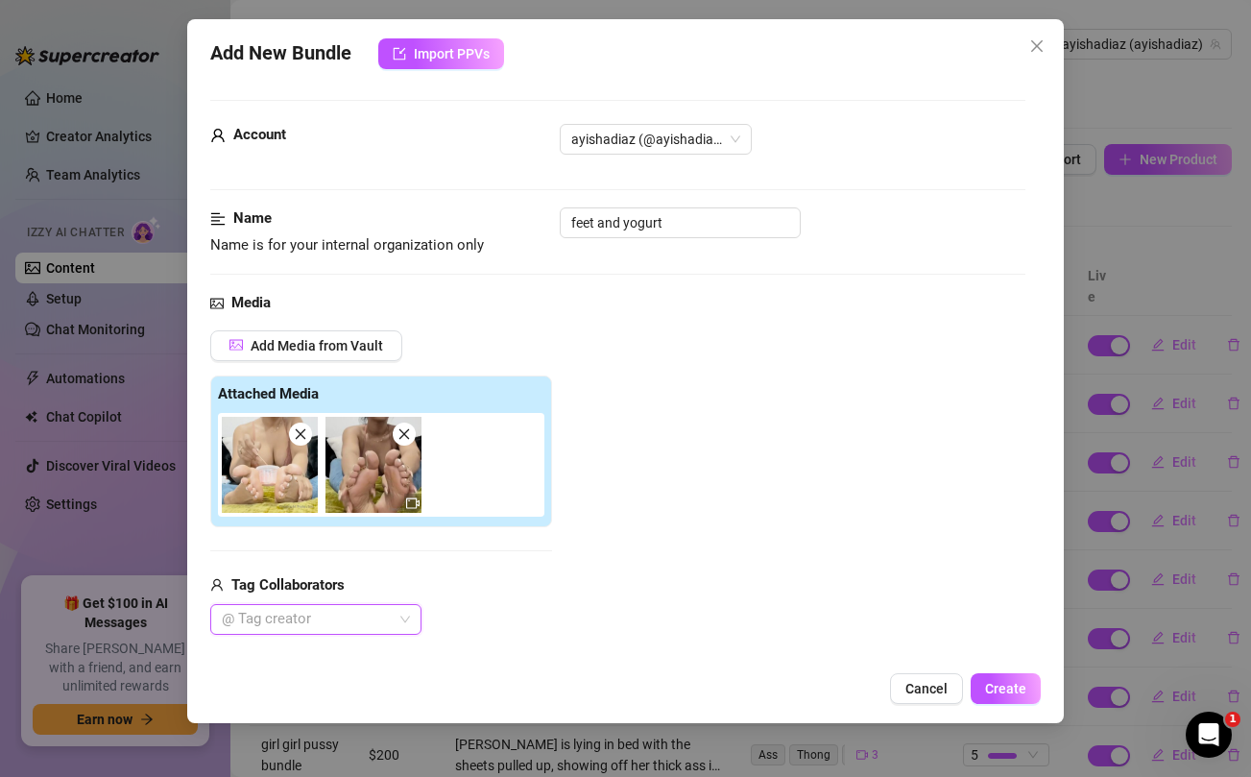
scroll to position [204, 0]
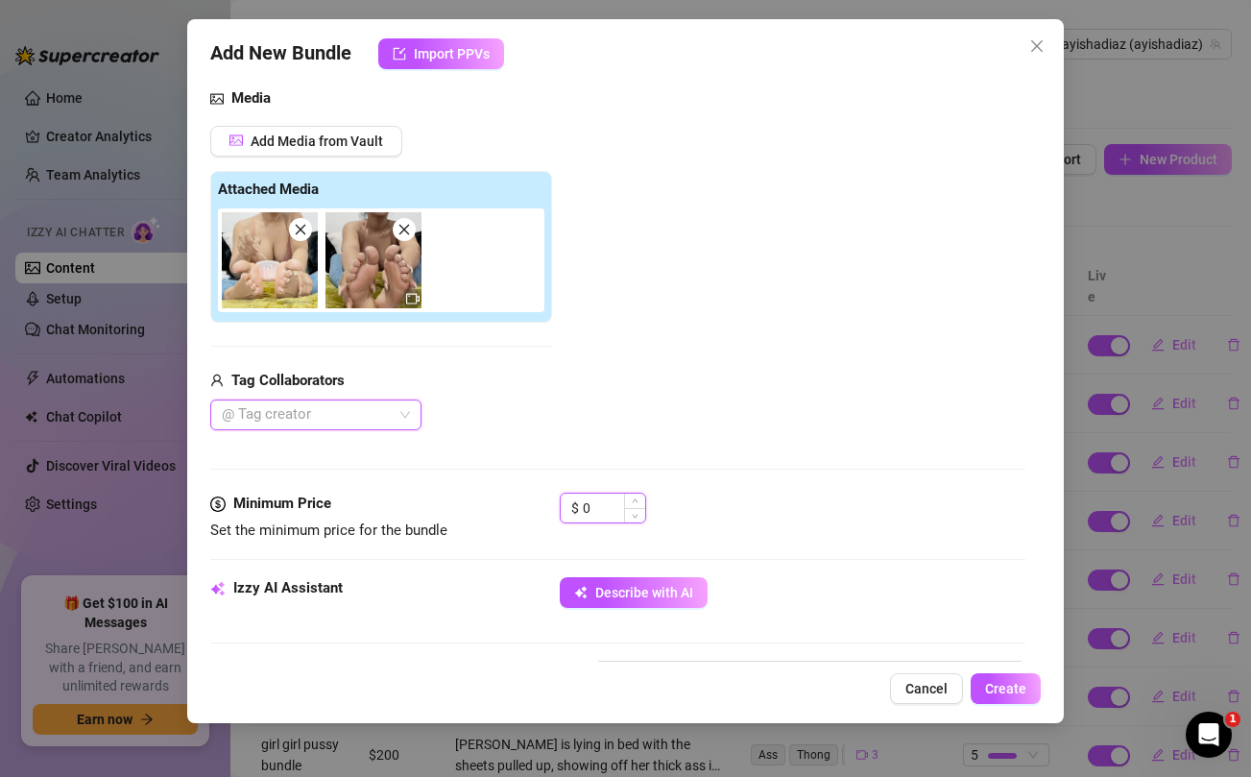
click at [596, 515] on input "0" at bounding box center [614, 507] width 62 height 29
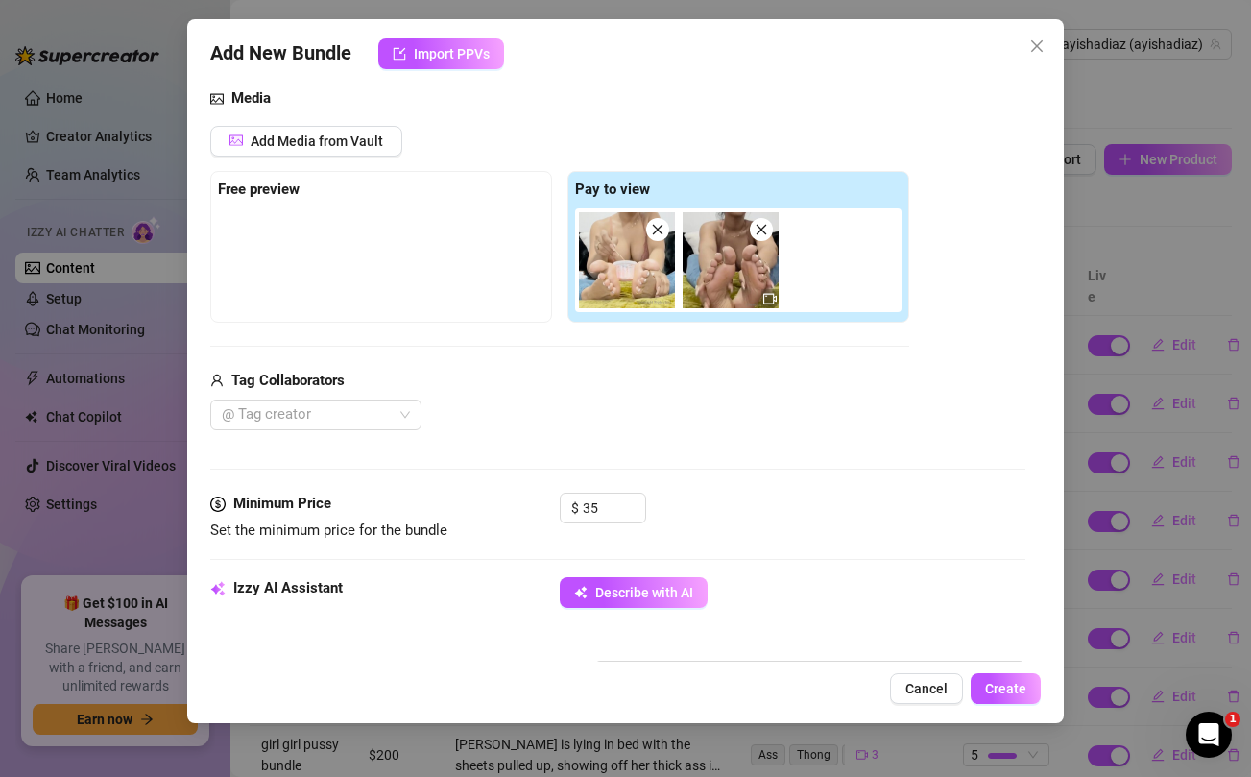
click at [594, 441] on div "Media Add Media from Vault Free preview Pay to view Tag Collaborators @ Tag cre…" at bounding box center [617, 289] width 814 height 405
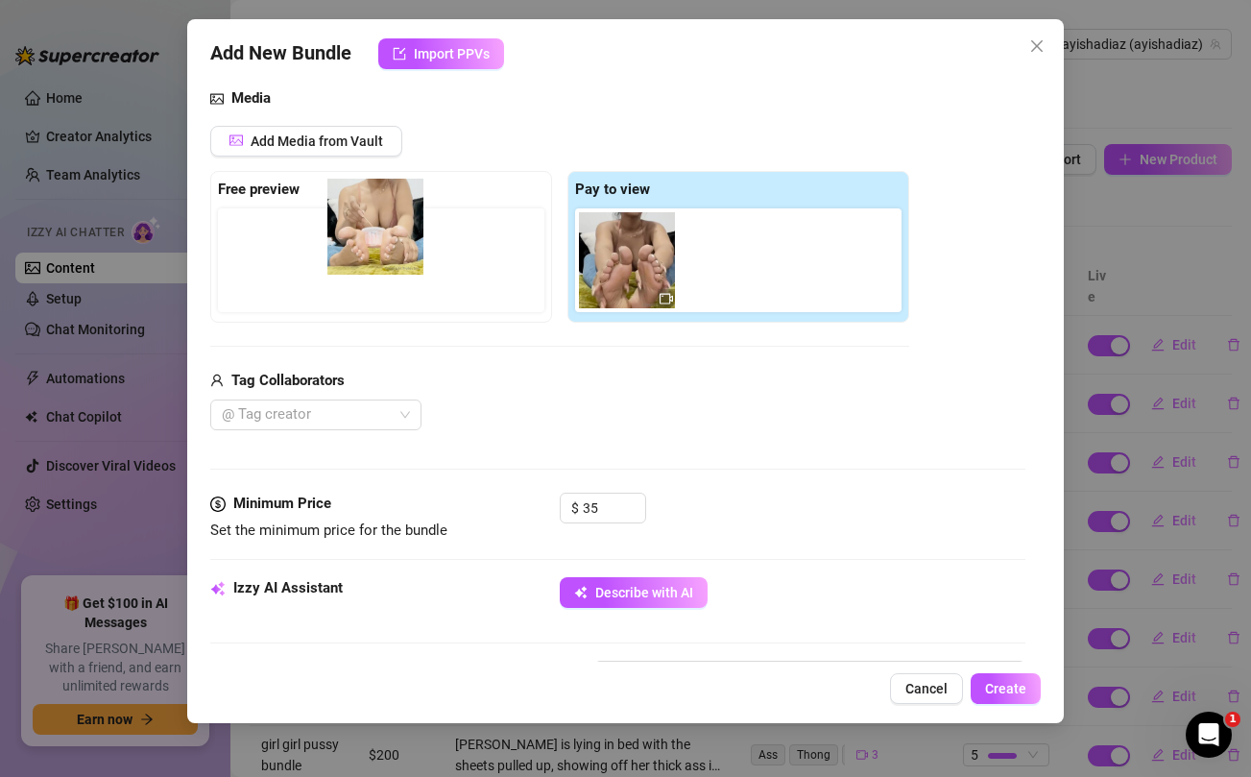
drag, startPoint x: 624, startPoint y: 272, endPoint x: 369, endPoint y: 238, distance: 257.5
click at [369, 238] on div "Free preview Pay to view" at bounding box center [559, 247] width 699 height 152
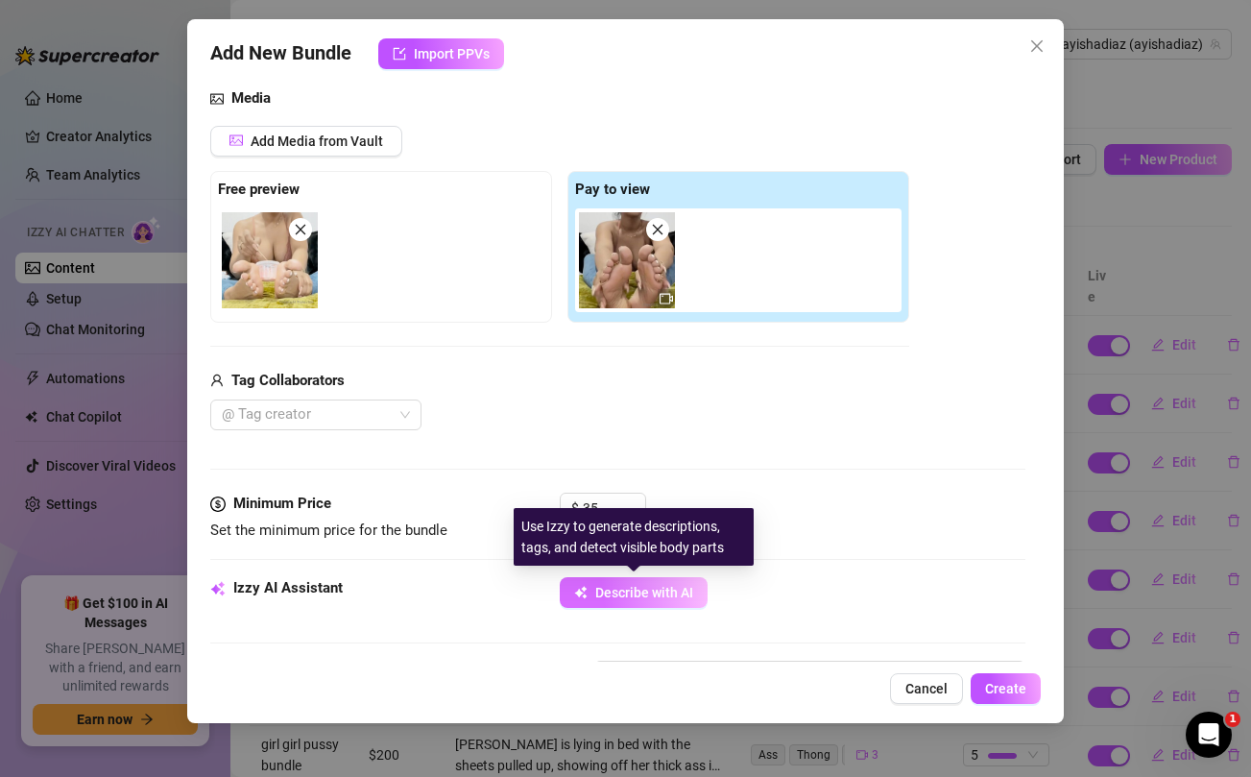
click at [636, 592] on span "Describe with AI" at bounding box center [644, 592] width 98 height 15
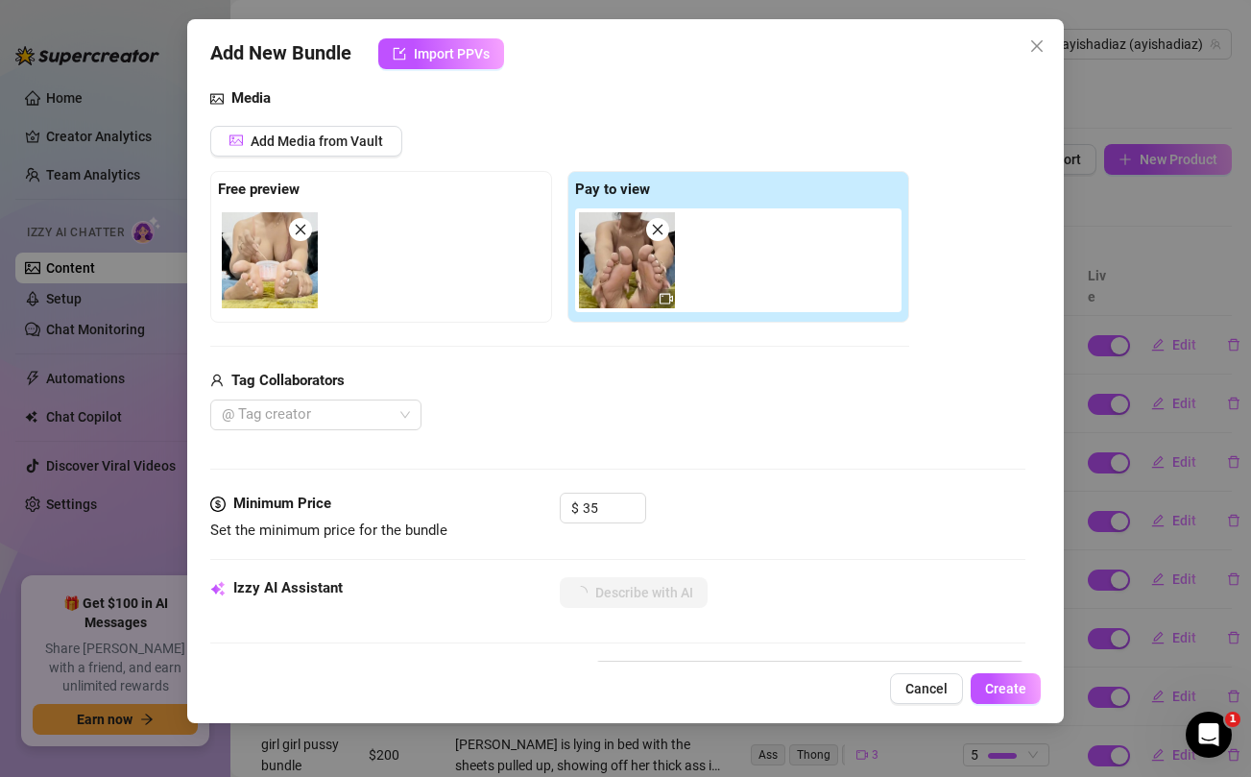
scroll to position [427, 0]
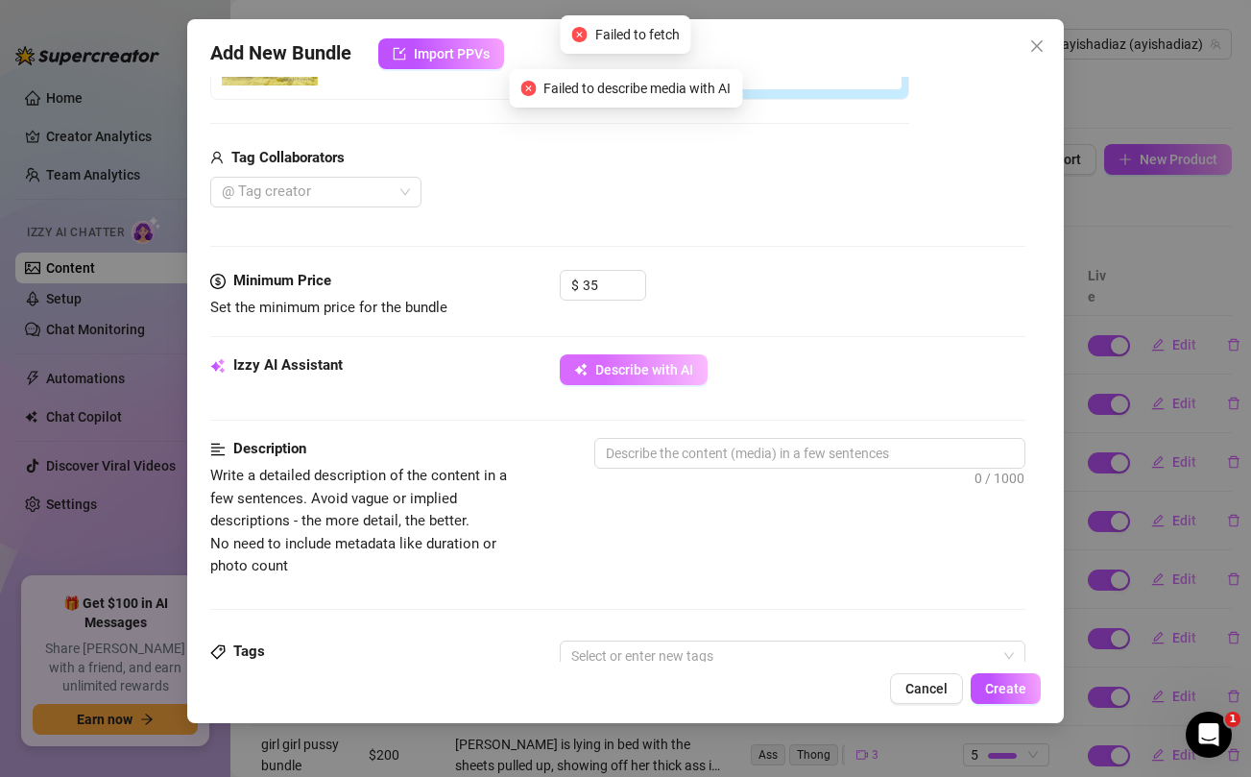
click at [616, 369] on span "Describe with AI" at bounding box center [644, 369] width 98 height 15
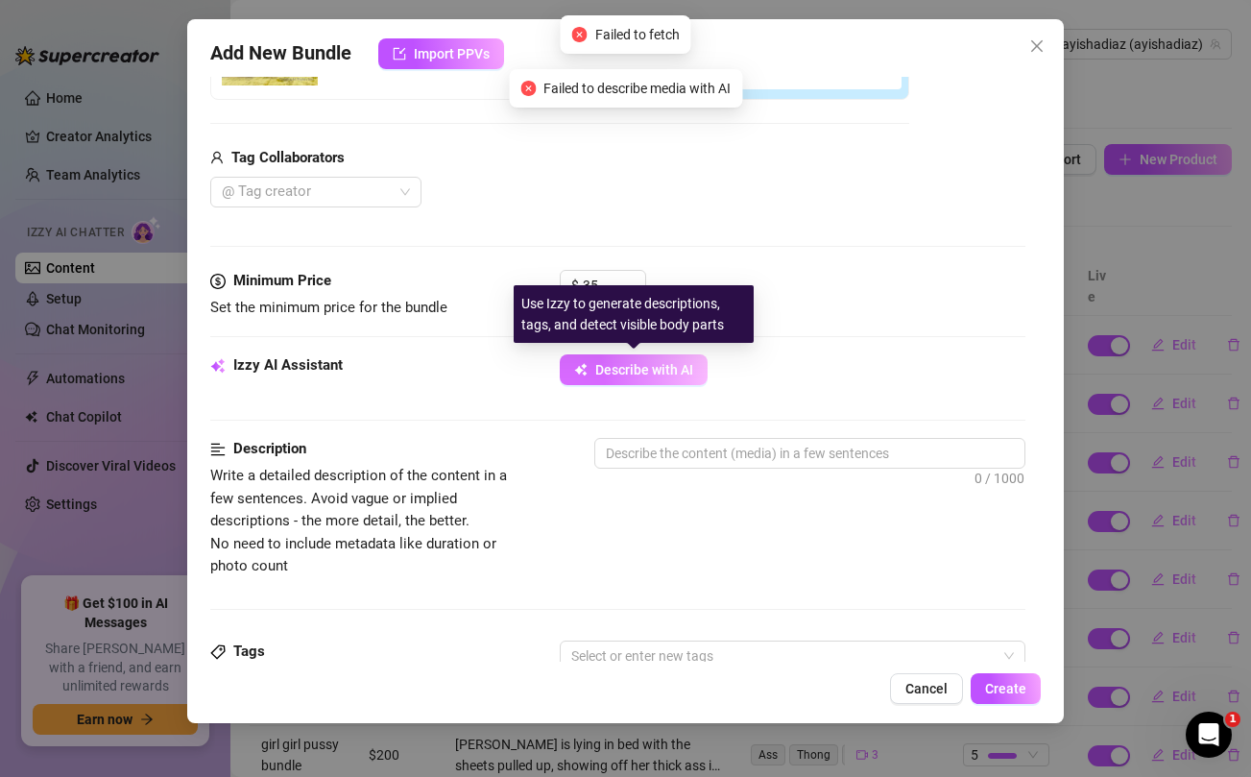
click at [616, 369] on span "Describe with AI" at bounding box center [644, 369] width 98 height 15
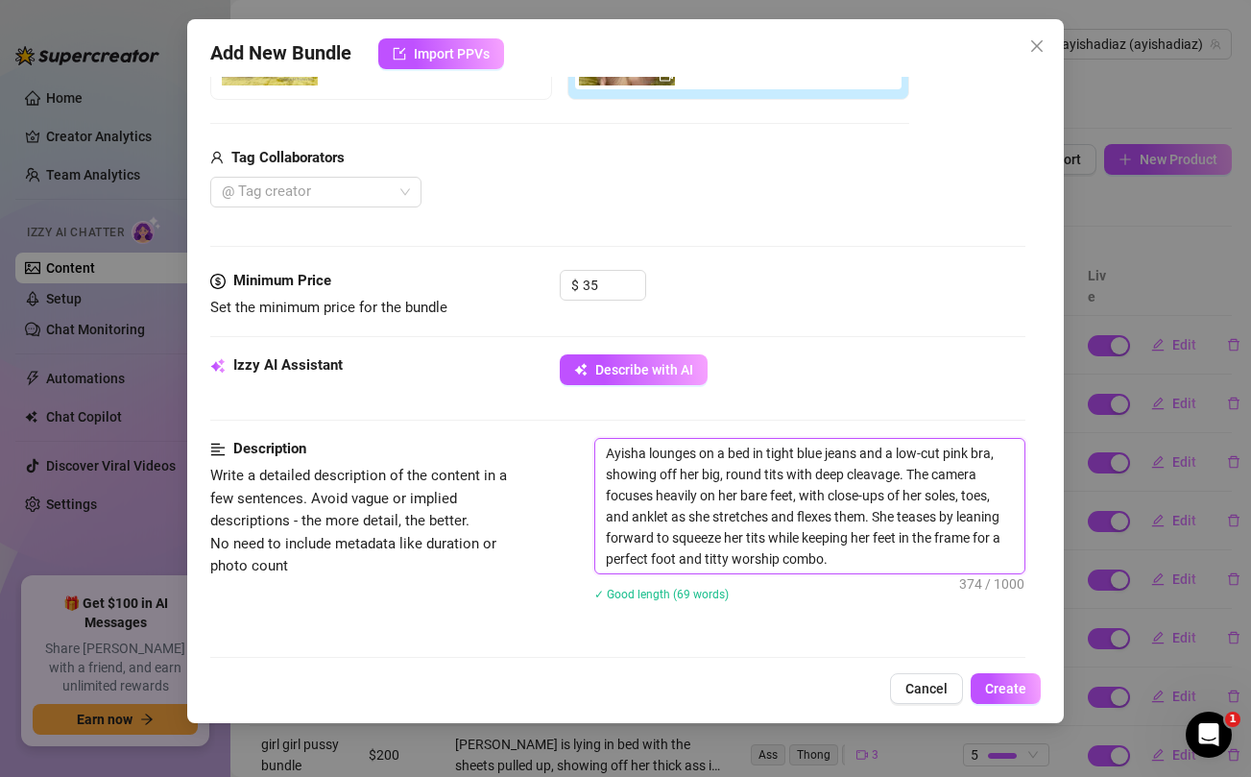
click at [870, 559] on textarea "Ayisha lounges on a bed in tight blue jeans and a low-cut pink bra, showing off…" at bounding box center [809, 506] width 428 height 134
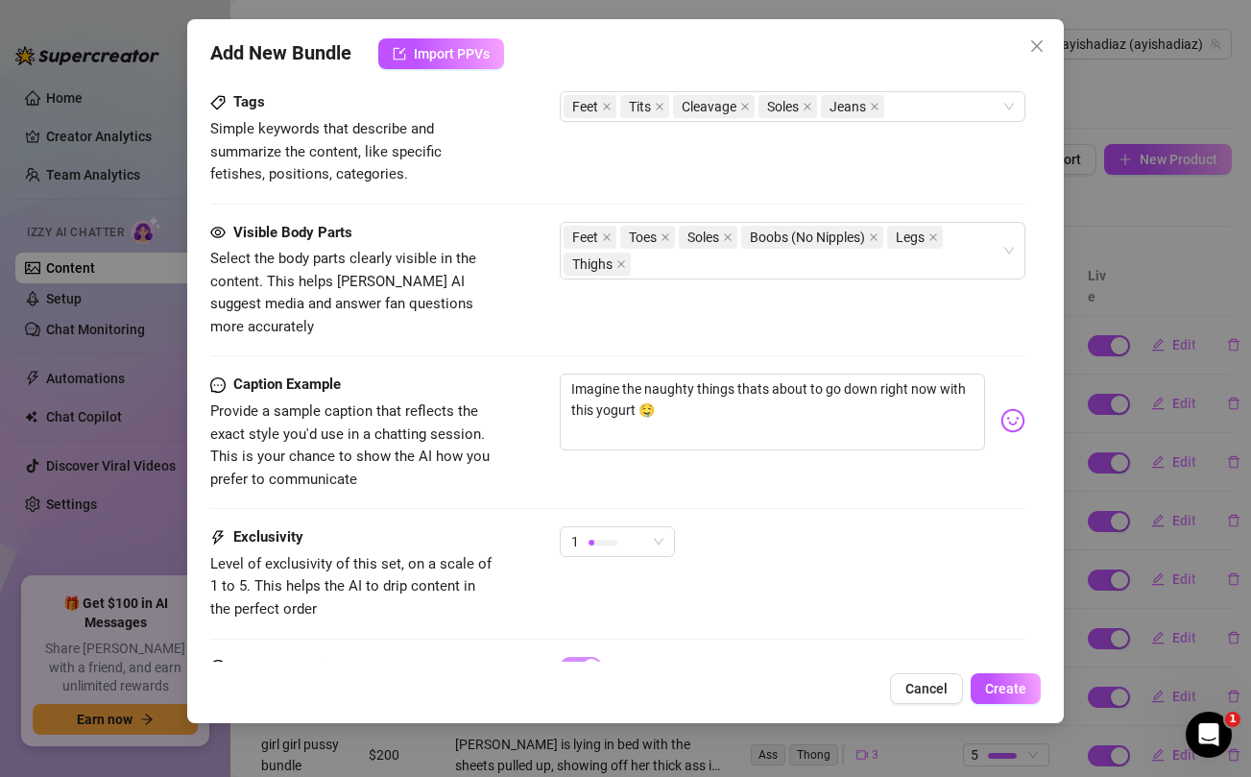
scroll to position [1076, 0]
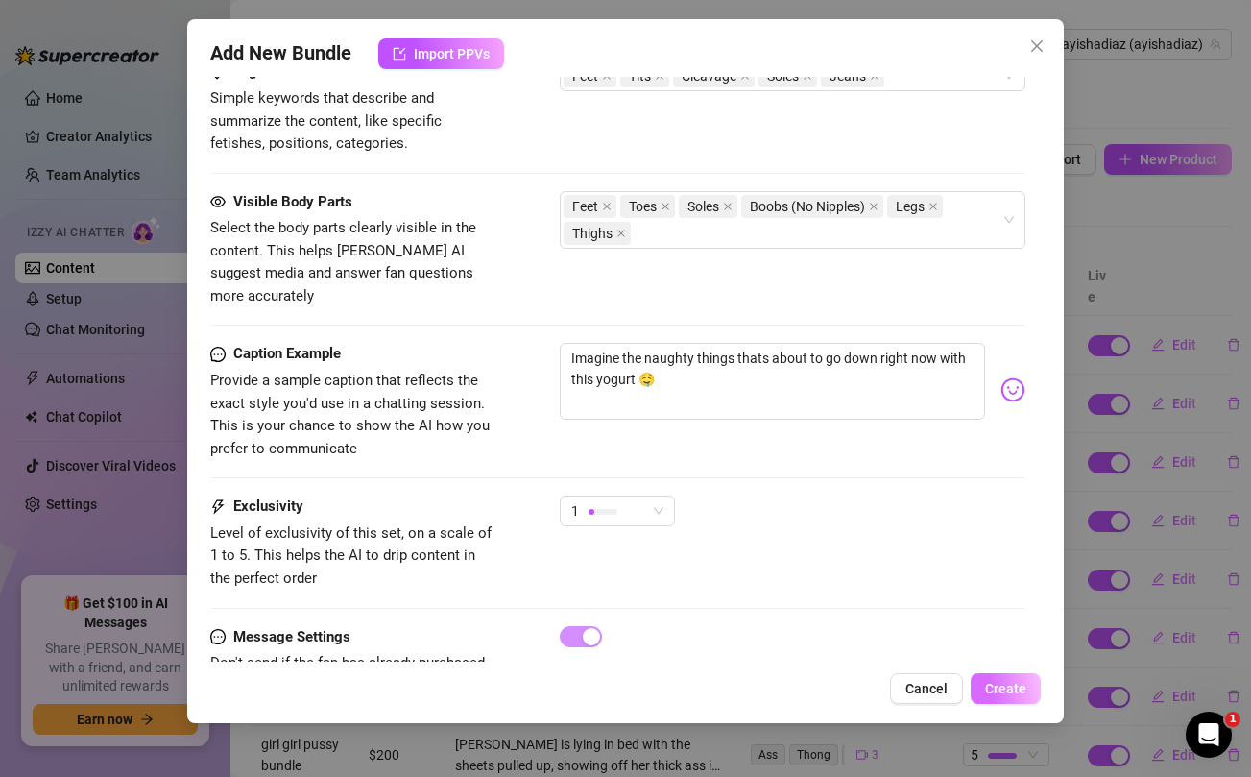
click at [1008, 681] on span "Create" at bounding box center [1005, 688] width 41 height 15
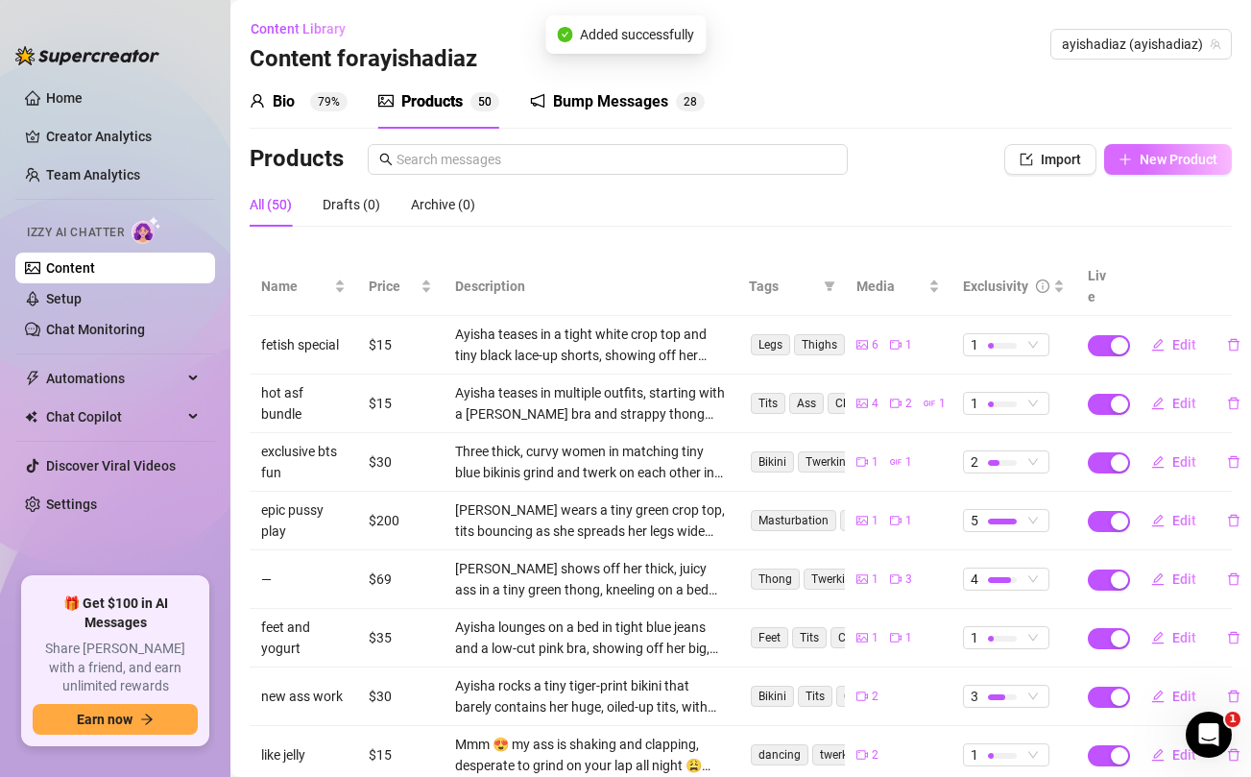
click at [1183, 166] on span "New Product" at bounding box center [1178, 159] width 78 height 15
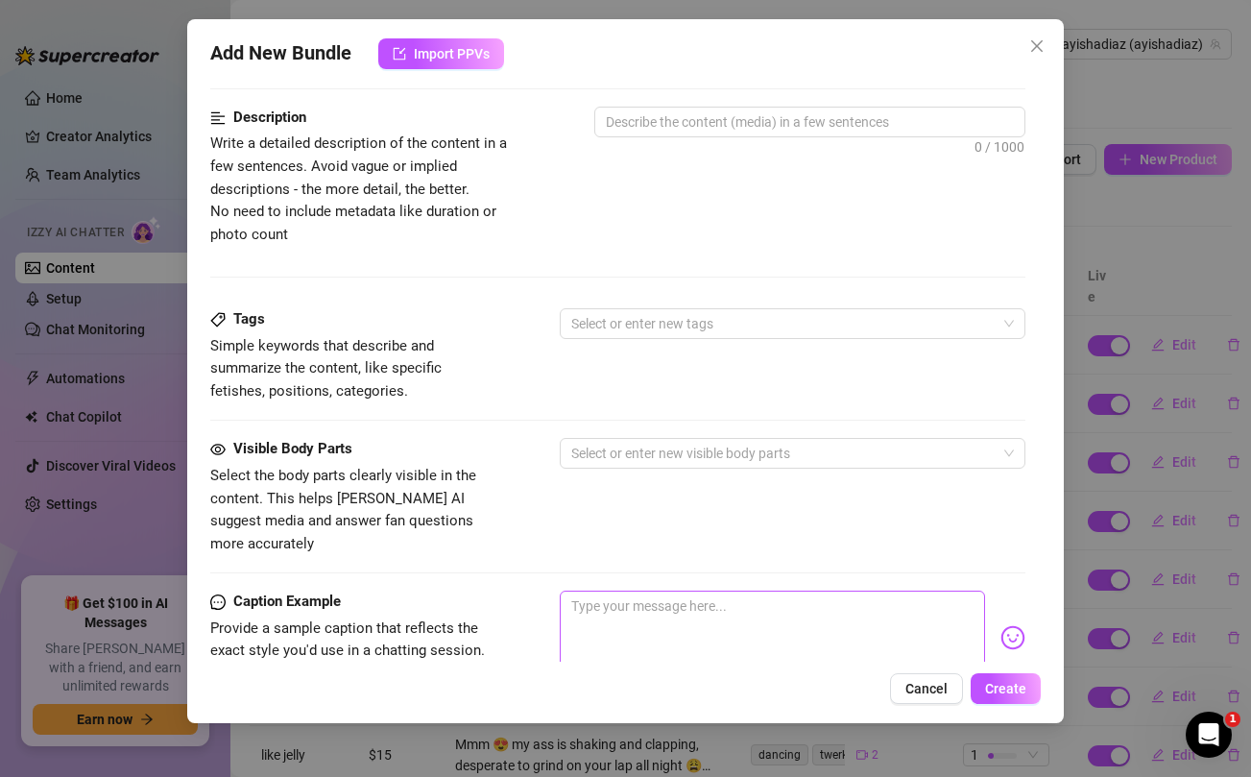
scroll to position [559, 0]
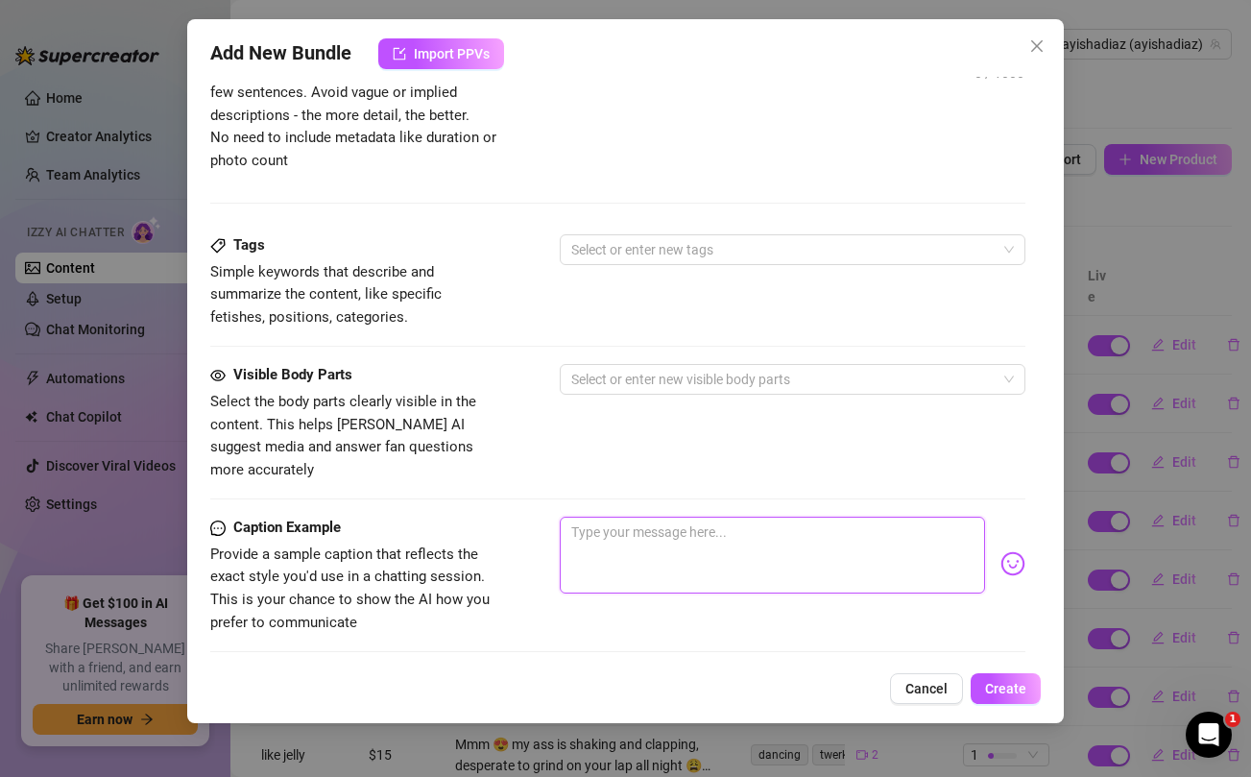
click at [751, 539] on textarea at bounding box center [772, 554] width 424 height 77
paste textarea "Don't tell anyone i'm sending you this PLEASE... I know this what you want to s…"
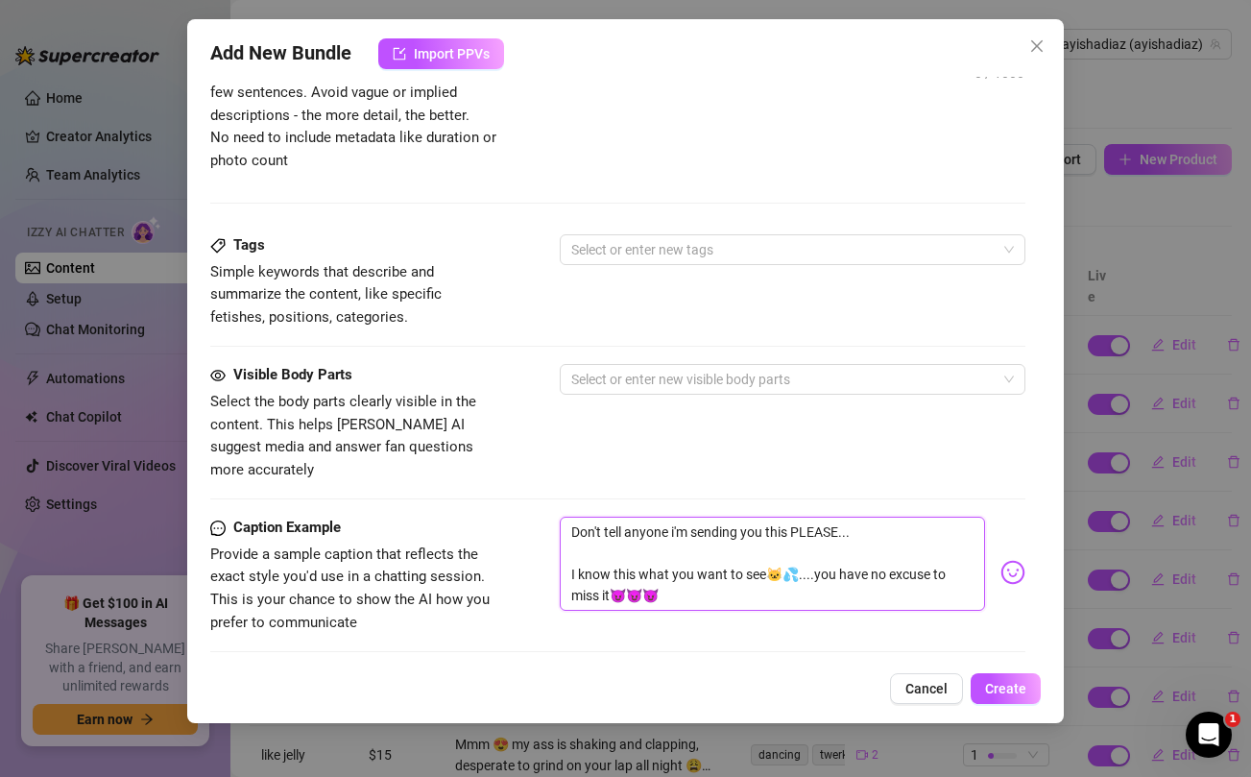
scroll to position [0, 0]
drag, startPoint x: 629, startPoint y: 570, endPoint x: 572, endPoint y: 576, distance: 56.9
click at [572, 576] on textarea "Don't tell anyone i'm sending you this PLEASE... I know this what you want to s…" at bounding box center [772, 563] width 424 height 94
click at [578, 461] on div "Visible Body Parts Select the body parts clearly visible in the content. This h…" at bounding box center [617, 440] width 814 height 153
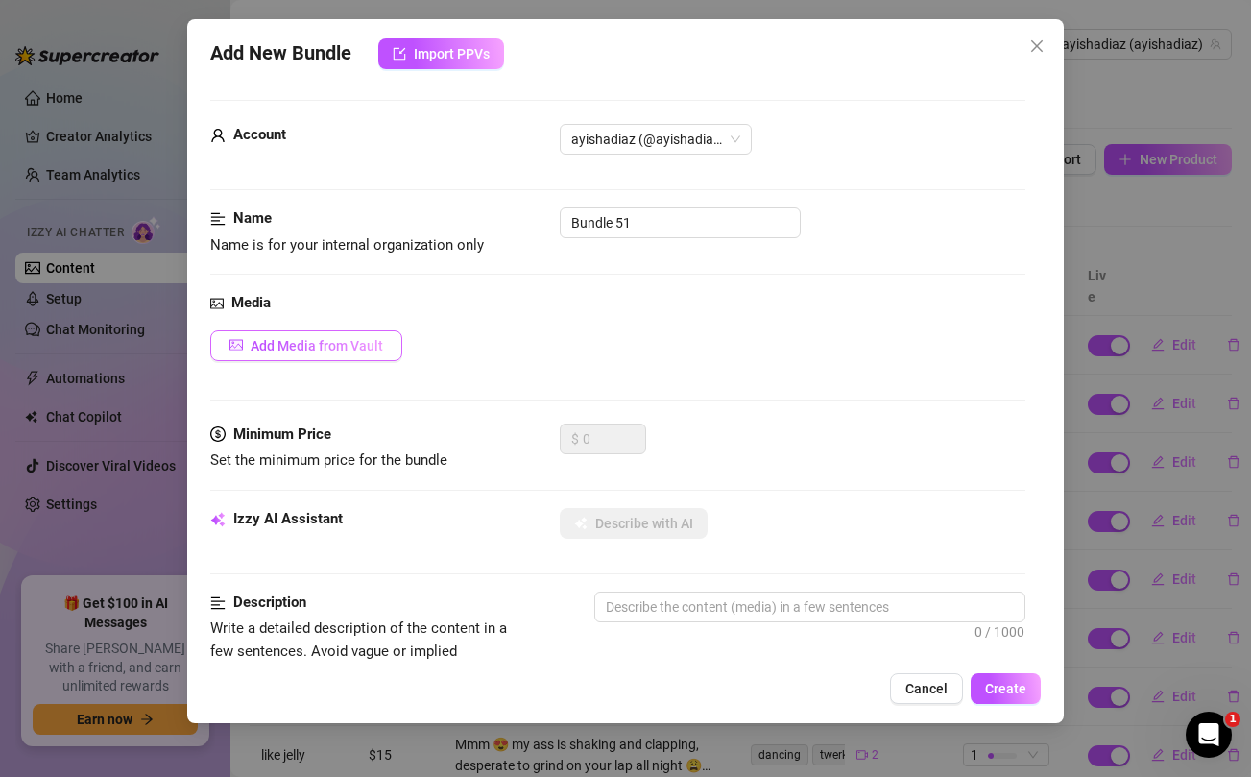
click at [371, 342] on span "Add Media from Vault" at bounding box center [317, 345] width 132 height 15
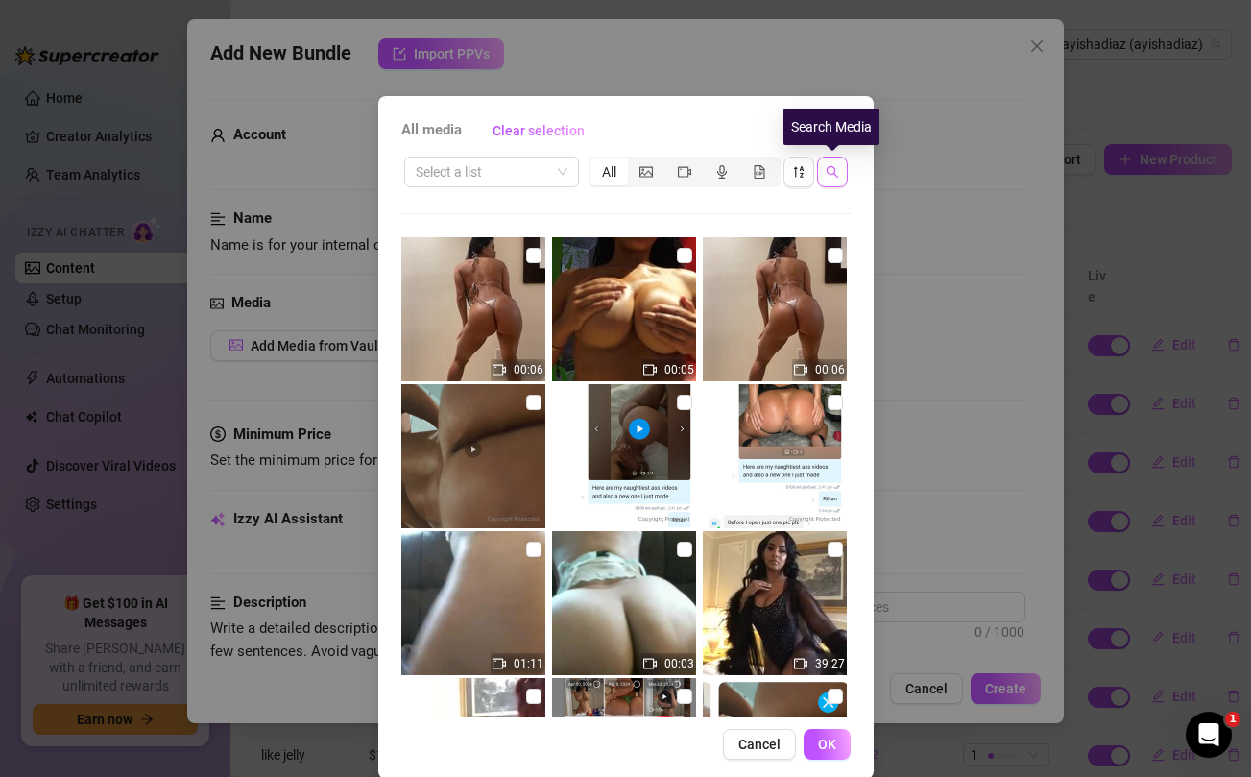
click at [840, 178] on button "button" at bounding box center [832, 171] width 31 height 31
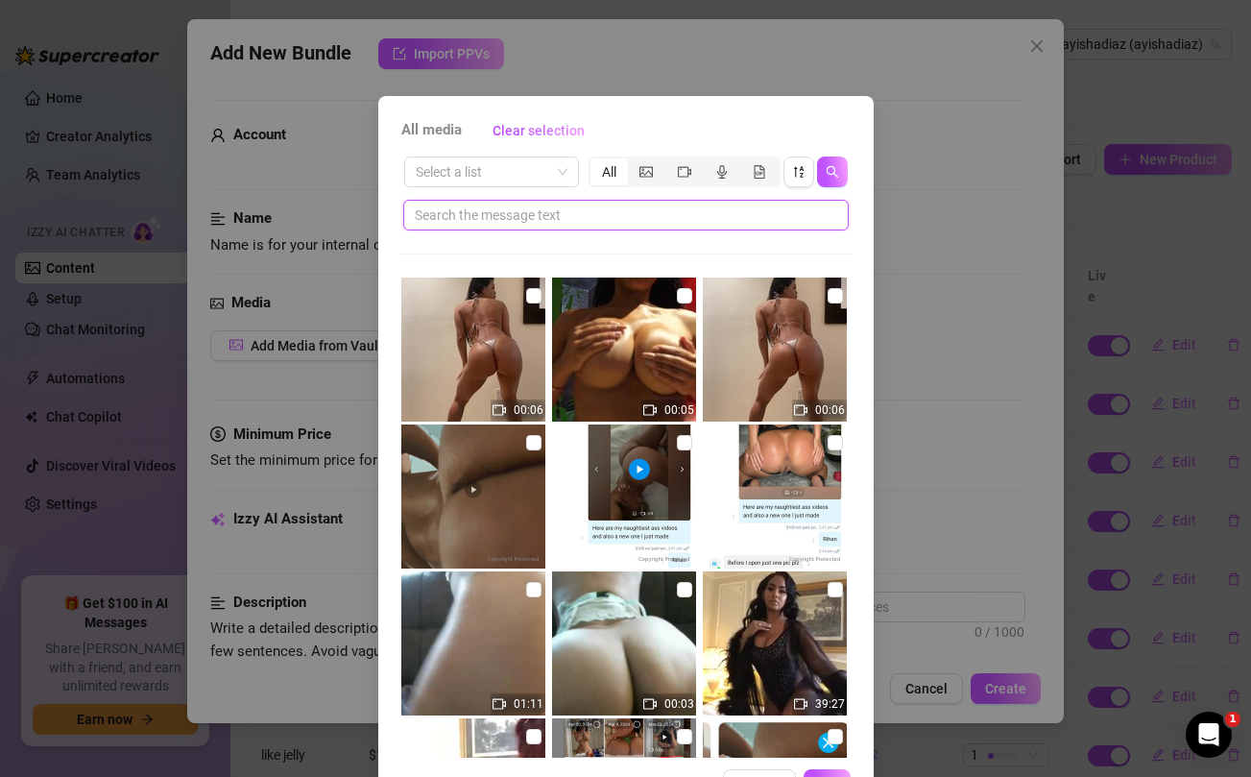
click at [657, 217] on input "text" at bounding box center [618, 214] width 407 height 21
paste input "it😈😈😈"
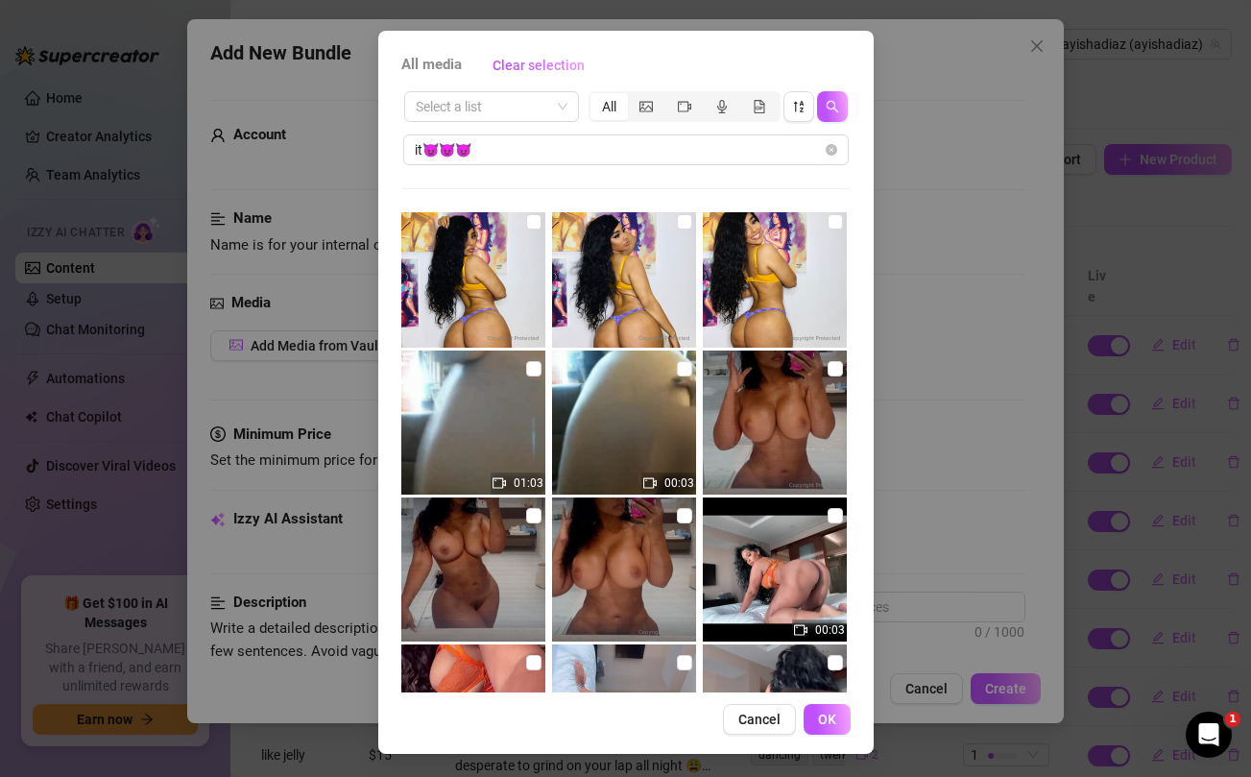
scroll to position [3826, 0]
click at [686, 370] on input "checkbox" at bounding box center [684, 369] width 15 height 15
click at [530, 365] on input "checkbox" at bounding box center [533, 369] width 15 height 15
click at [828, 711] on span "OK" at bounding box center [827, 718] width 18 height 15
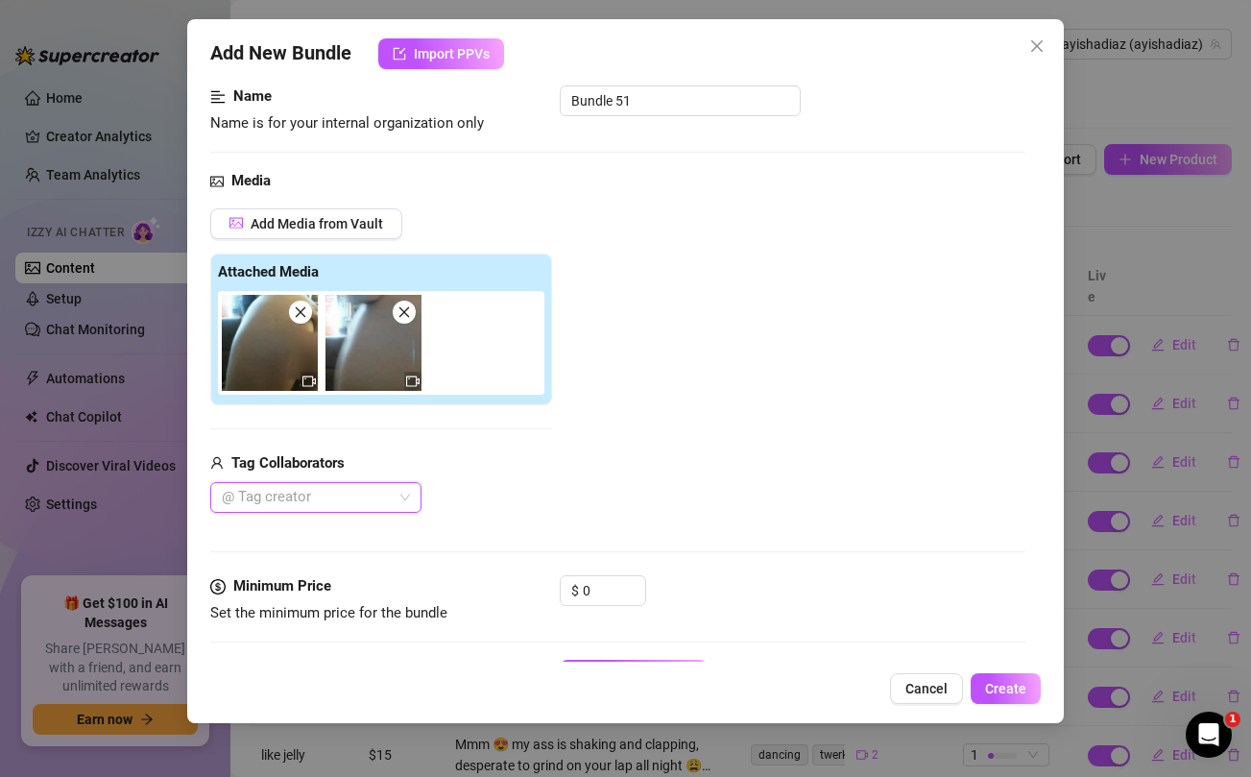
scroll to position [168, 0]
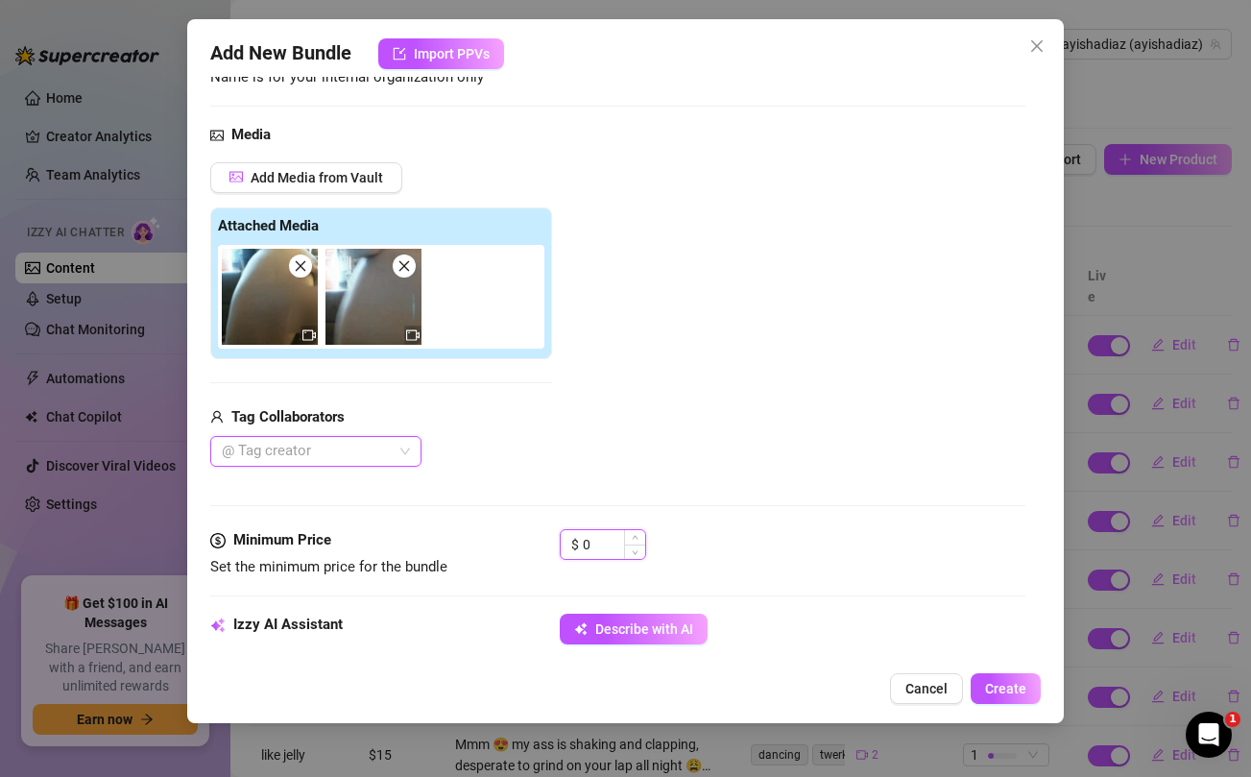
click at [596, 540] on input "0" at bounding box center [614, 544] width 62 height 29
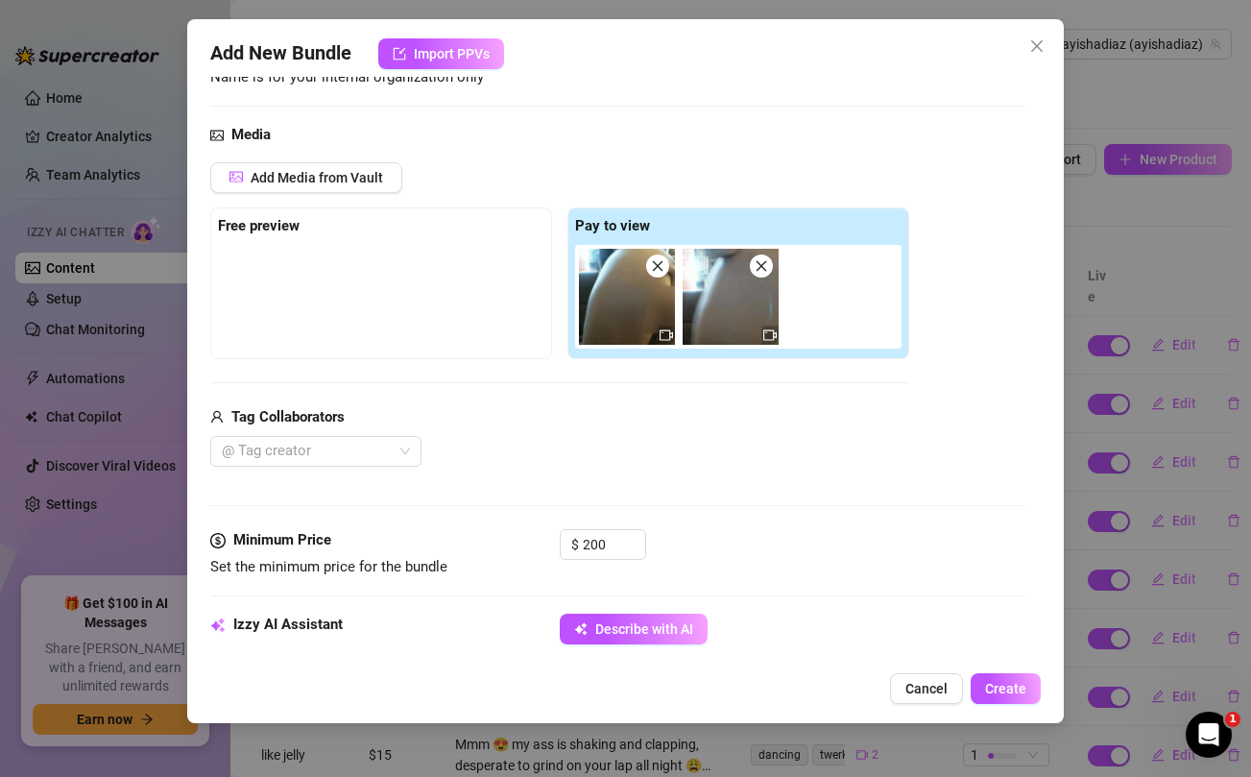
click at [610, 411] on div "Tag Collaborators" at bounding box center [559, 417] width 699 height 23
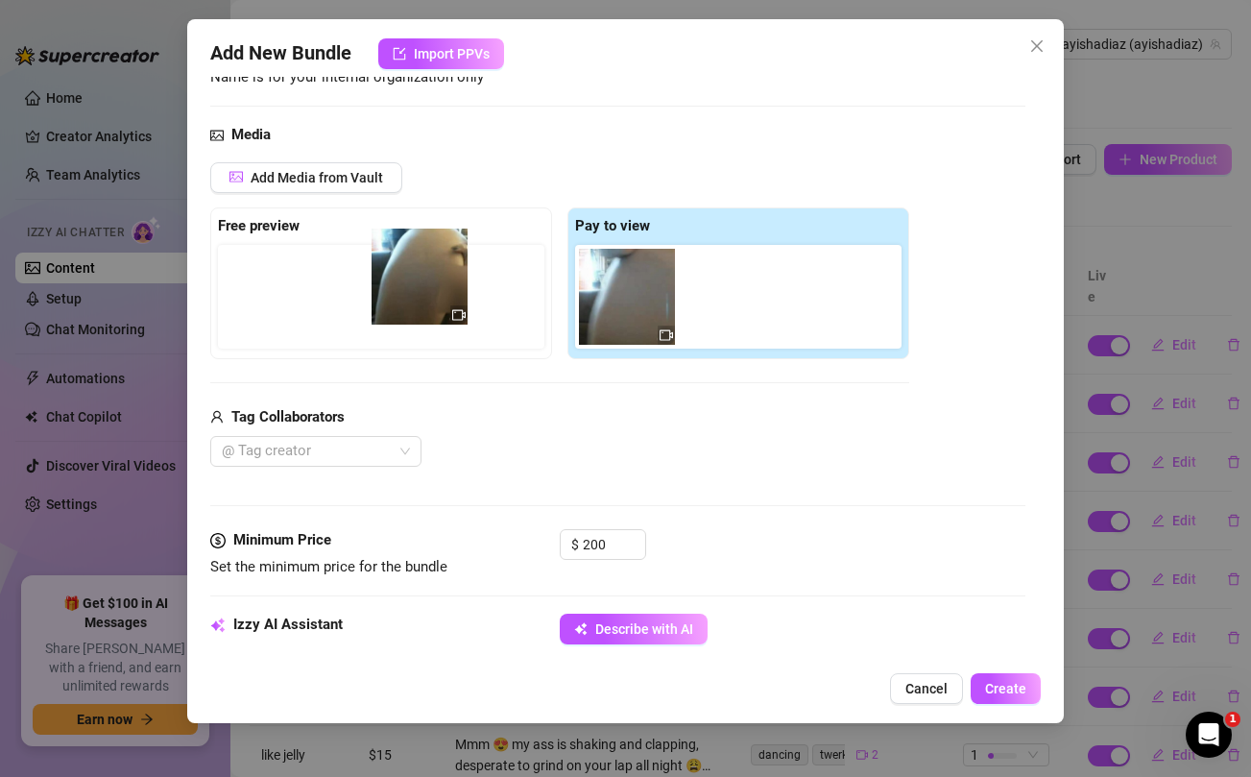
drag, startPoint x: 615, startPoint y: 333, endPoint x: 398, endPoint y: 313, distance: 217.9
click at [398, 313] on div "Free preview Pay to view" at bounding box center [559, 283] width 699 height 152
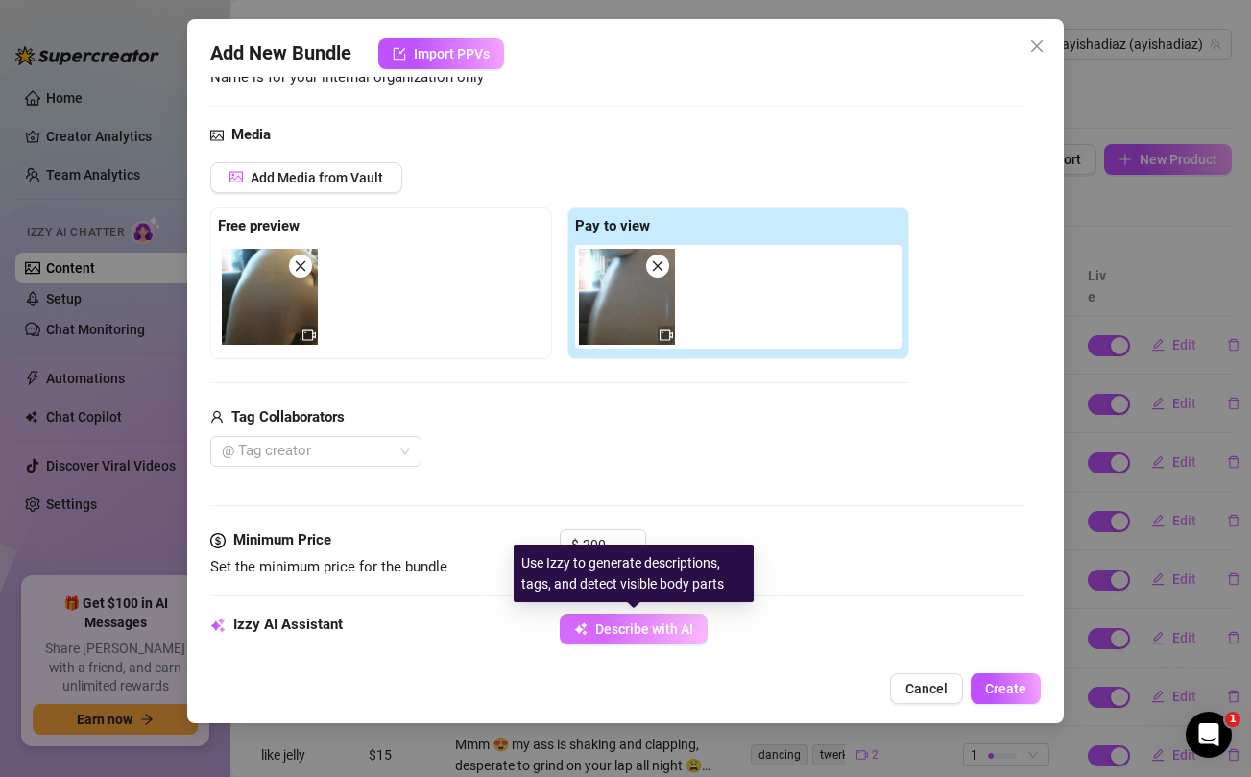
click at [639, 626] on span "Describe with AI" at bounding box center [644, 628] width 98 height 15
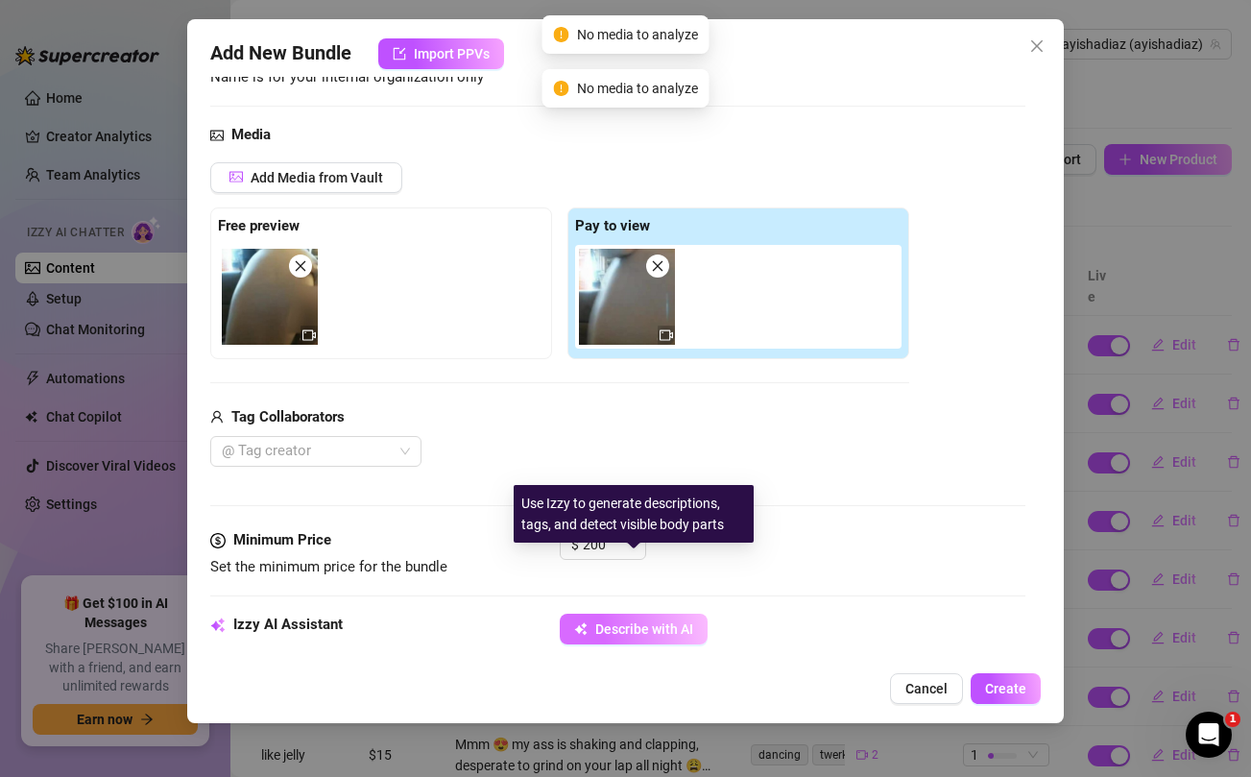
scroll to position [278, 0]
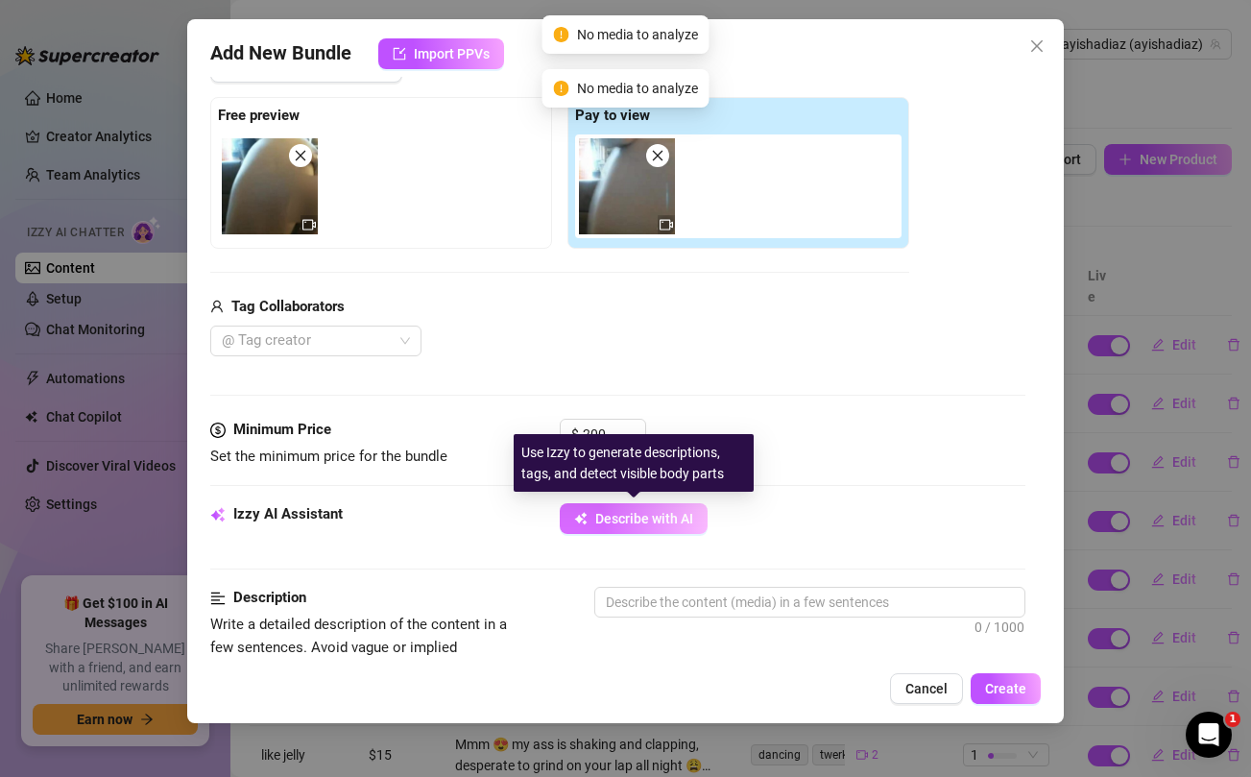
click at [638, 516] on span "Describe with AI" at bounding box center [644, 518] width 98 height 15
click at [641, 521] on span "Describe with AI" at bounding box center [644, 518] width 98 height 15
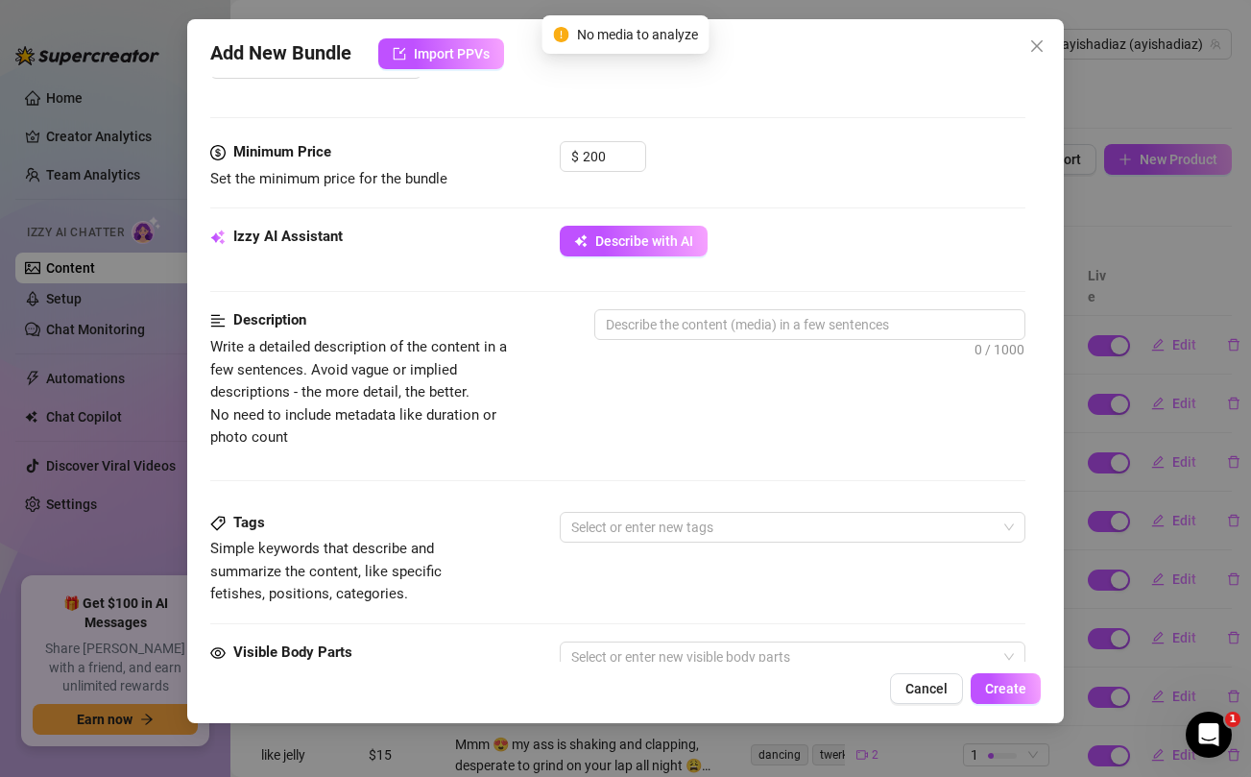
scroll to position [1003, 0]
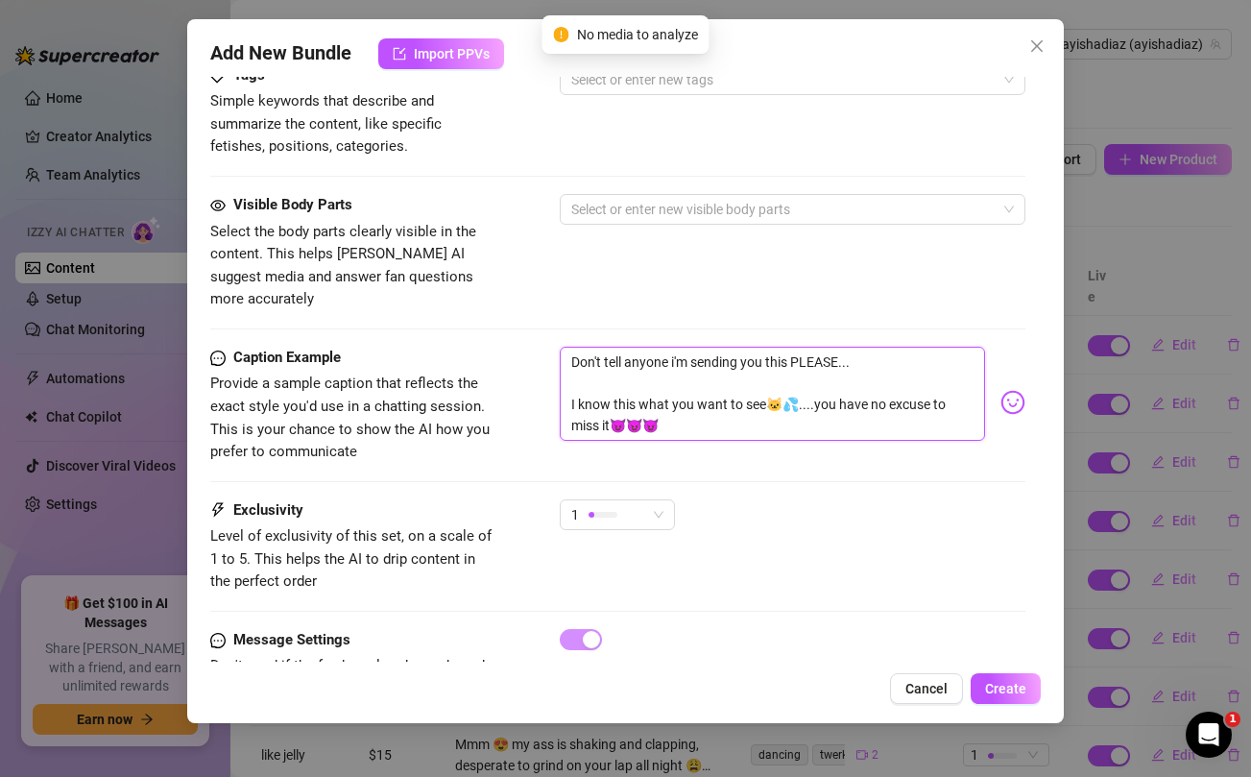
click at [662, 361] on textarea "Don't tell anyone i'm sending you this PLEASE... I know this what you want to s…" at bounding box center [772, 394] width 424 height 94
paste textarea "The ultimate twerk show.. Imagine me throwing it back doggy like this with you?…"
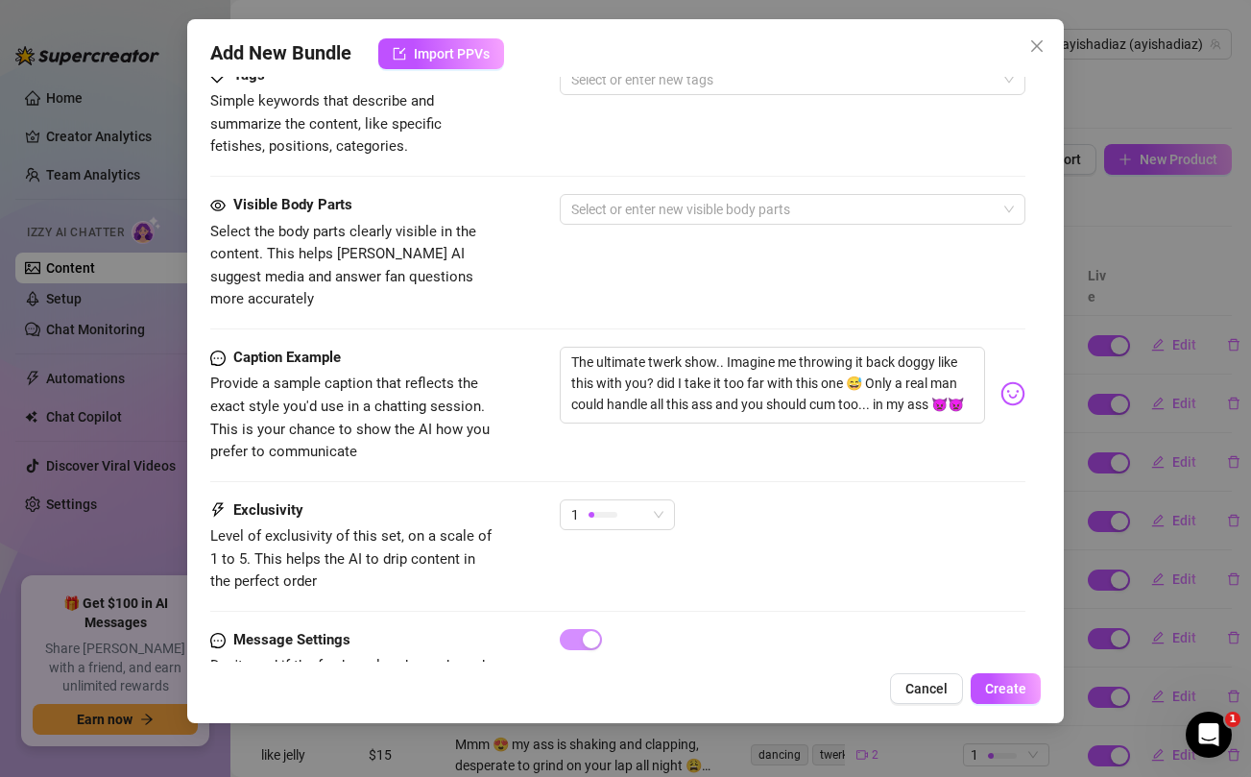
click at [643, 256] on div "Visible Body Parts Select the body parts clearly visible in the content. This h…" at bounding box center [617, 252] width 814 height 117
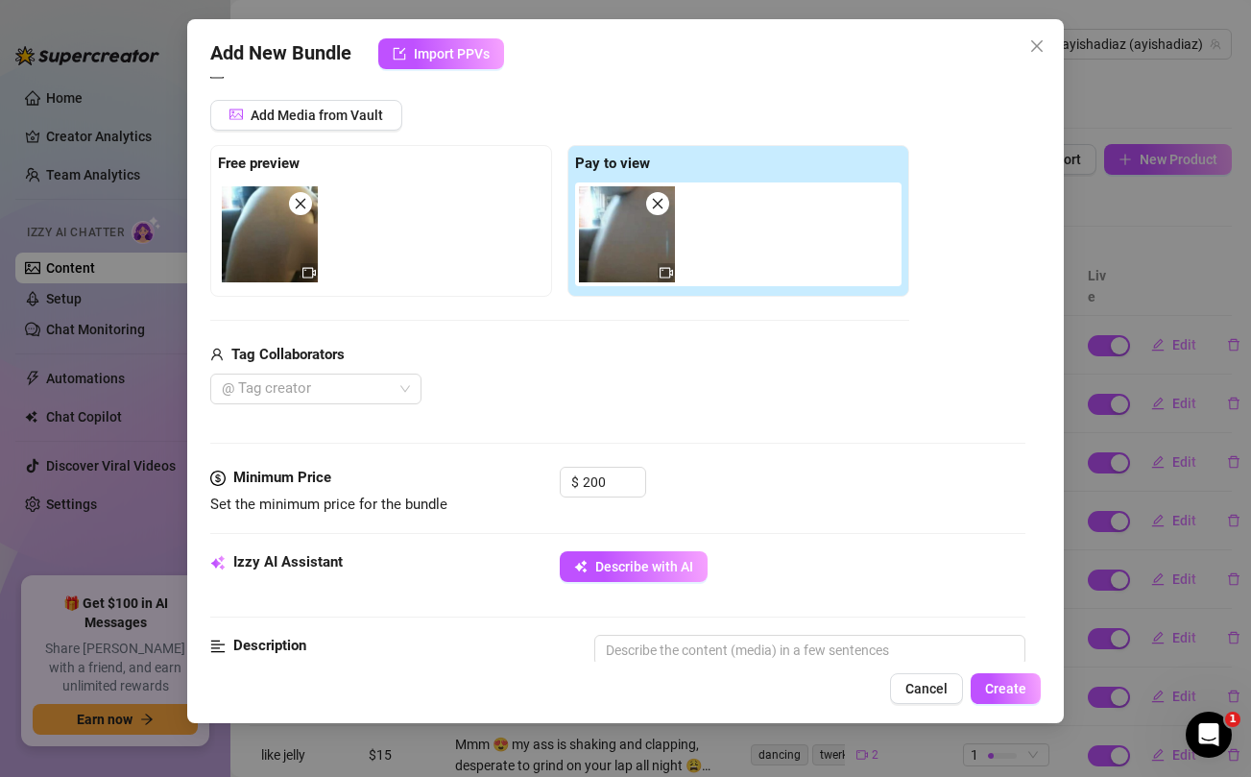
scroll to position [0, 0]
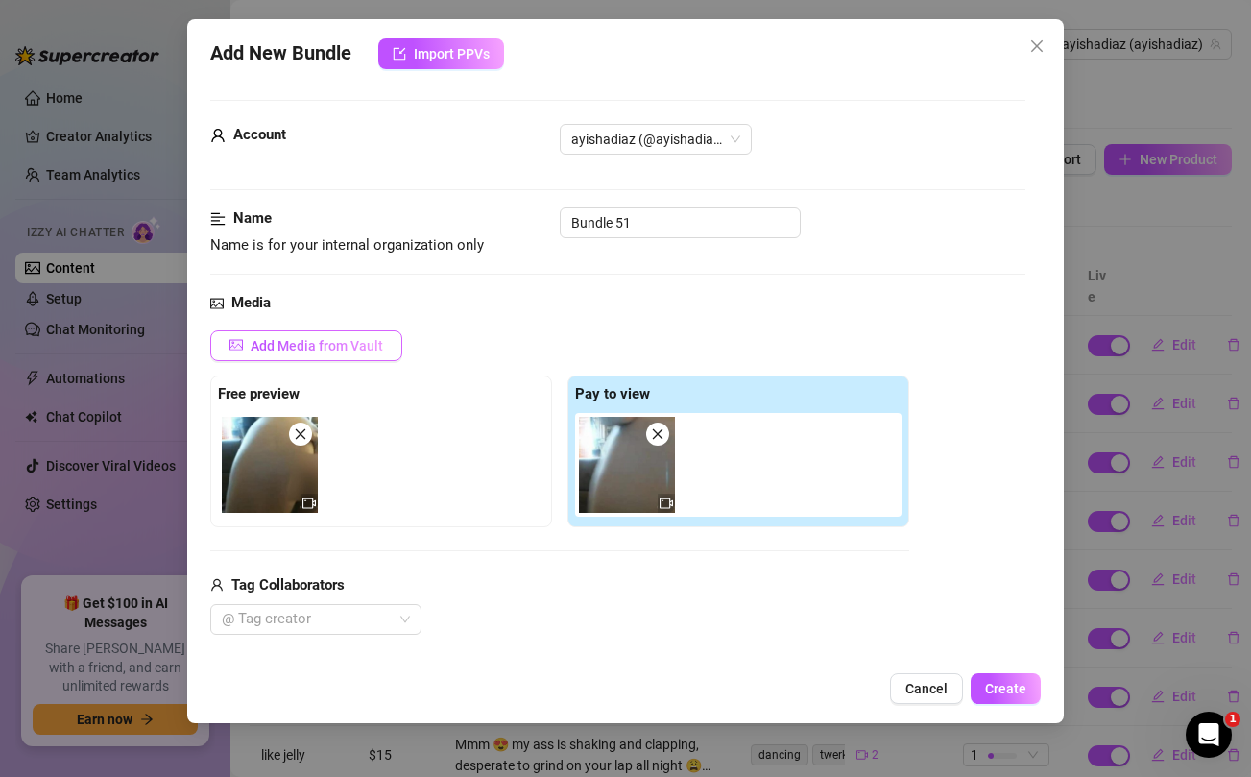
click at [357, 342] on span "Add Media from Vault" at bounding box center [317, 345] width 132 height 15
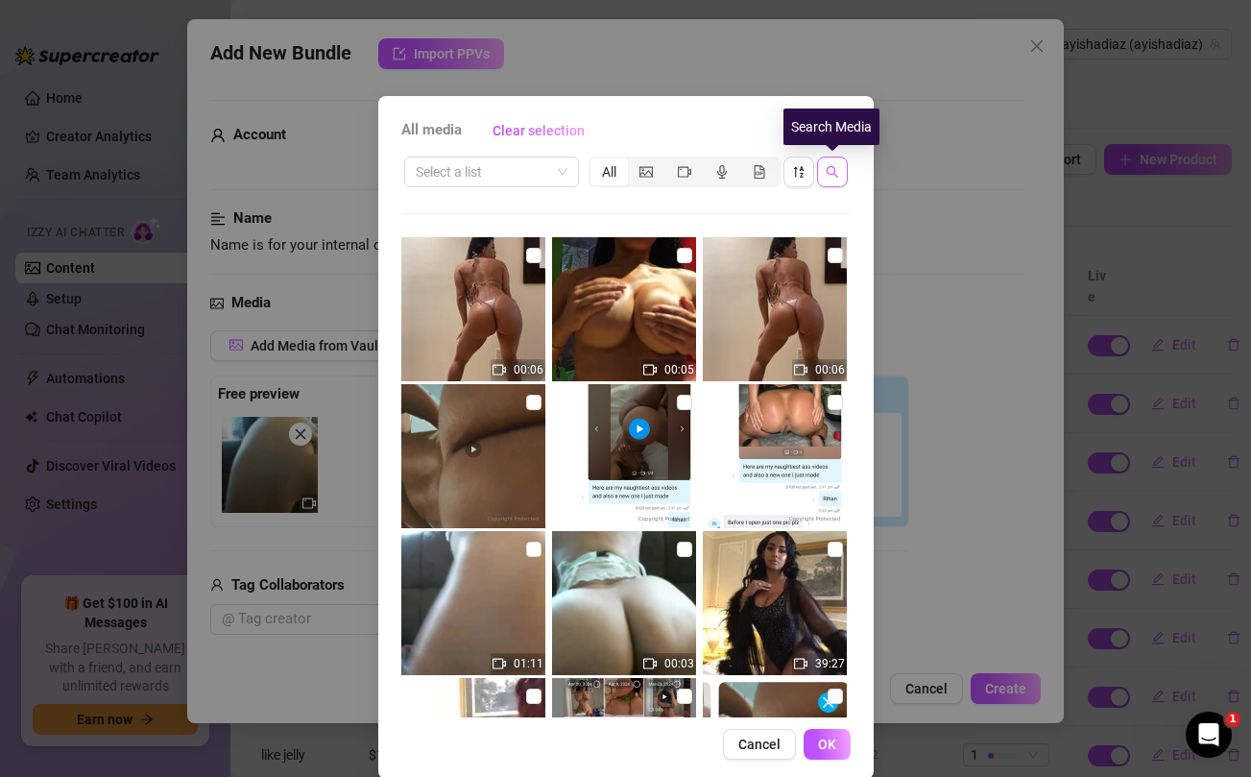
click at [831, 175] on icon "search" at bounding box center [832, 171] width 13 height 13
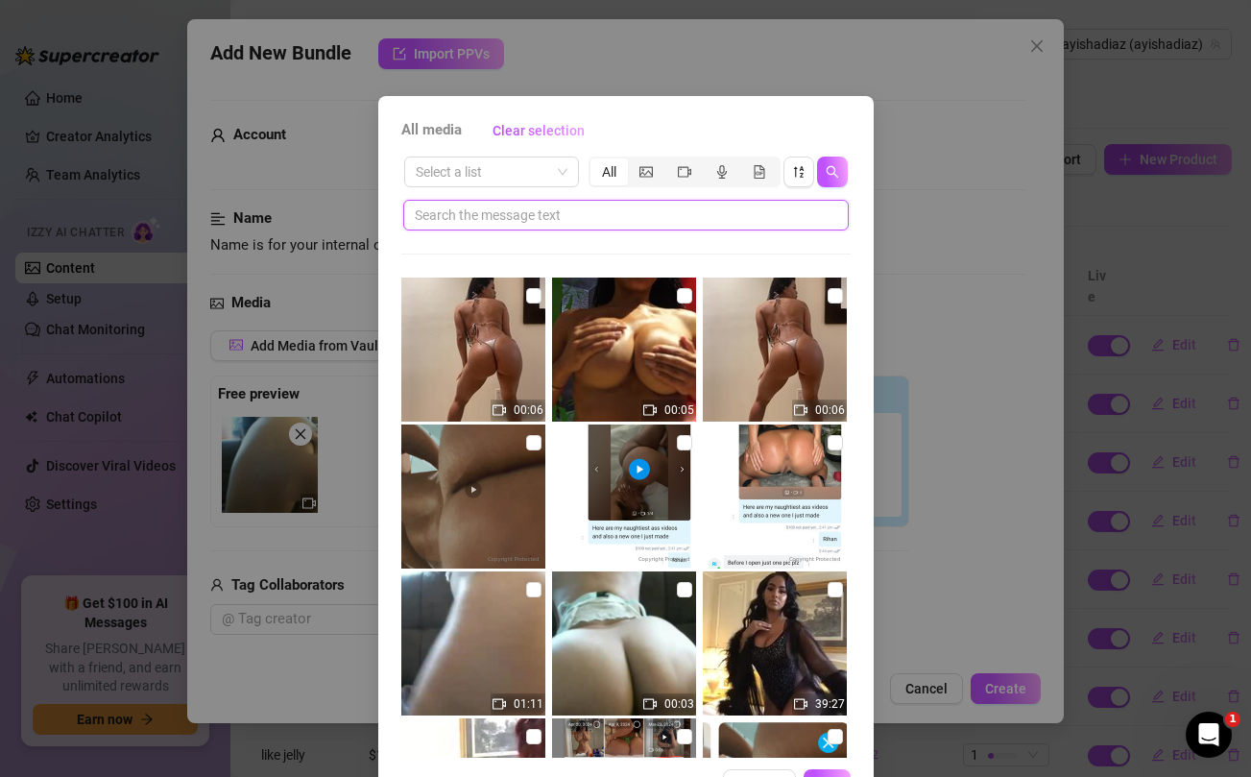
click at [613, 219] on input "text" at bounding box center [618, 214] width 407 height 21
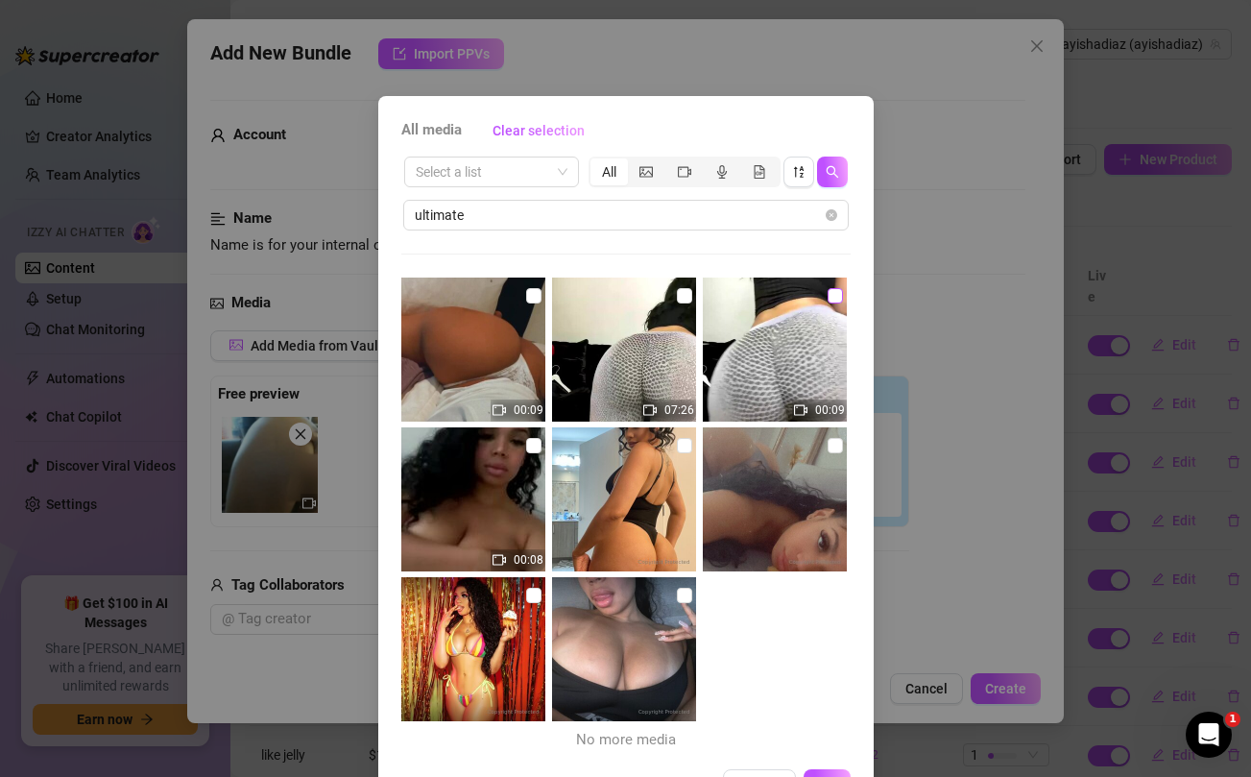
click at [833, 293] on input "checkbox" at bounding box center [834, 295] width 15 height 15
click at [683, 295] on input "checkbox" at bounding box center [684, 295] width 15 height 15
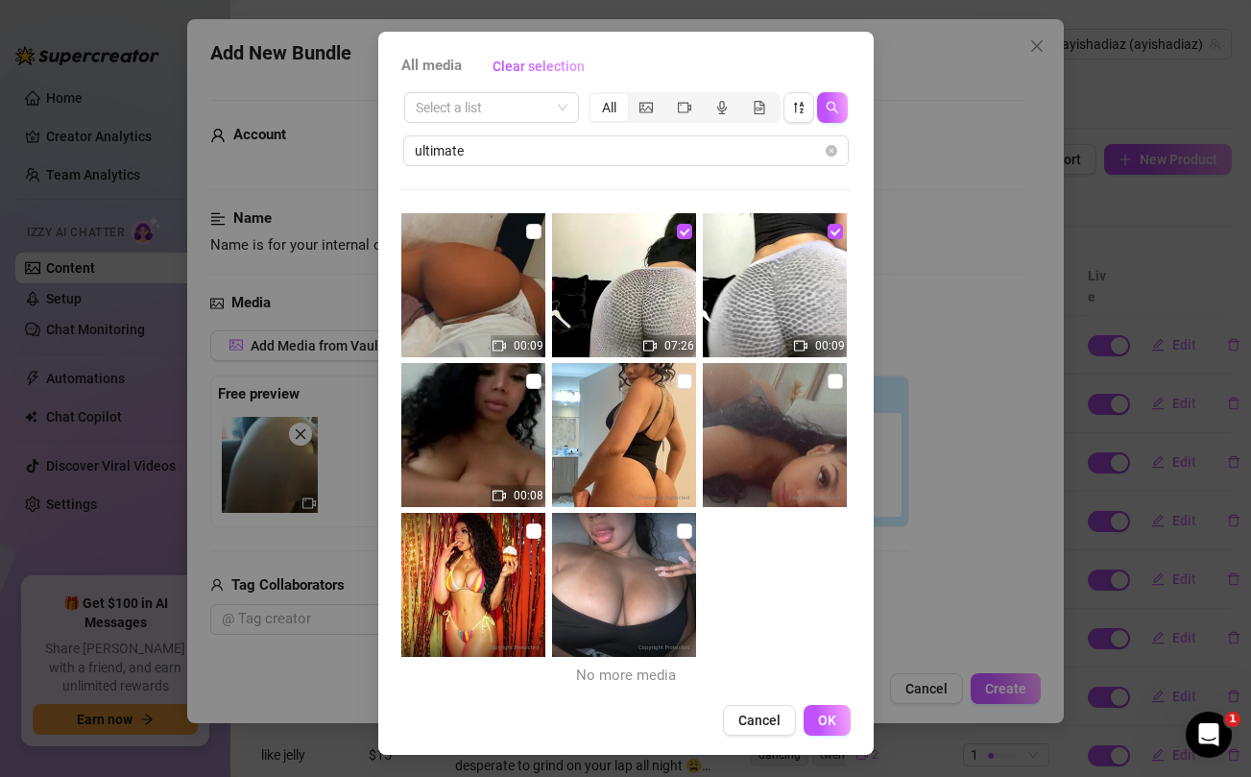
scroll to position [65, 0]
click at [827, 726] on span "OK" at bounding box center [827, 718] width 18 height 15
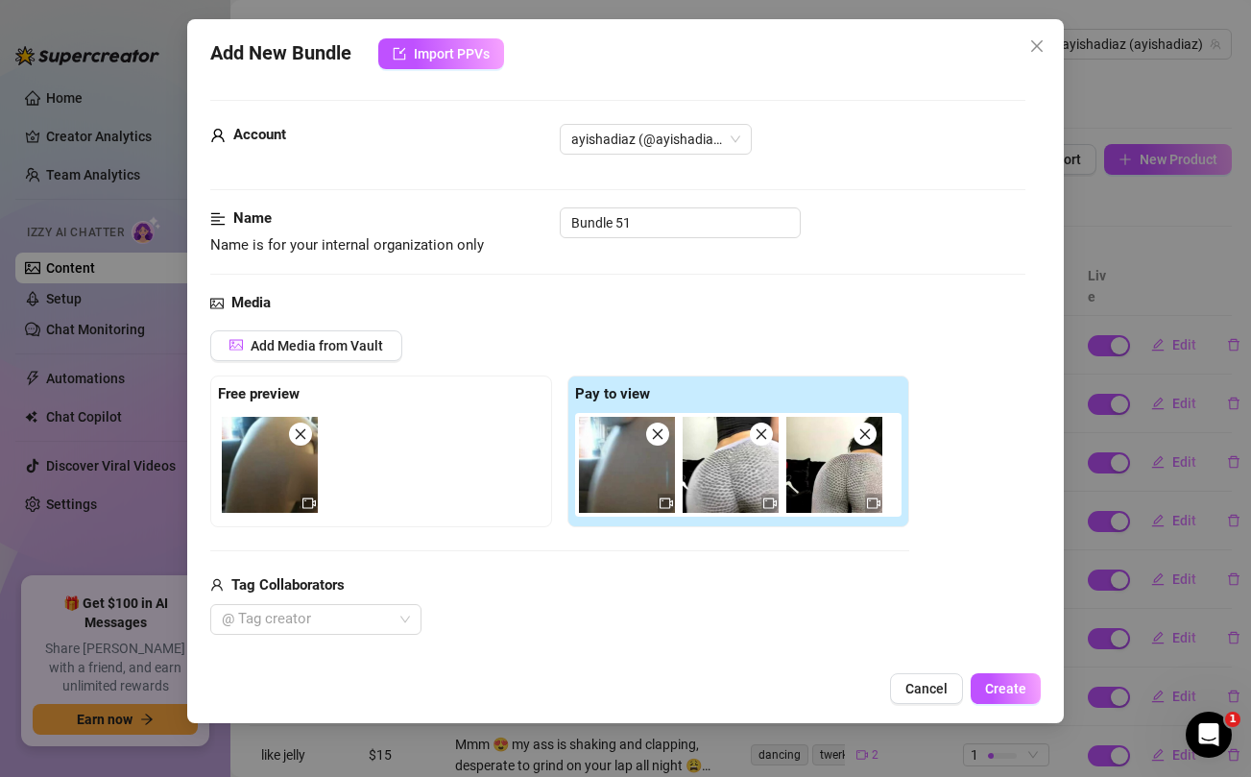
click at [300, 429] on icon "close" at bounding box center [300, 433] width 13 height 13
click at [658, 436] on icon "close" at bounding box center [657, 433] width 13 height 13
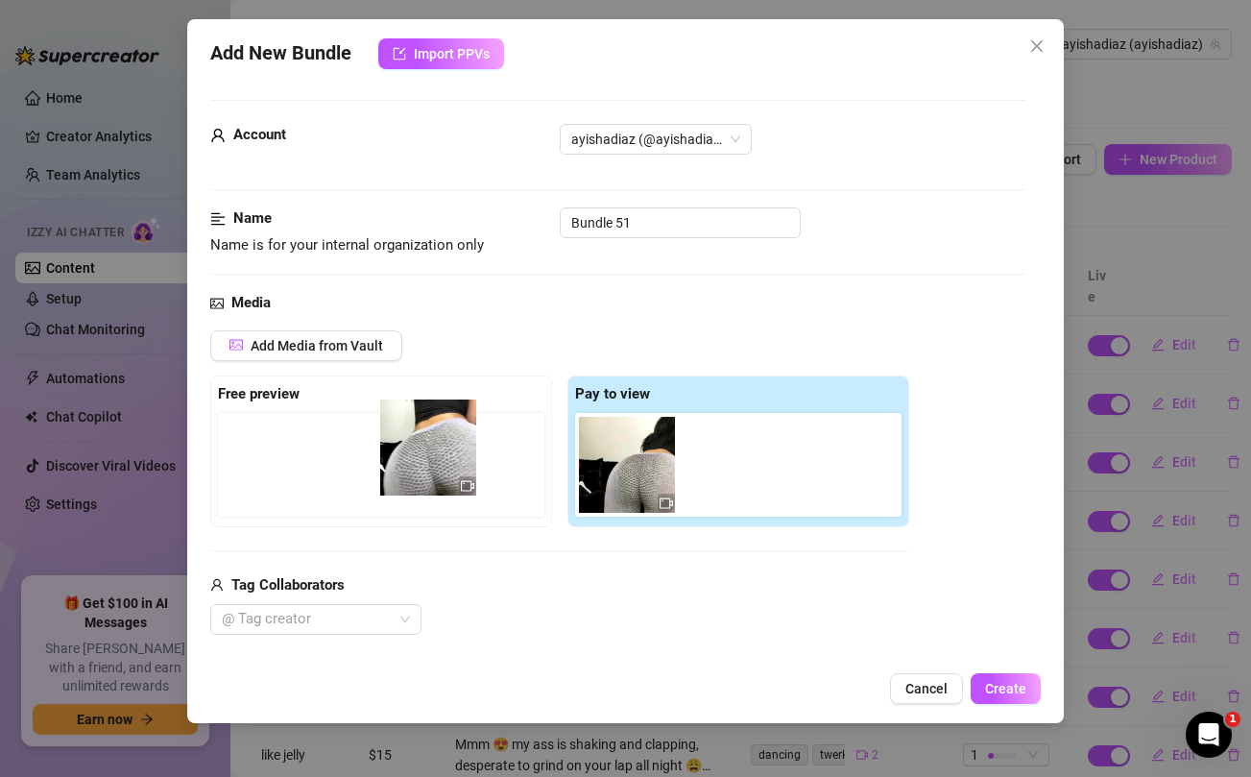
drag, startPoint x: 602, startPoint y: 463, endPoint x: 391, endPoint y: 445, distance: 211.9
click at [391, 445] on div "Free preview Pay to view" at bounding box center [559, 451] width 699 height 152
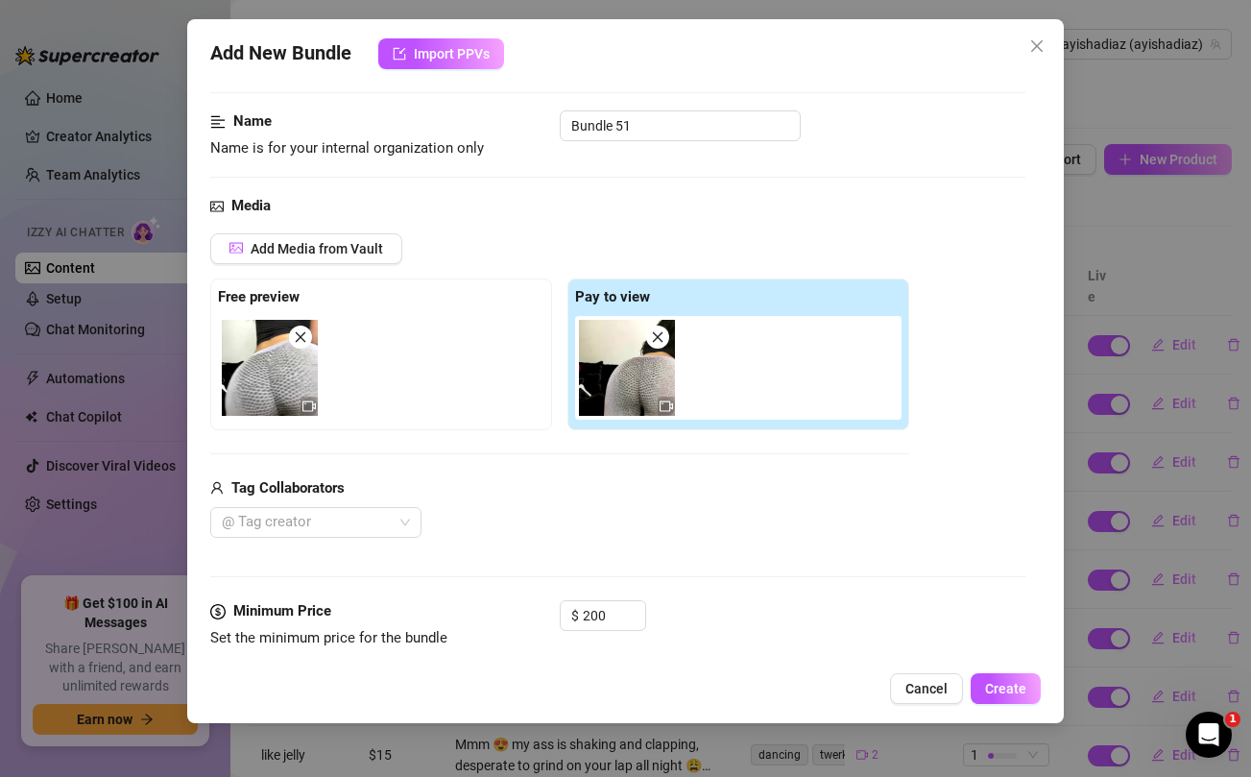
scroll to position [101, 0]
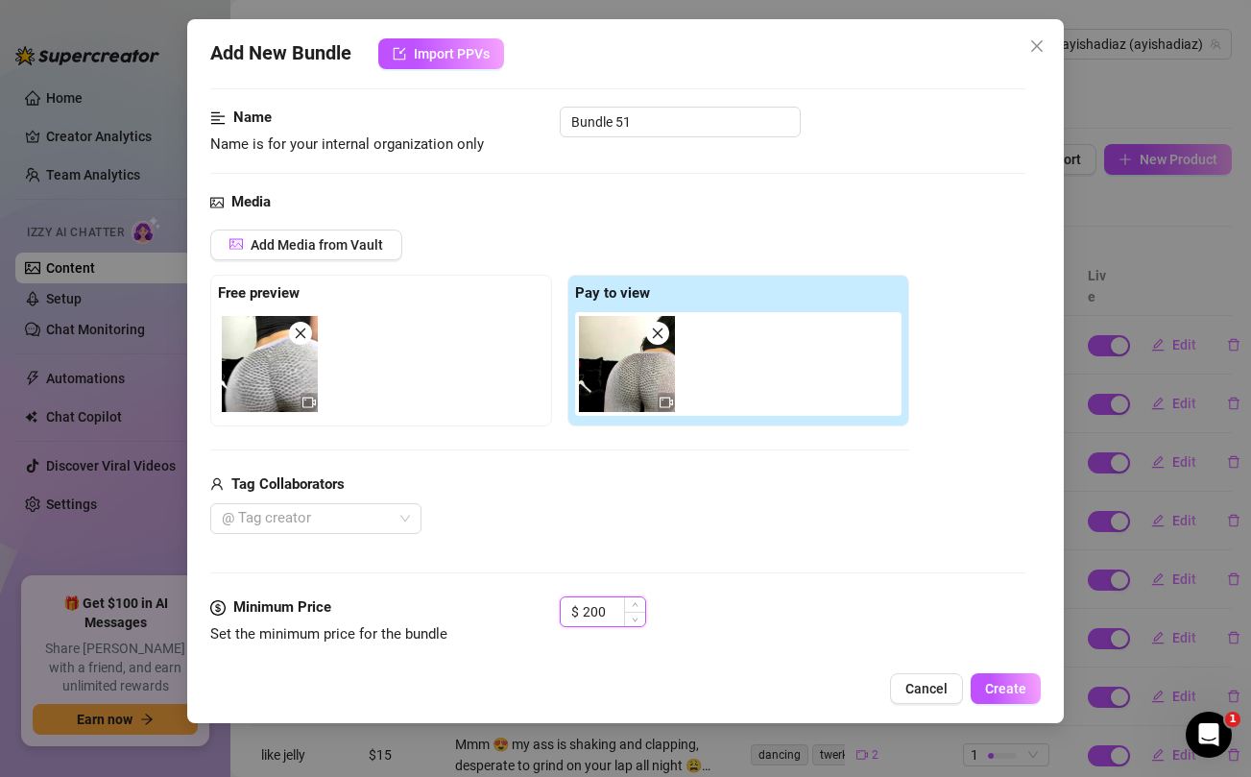
click at [602, 610] on input "200" at bounding box center [614, 611] width 62 height 29
click at [618, 528] on div "@ Tag creator" at bounding box center [559, 518] width 699 height 31
click at [624, 117] on input "Bundle 51" at bounding box center [680, 122] width 241 height 31
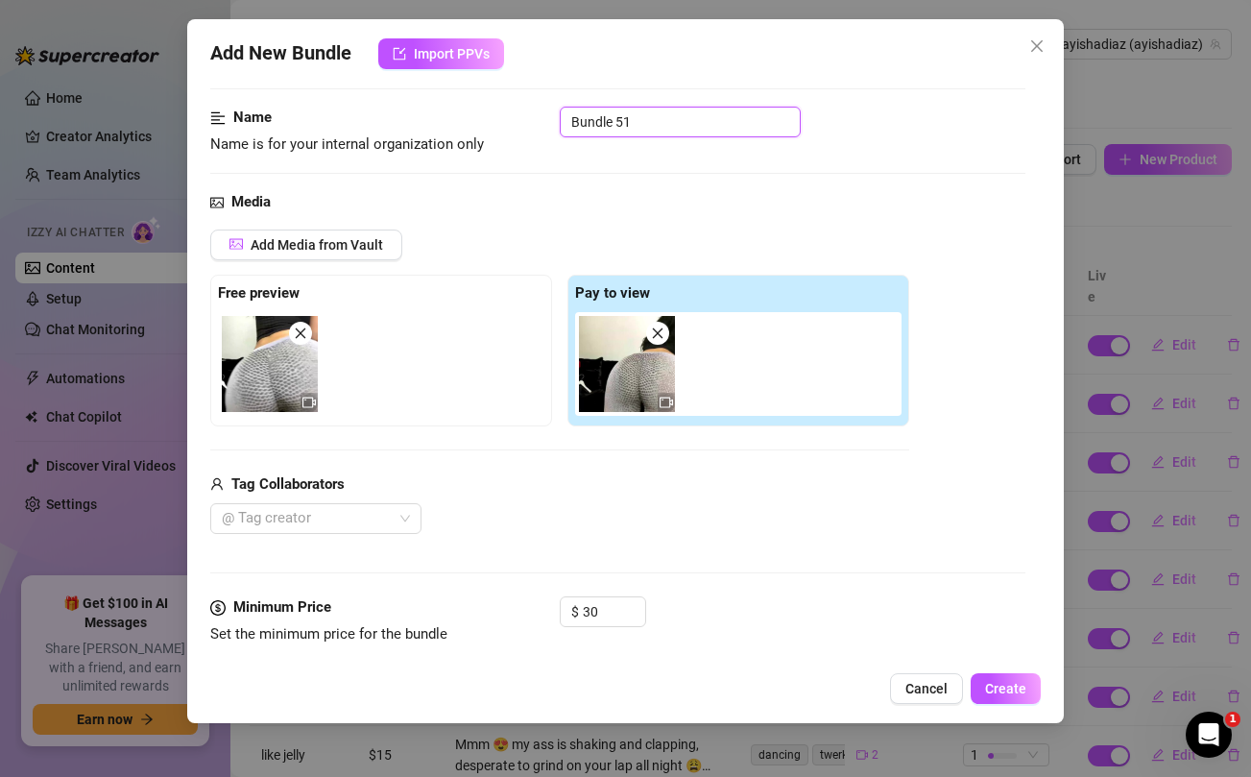
click at [624, 117] on input "Bundle 51" at bounding box center [680, 122] width 241 height 31
click at [486, 524] on div "@ Tag creator" at bounding box center [559, 518] width 699 height 31
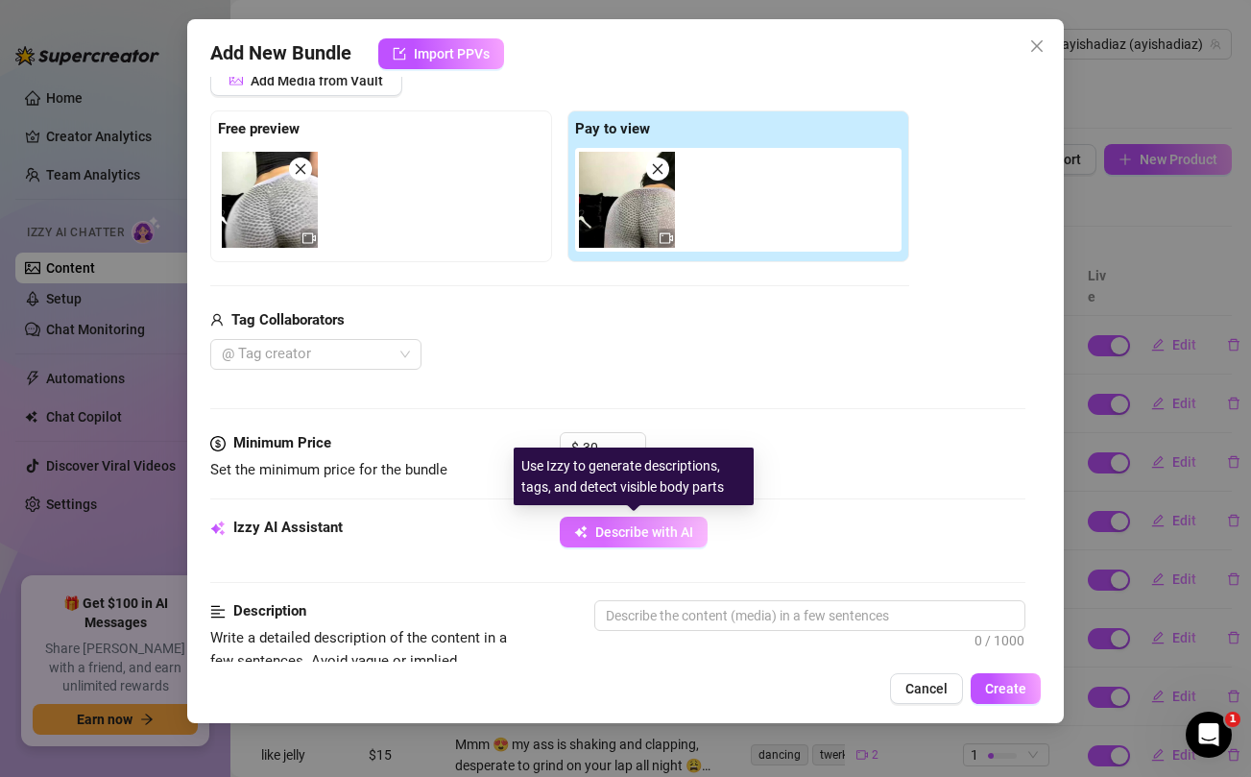
click at [624, 538] on span "Describe with AI" at bounding box center [644, 531] width 98 height 15
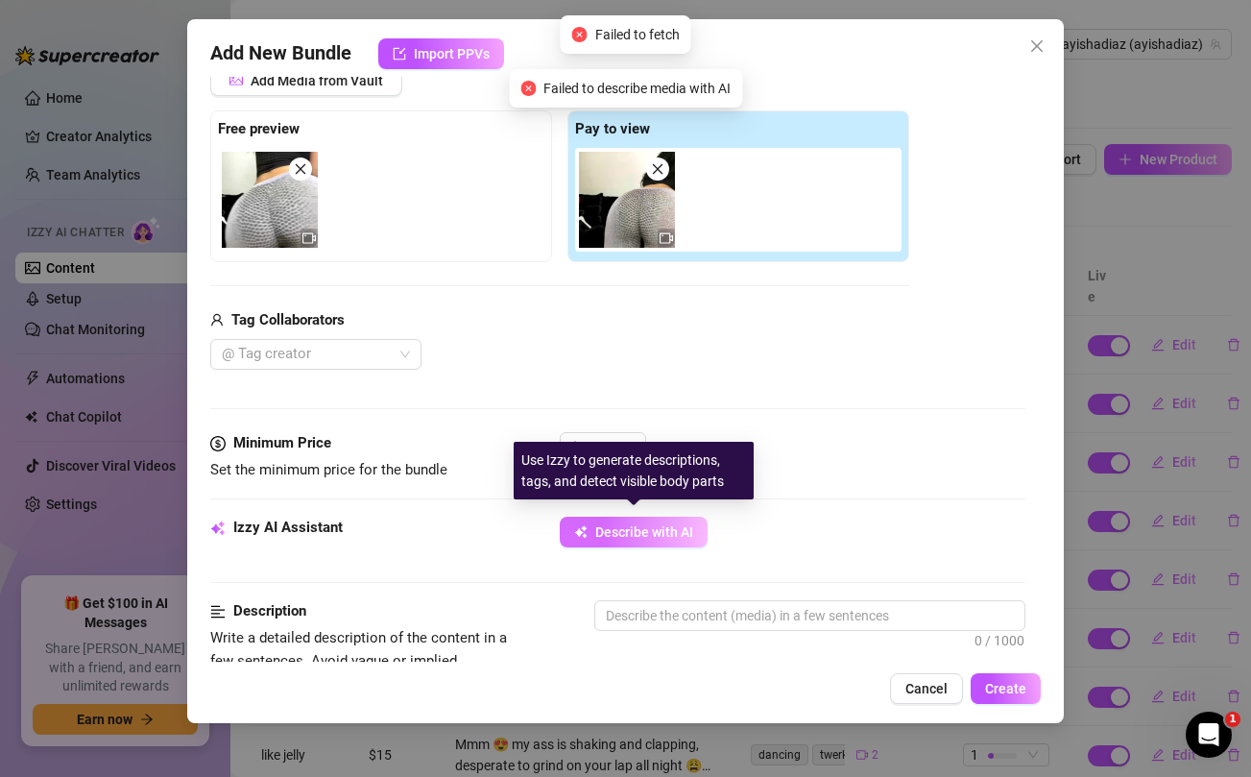
scroll to position [458, 0]
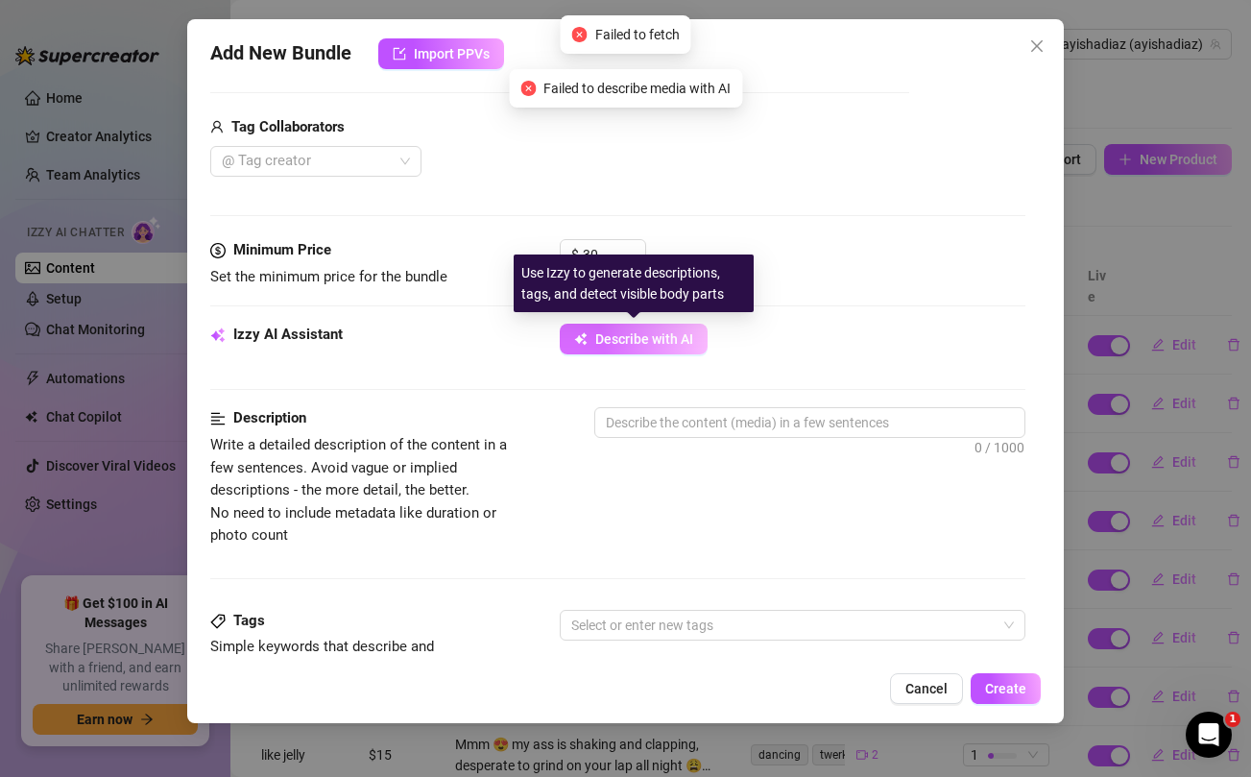
click at [623, 341] on span "Describe with AI" at bounding box center [644, 338] width 98 height 15
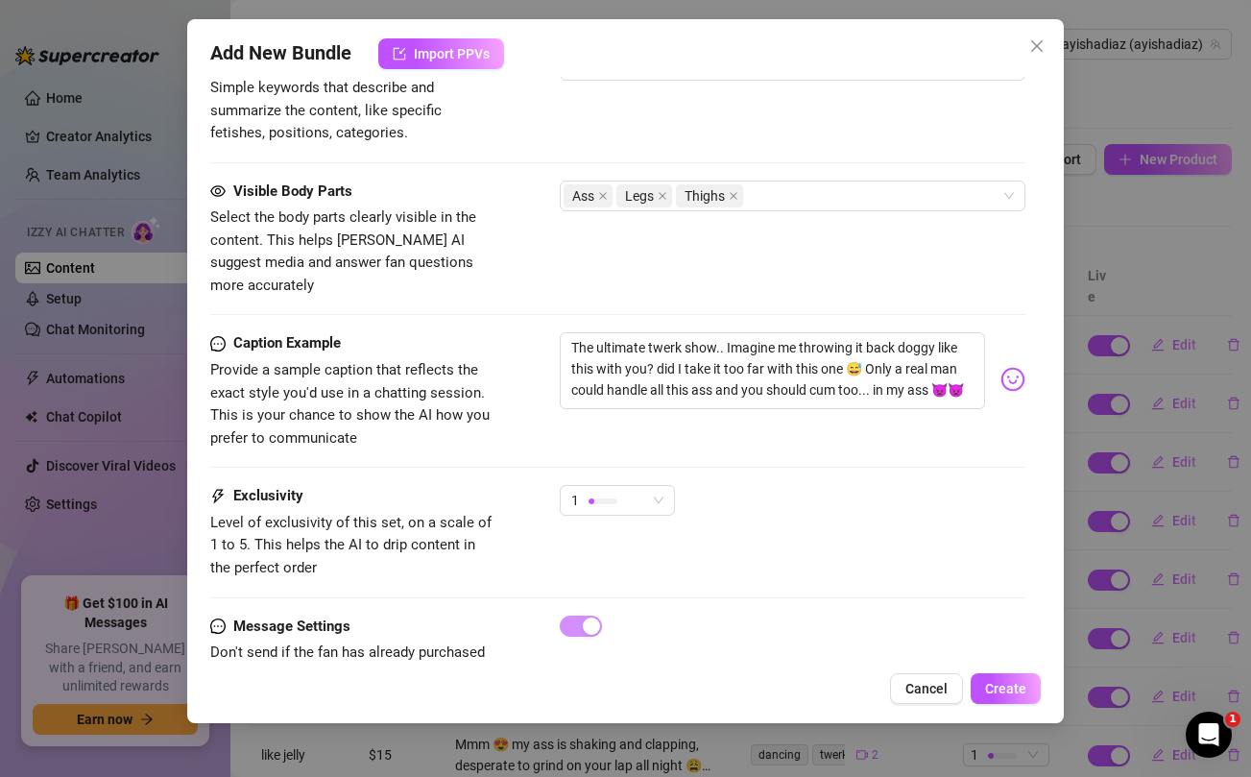
scroll to position [1051, 0]
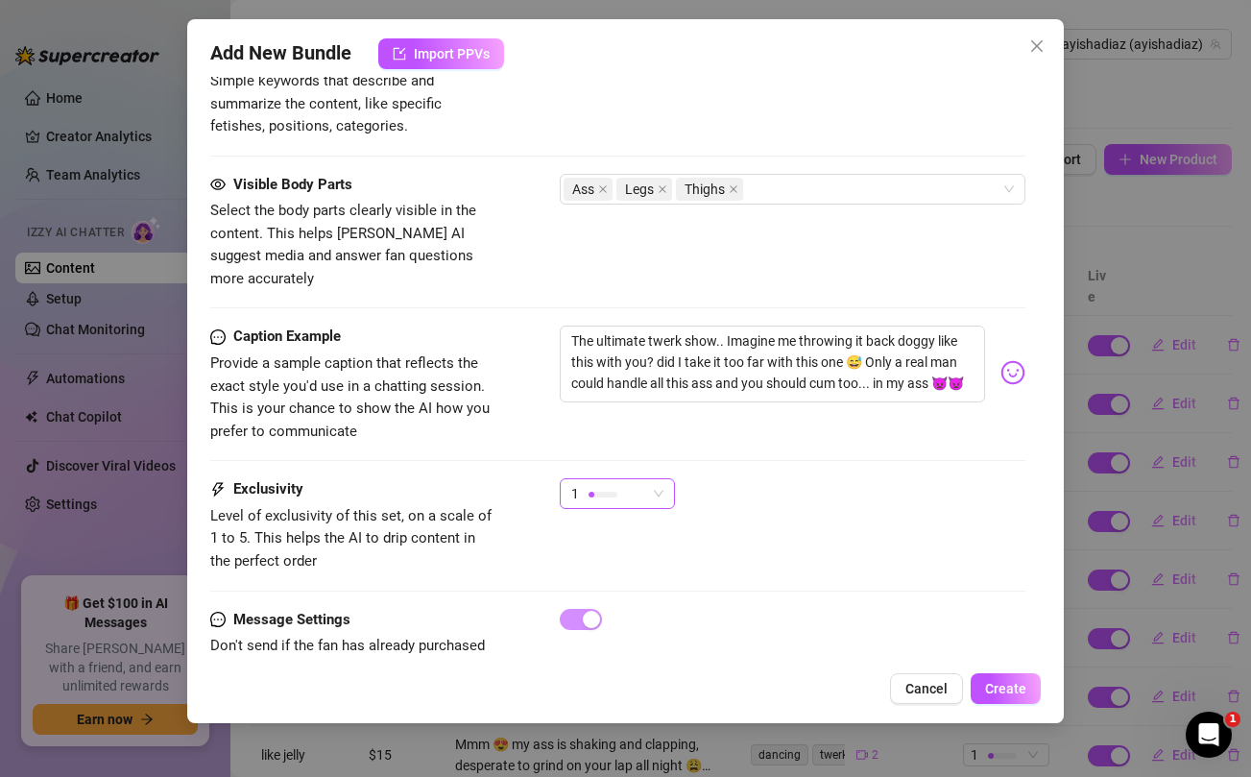
click at [648, 479] on span "1" at bounding box center [617, 493] width 92 height 29
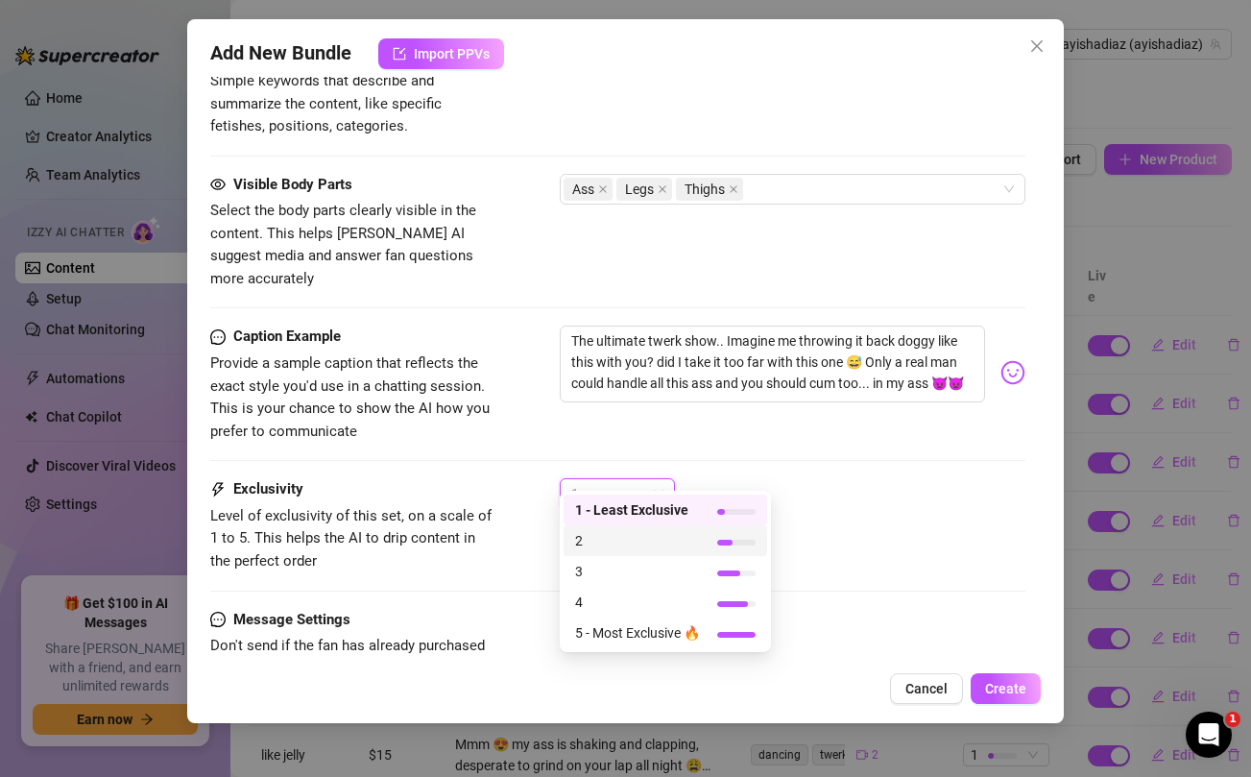
click at [603, 544] on span "2" at bounding box center [637, 540] width 125 height 21
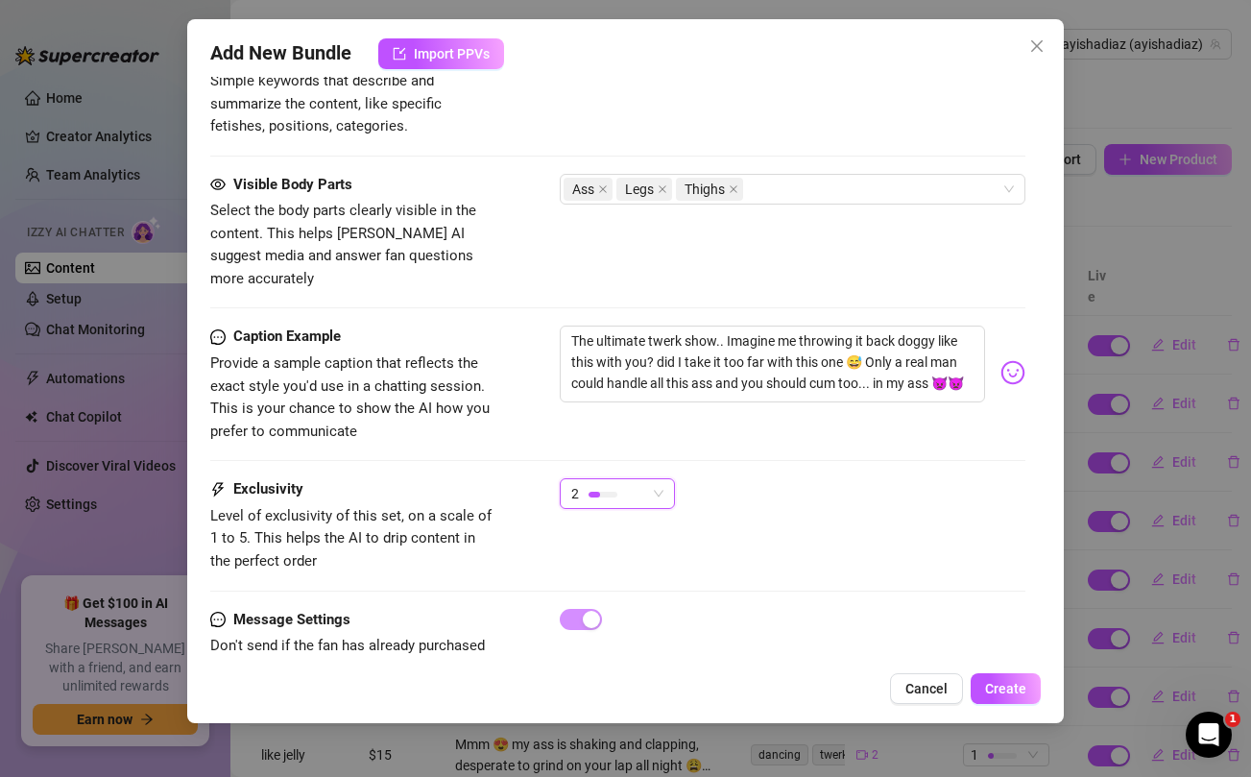
click at [941, 509] on div "Exclusivity Level of exclusivity of this set, on a scale of 1 to 5. This helps …" at bounding box center [617, 525] width 814 height 94
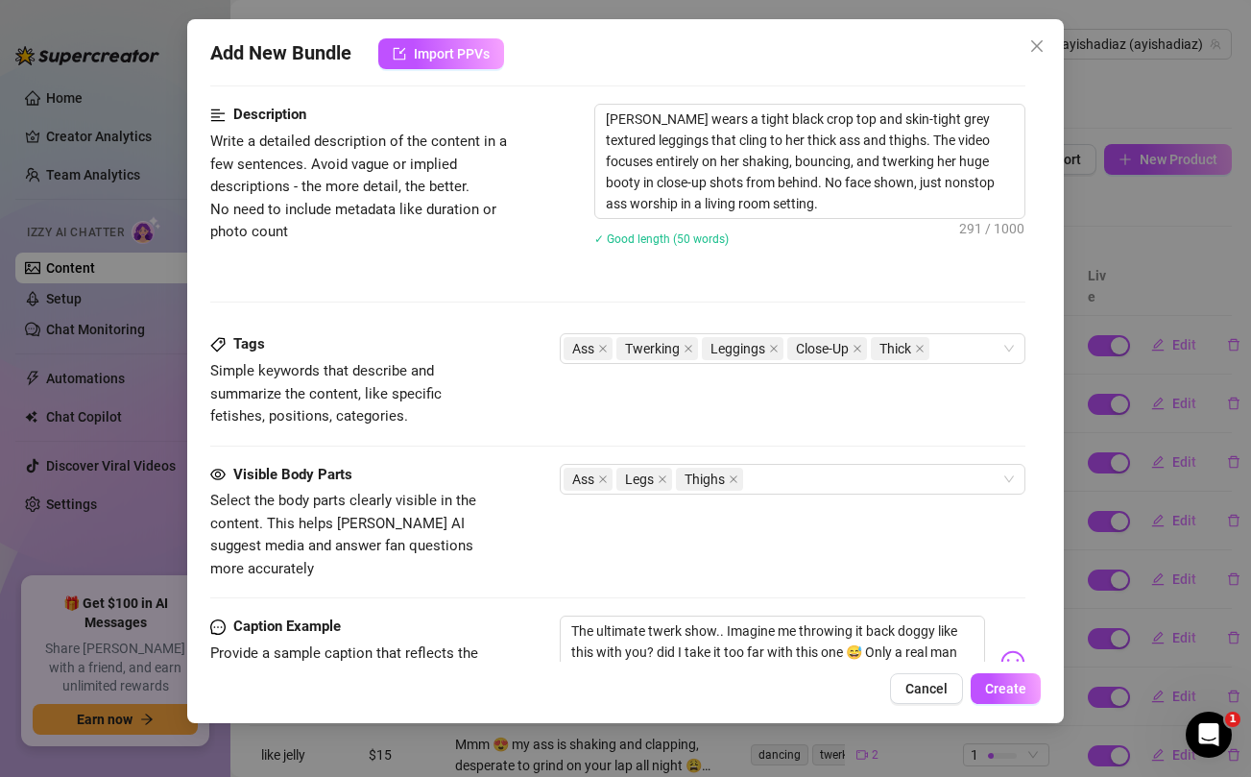
scroll to position [759, 0]
click at [958, 352] on div "Ass Twerking Leggings Close-Up Thick" at bounding box center [781, 350] width 437 height 27
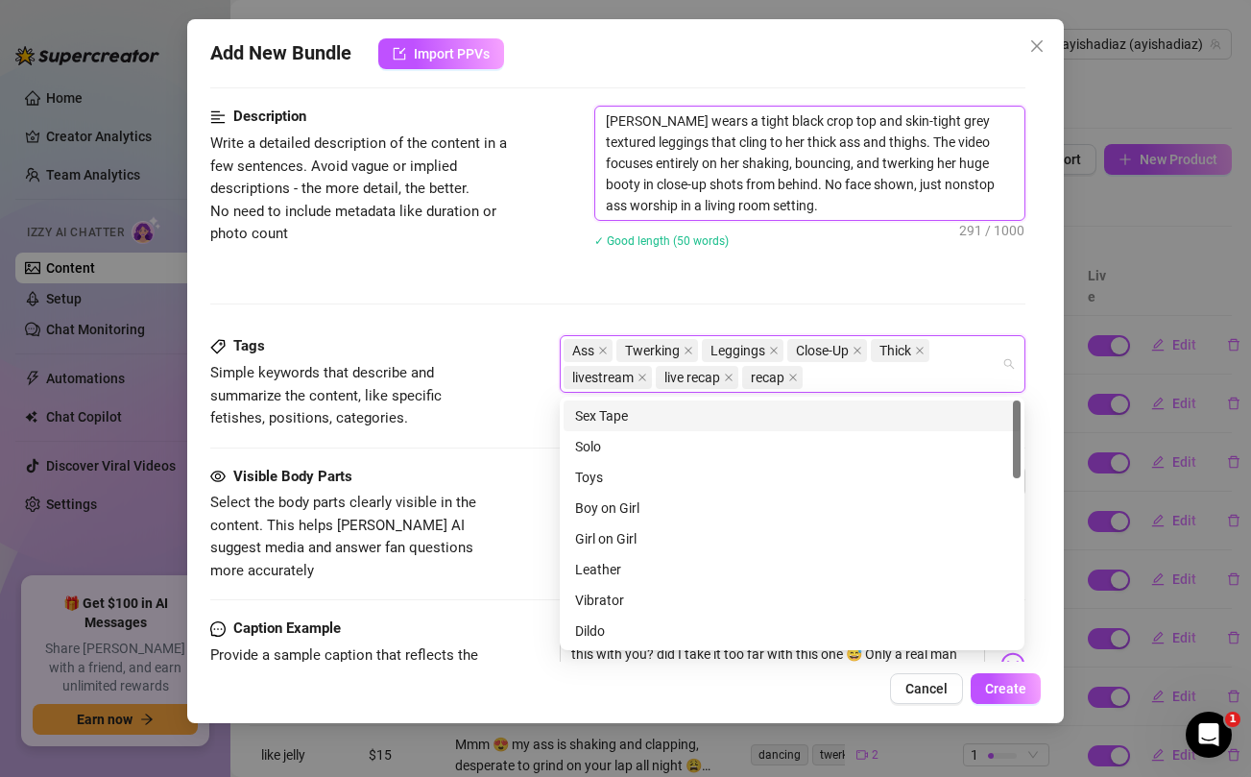
click at [608, 120] on textarea "[PERSON_NAME] wears a tight black crop top and skin-tight grey textured legging…" at bounding box center [809, 163] width 428 height 113
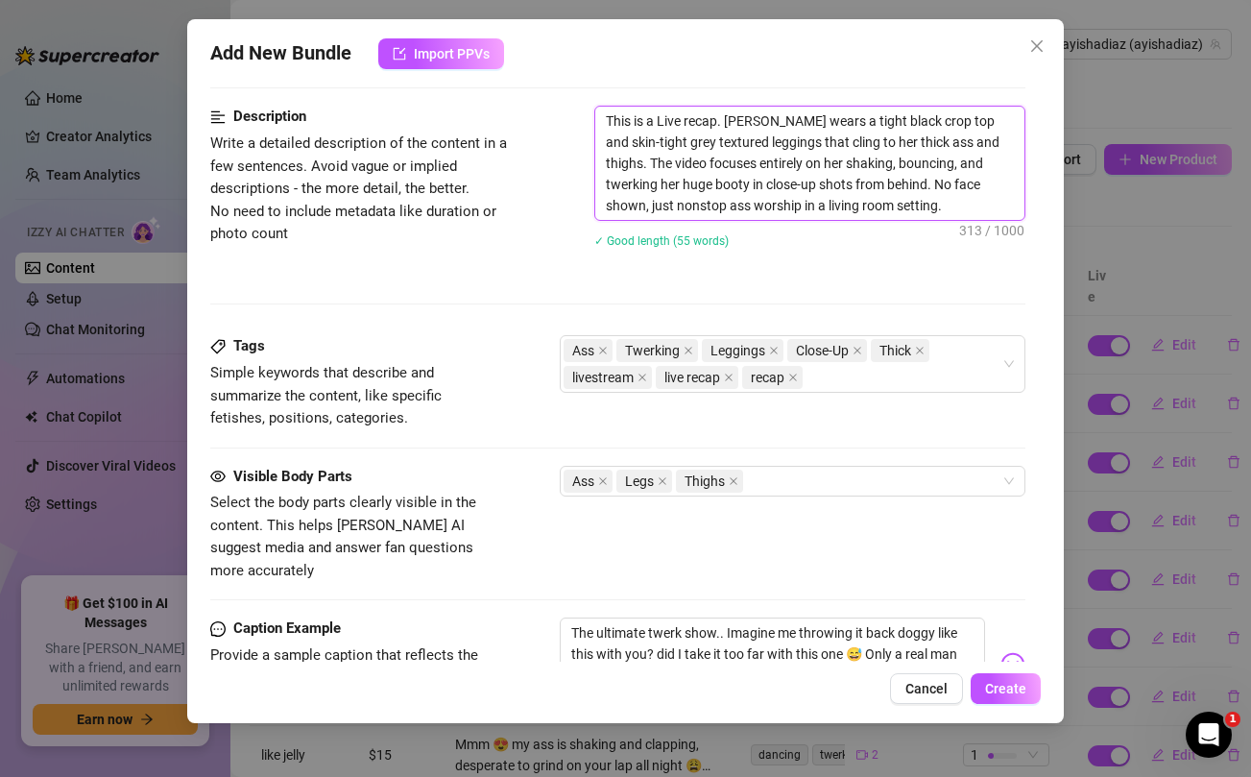
click at [918, 211] on textarea "This is a Live recap. [PERSON_NAME] wears a tight black crop top and skin-tight…" at bounding box center [809, 163] width 428 height 113
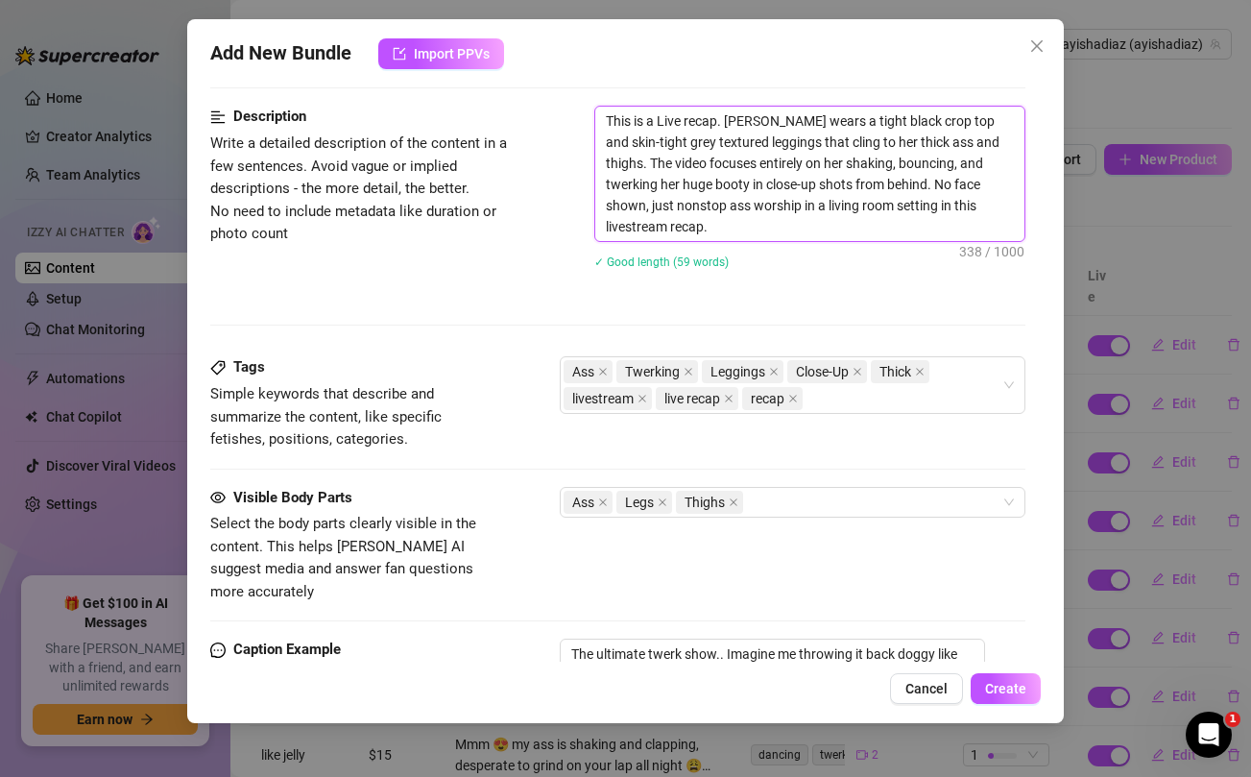
scroll to position [1104, 0]
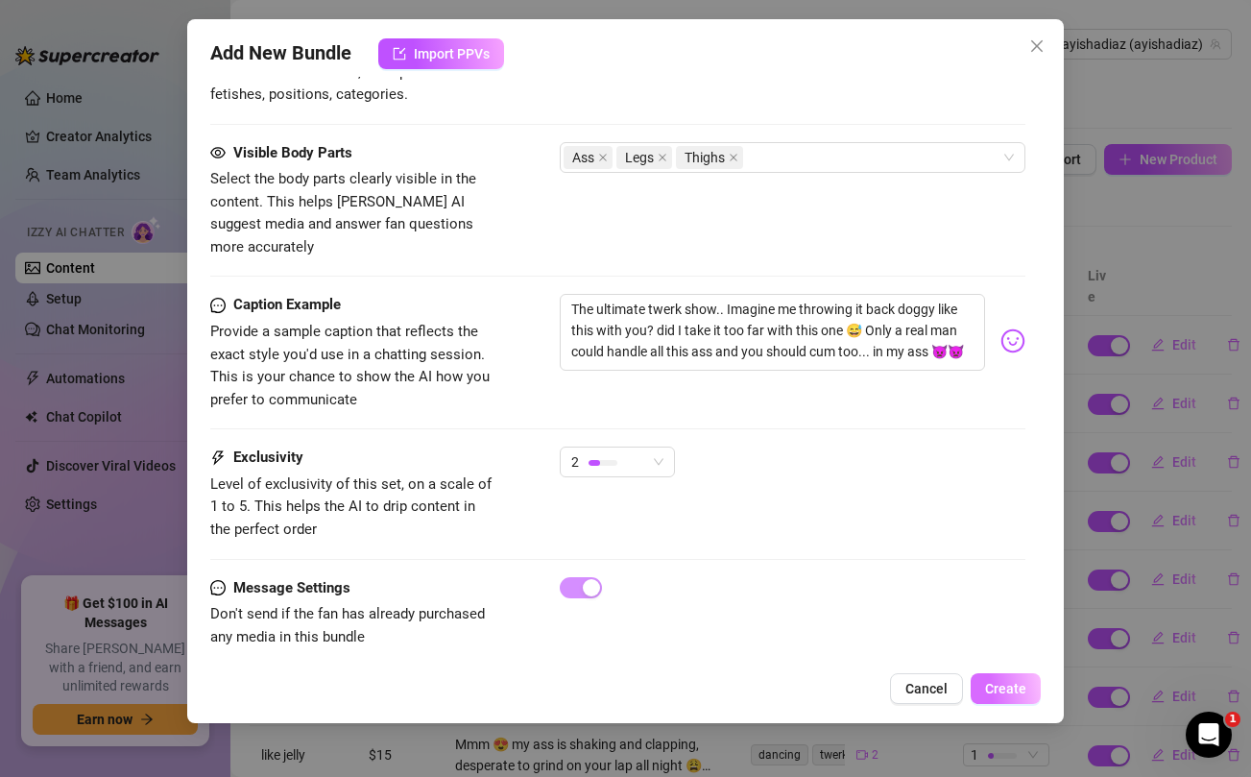
click at [1012, 684] on span "Create" at bounding box center [1005, 688] width 41 height 15
